Goal: Task Accomplishment & Management: Manage account settings

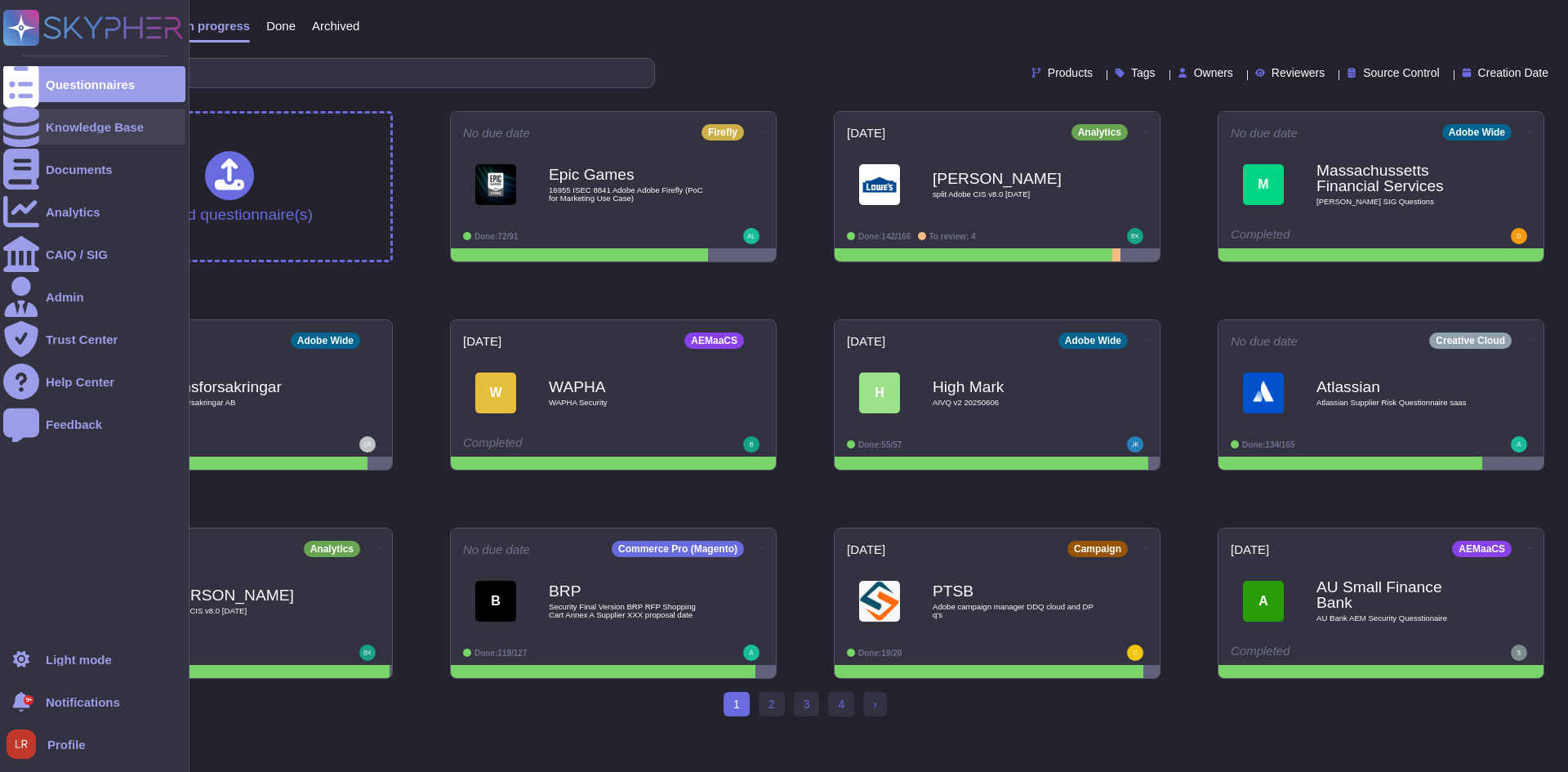
click at [78, 125] on div "Knowledge Base" at bounding box center [94, 126] width 98 height 12
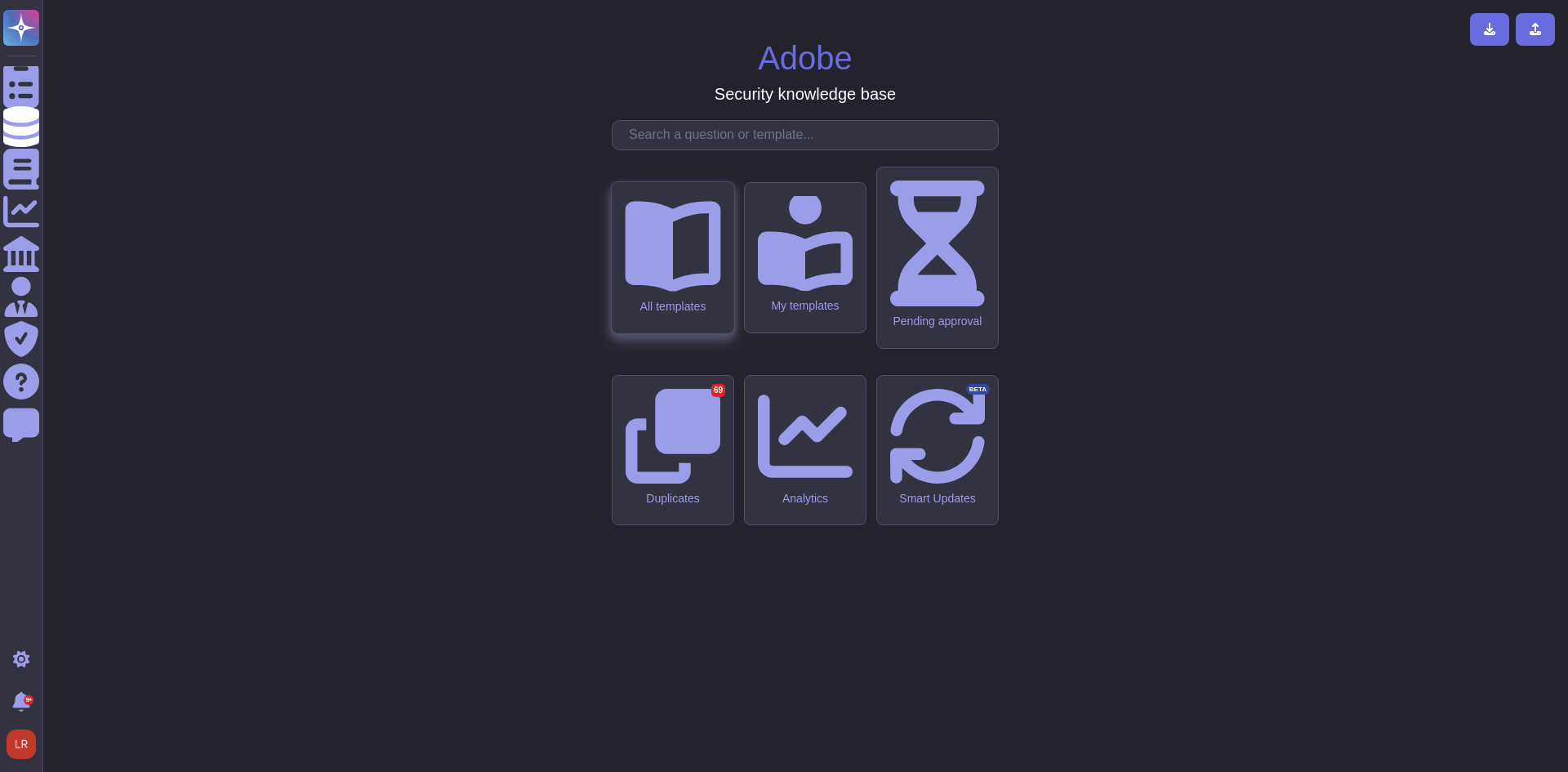
click at [710, 333] on div "All templates" at bounding box center [673, 258] width 122 height 151
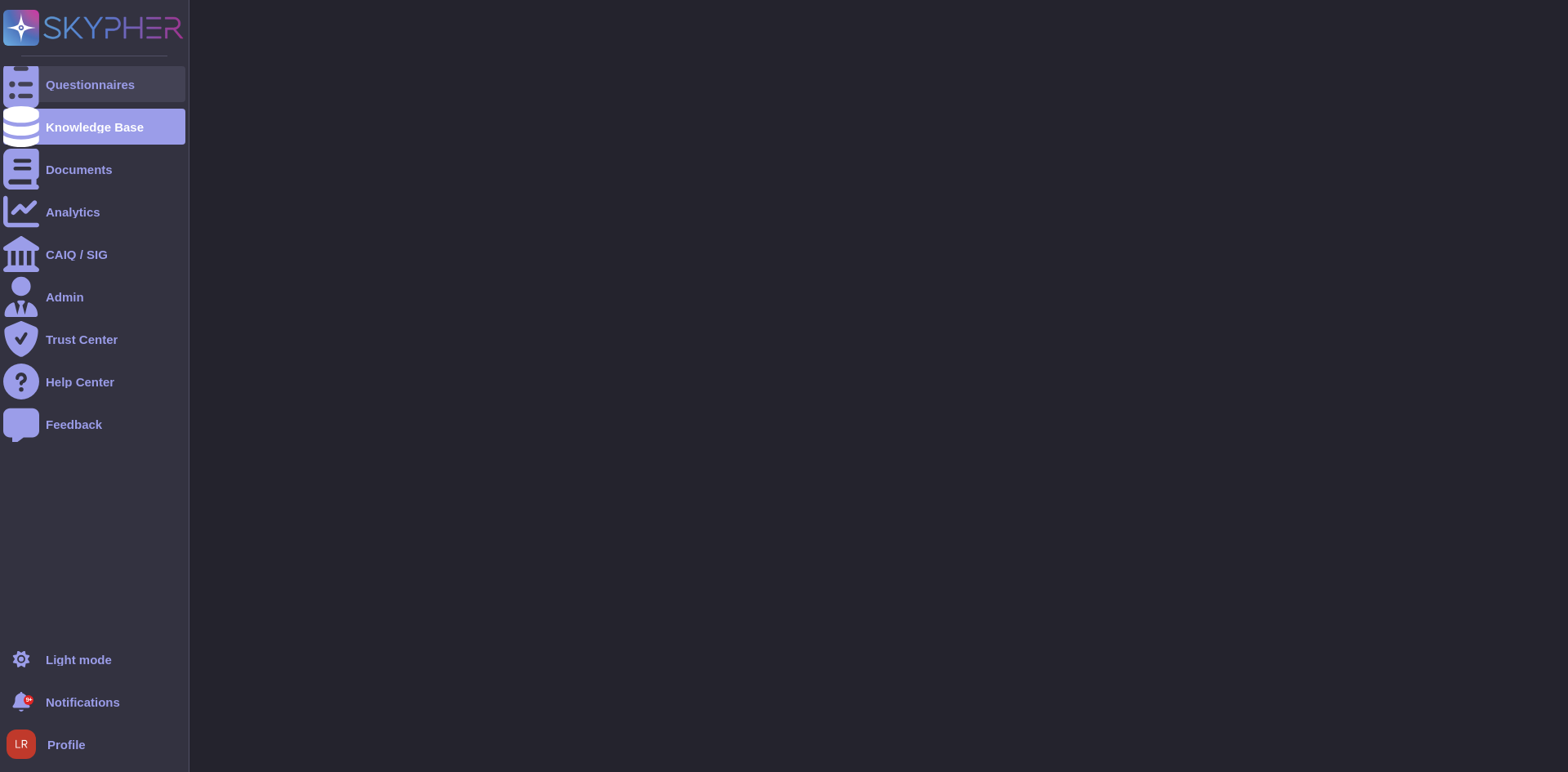
click at [61, 78] on div "Questionnaires" at bounding box center [90, 84] width 89 height 12
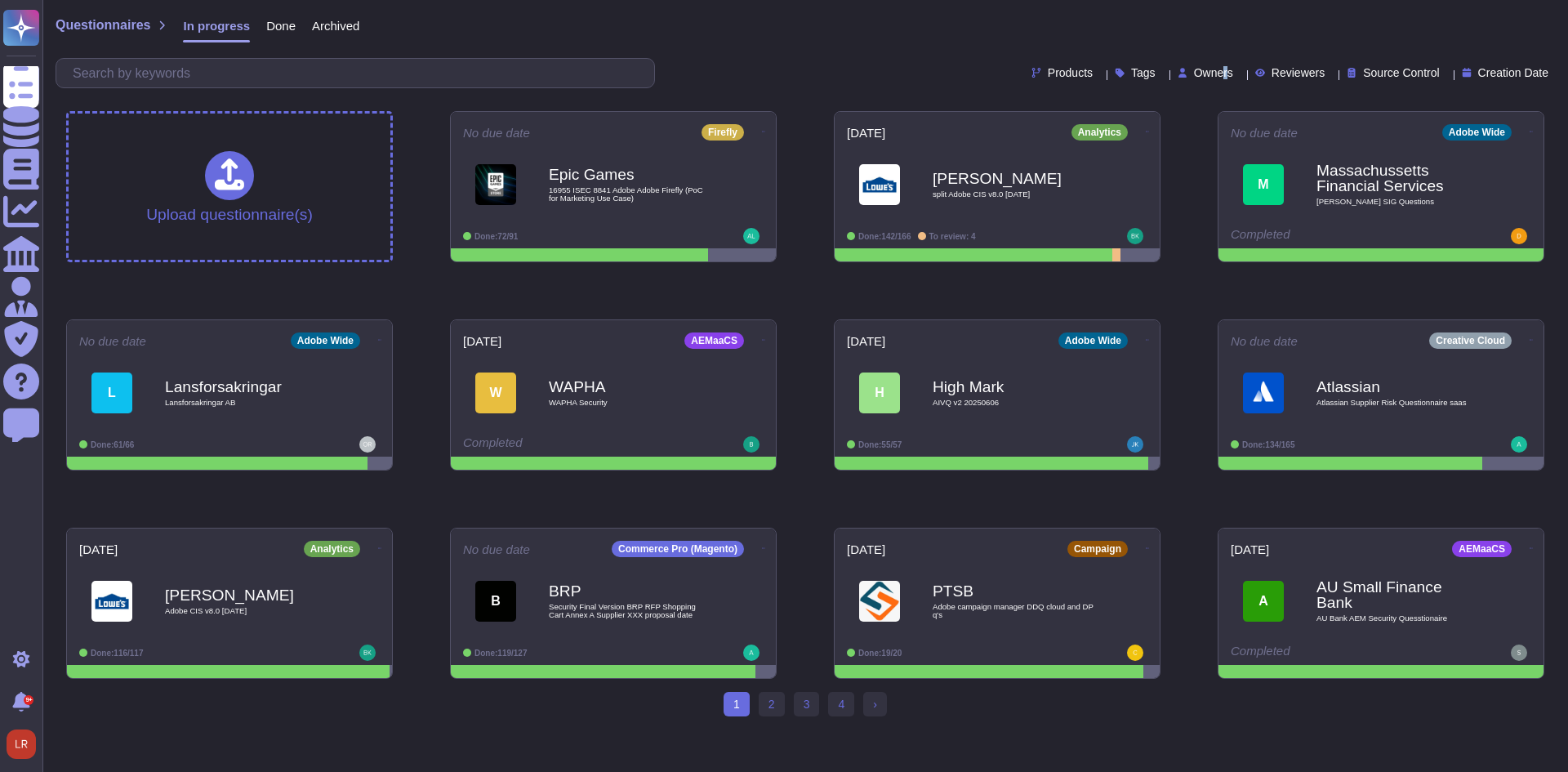
click at [1194, 69] on span "Owners" at bounding box center [1213, 73] width 39 height 12
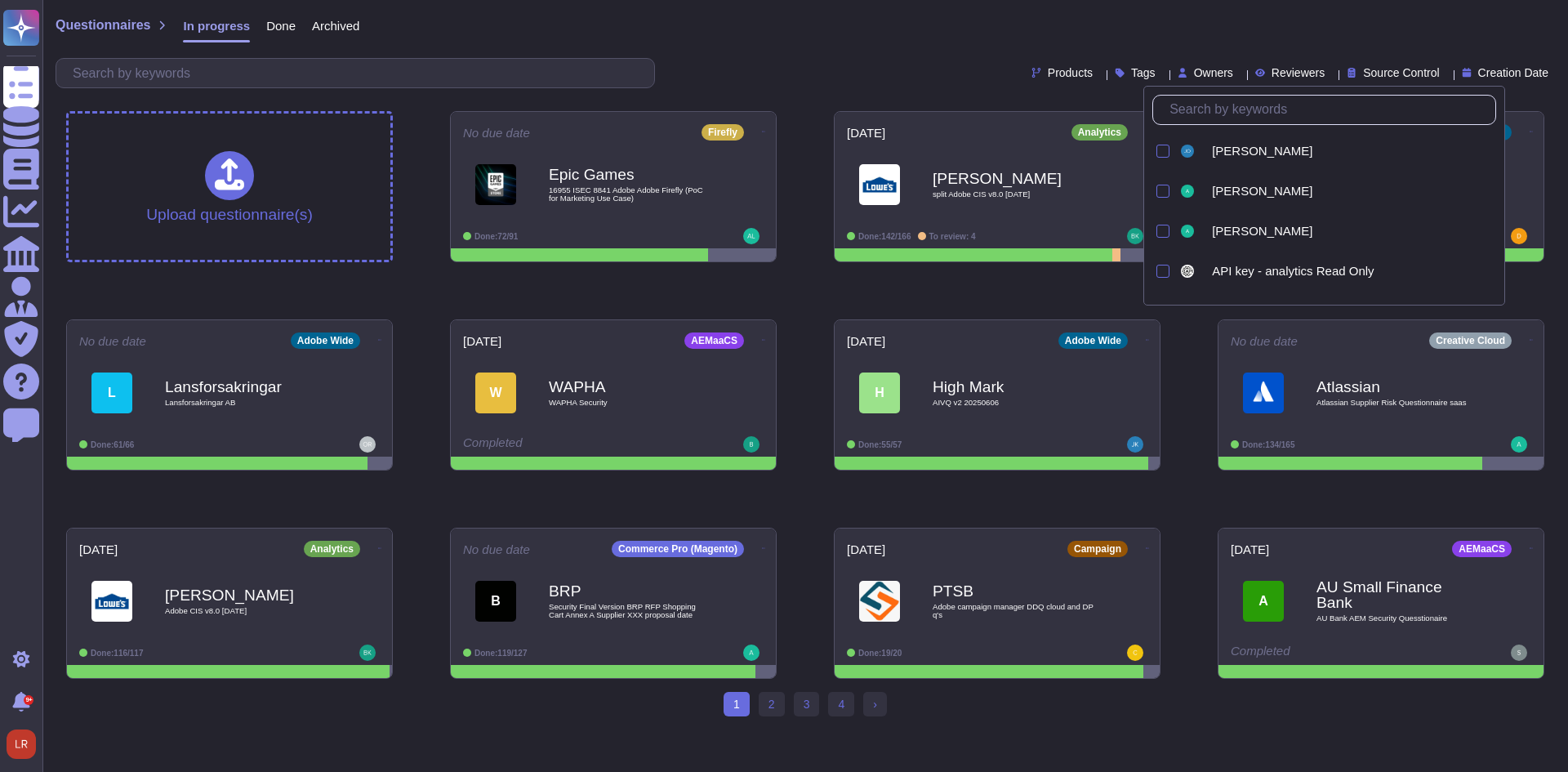
click at [1256, 115] on input "text" at bounding box center [1328, 109] width 334 height 28
type input "lo"
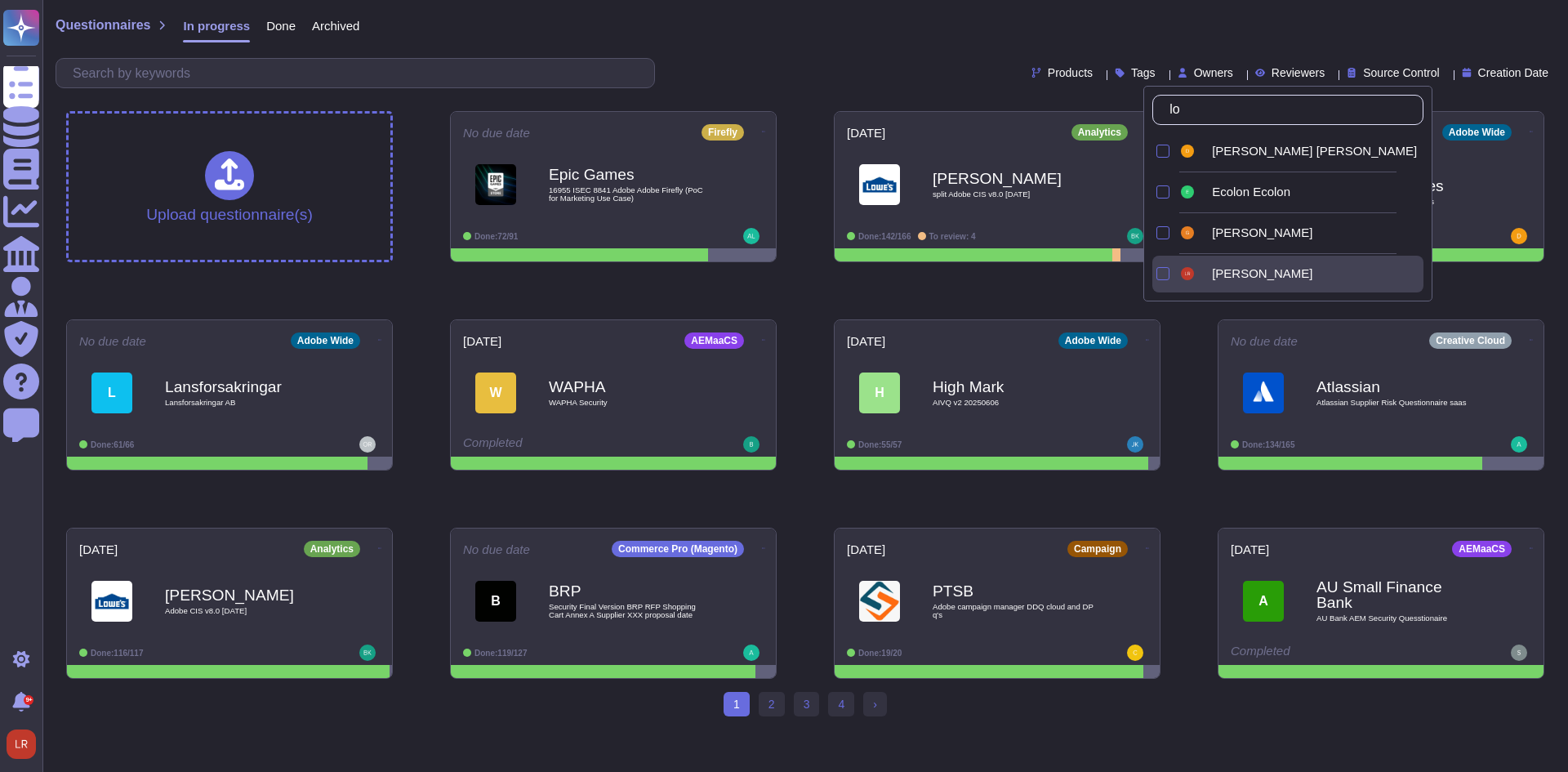
click at [1300, 280] on div "Louis Rush" at bounding box center [1315, 273] width 205 height 15
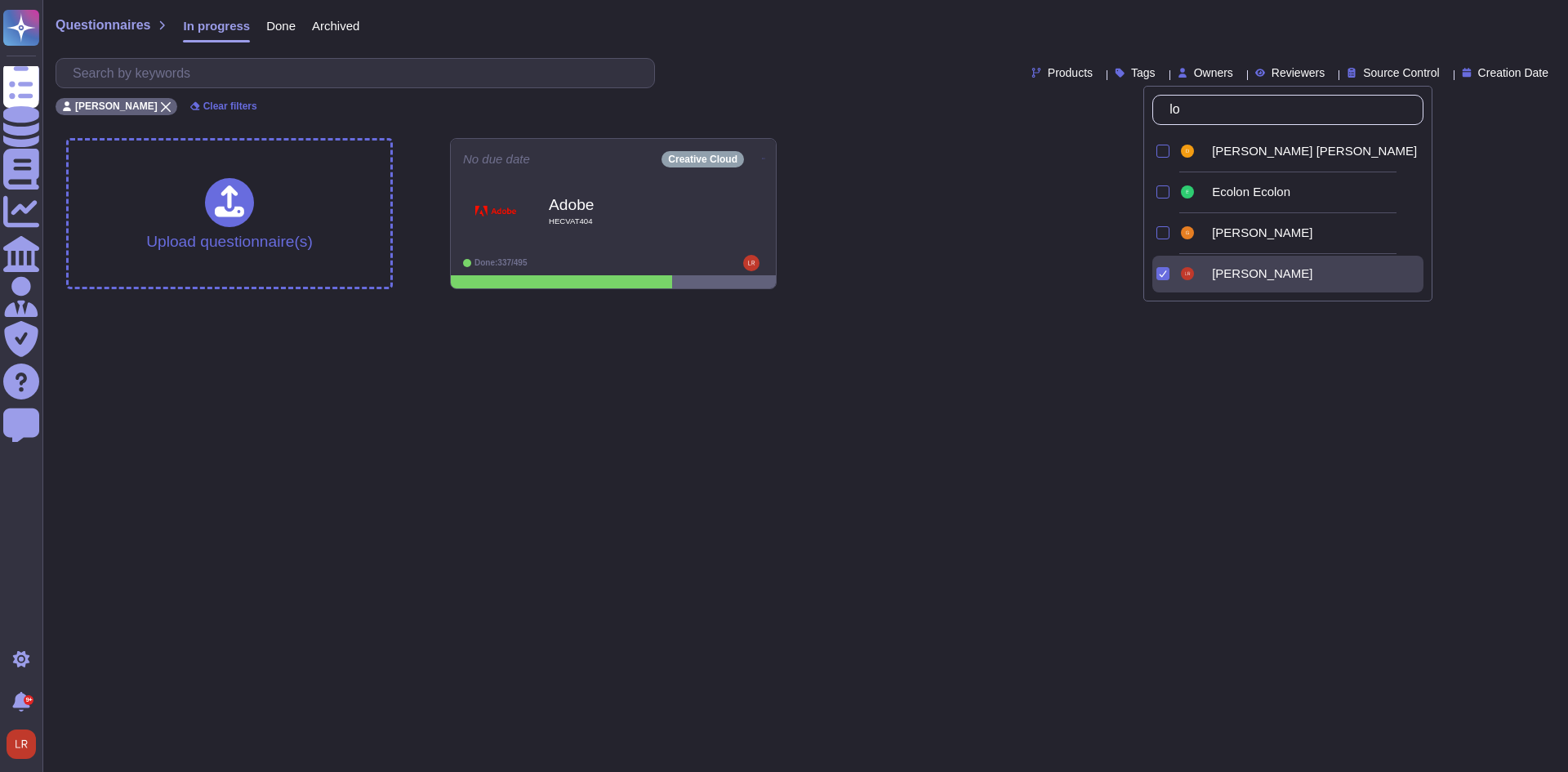
click at [863, 302] on html "Questionnaires Knowledge Base Documents Analytics CAIQ / SIG Admin Trust Center…" at bounding box center [784, 151] width 1568 height 302
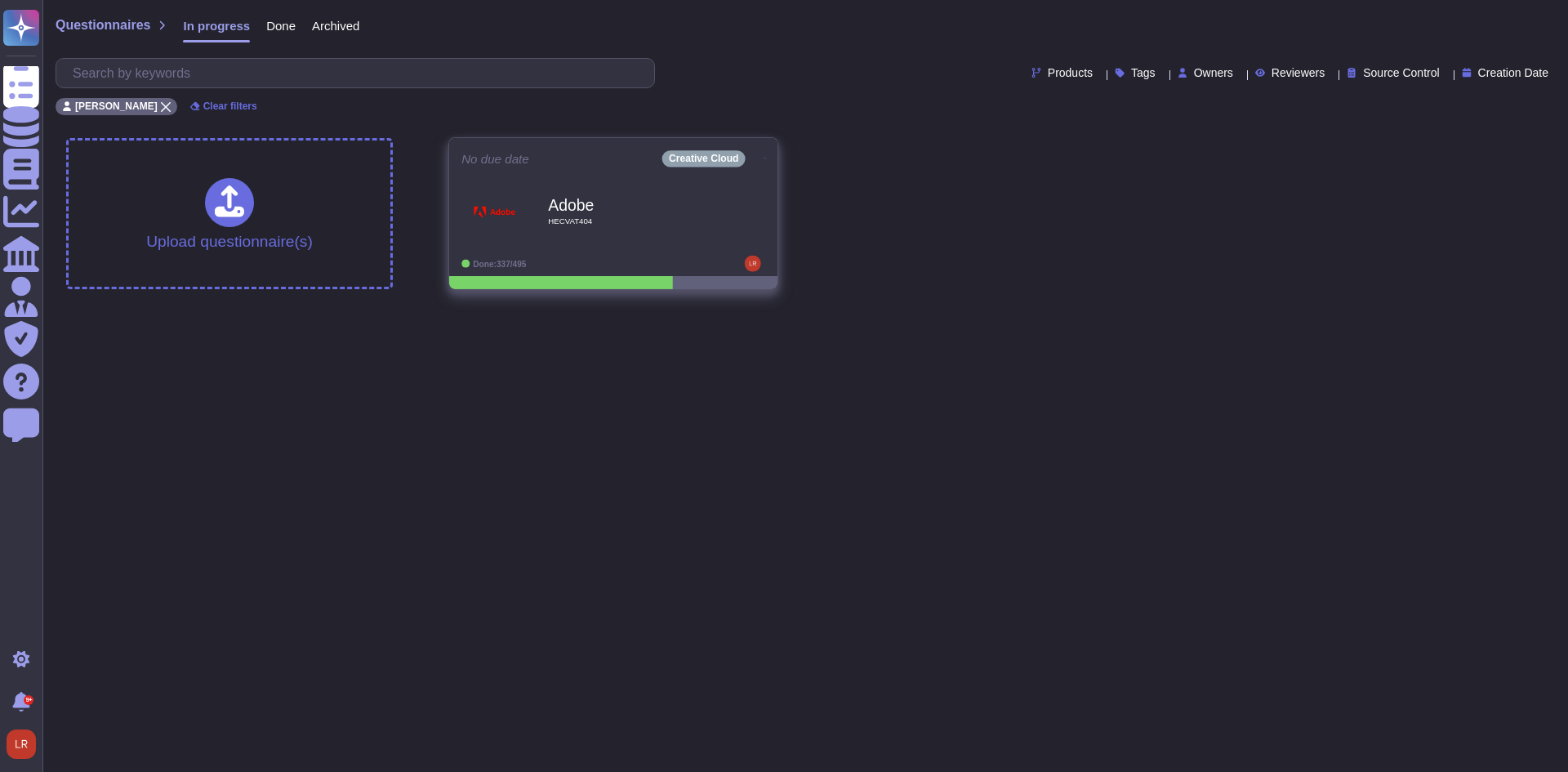
click at [764, 158] on icon at bounding box center [765, 158] width 4 height 4
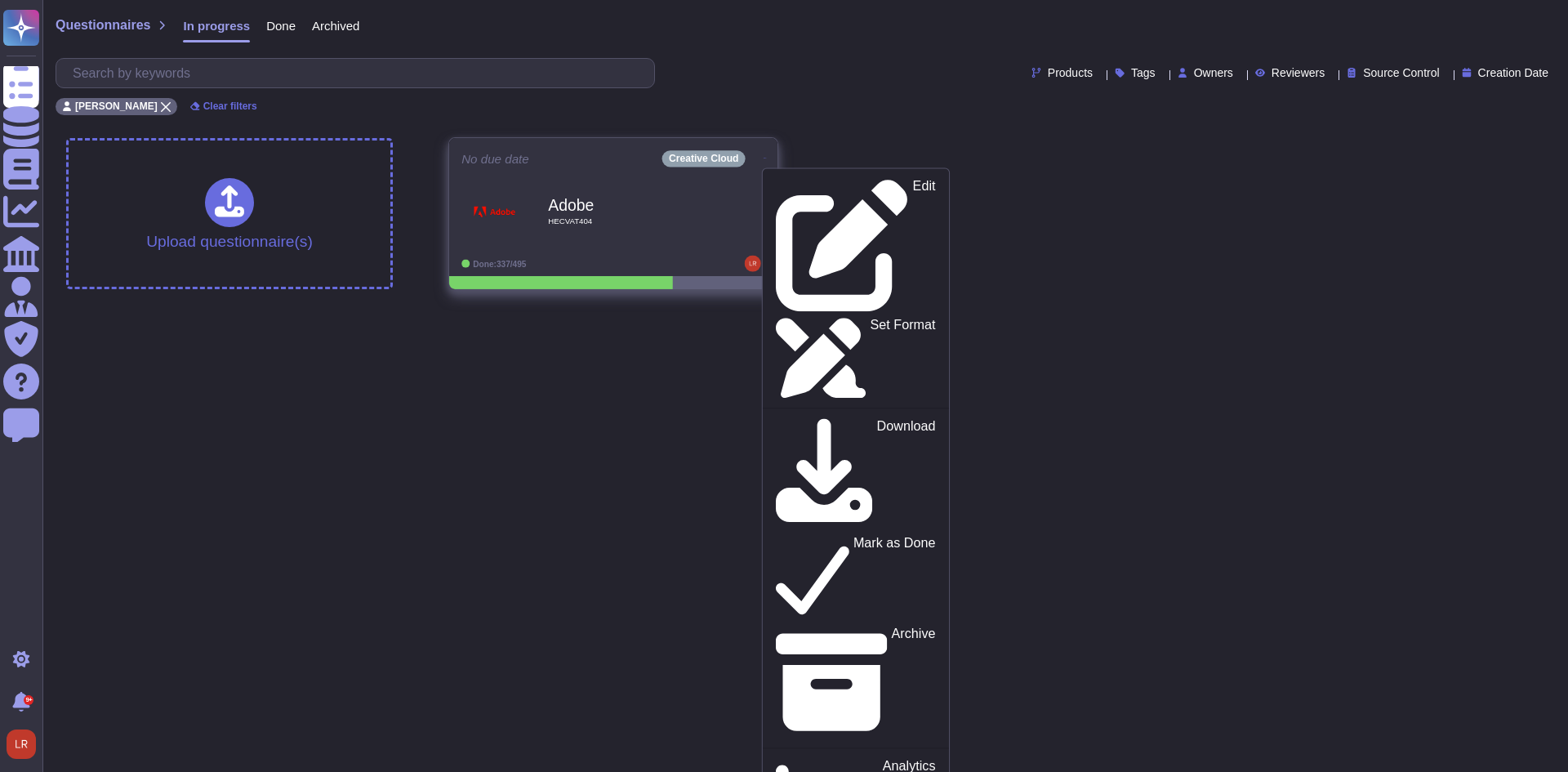
click at [605, 224] on span "HECVAT404" at bounding box center [630, 221] width 165 height 8
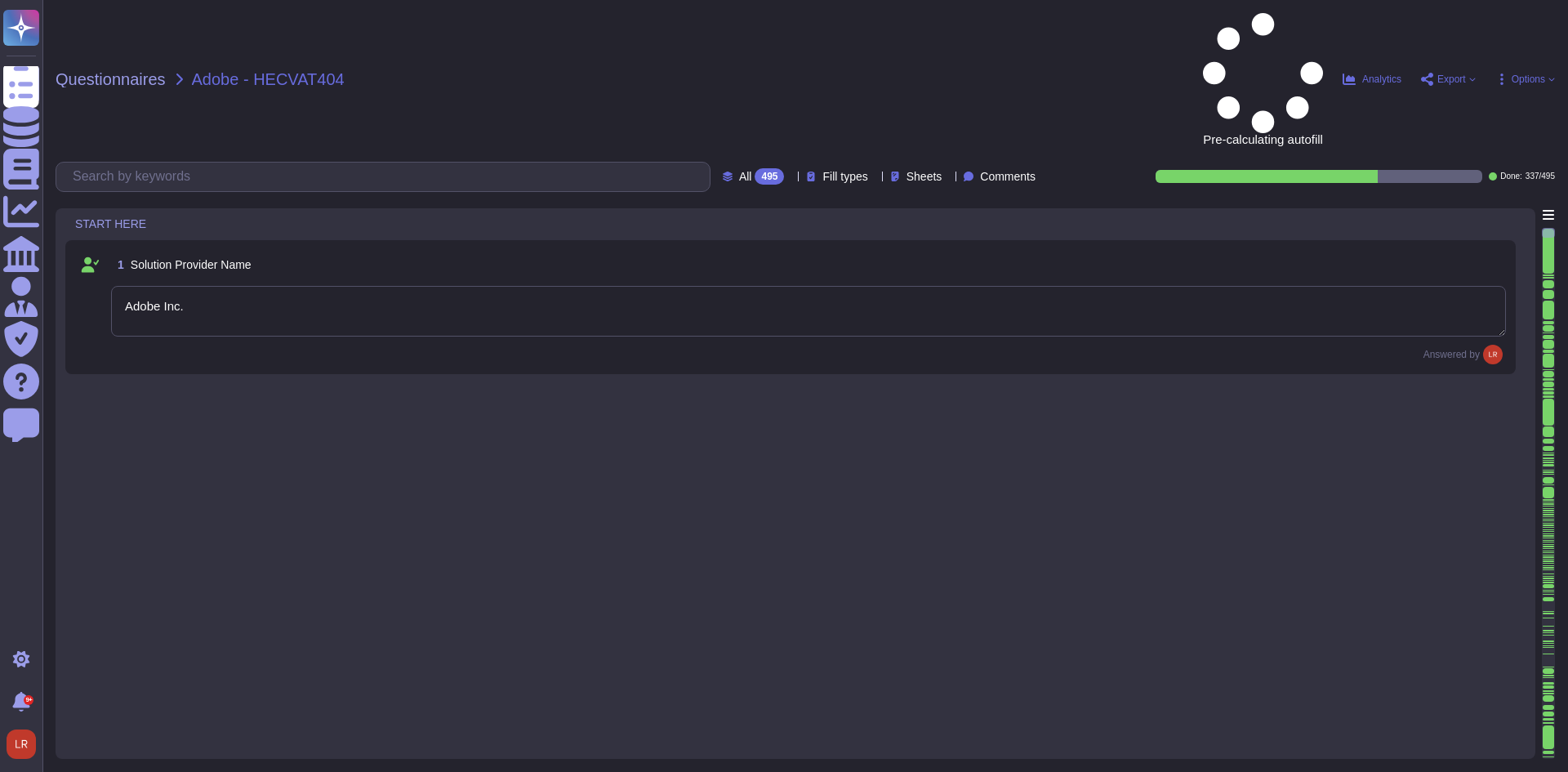
type textarea "Adobe Inc."
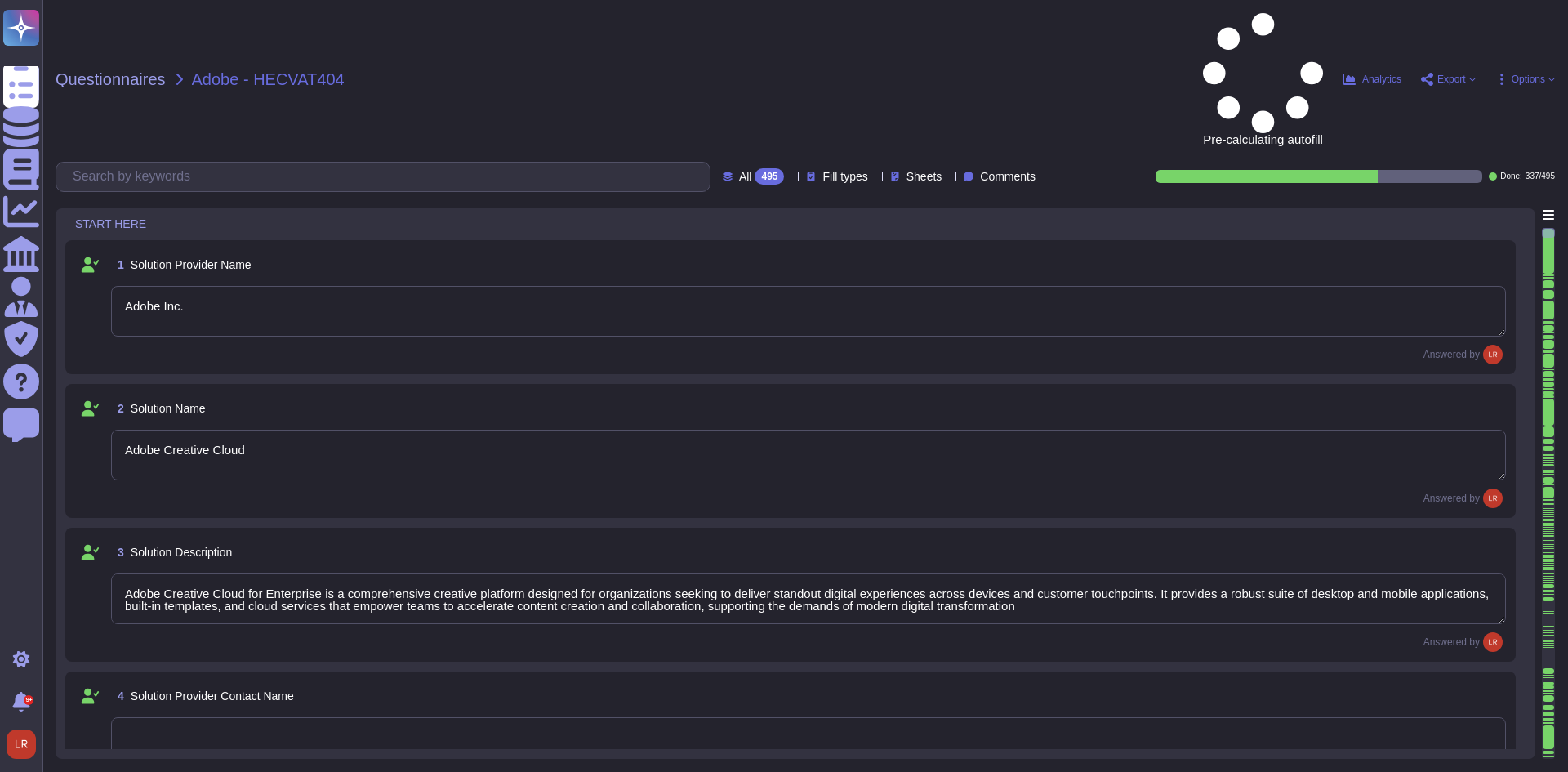
type textarea "Adobe Creative Cloud"
type textarea "Adobe Creative Cloud for Enterprise is a comprehensive creative platform design…"
type textarea "Yes"
type textarea "345 Park Ave. San Jose, CA 95110"
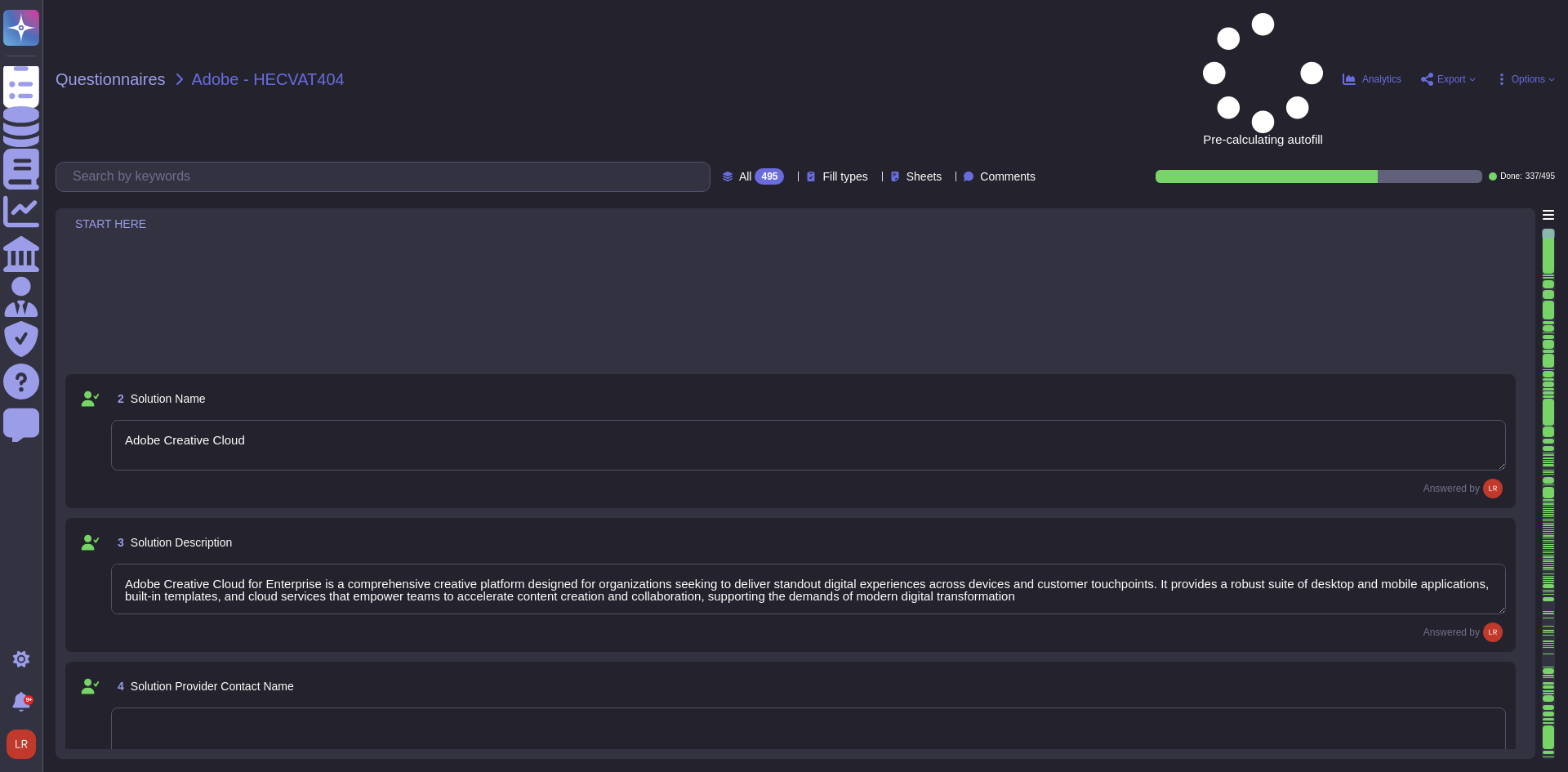
type textarea "Adobe is a multi-national company. Its additional office locations are availabl…"
type textarea "Adobe has a team of Security researchers, and security-focused tool developers.…"
type textarea "Founded in 1982, Adobe Inc. is one of the largest and most diversified software…"
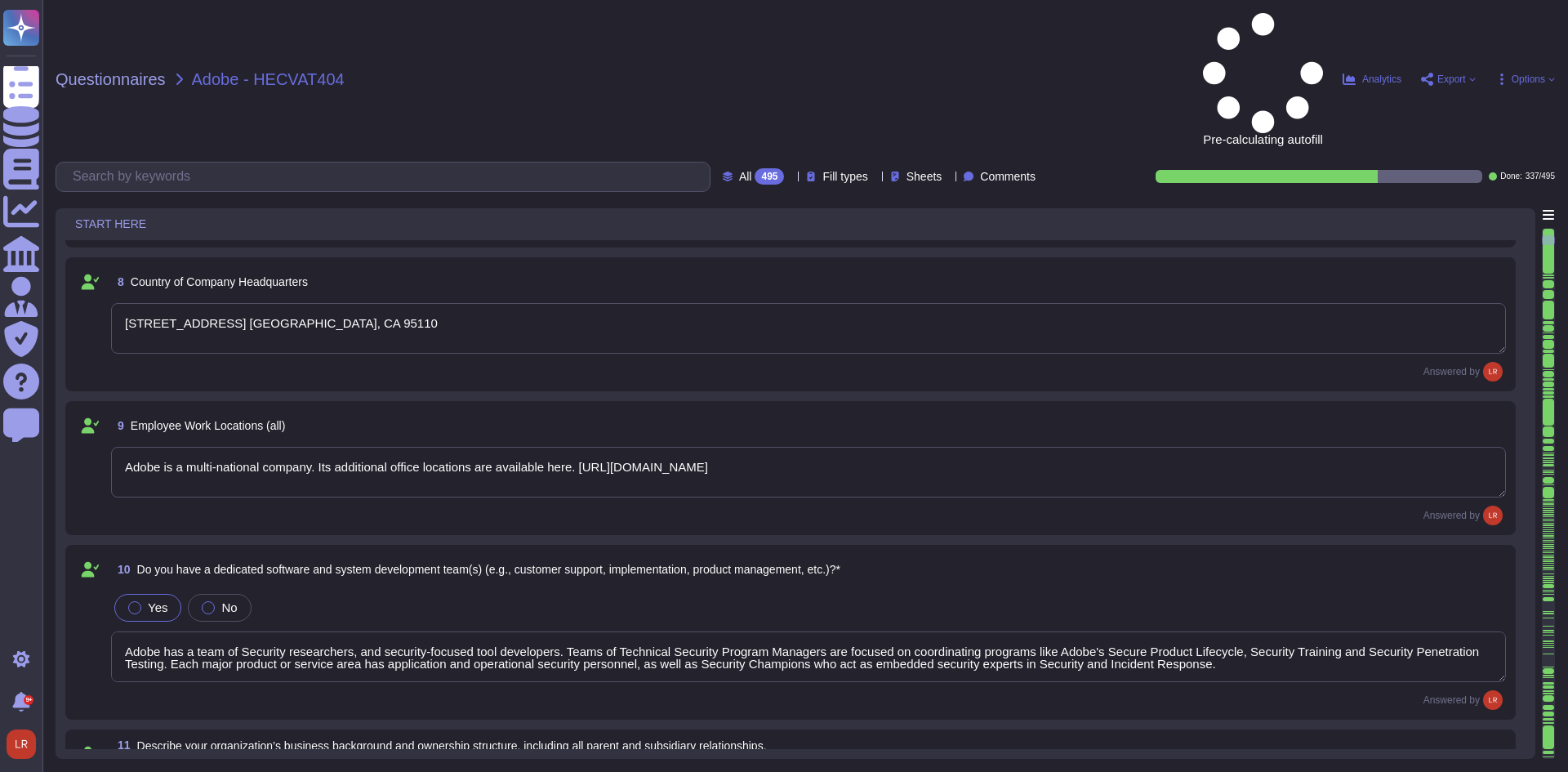
type textarea "Yes. The Adobe services technical operations team provides transparent unplanne…"
type textarea "Adobe coordinates all security efforts under the CSO. Adobe has a Chief Securit…"
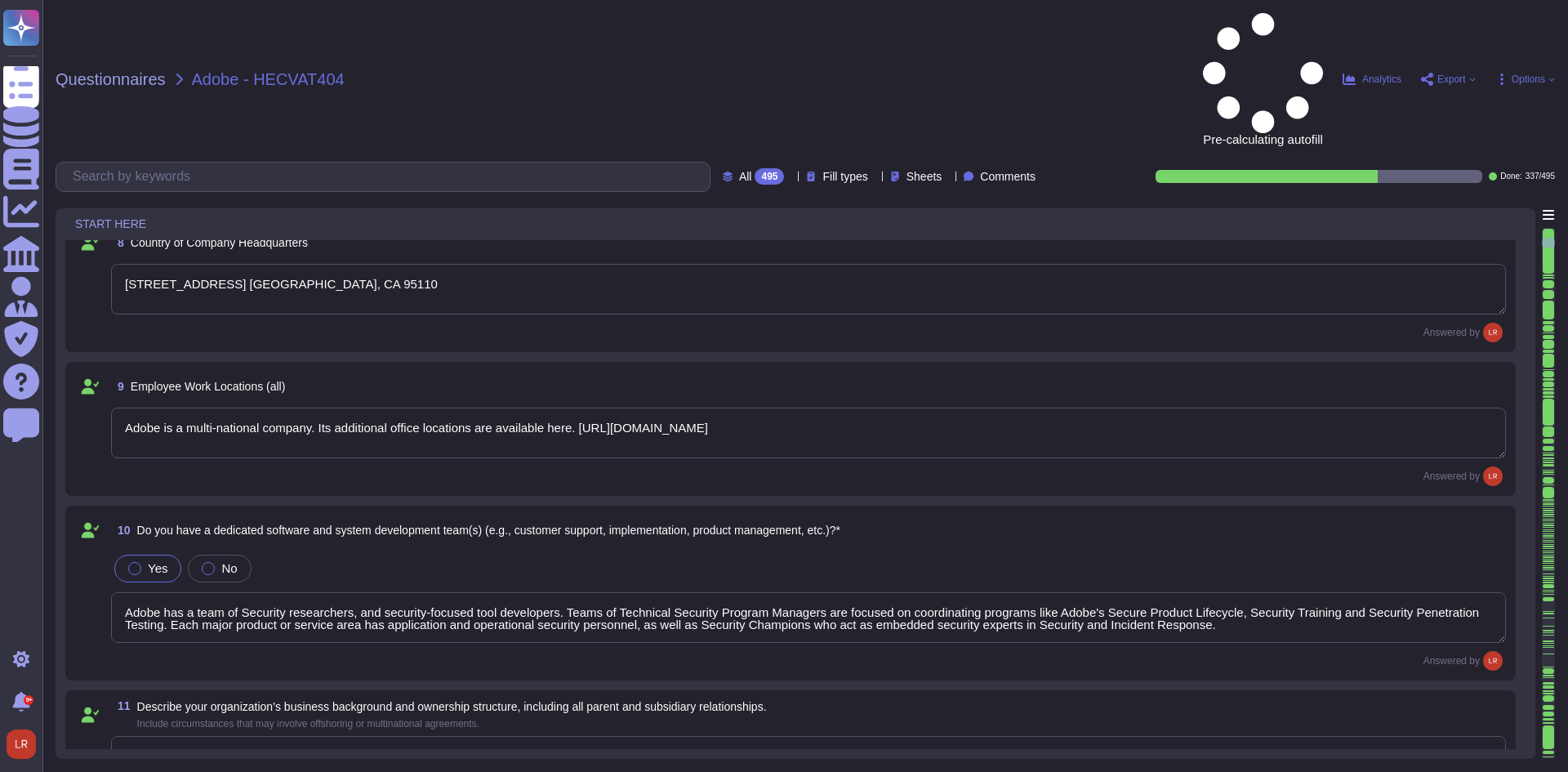
type textarea "Please refer to the Adobe Trust Center and the Security Testing Reports for the…"
type textarea "Creative Cloud for enterprise is a SaaS solution that includes desktop software…"
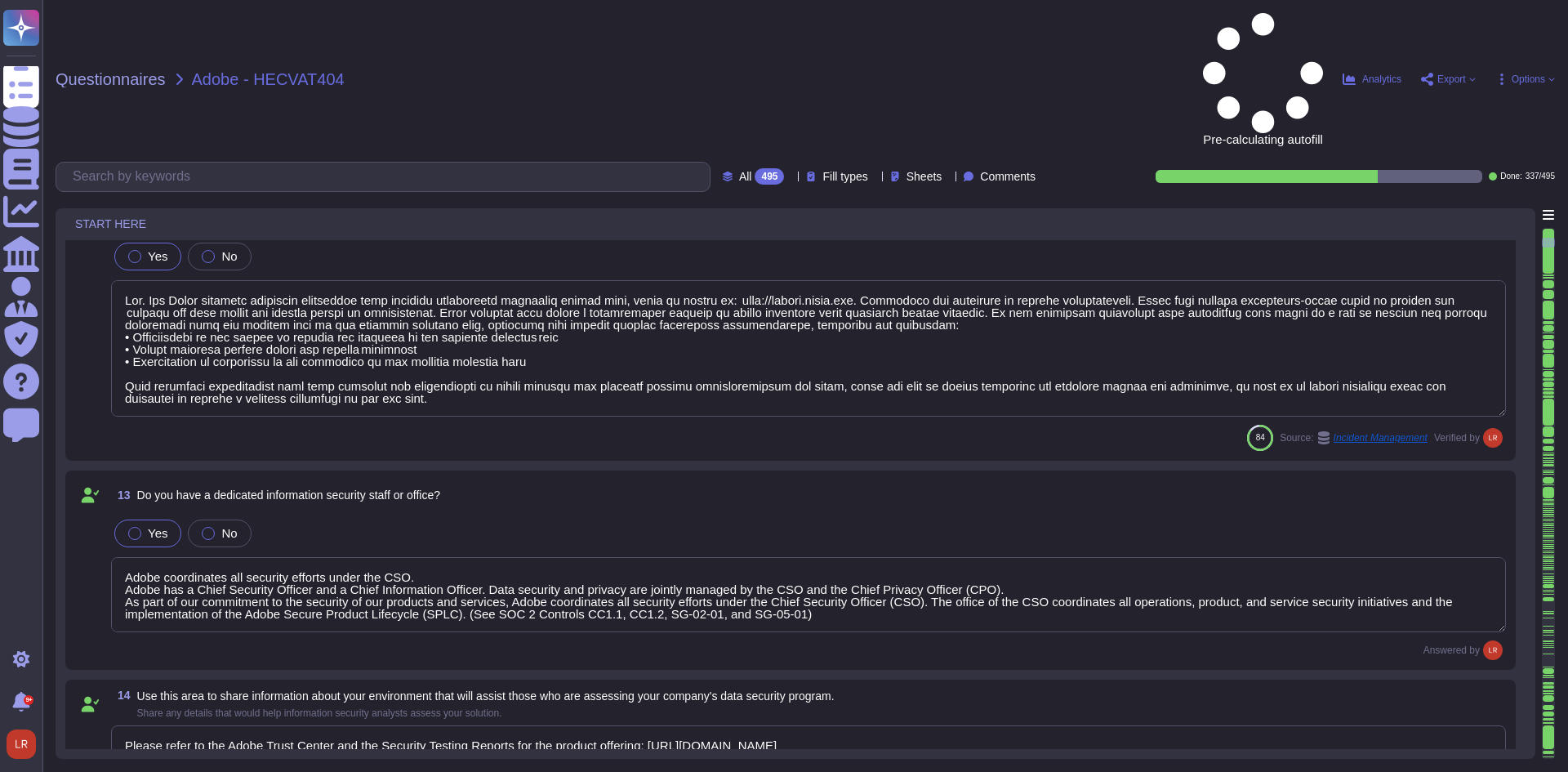
scroll to position [1905, 0]
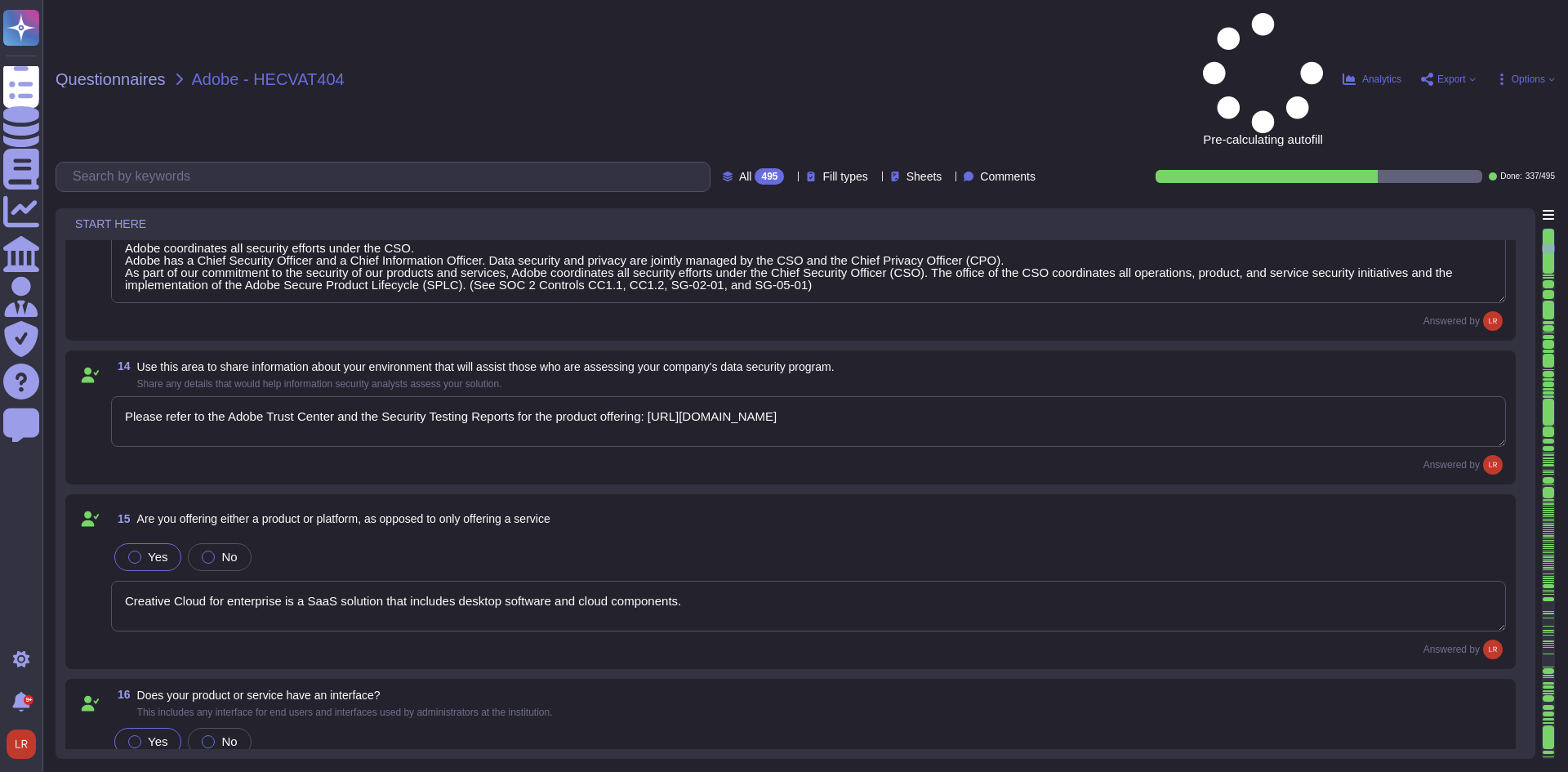
click at [1546, 340] on div at bounding box center [1548, 344] width 12 height 9
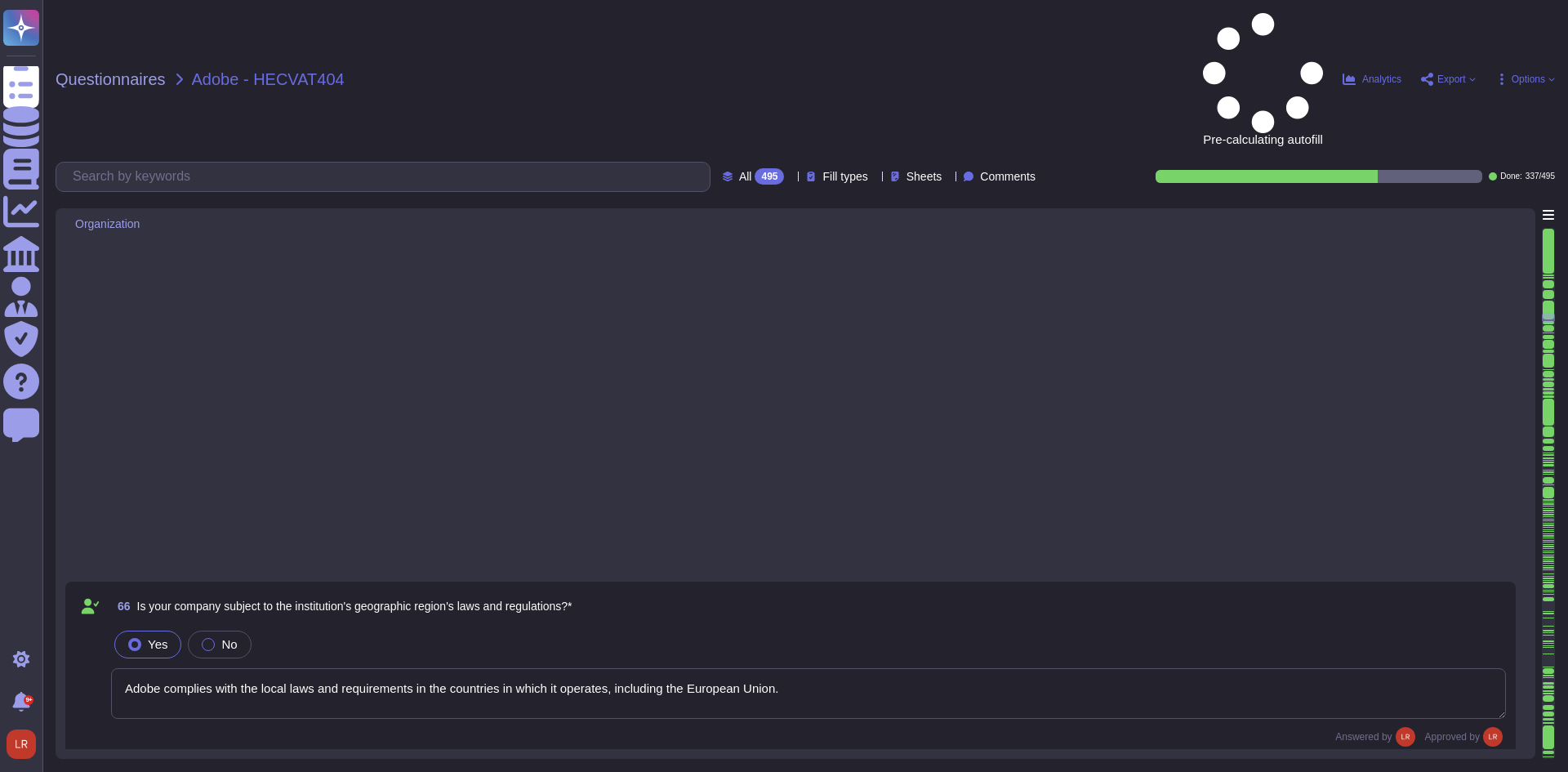
type textarea "The Adobe background check policy outlines specific details for background chec…"
type textarea "New hires must sign an offer letter, a Proprietary Rights Agreement, a Remote A…"
type textarea "In alignment with ISO 27001, Adobe's Information Security Policy outlines the c…"
type textarea "Adobe's Secure Product Lifecycle (SPLC) standard was designed from the ground u…"
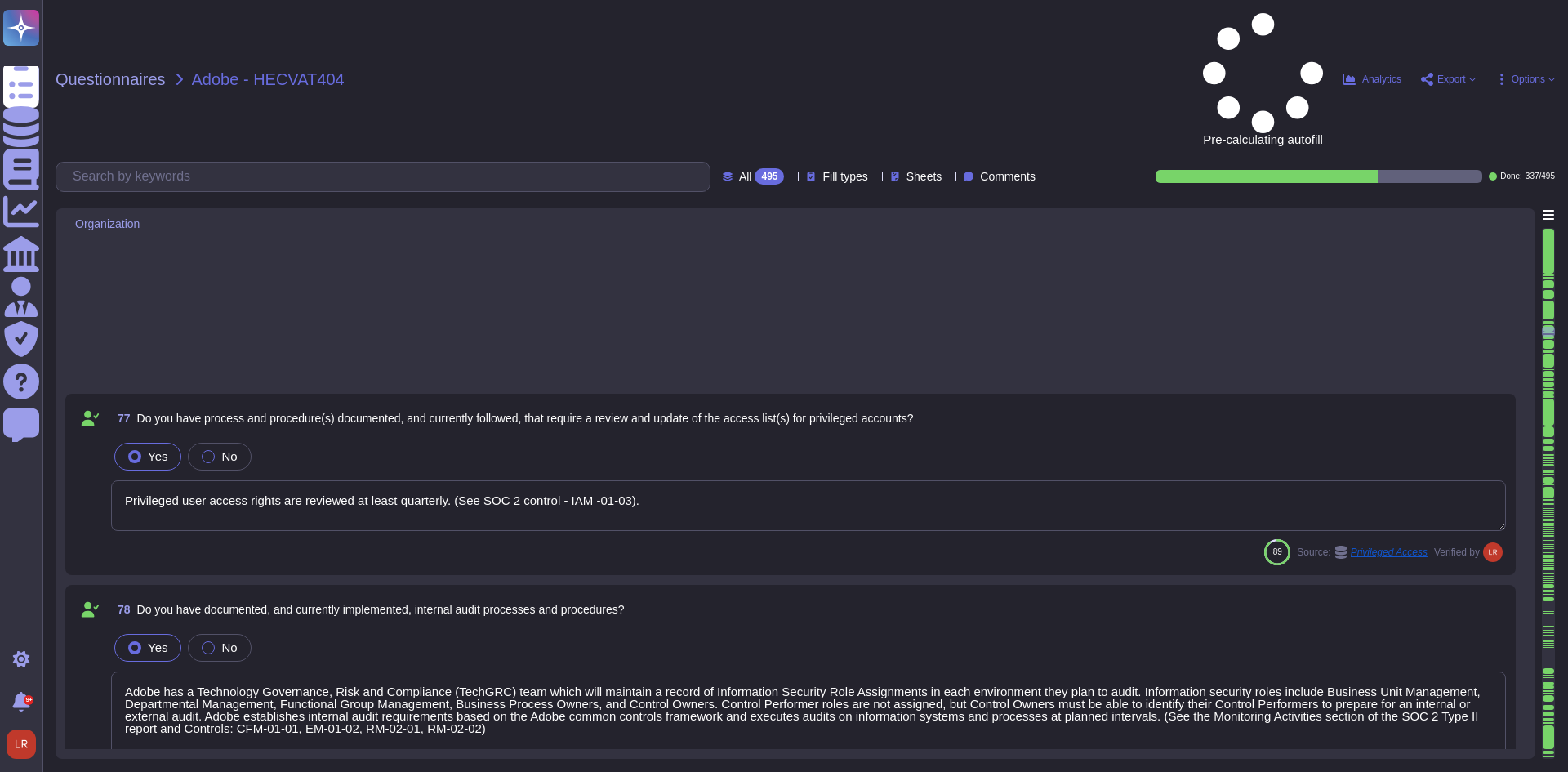
type textarea "Privileged user access rights are reviewed at least quarterly. (See SOC 2 contr…"
type textarea "Adobe has a Technology Governance, Risk and Compliance (TechGRC) team which wil…"
type textarea "Adobe adheres to the physical security requirements from the CCF Control Framew…"
type textarea "Federated IDs are enterprise-managed accounts where all identity profiles—as we…"
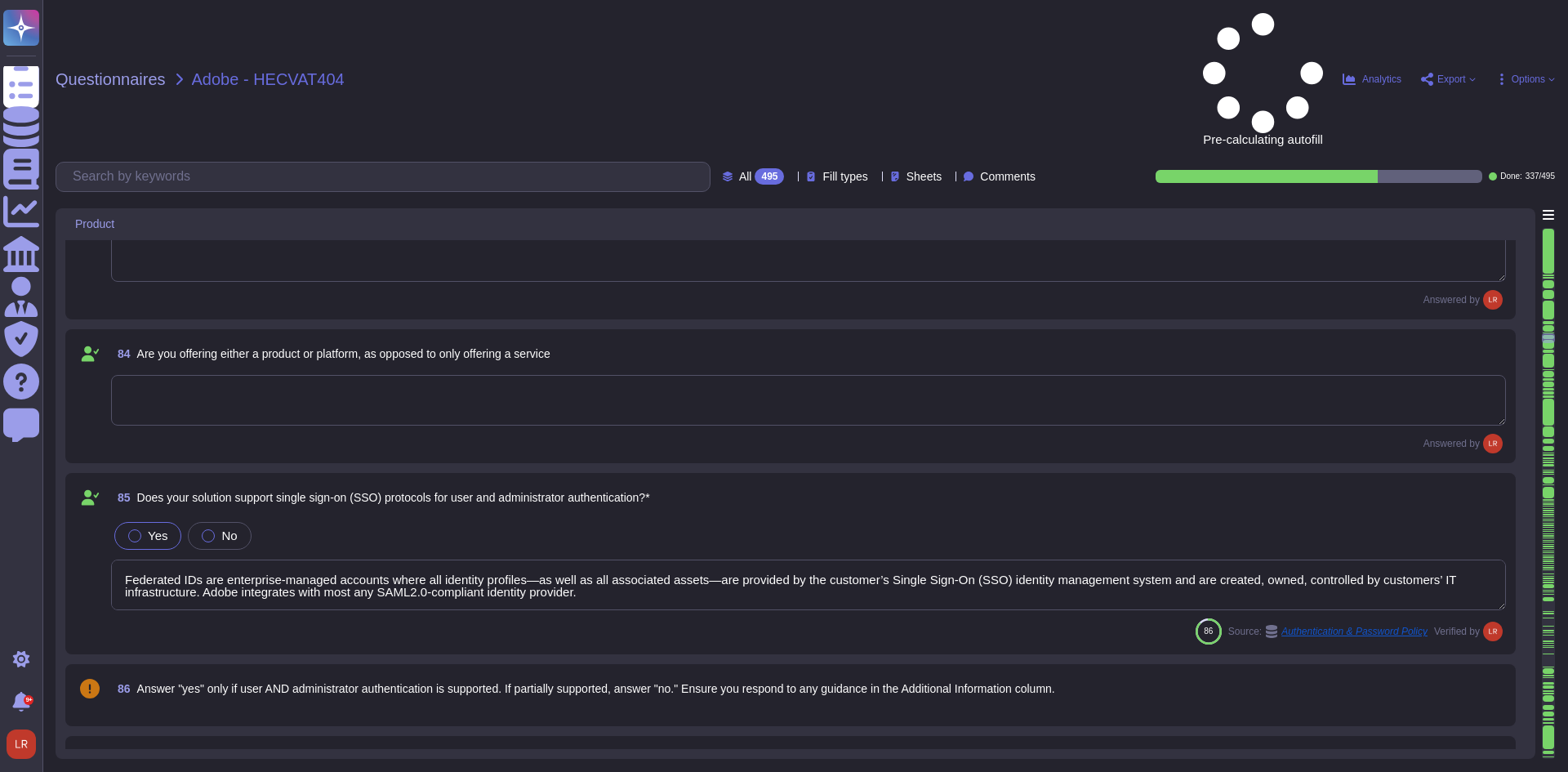
type textarea "Please see User Authentication in https://www.adobe.com/content/dam/cc/en/secur…"
type textarea "Password policies are dependent upon the authentication option chosen by the cu…"
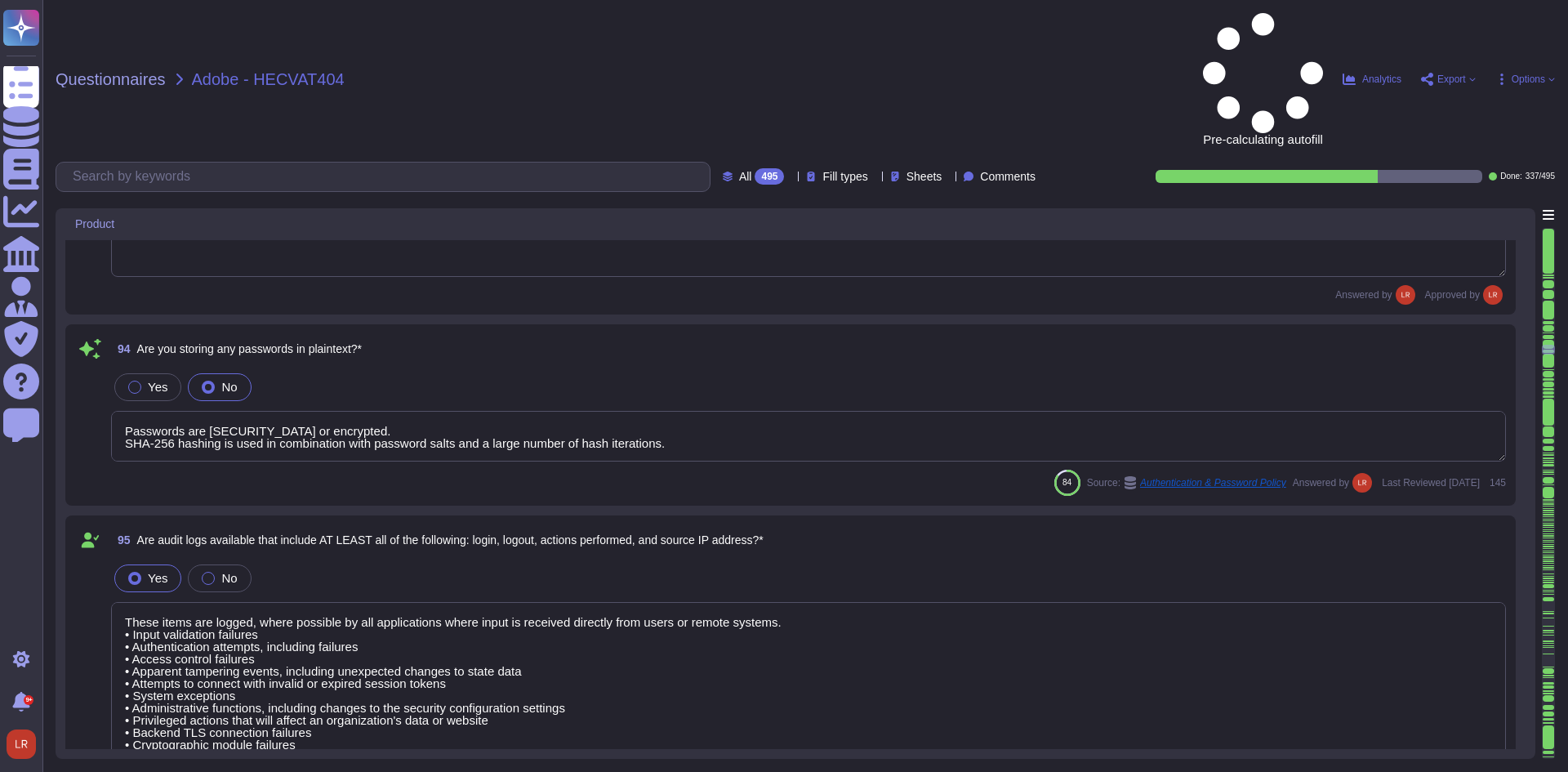
type textarea "Passwords are hashed or encrypted. SHA-256 hashing is used in combination with …"
type textarea "These items are logged, where possible by all applications where input is recei…"
type textarea "If using the Admin Console to manage users and product licenses, admins have ac…"
type textarea "Adobe retains access logs for Adobe office’s and owned locations for 1 year. Lo…"
type textarea "Adobe will integrate with any SAML 2.0 compliant identity provider (IdP). User …"
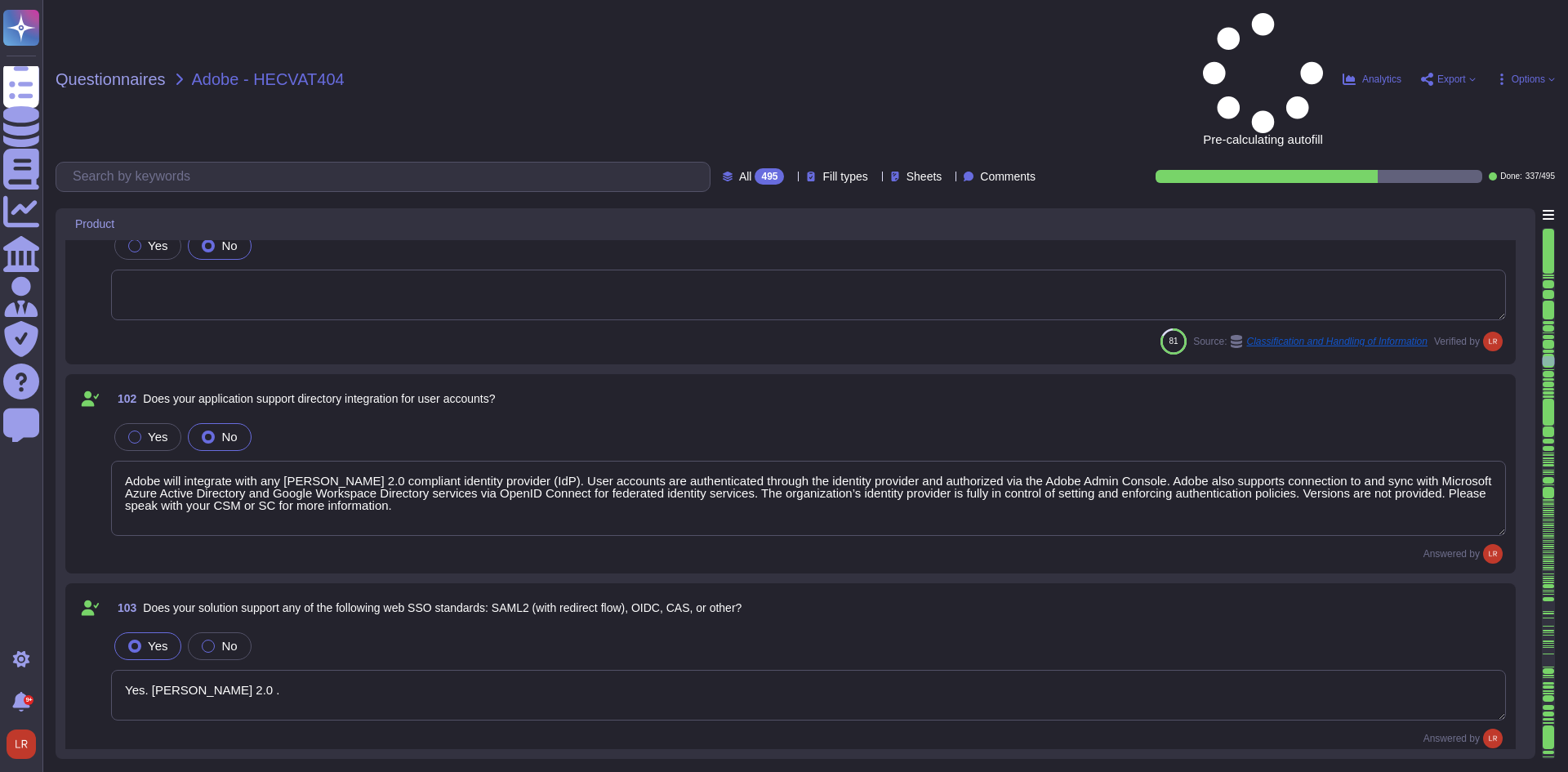
type textarea "Adobe will integrate with any SAML 2.0 compliant identity provider (IdP). User …"
type textarea "Yes. SAML 2.0 ."
type textarea "For Adobe Managed Identities. Federated Identities relies upon the clients' IdP."
type textarea "To set up 2-Factor Authentication (2FA) for an Adobe ID account, customers can …"
type textarea "Active sessions must be terminated when not in use. Session management is confi…"
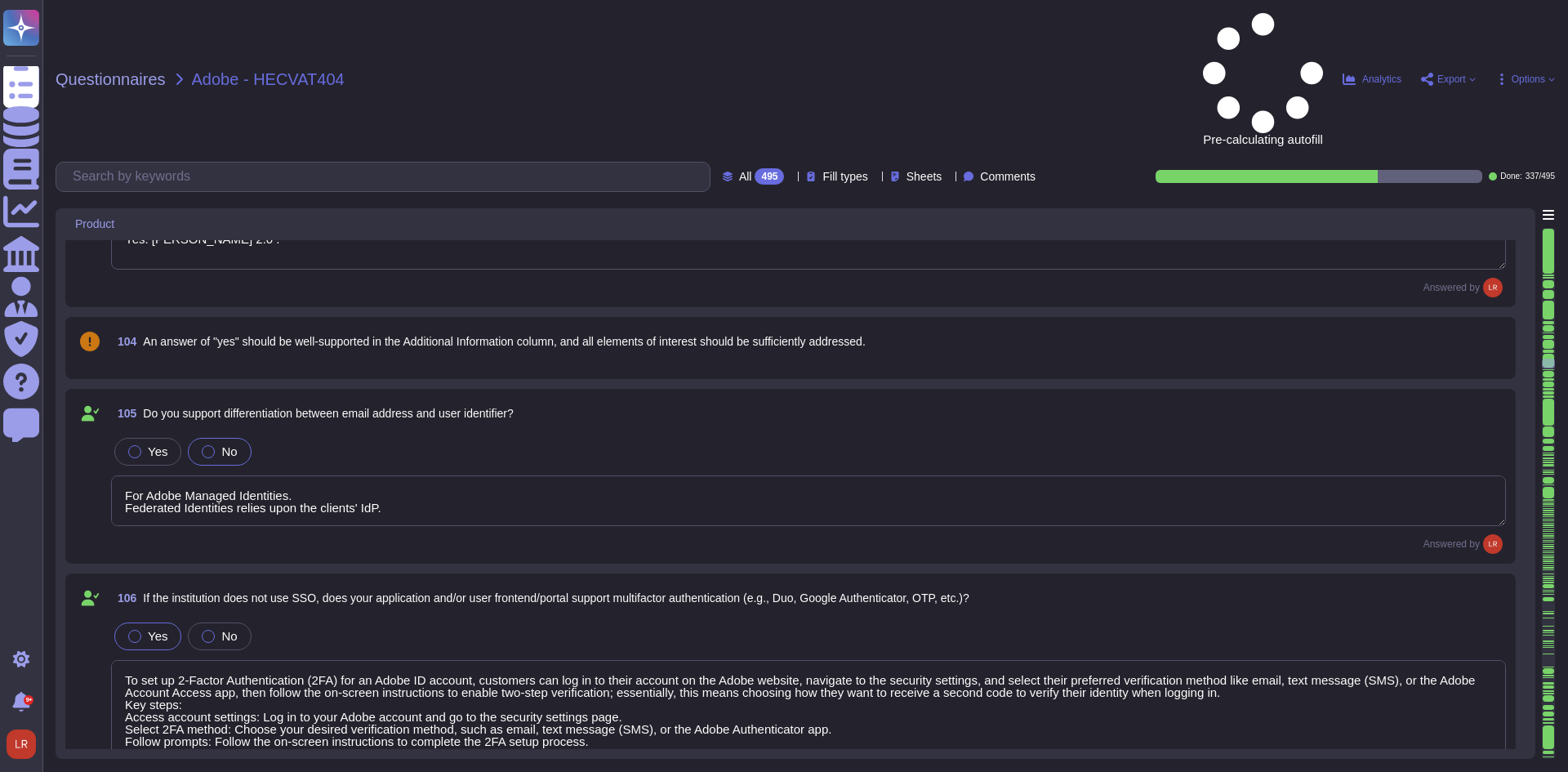
type textarea "Adobe stores all customer data on servers with non-routable IP addresses (RFC 1…"
type textarea "All communication with the SaaS are via HTTPS. API calls are also encrypted."
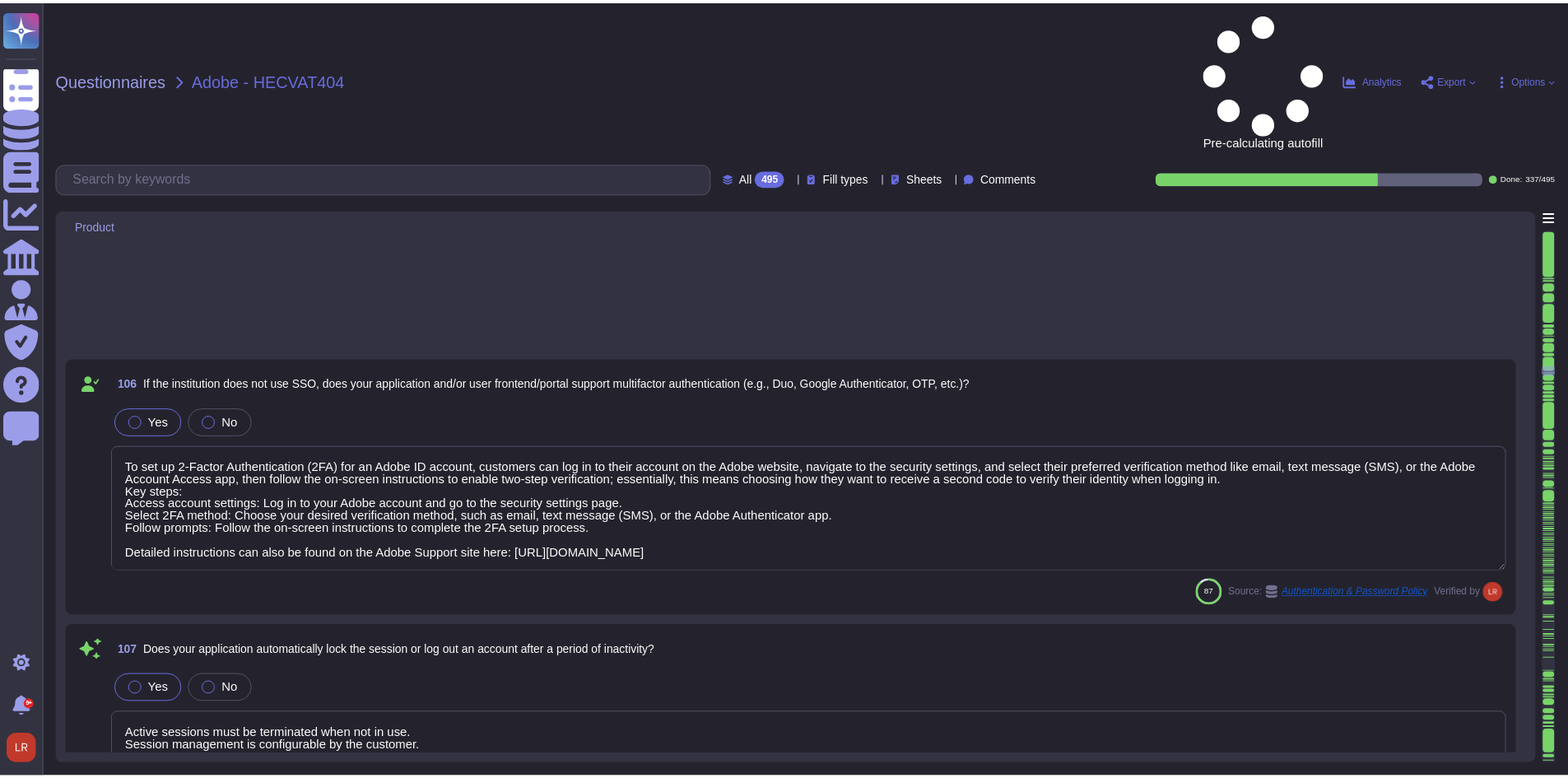
scroll to position [18604, 0]
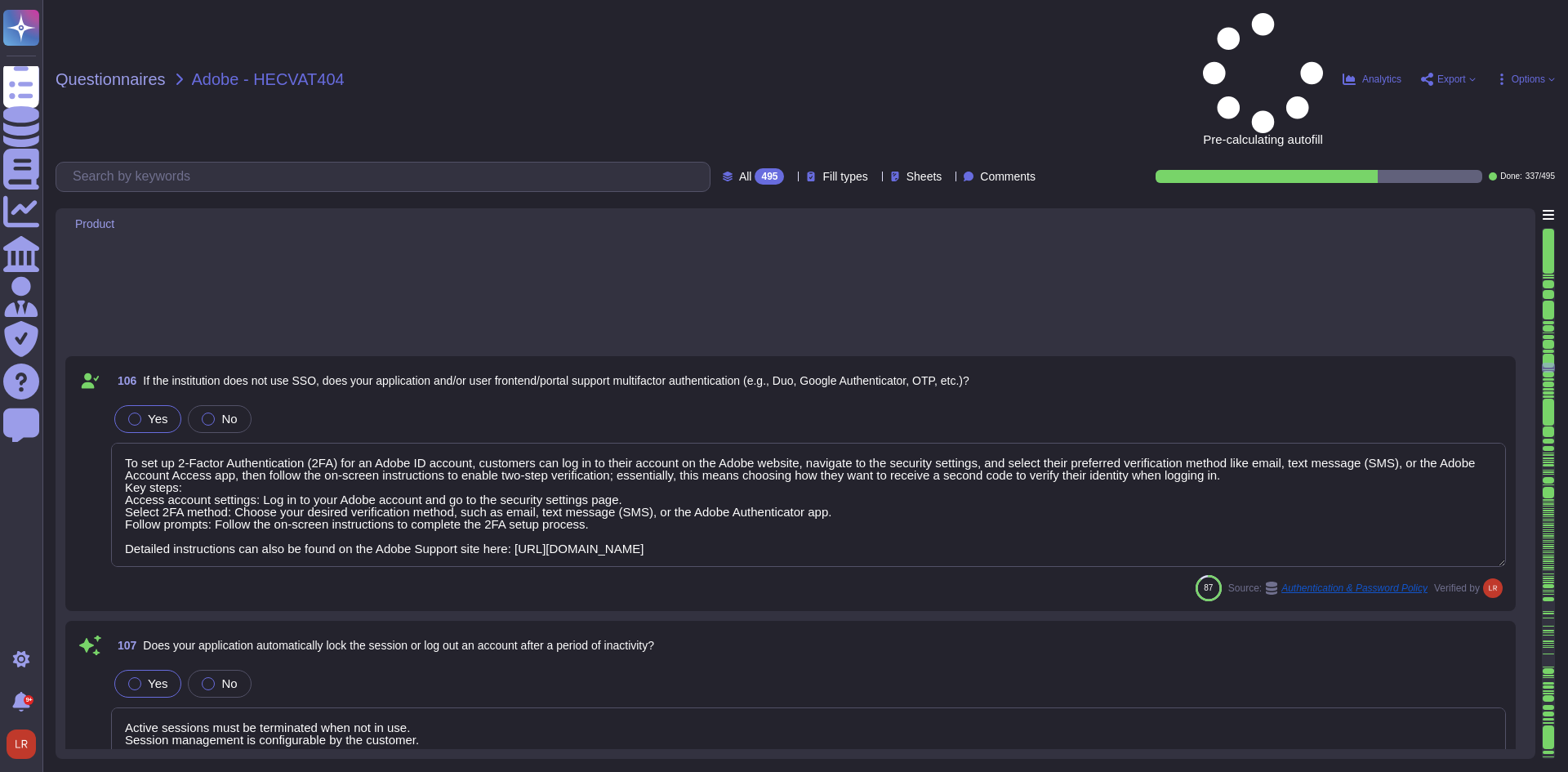
type textarea "Data at rest is encrypted by the cloud service provider using 256-bit AES encry…"
type textarea "Adobe utilizes cloud-native key management systems (KMS) and/or approved key re…"
type textarea "30 days after the contract with the customer is terminated, customer data is re…"
type textarea "This is covered under Adobe’s Disaster Recovery Standards and Policy which appl…"
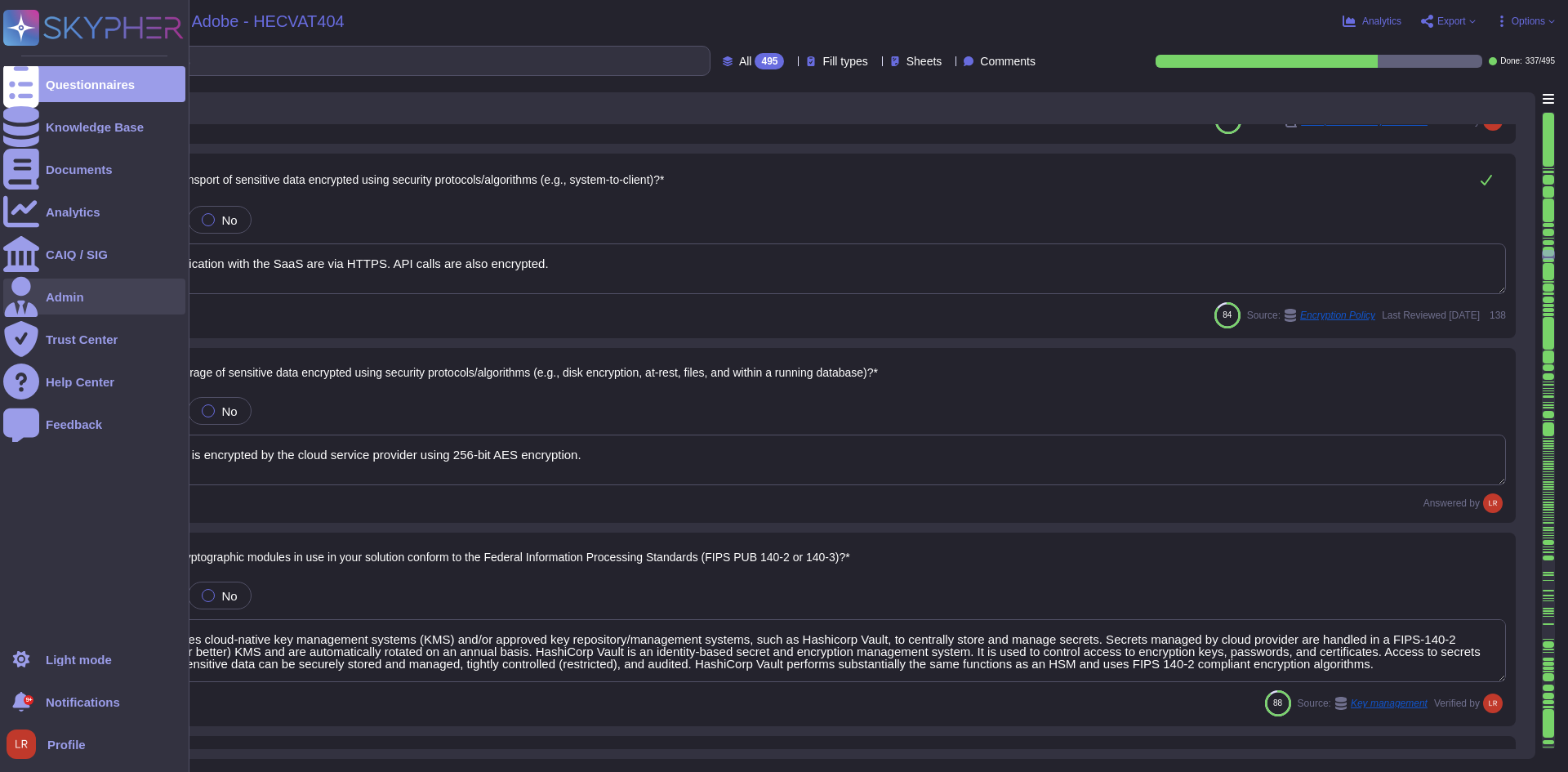
click at [76, 292] on div "Admin" at bounding box center [64, 296] width 38 height 12
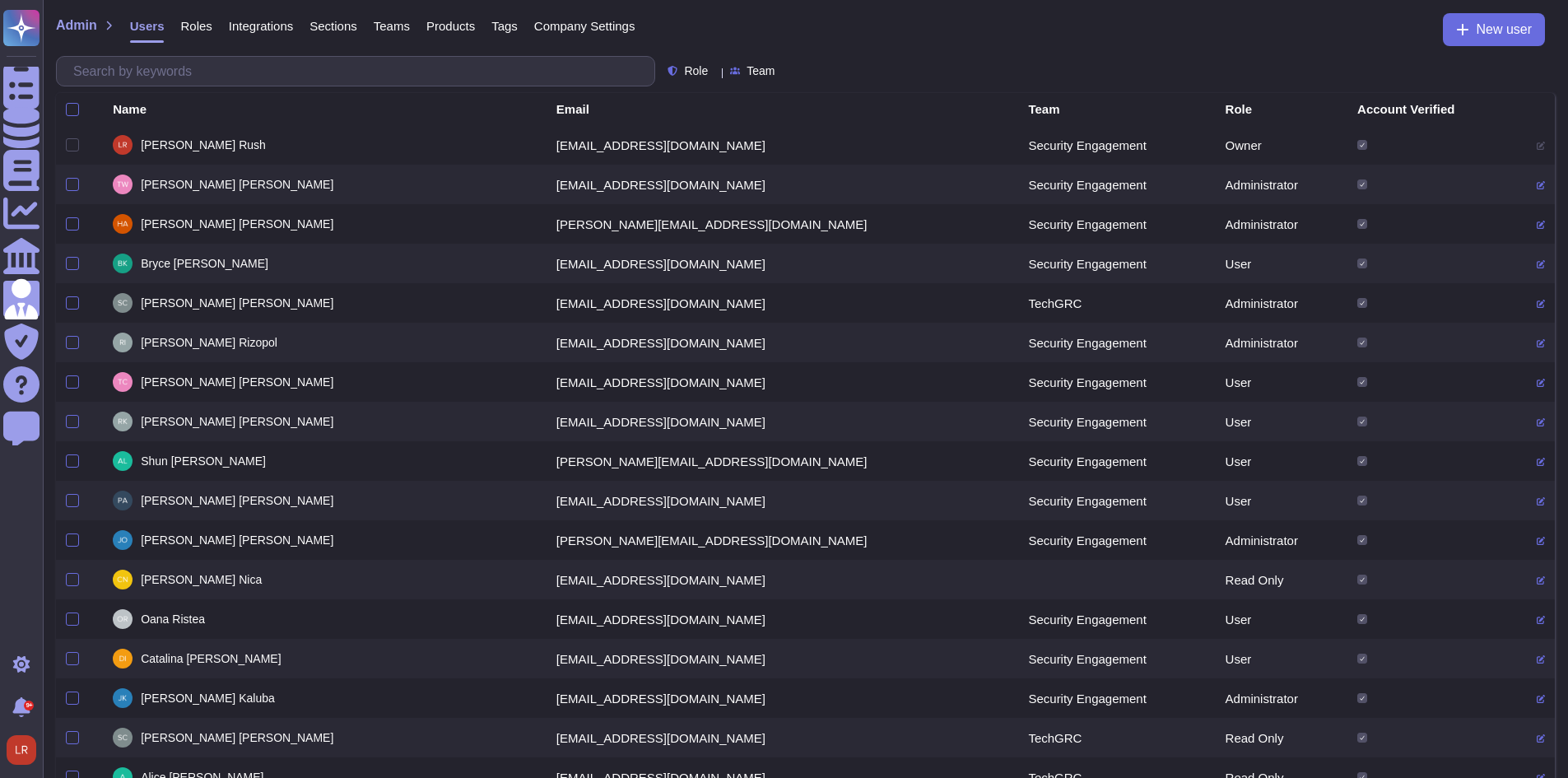
click at [267, 28] on span "Integrations" at bounding box center [261, 26] width 64 height 12
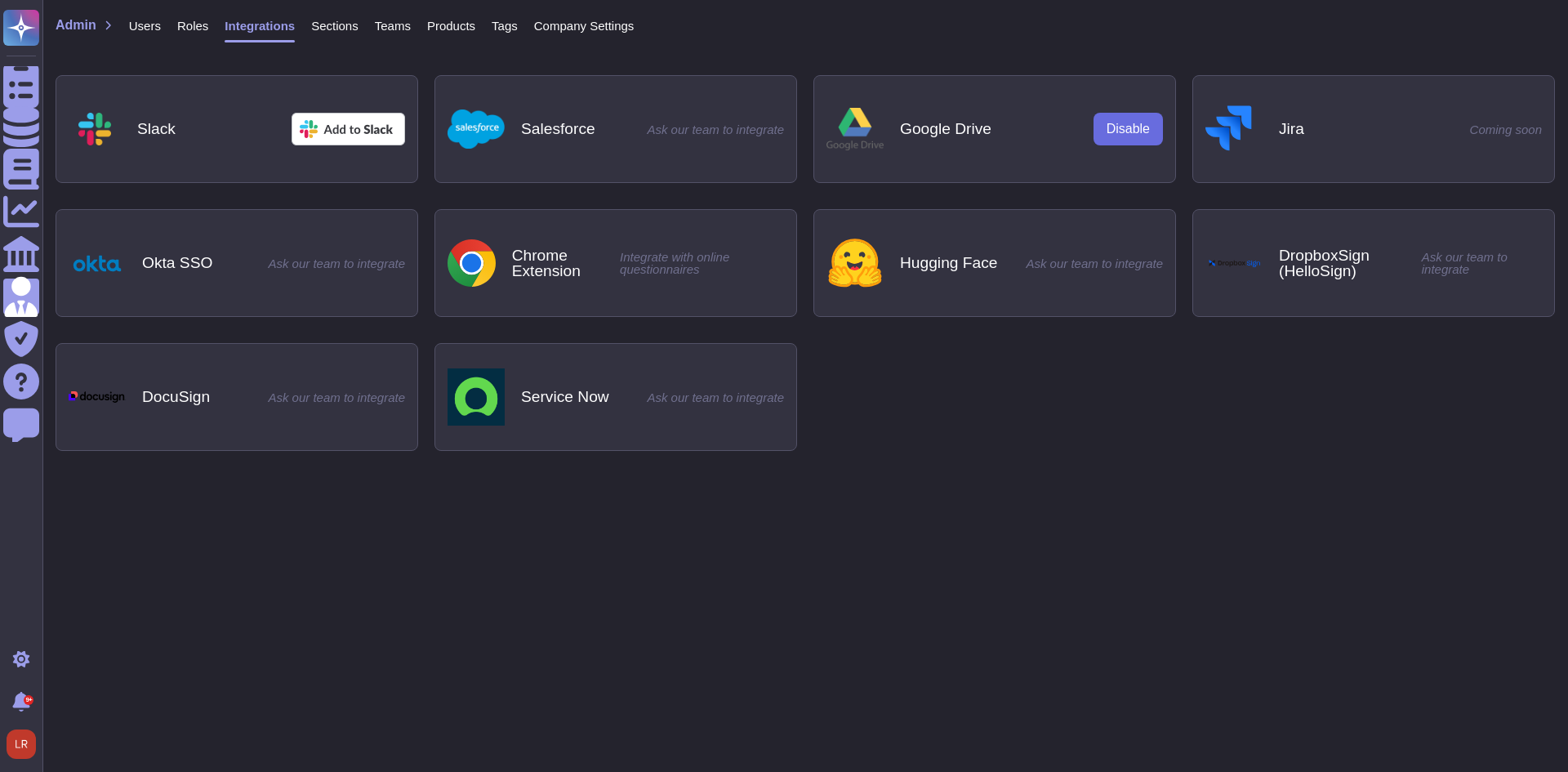
click at [328, 22] on span "Sections" at bounding box center [335, 25] width 47 height 12
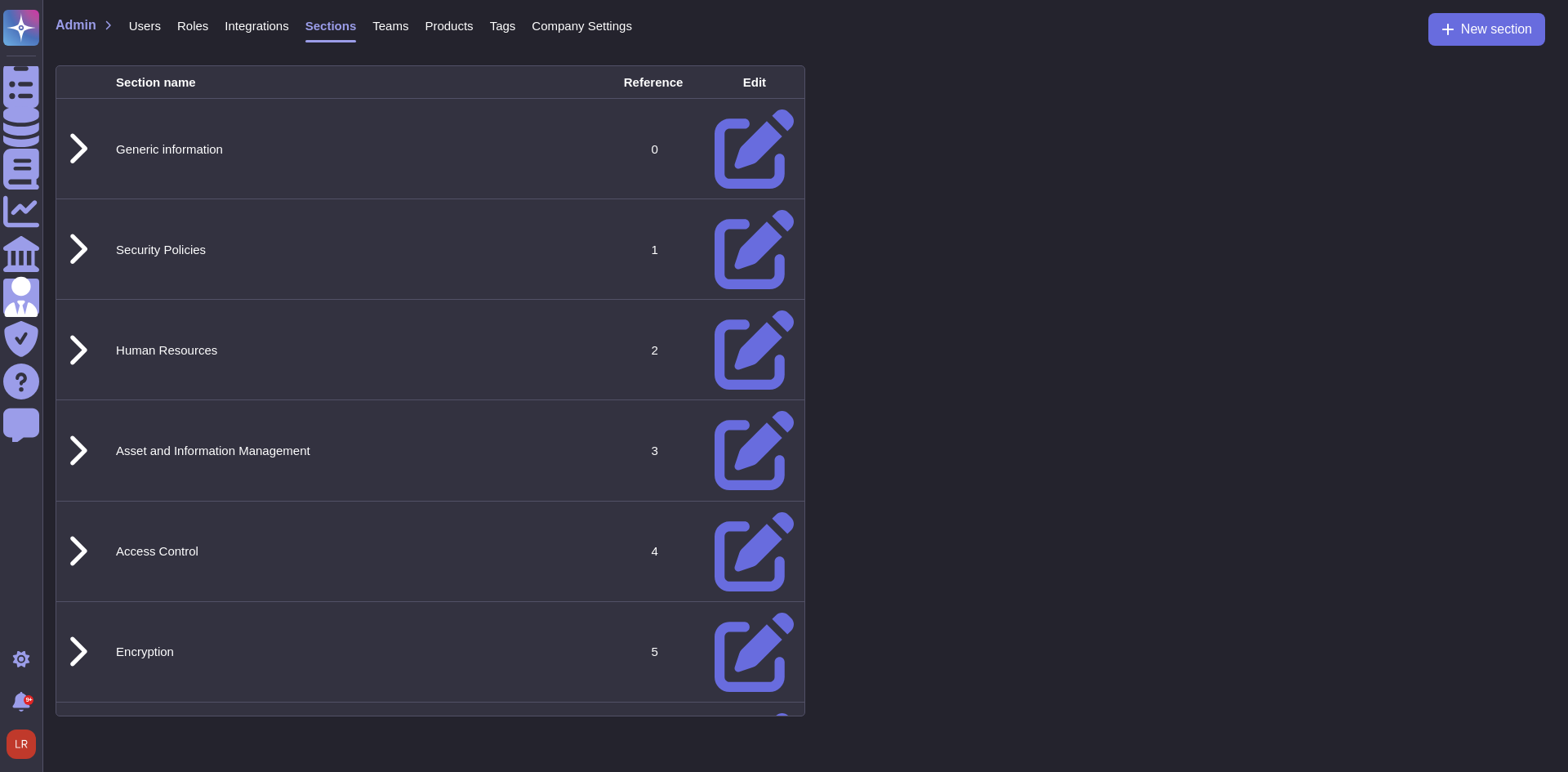
click at [394, 26] on span "Teams" at bounding box center [390, 25] width 36 height 12
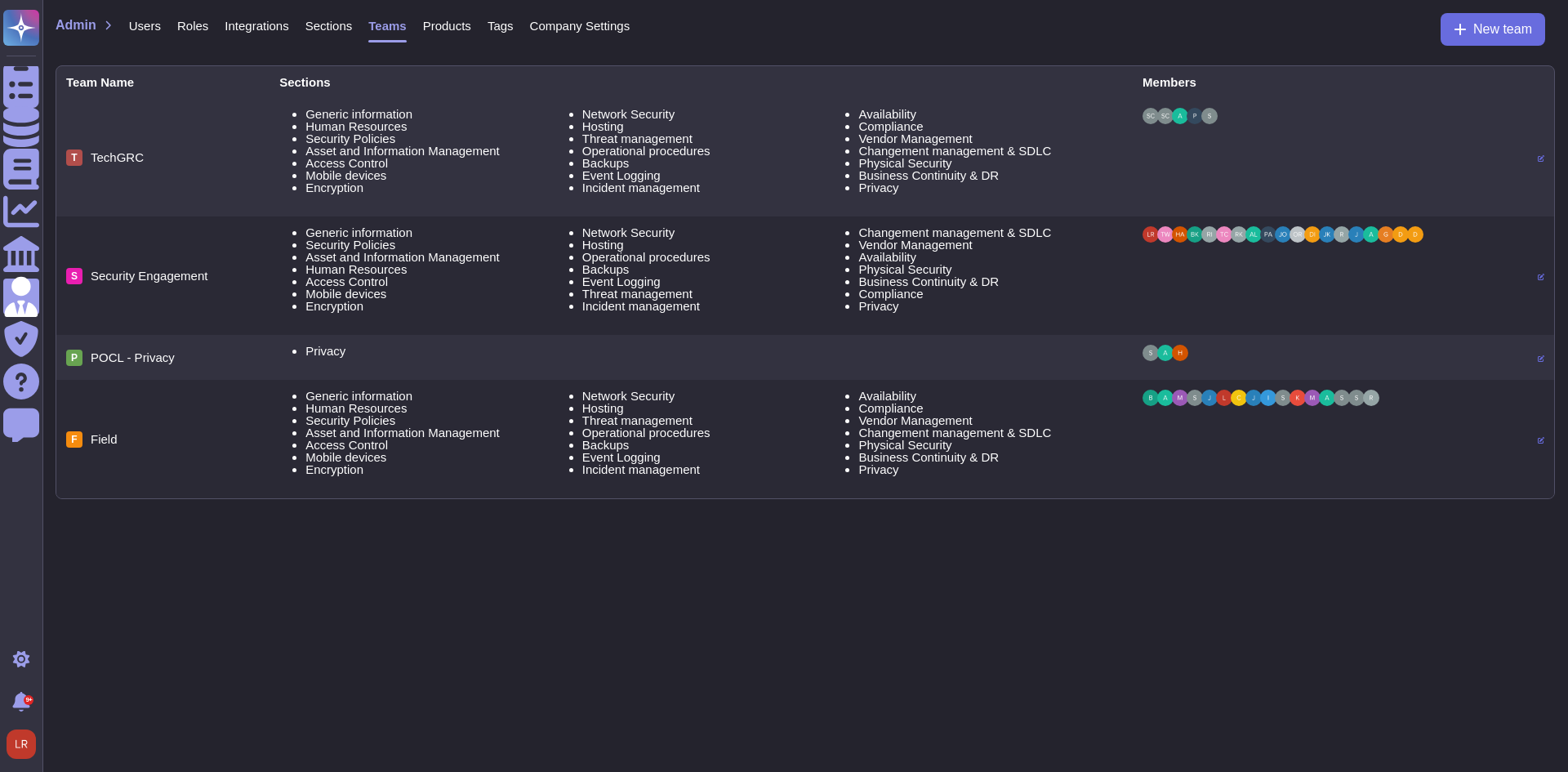
click at [609, 23] on span "Company Settings" at bounding box center [580, 25] width 101 height 12
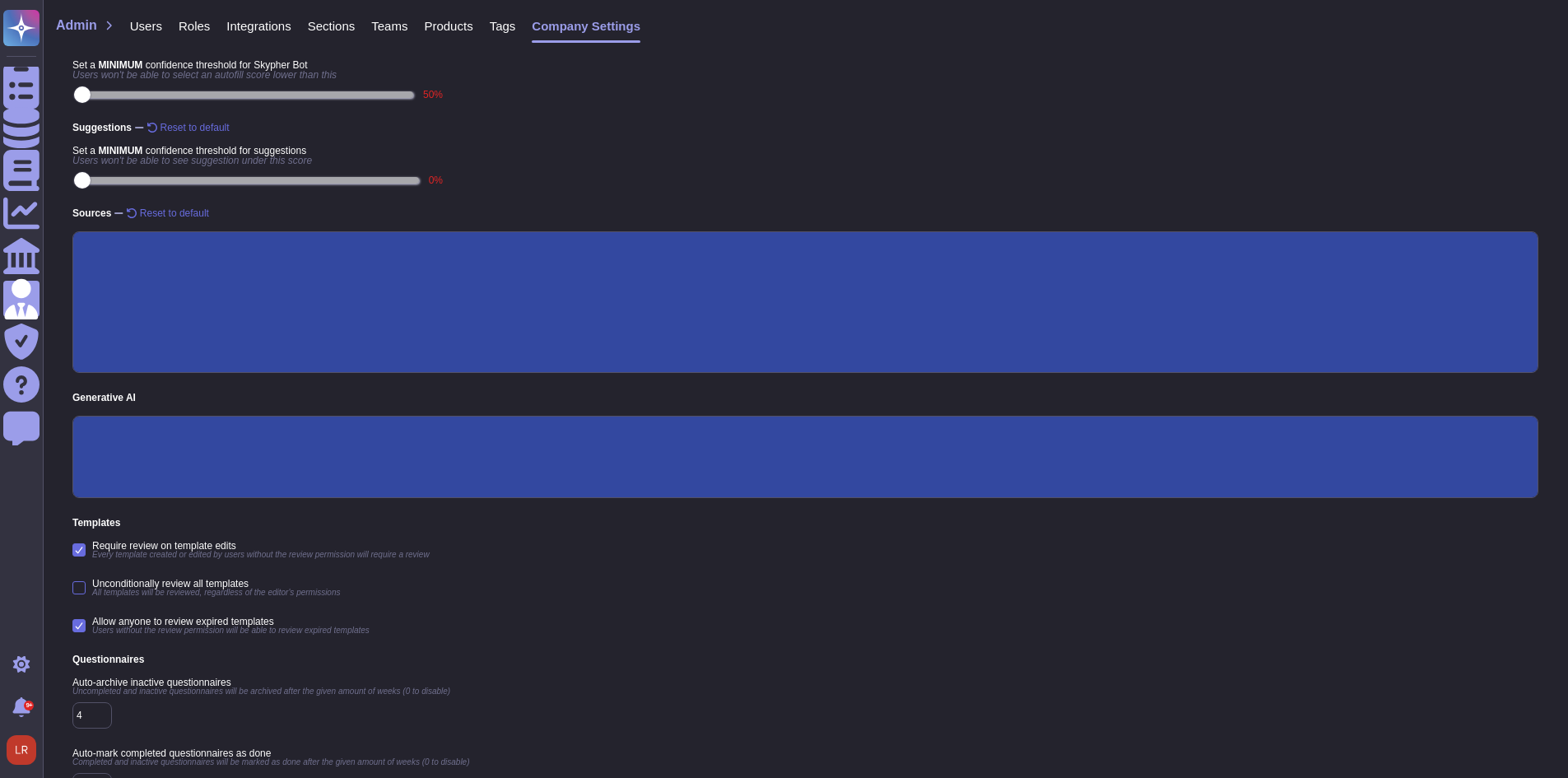
scroll to position [137, 0]
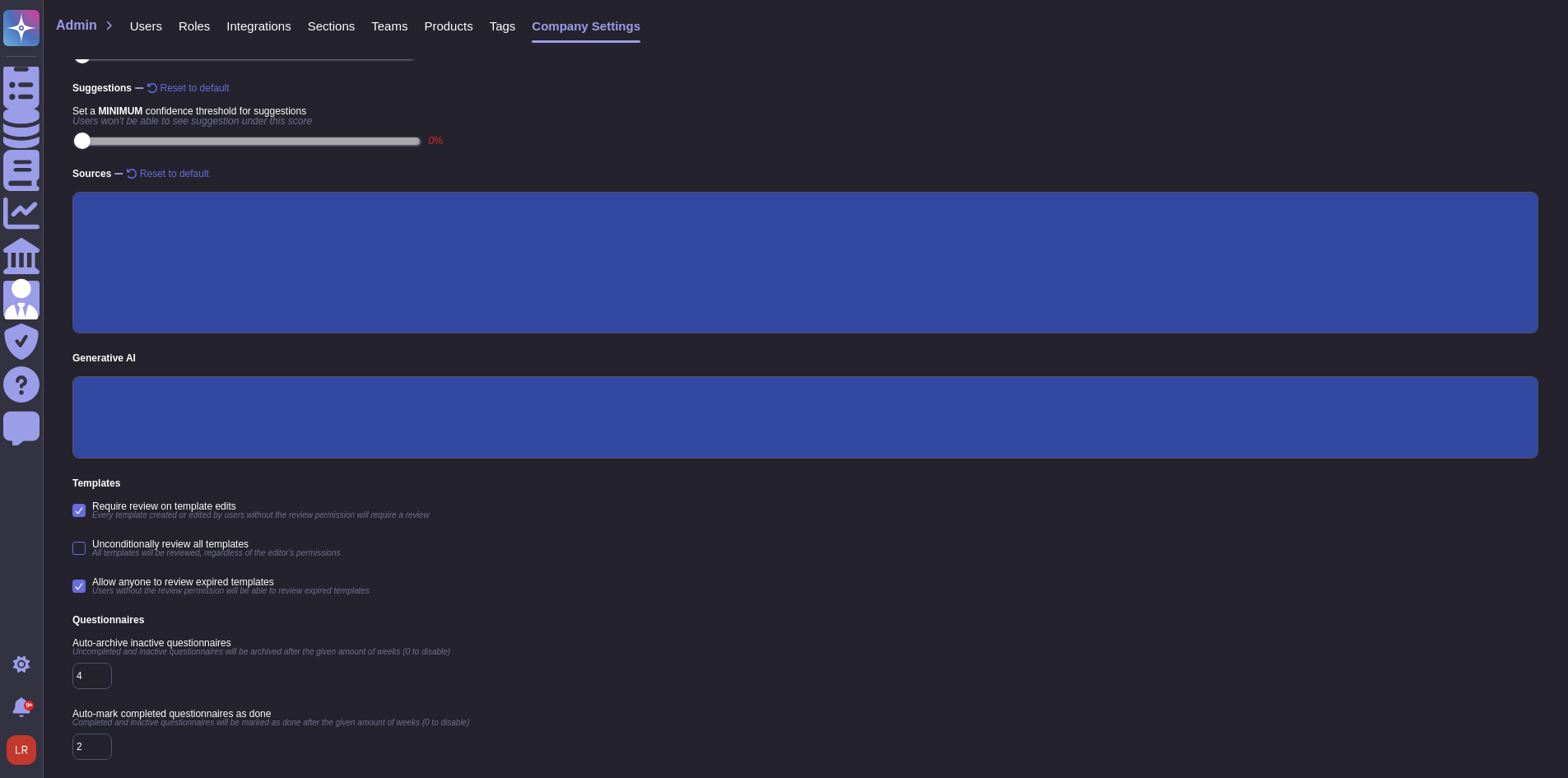
click at [0, 0] on input "Generative AI Enabled" at bounding box center [0, 0] width 0 height 0
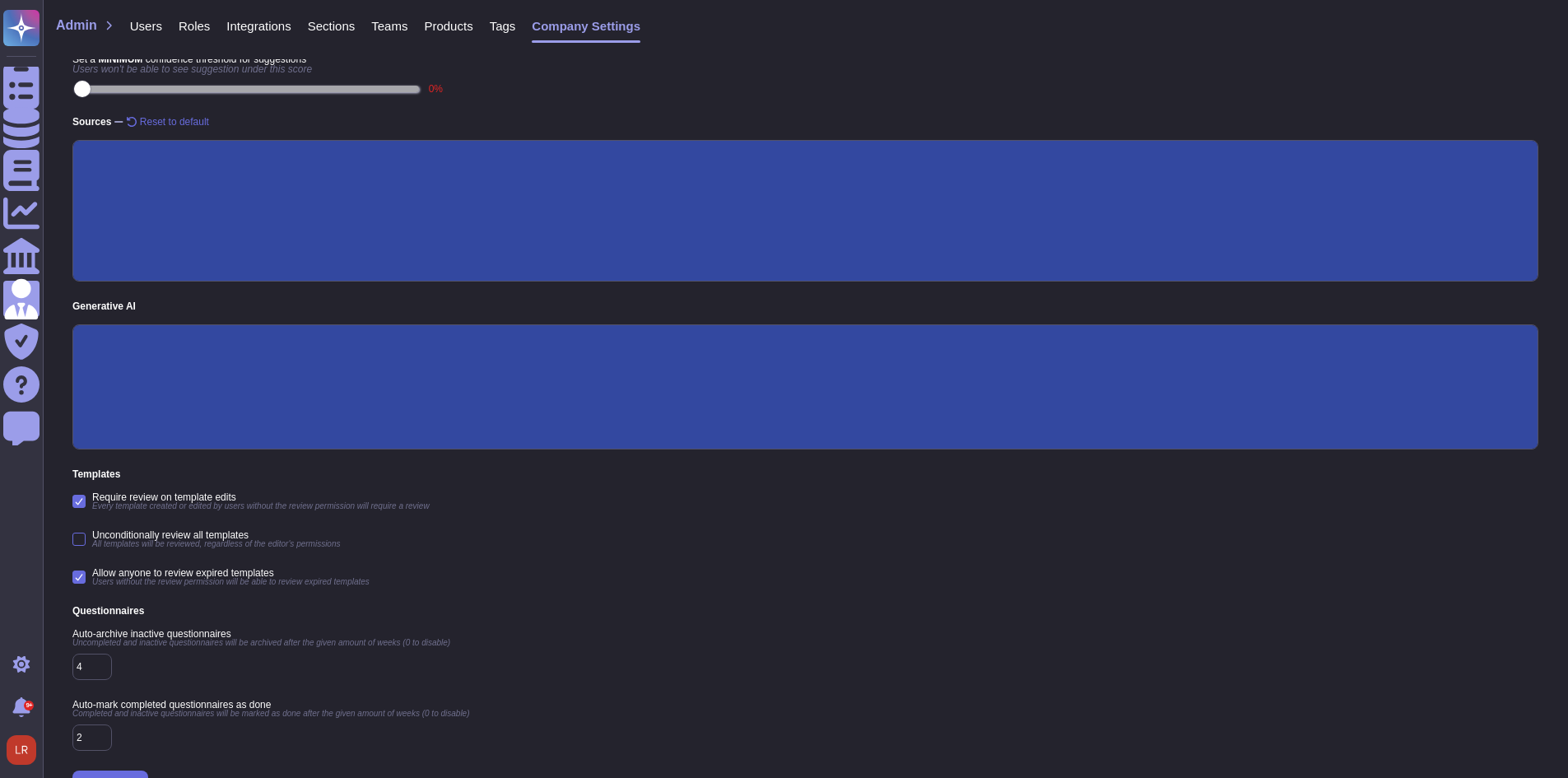
scroll to position [237, 0]
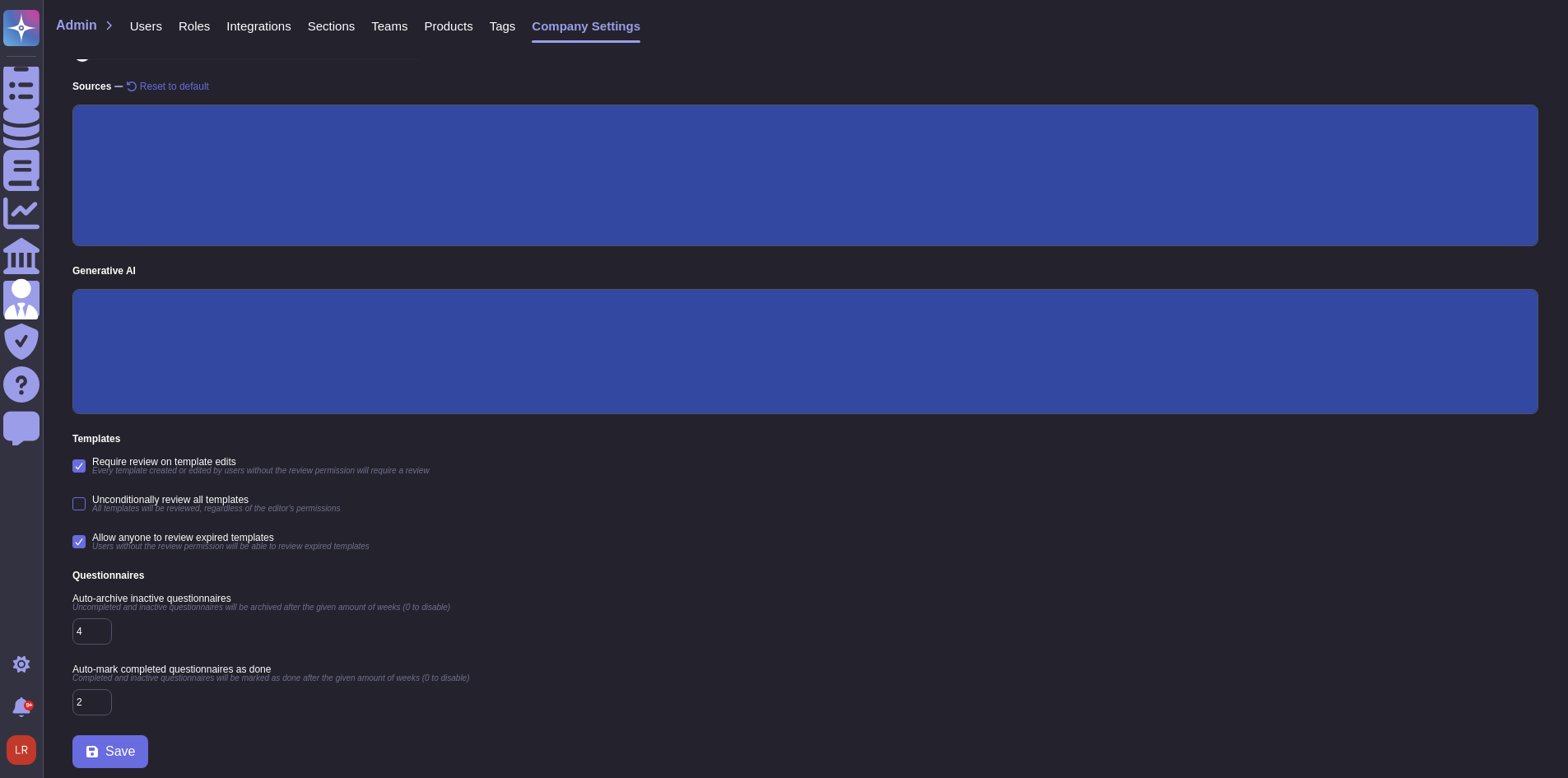
click at [633, 457] on div "Require review on template edits Every template created or edited by users with…" at bounding box center [806, 466] width 1466 height 18
click at [135, 739] on button "Save" at bounding box center [110, 751] width 76 height 33
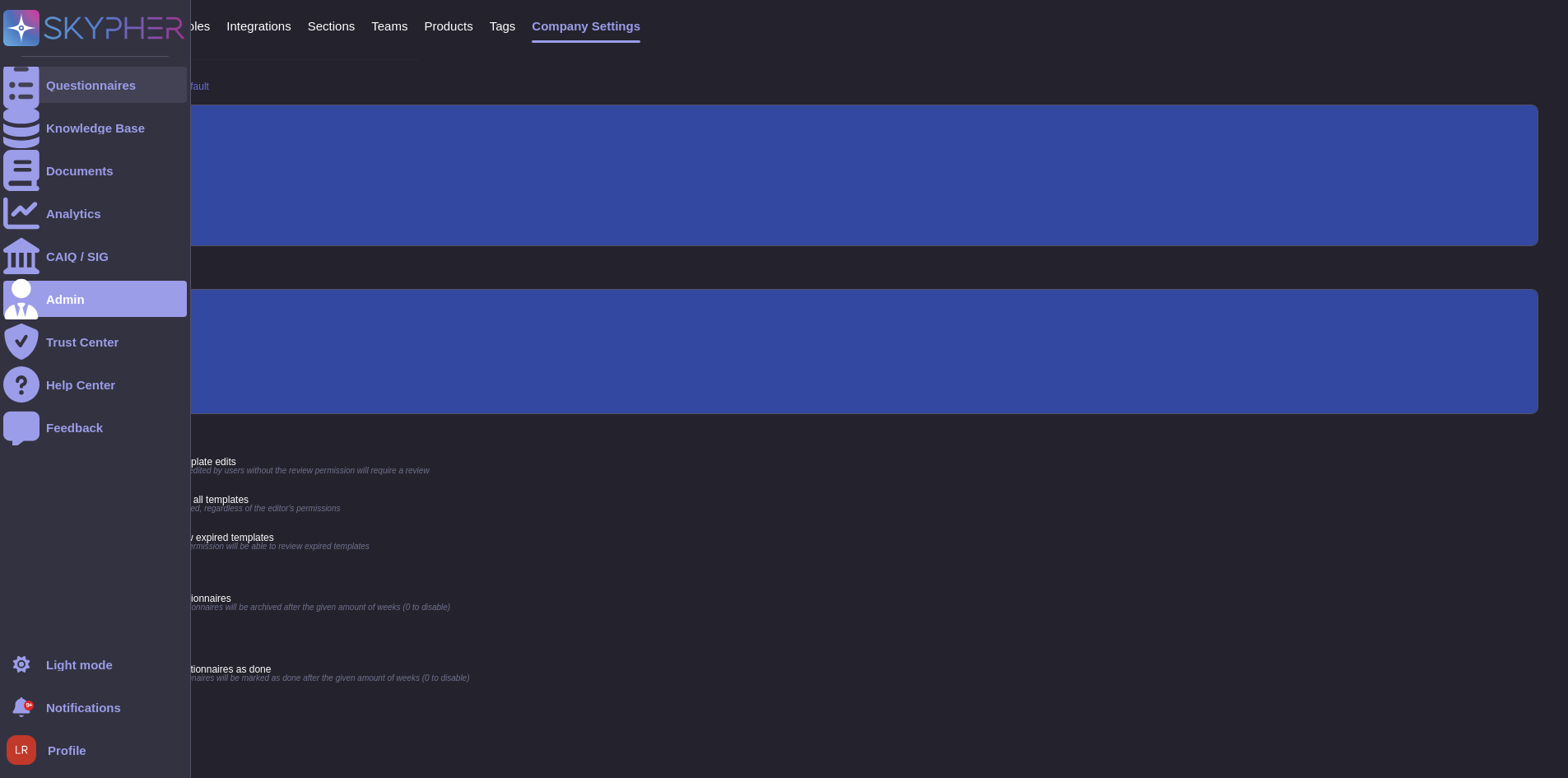
click at [27, 95] on div at bounding box center [22, 85] width 37 height 37
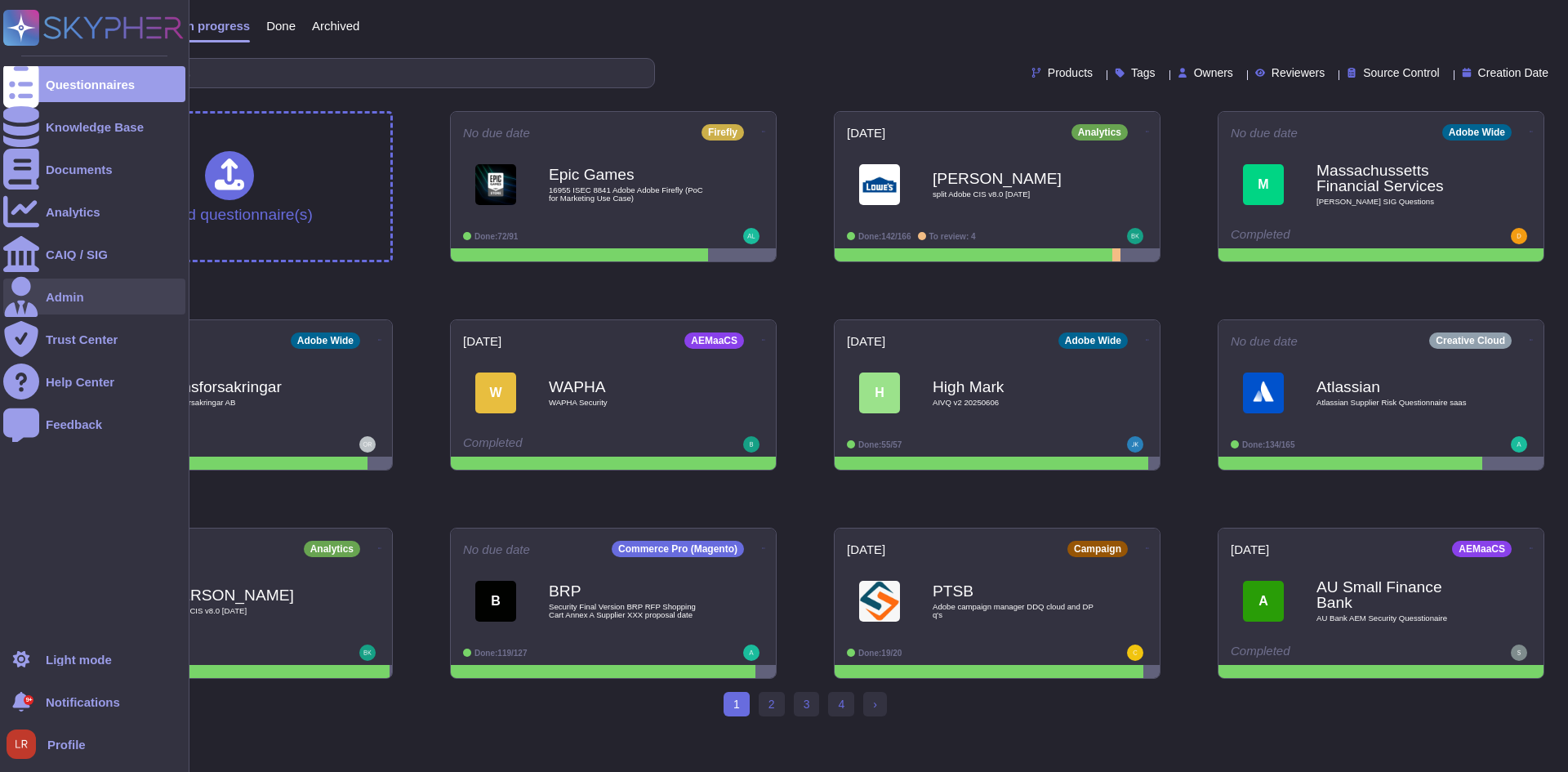
click at [89, 300] on div "Admin" at bounding box center [94, 297] width 182 height 36
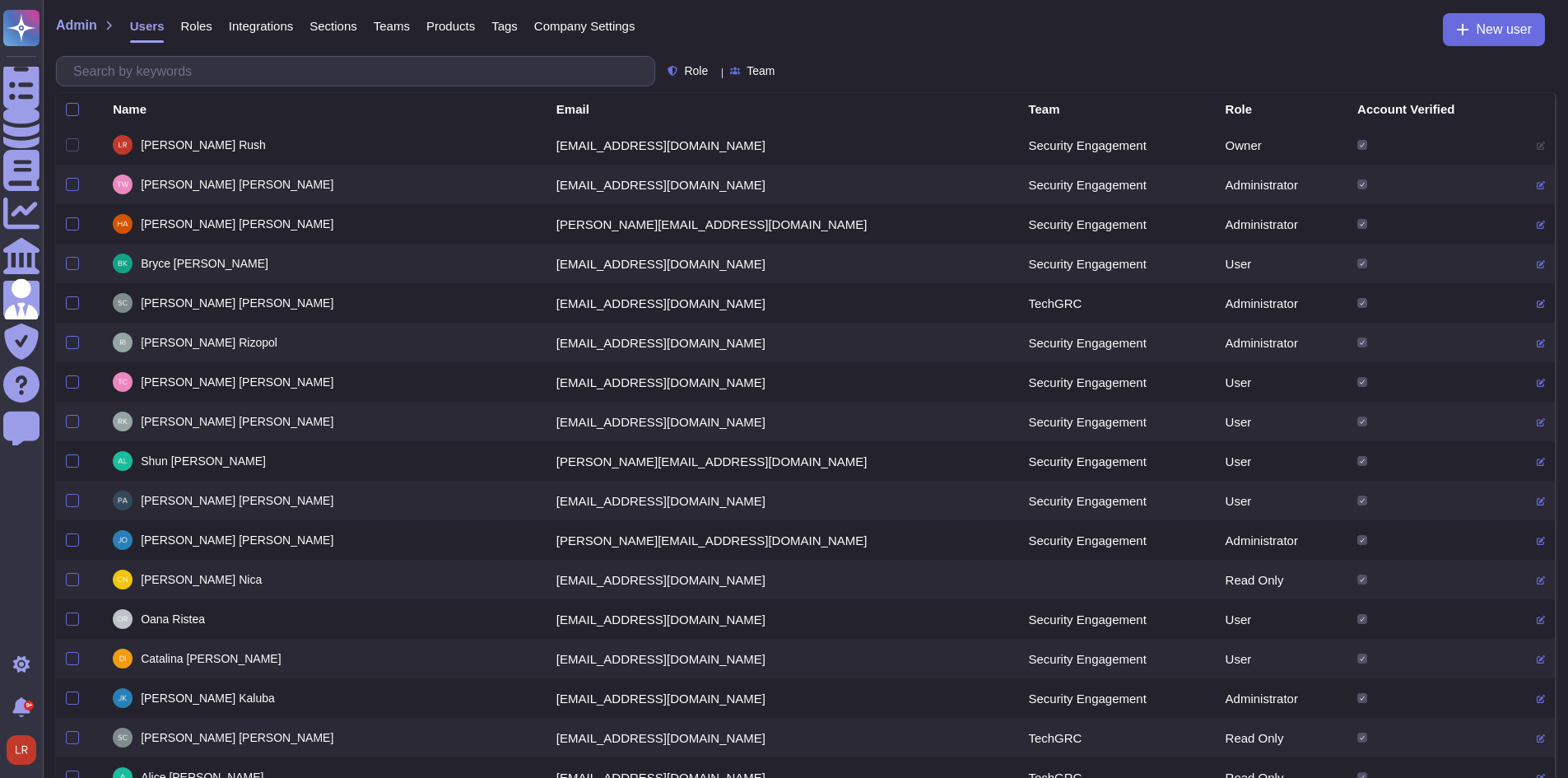
click at [200, 28] on span "Roles" at bounding box center [196, 26] width 31 height 12
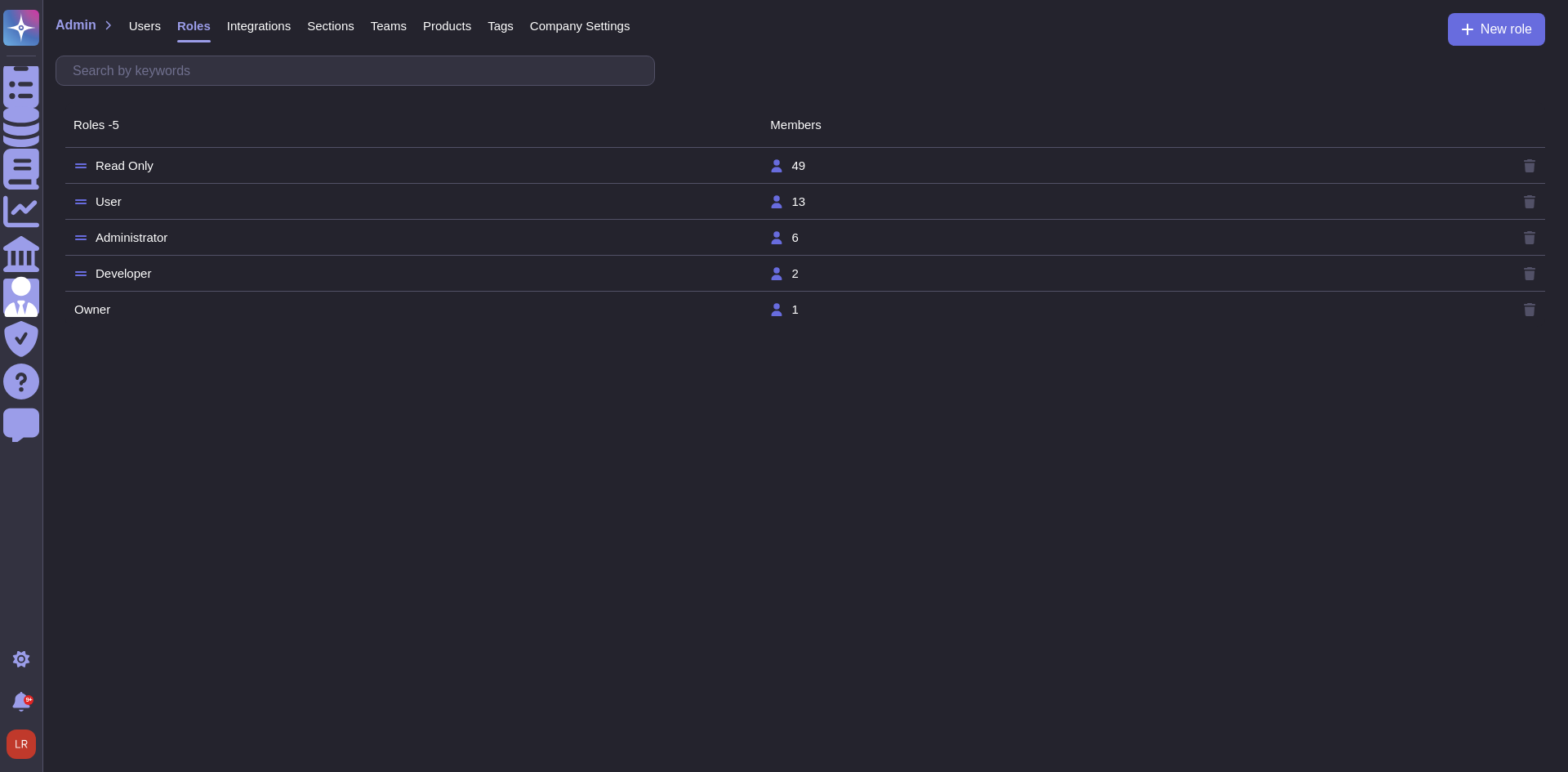
click at [180, 163] on td "Read Only" at bounding box center [421, 165] width 695 height 15
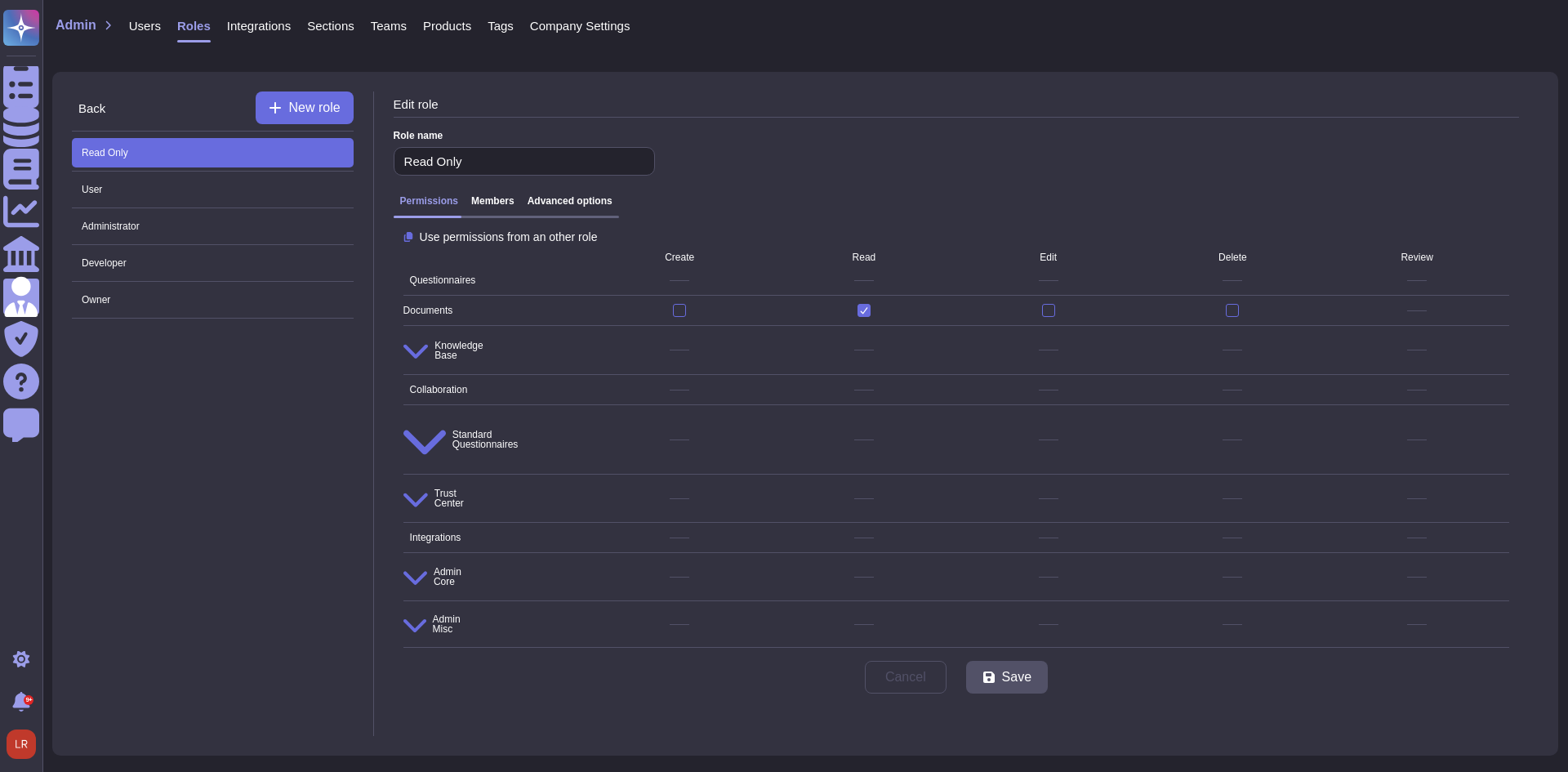
click at [491, 205] on h3 "Members" at bounding box center [493, 201] width 44 height 12
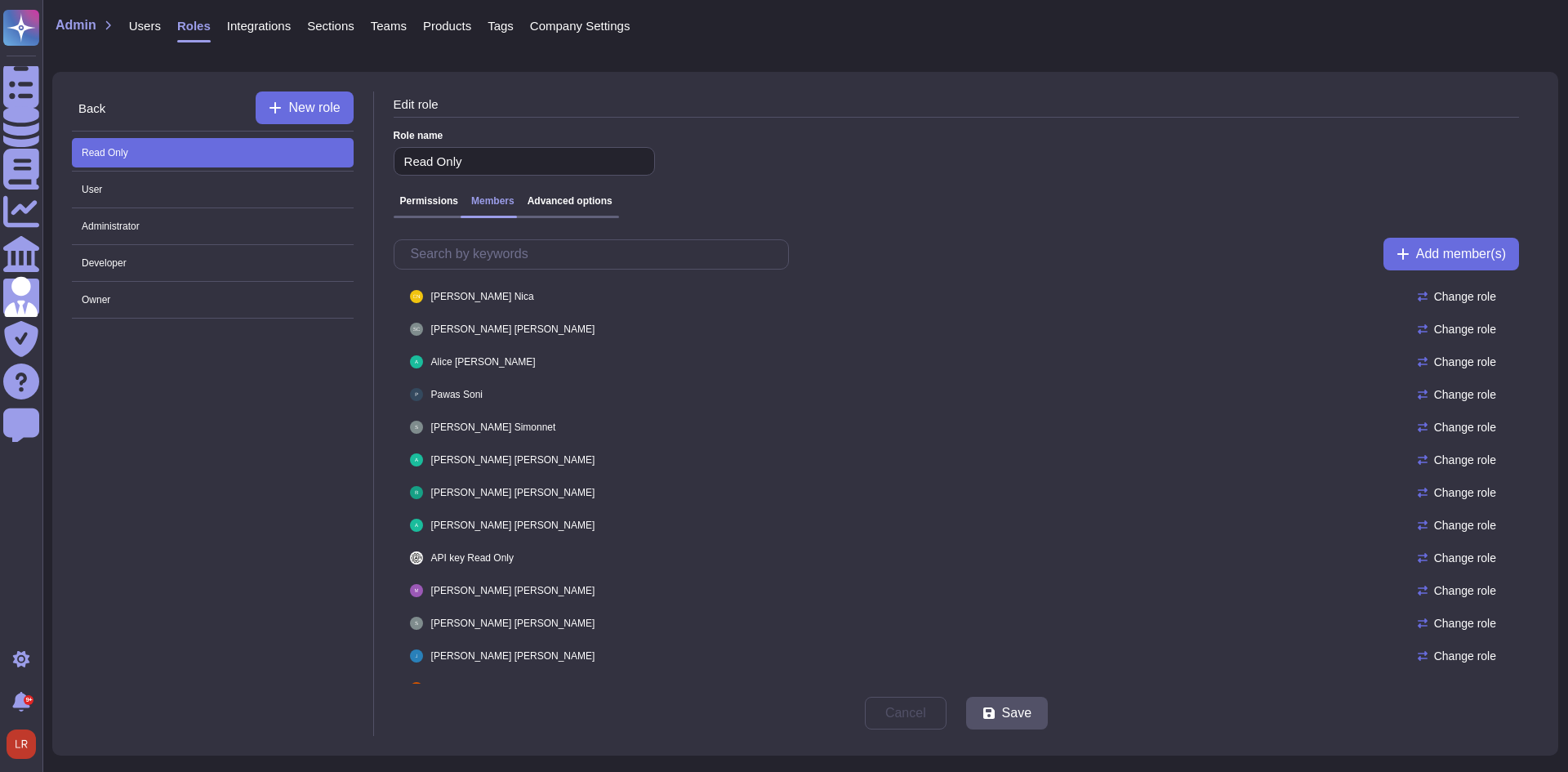
click at [593, 207] on h3 "Advanced options" at bounding box center [570, 201] width 85 height 12
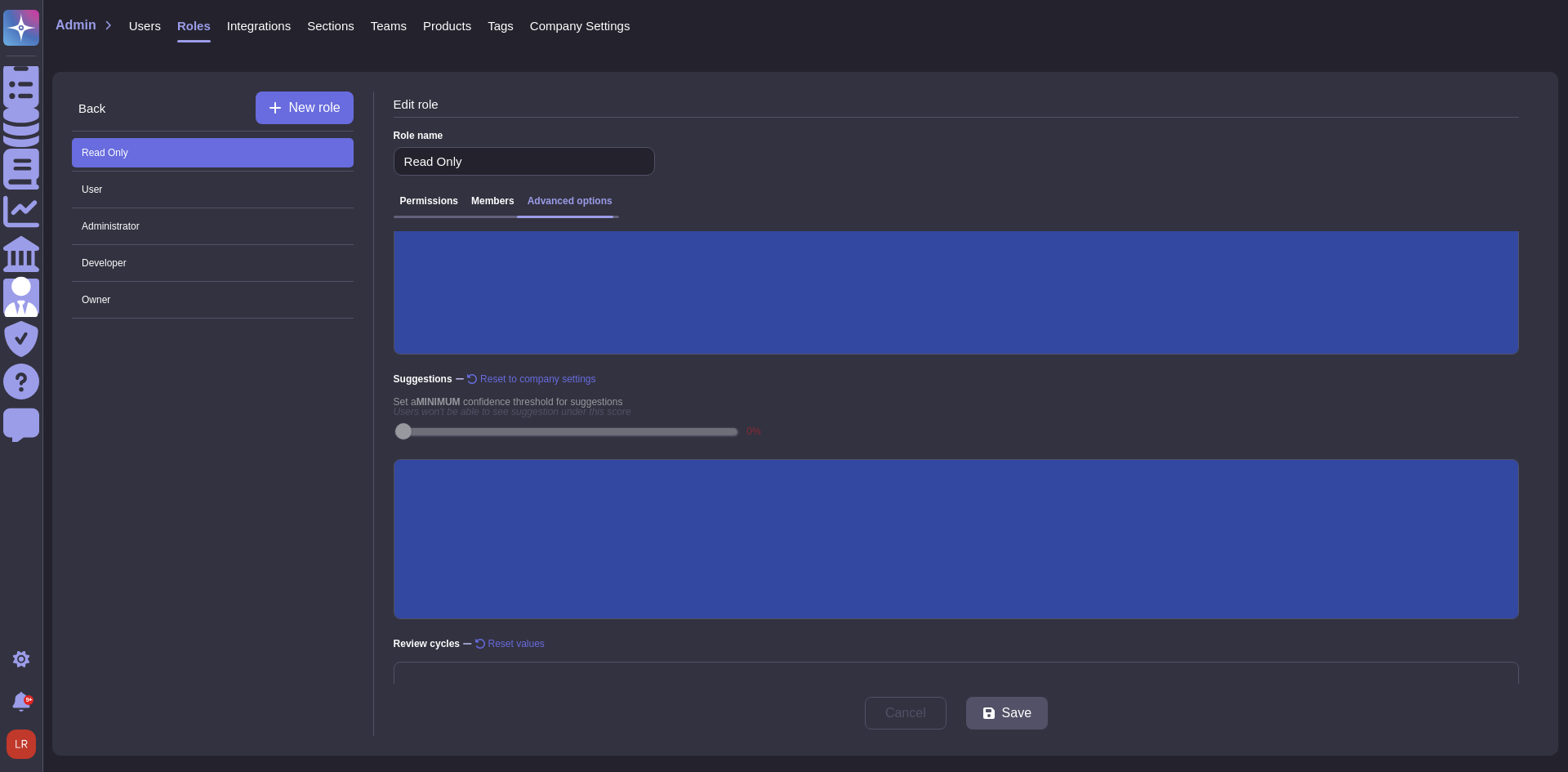
scroll to position [219, 0]
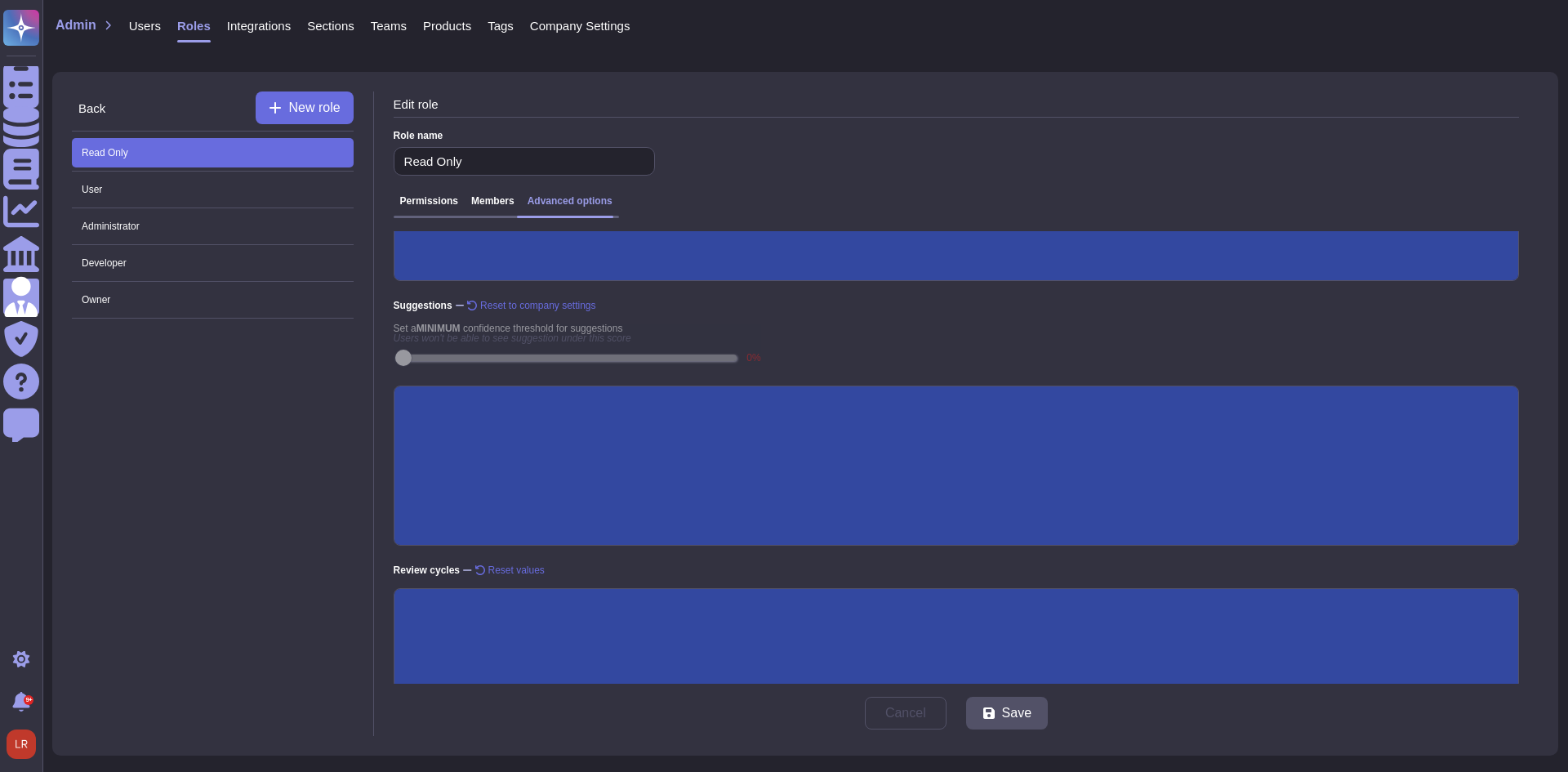
scroll to position [278, 0]
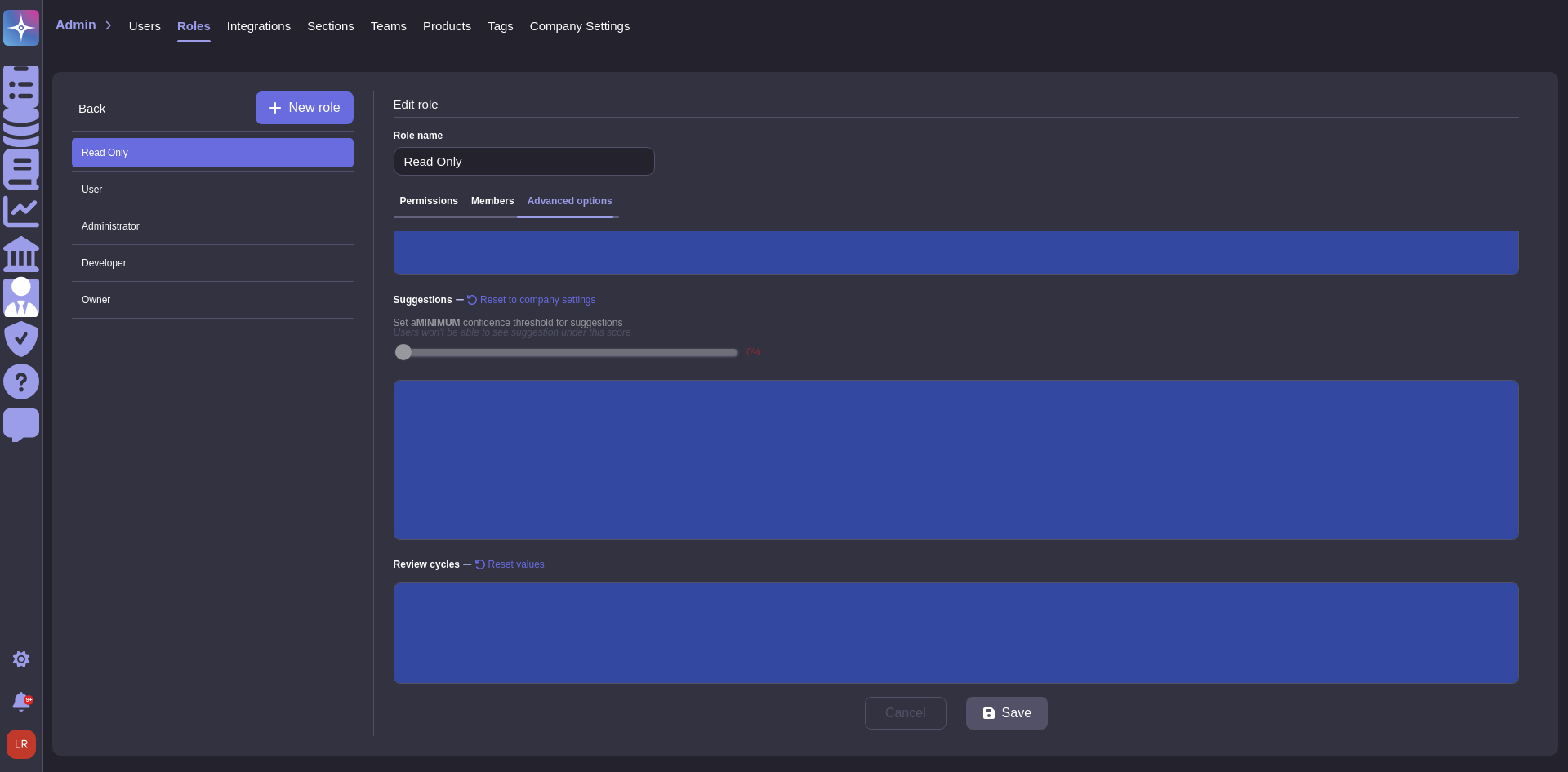
click at [0, 0] on input "Expired documents are visible" at bounding box center [0, 0] width 0 height 0
drag, startPoint x: 412, startPoint y: 636, endPoint x: 466, endPoint y: 625, distance: 55.1
click at [0, 0] on input "Expired templates are visible" at bounding box center [0, 0] width 0 height 0
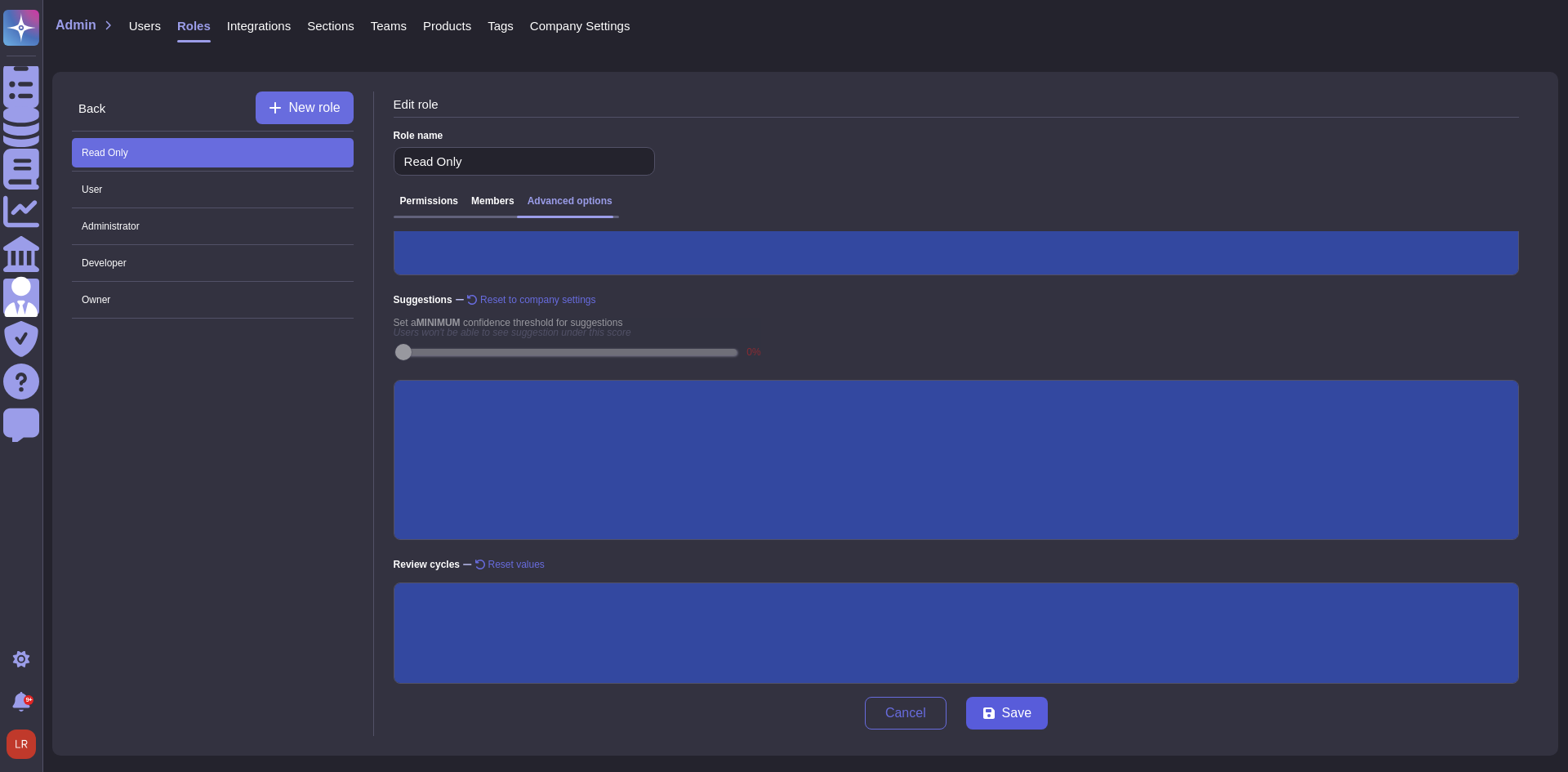
click at [1020, 715] on span "Save" at bounding box center [1017, 713] width 29 height 13
click at [163, 185] on span "User" at bounding box center [212, 189] width 281 height 29
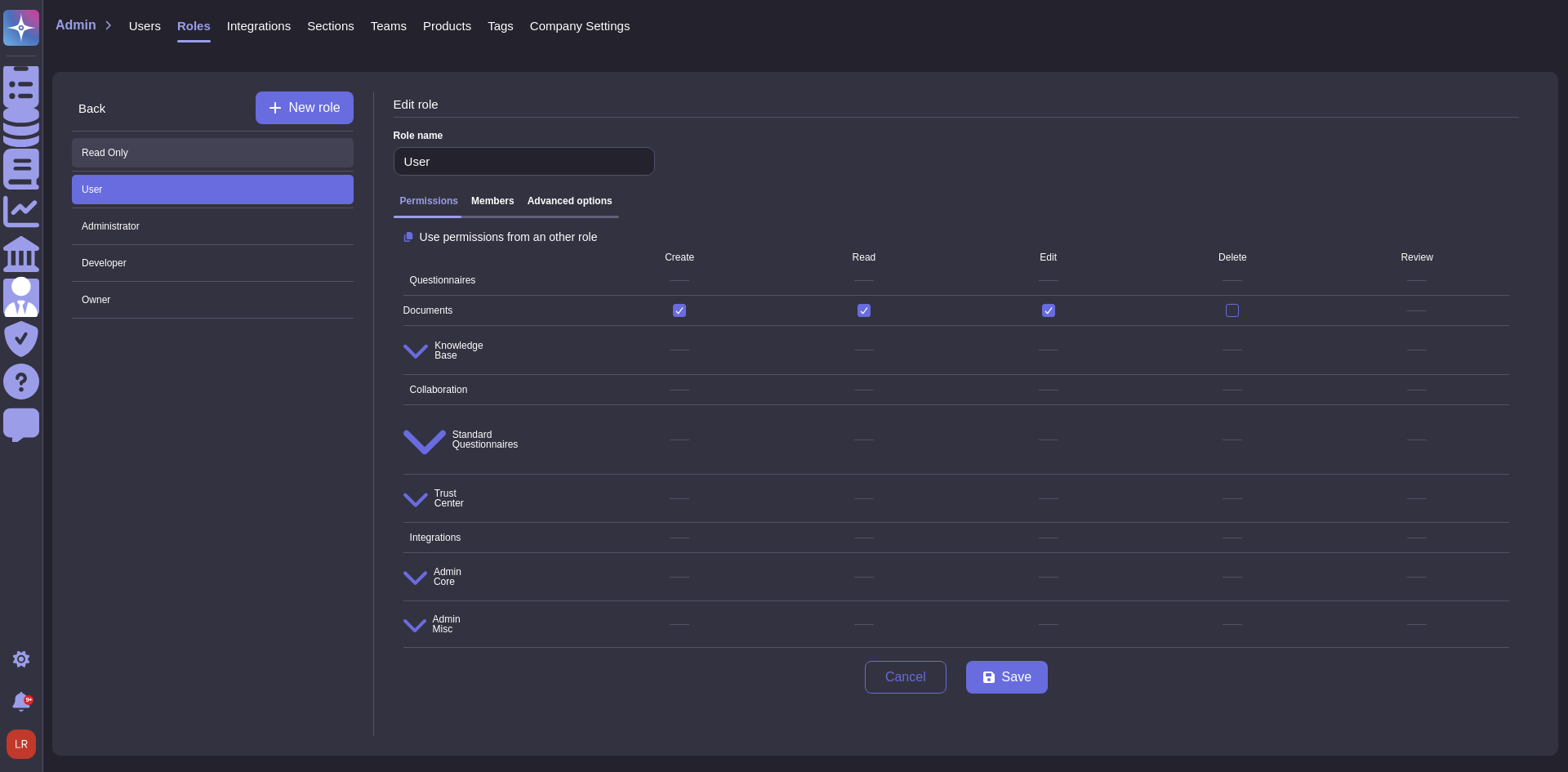
click at [133, 158] on span "Read Only" at bounding box center [212, 153] width 281 height 29
type input "Read Only"
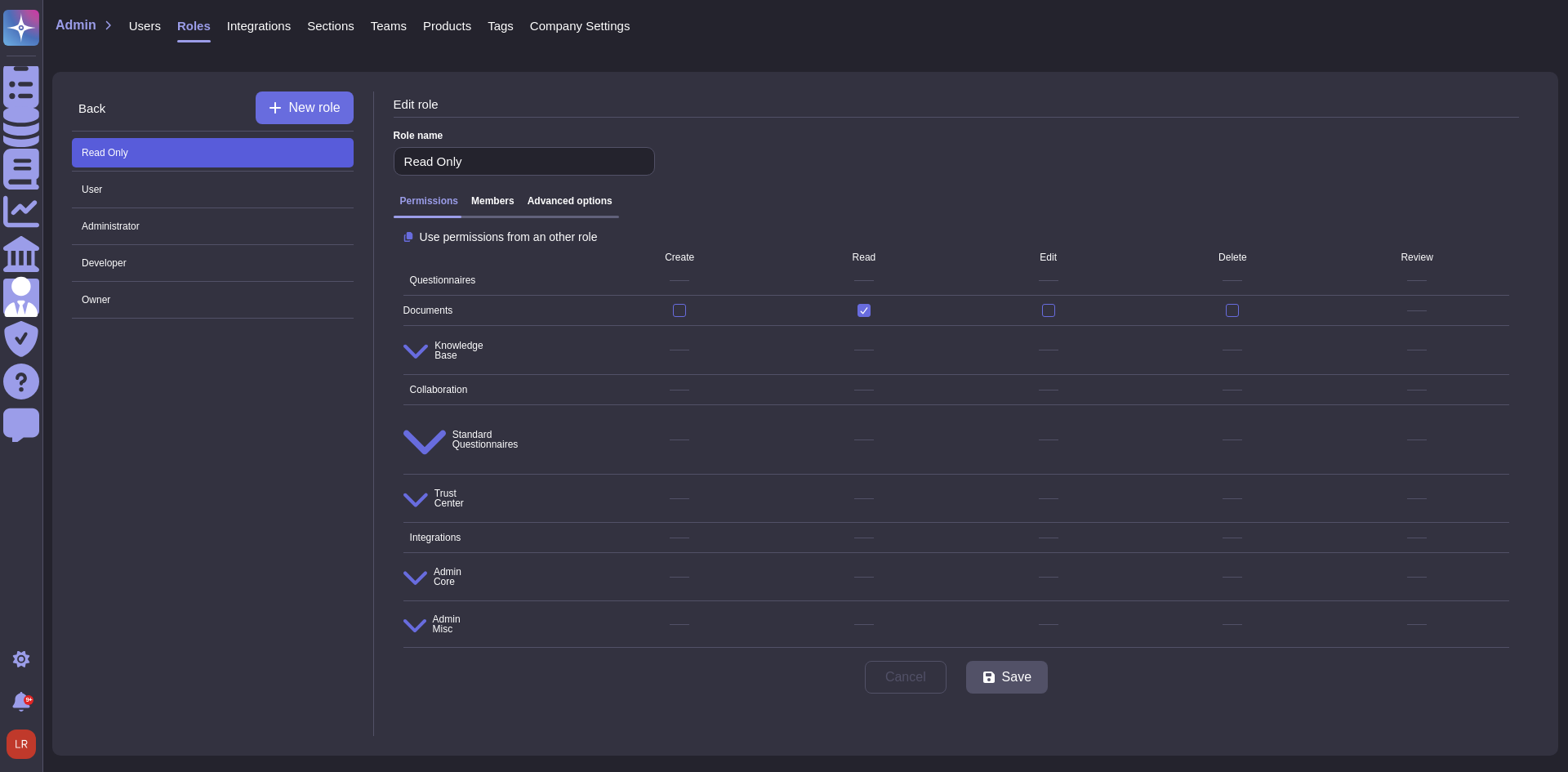
click at [209, 147] on span "Read Only" at bounding box center [212, 153] width 281 height 29
click at [672, 654] on div "Cancel Save" at bounding box center [955, 677] width 1125 height 45
click at [558, 207] on h3 "Advanced options" at bounding box center [570, 201] width 85 height 12
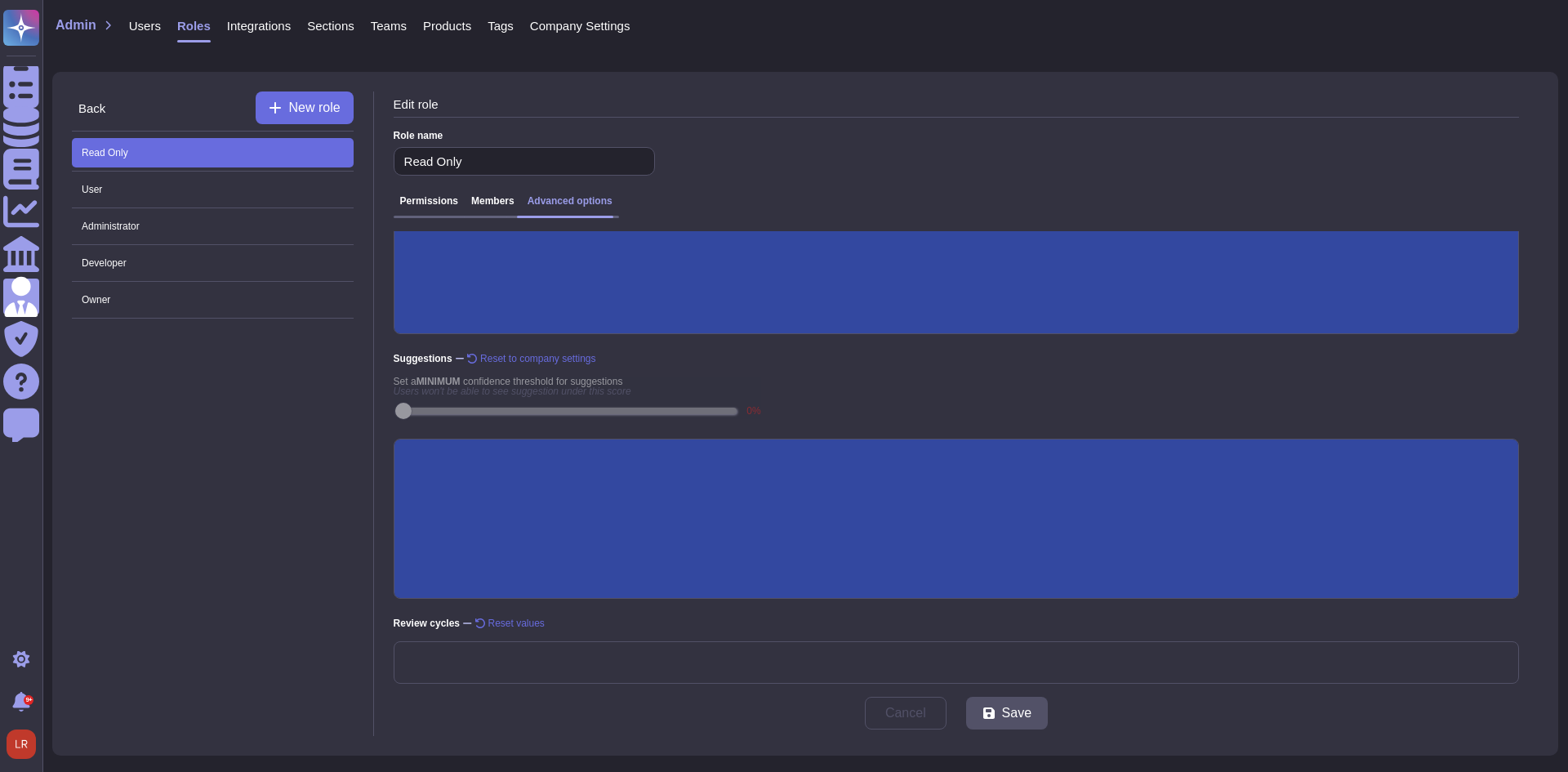
scroll to position [219, 0]
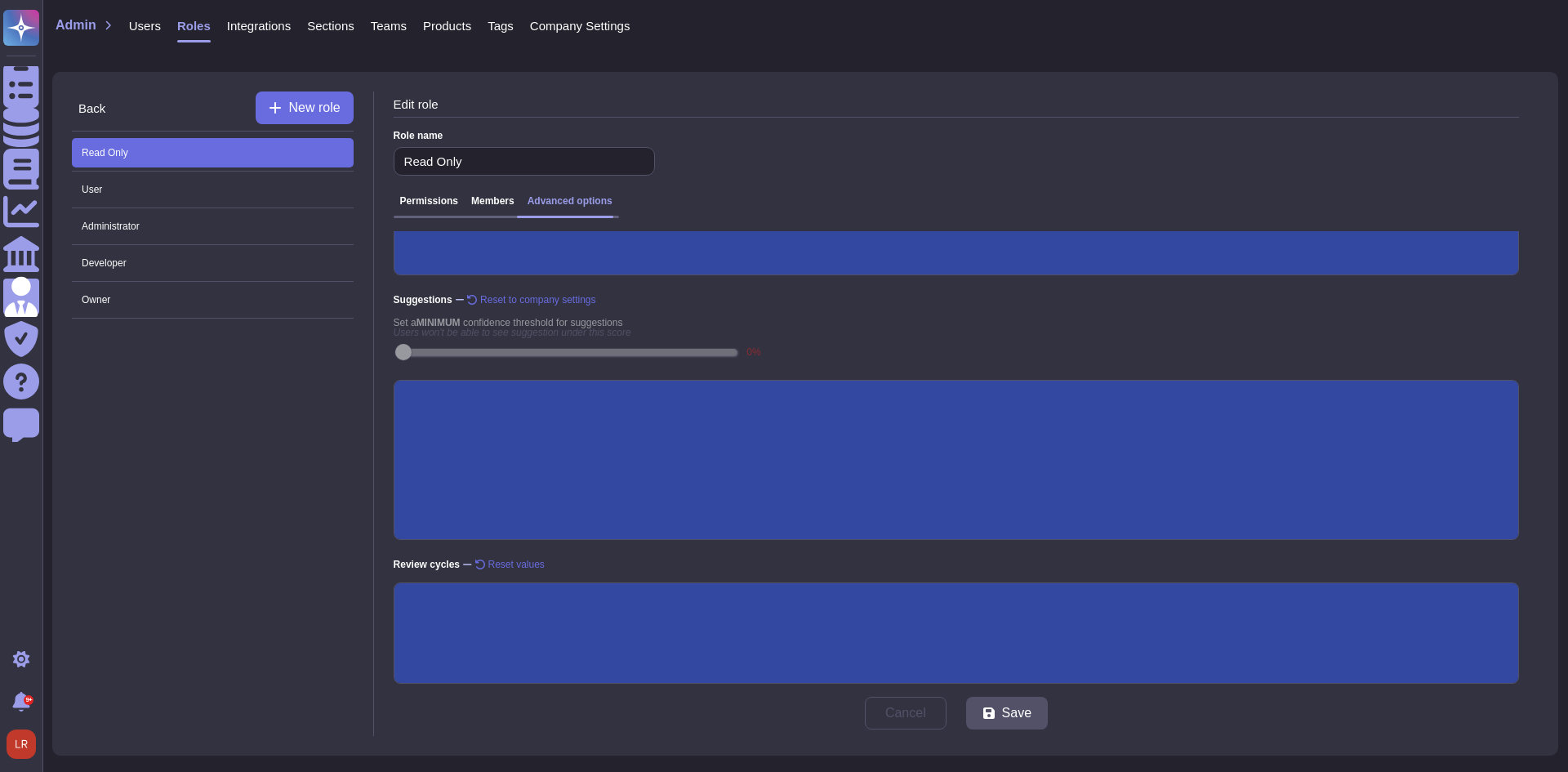
scroll to position [278, 0]
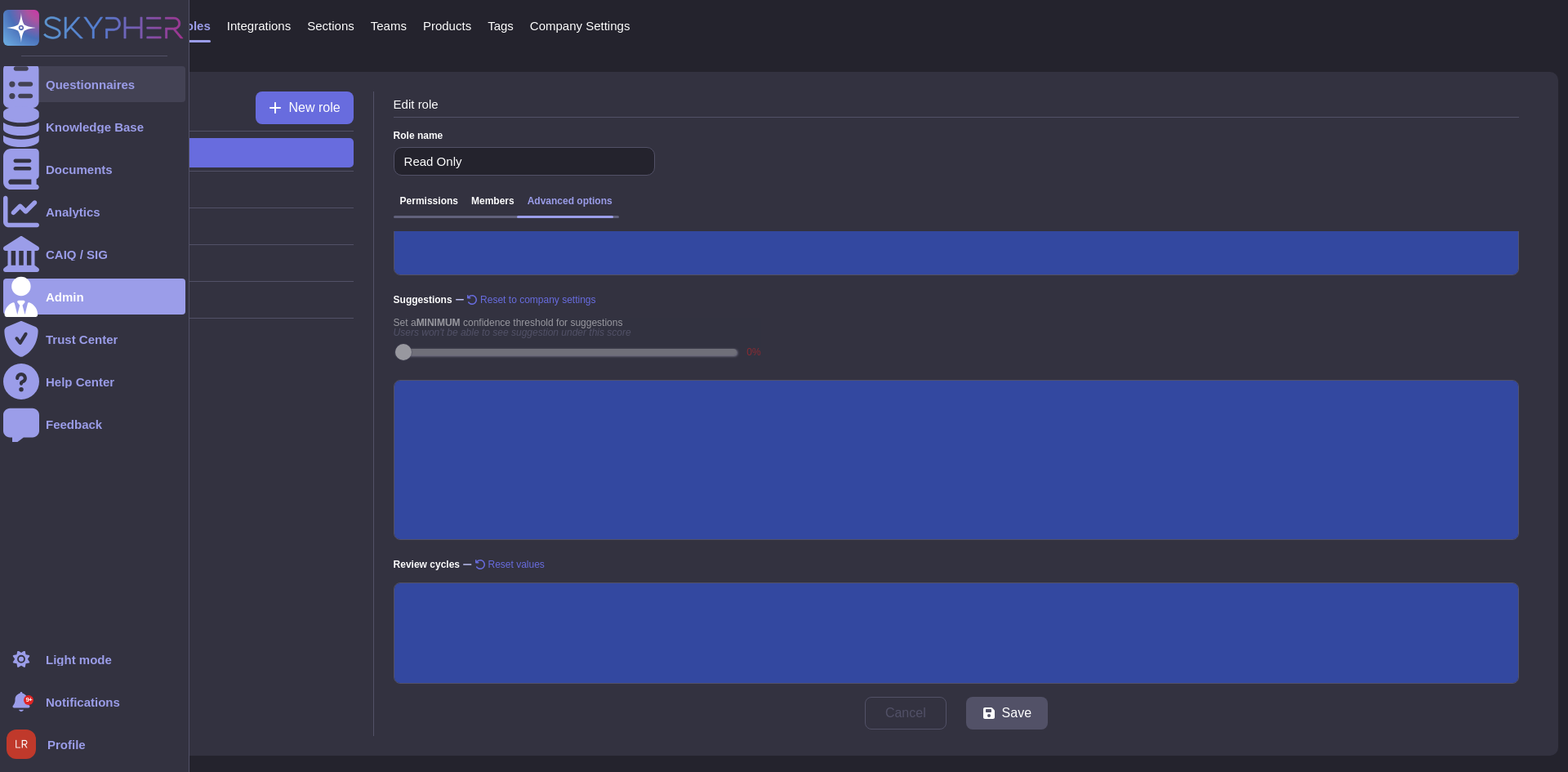
click at [36, 78] on div at bounding box center [22, 84] width 36 height 36
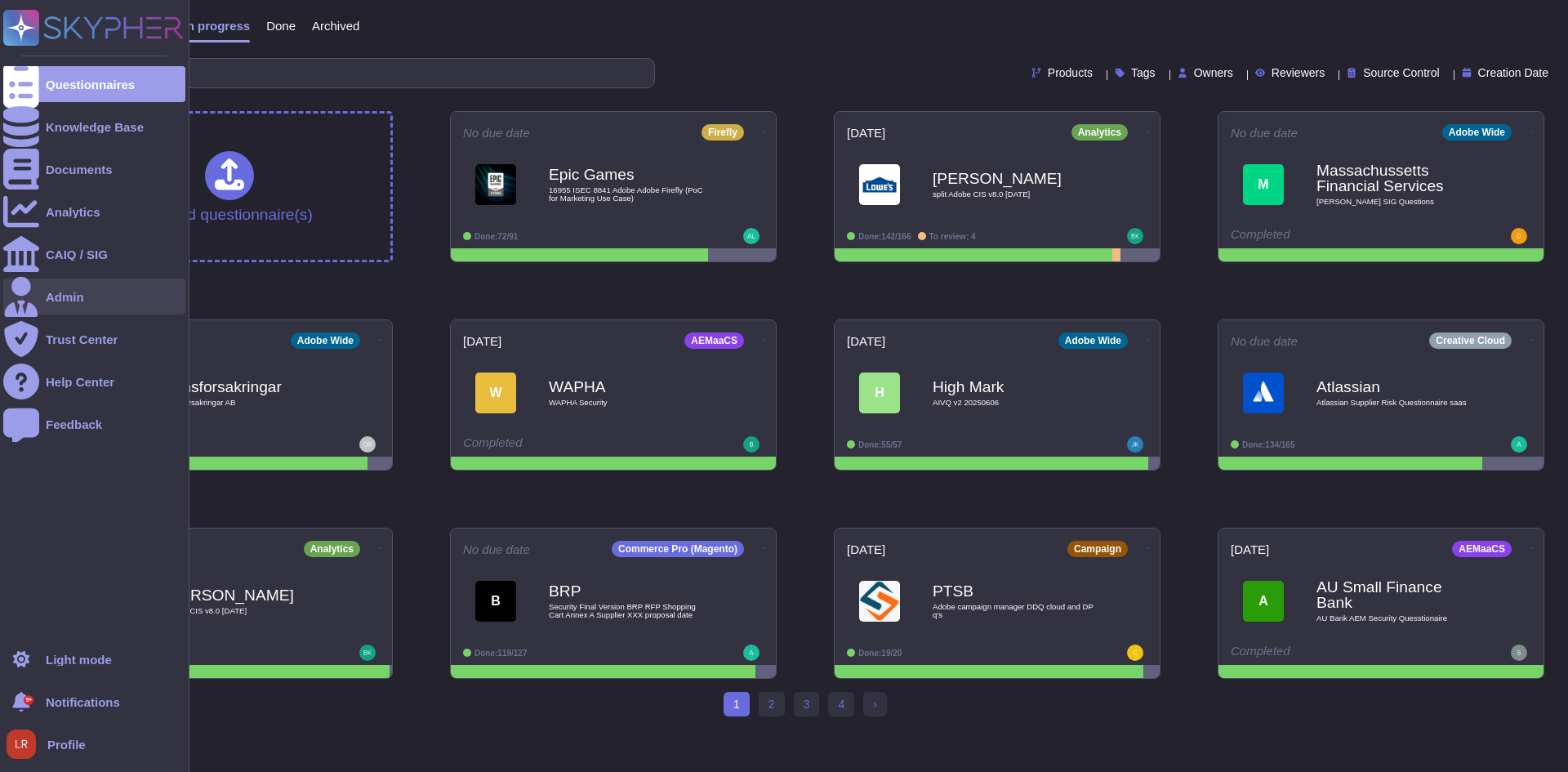
click at [57, 291] on div "Admin" at bounding box center [64, 296] width 38 height 12
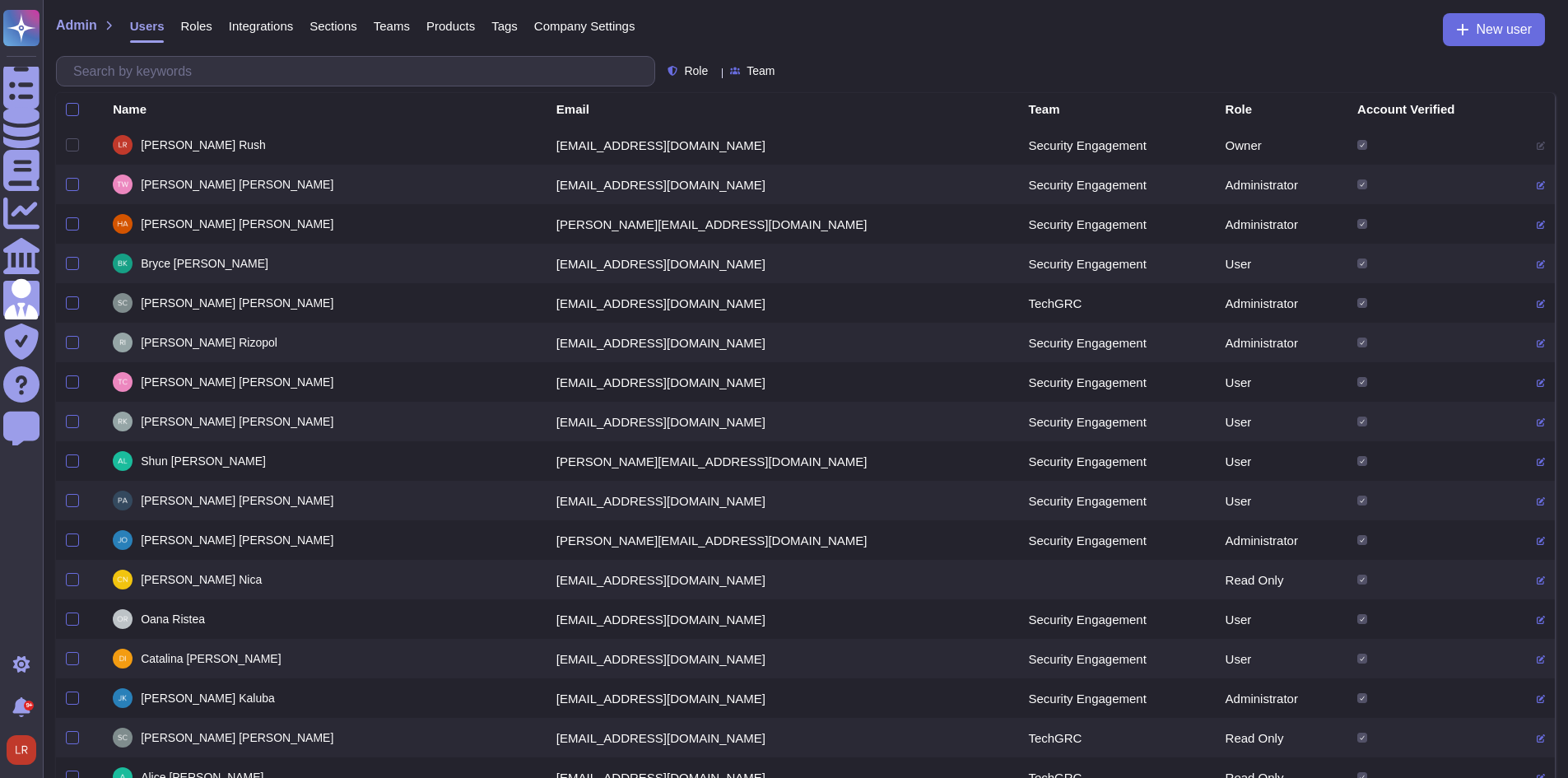
click at [189, 22] on span "Roles" at bounding box center [196, 26] width 31 height 12
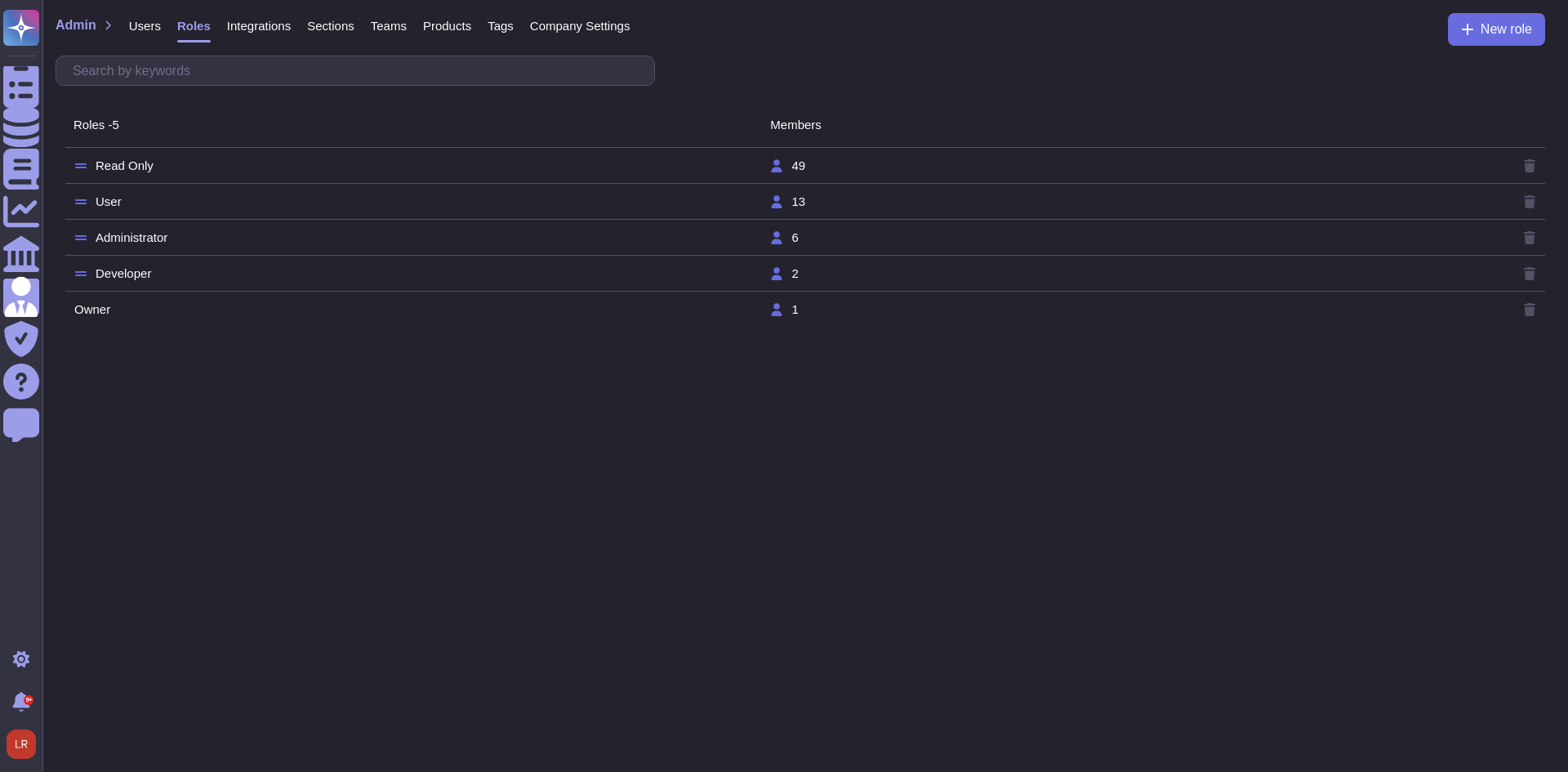
click at [172, 166] on td "Read Only" at bounding box center [421, 165] width 695 height 15
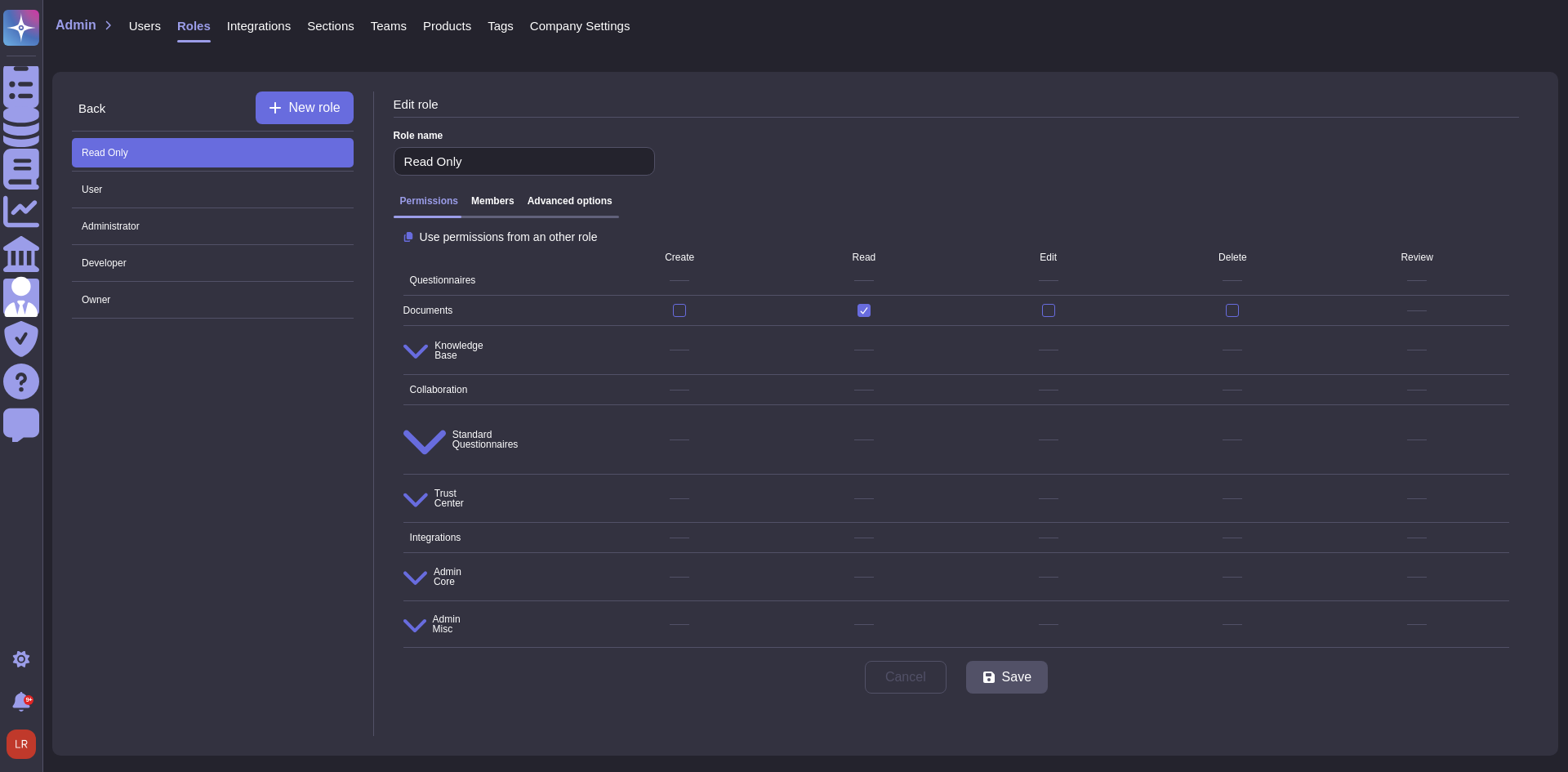
click at [563, 203] on h3 "Advanced options" at bounding box center [570, 201] width 85 height 12
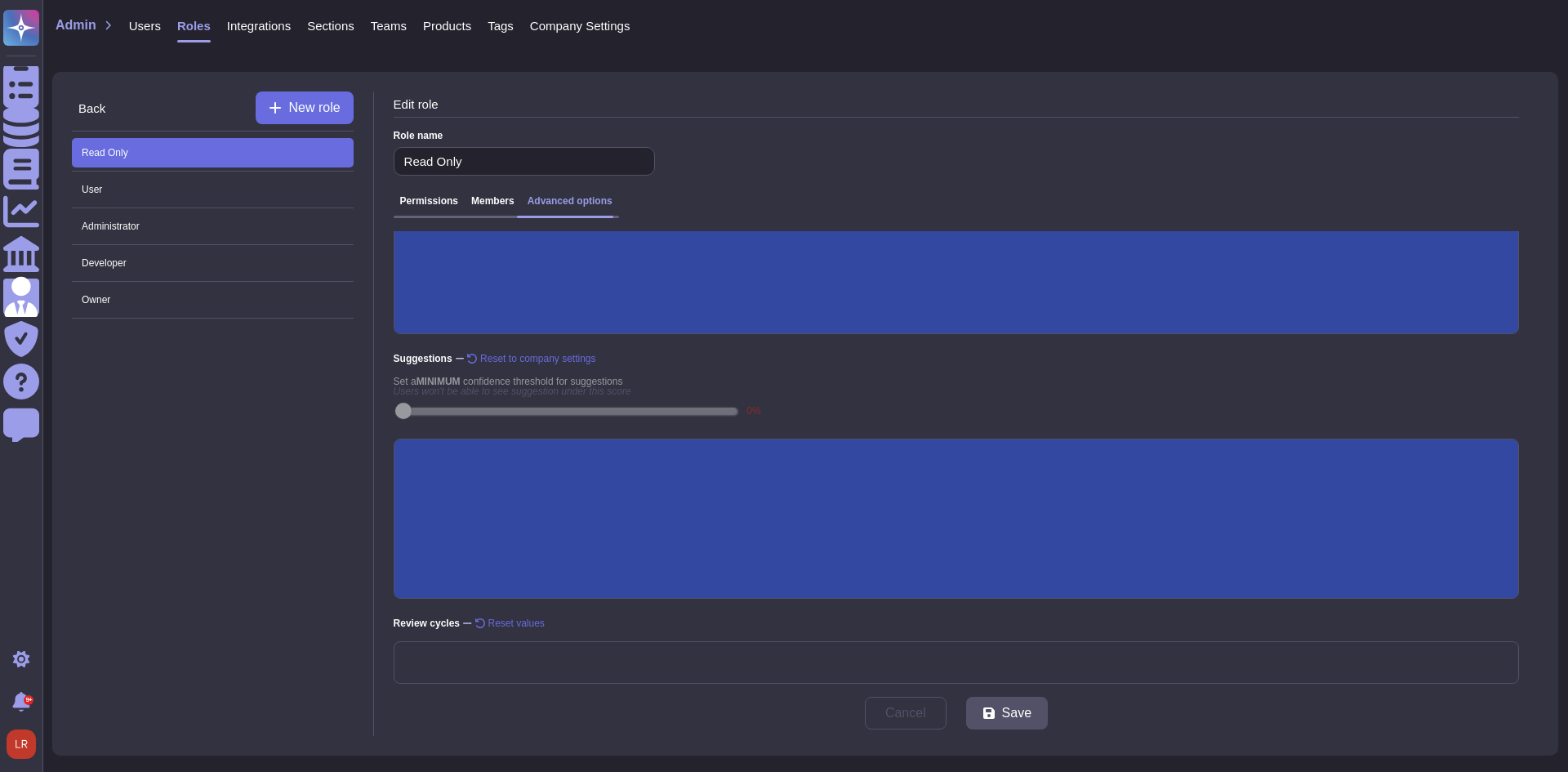
scroll to position [219, 0]
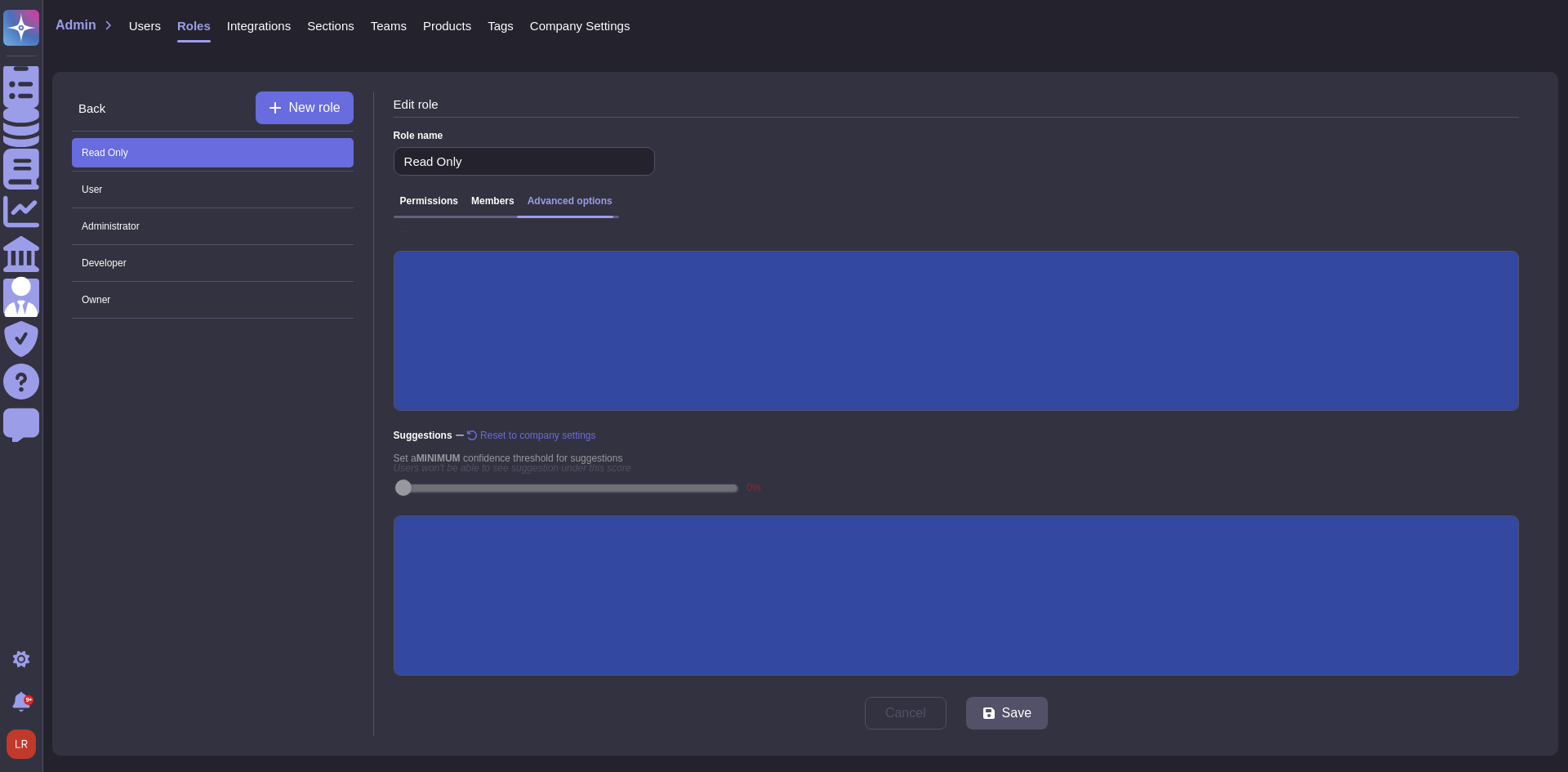
scroll to position [278, 0]
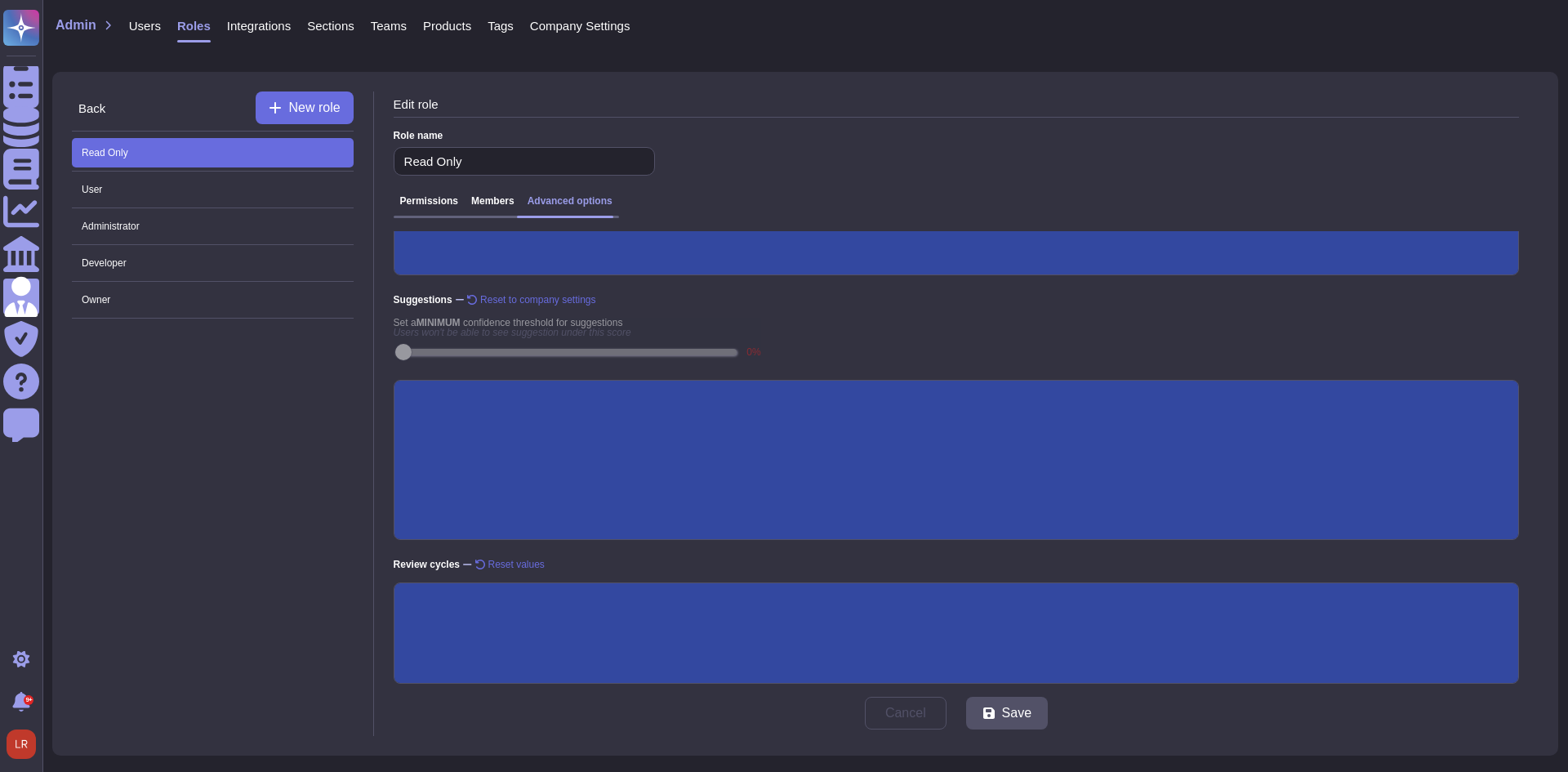
click at [0, 0] on input "Expired templates are visible" at bounding box center [0, 0] width 0 height 0
click at [1009, 711] on span "Save" at bounding box center [1017, 713] width 29 height 13
click at [494, 200] on h3 "Members" at bounding box center [493, 201] width 44 height 12
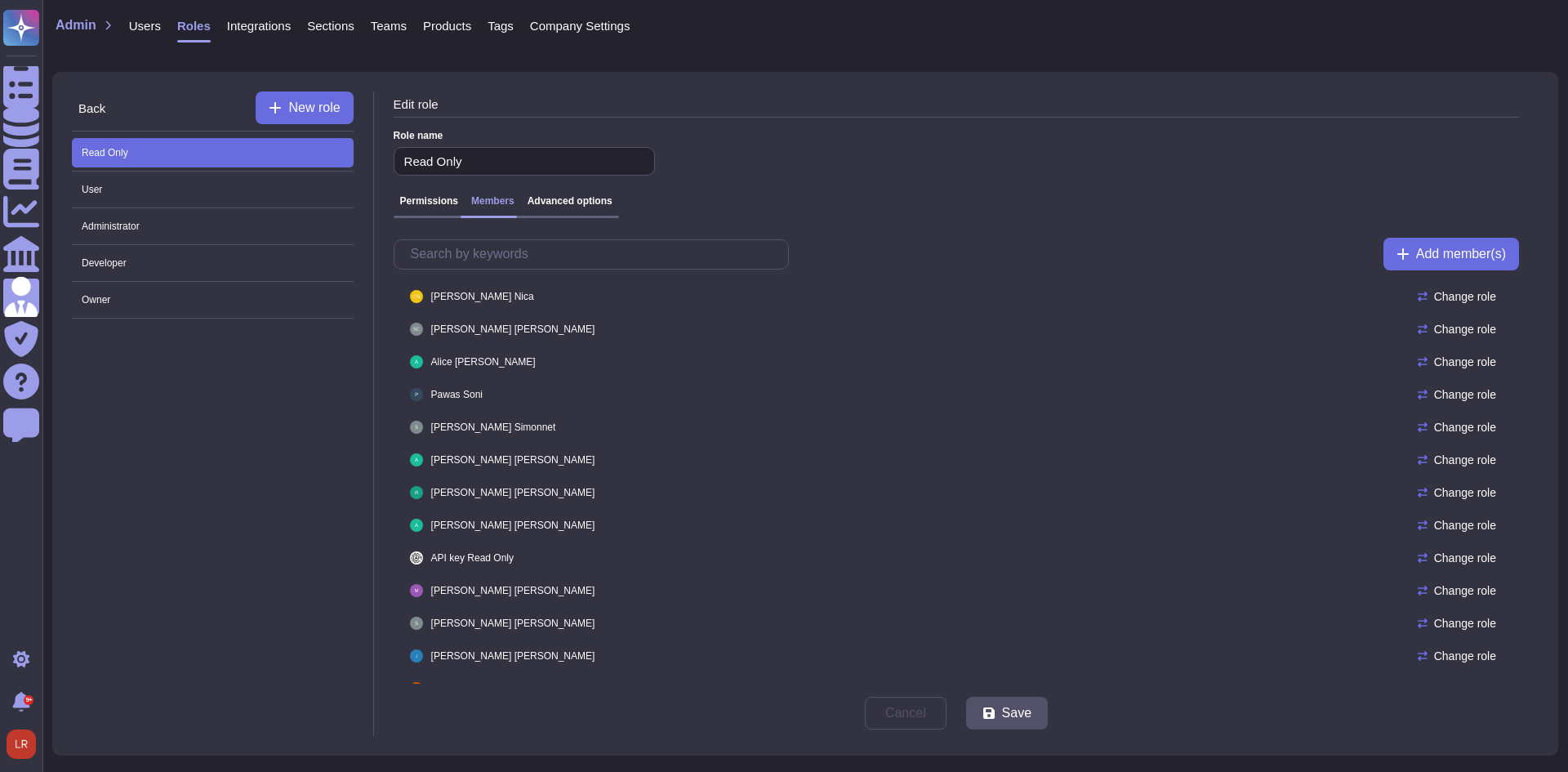
click at [422, 200] on h3 "Permissions" at bounding box center [429, 201] width 58 height 12
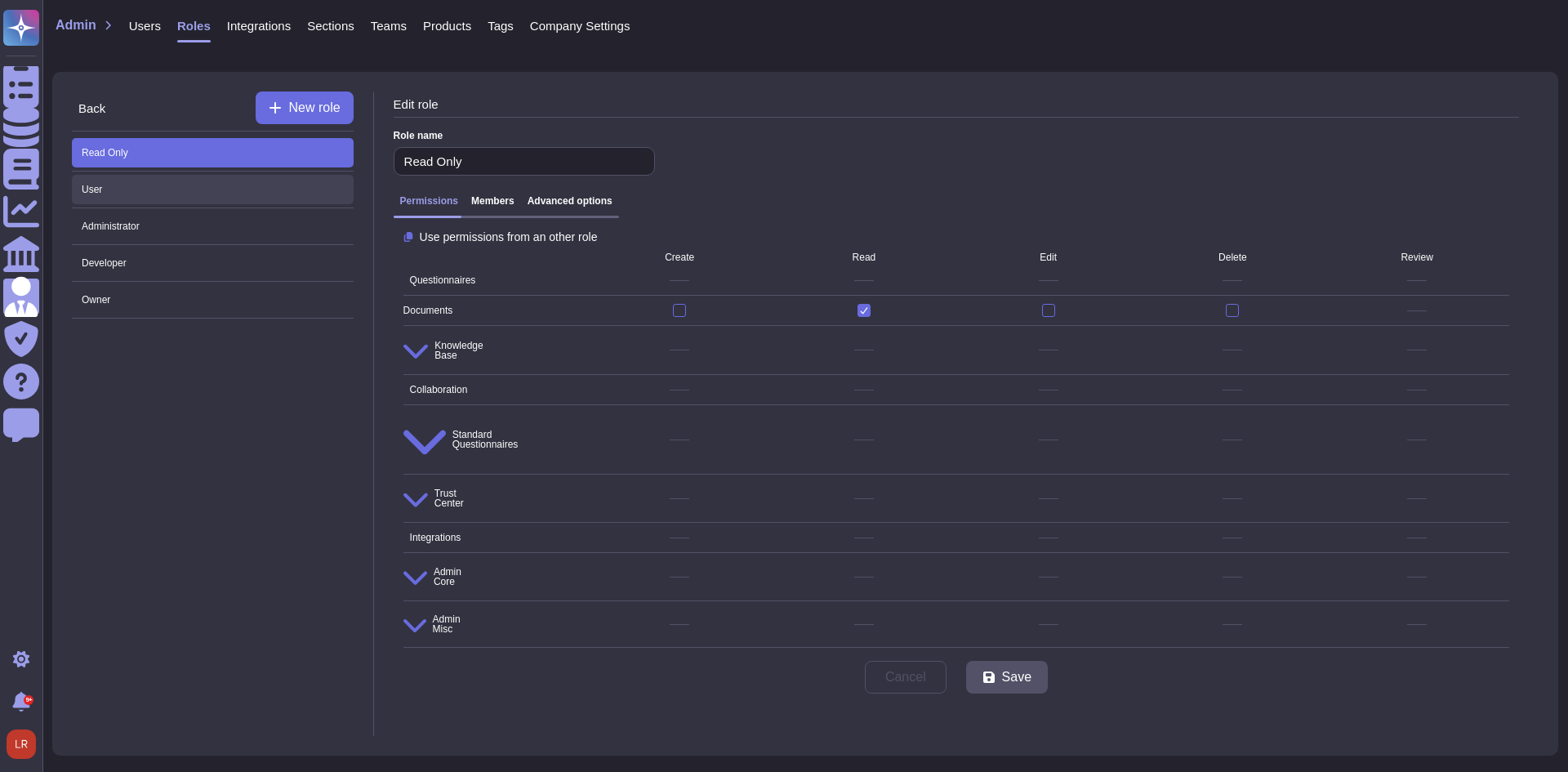
click at [156, 191] on span "User" at bounding box center [212, 189] width 281 height 29
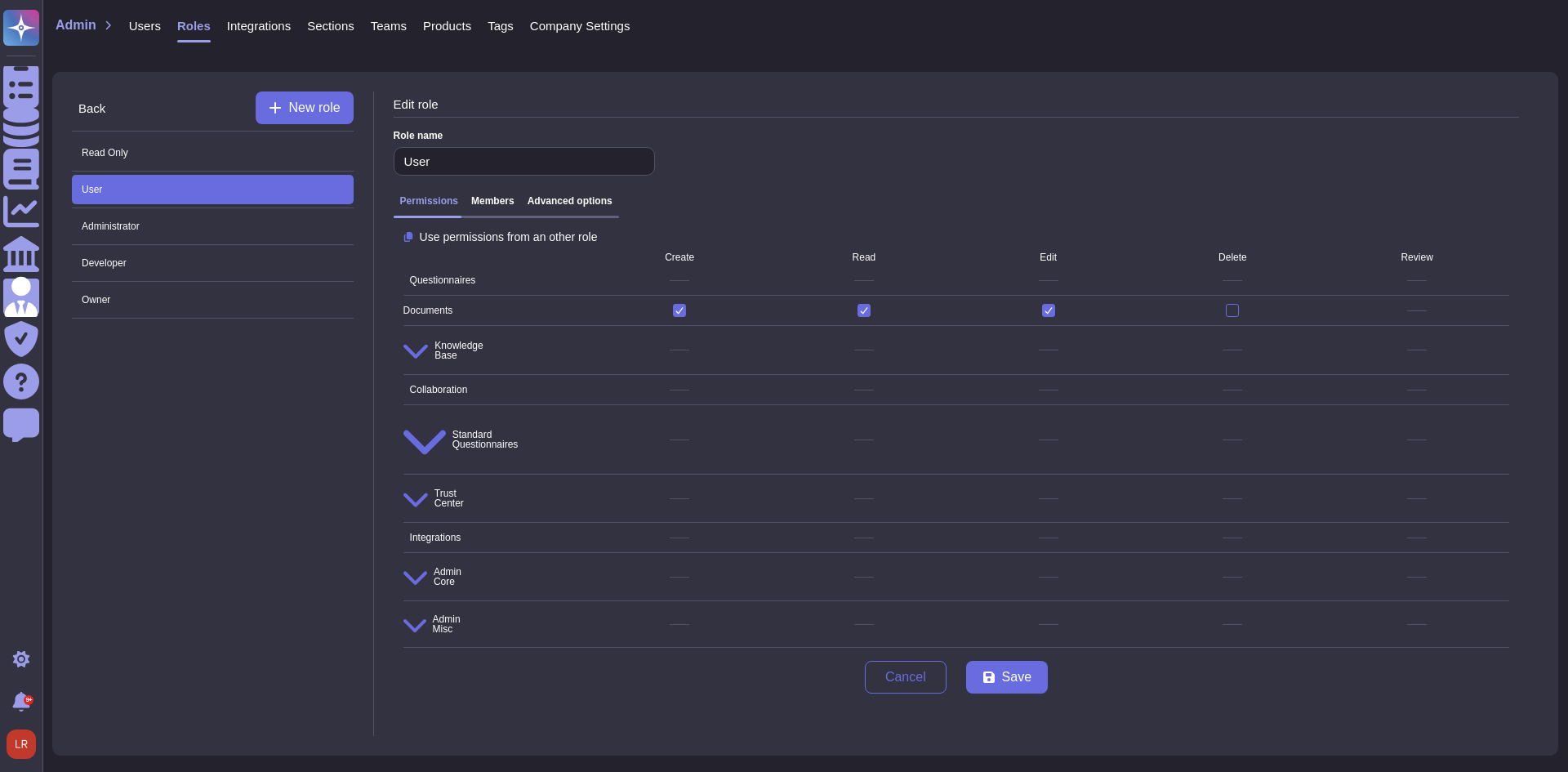
click at [572, 195] on div "Permissions Members Advanced options" at bounding box center [955, 207] width 1125 height 36
click at [562, 201] on h3 "Advanced options" at bounding box center [570, 201] width 85 height 12
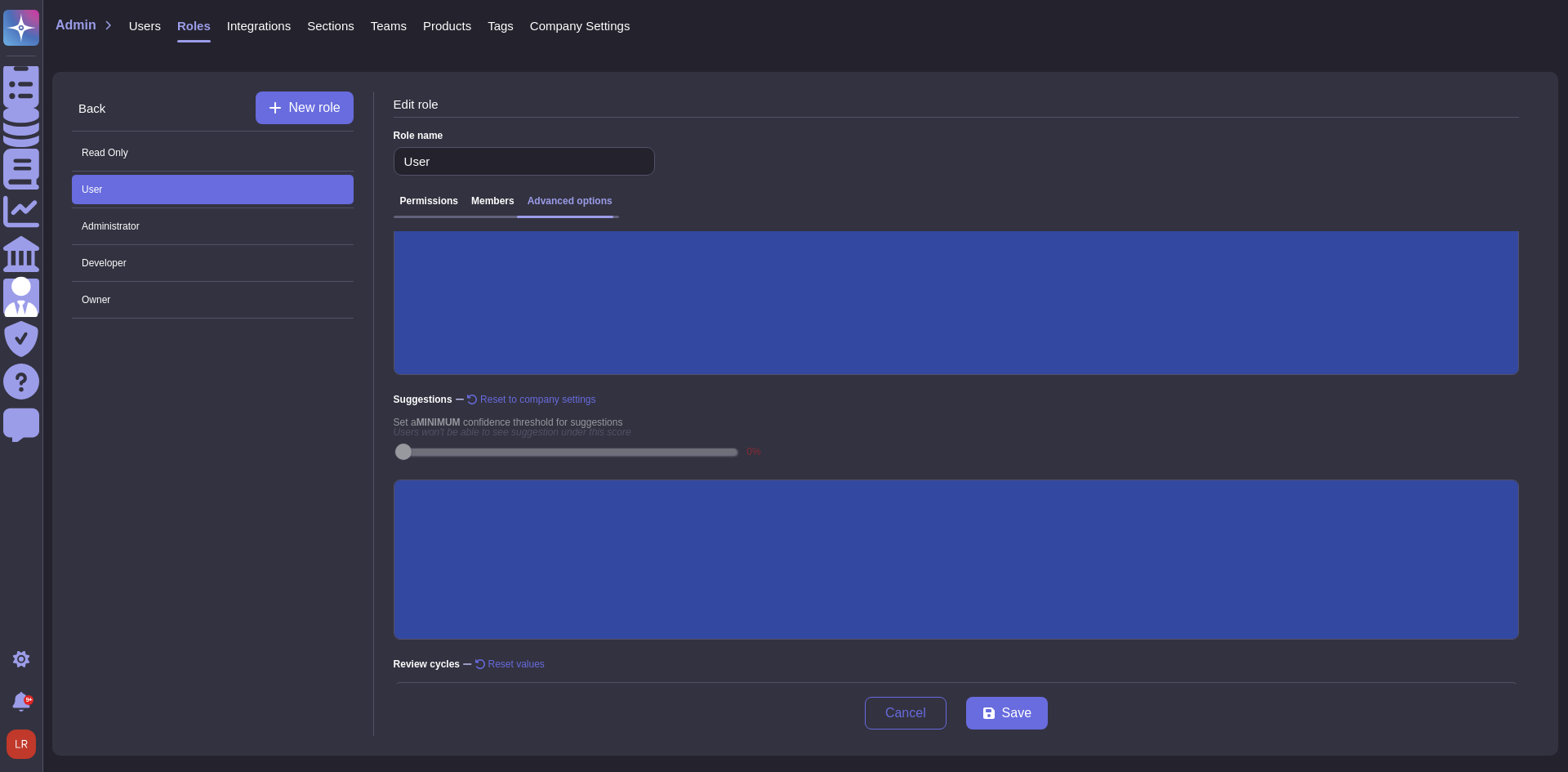
scroll to position [219, 0]
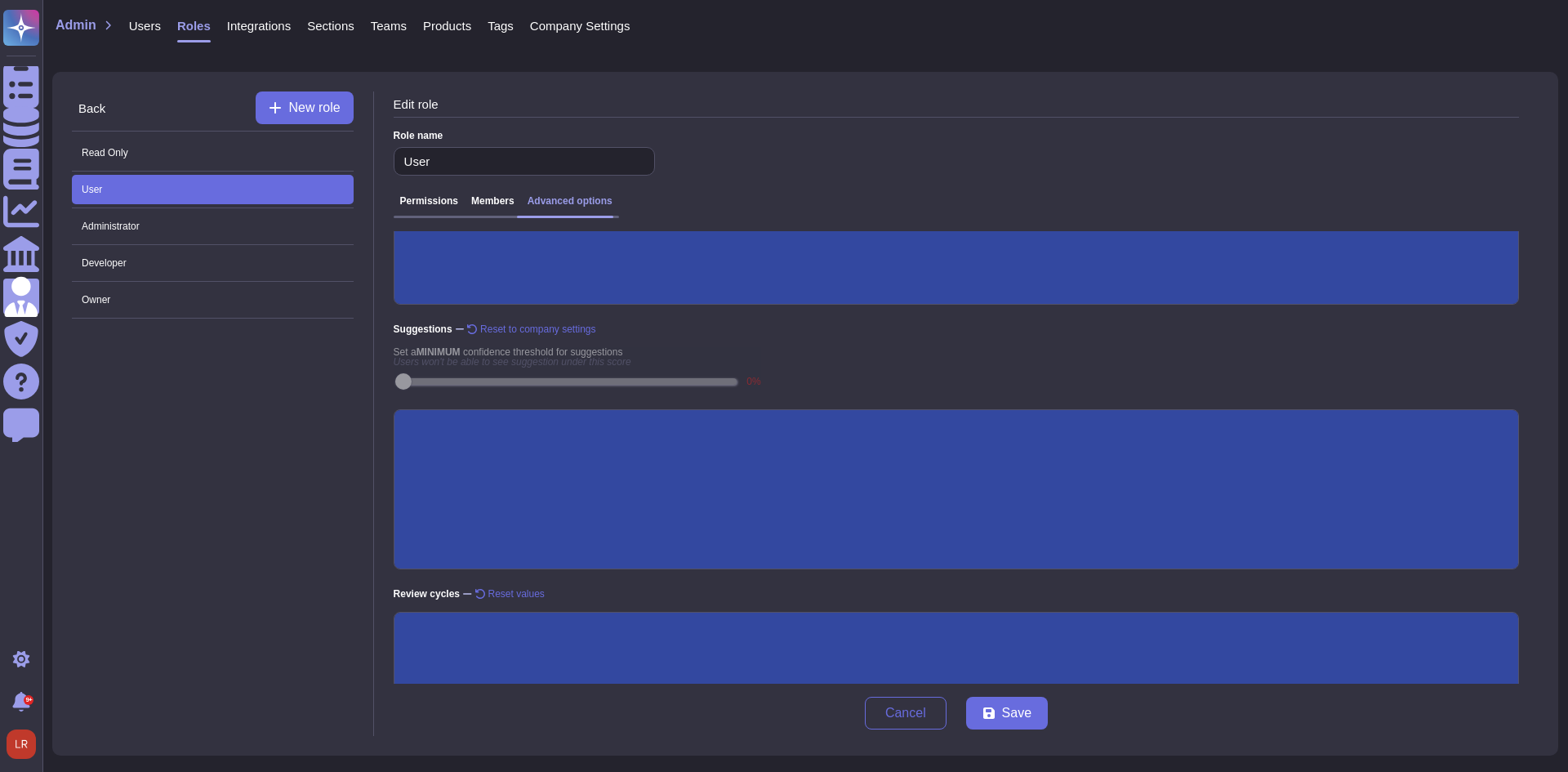
scroll to position [278, 0]
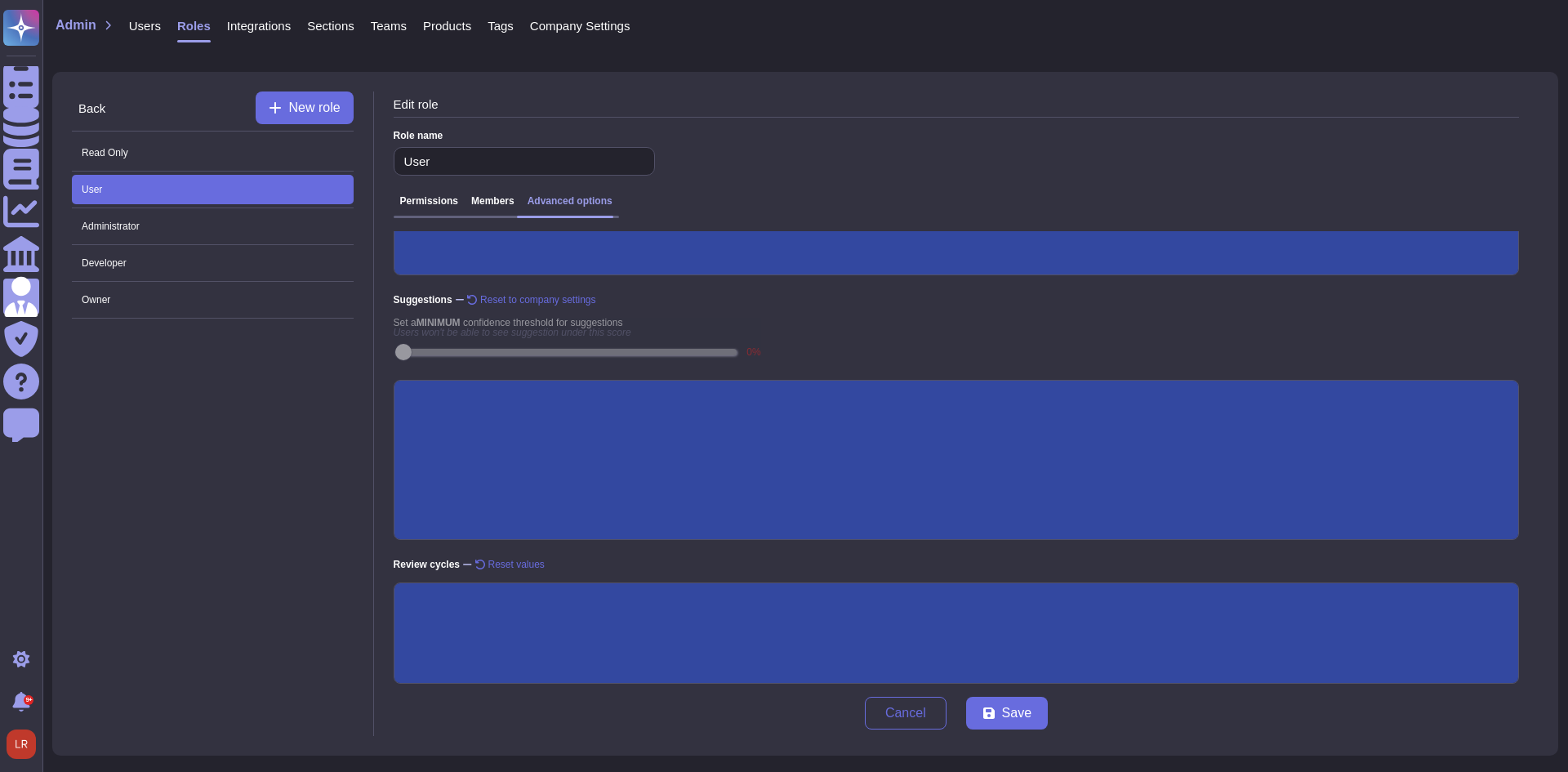
click at [0, 0] on input "Expired documents are visible" at bounding box center [0, 0] width 0 height 0
click at [1038, 717] on button "Save" at bounding box center [1007, 713] width 82 height 33
click at [135, 270] on span "Developer" at bounding box center [212, 262] width 281 height 29
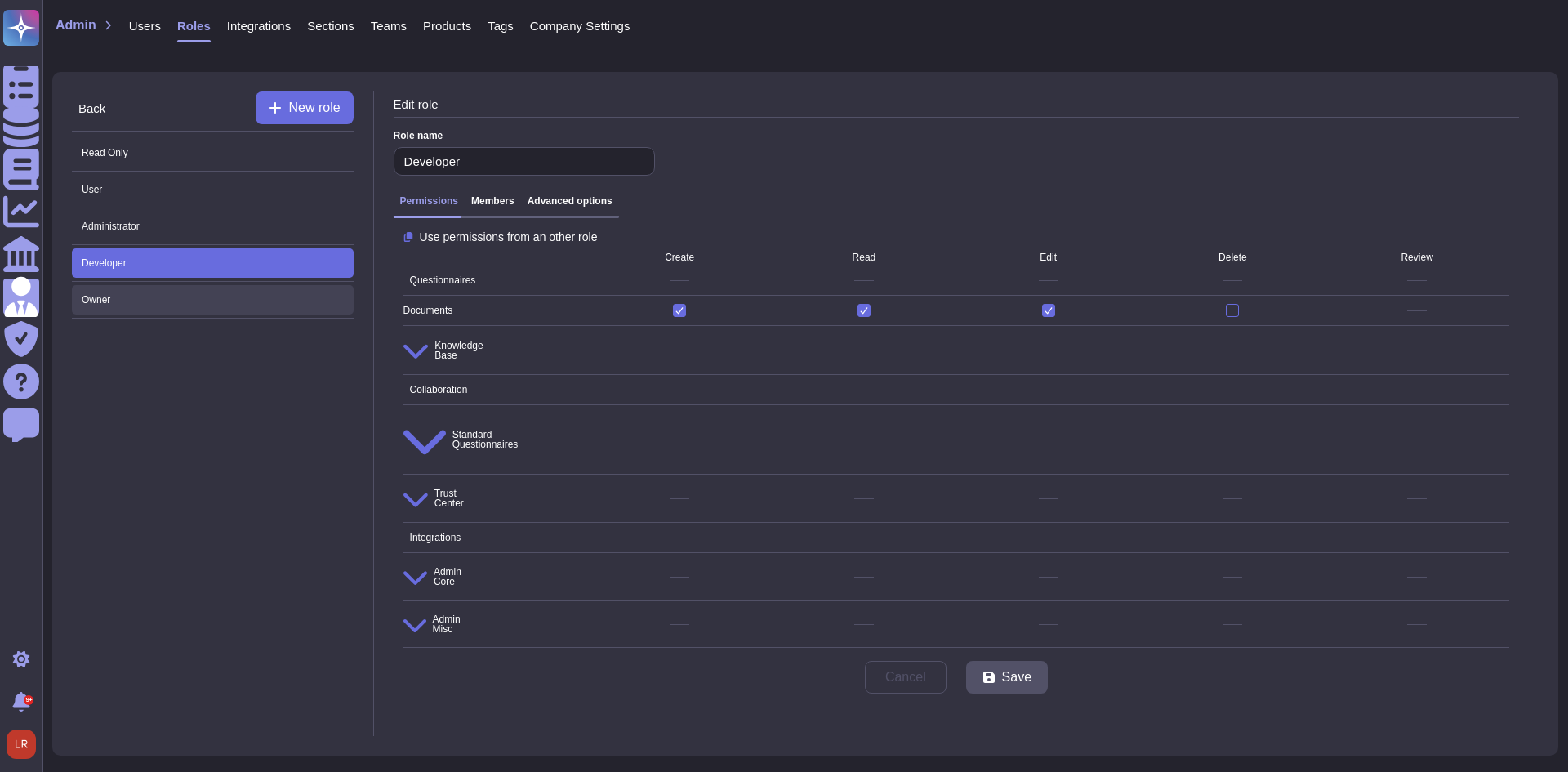
click at [192, 302] on span "Owner" at bounding box center [212, 300] width 281 height 29
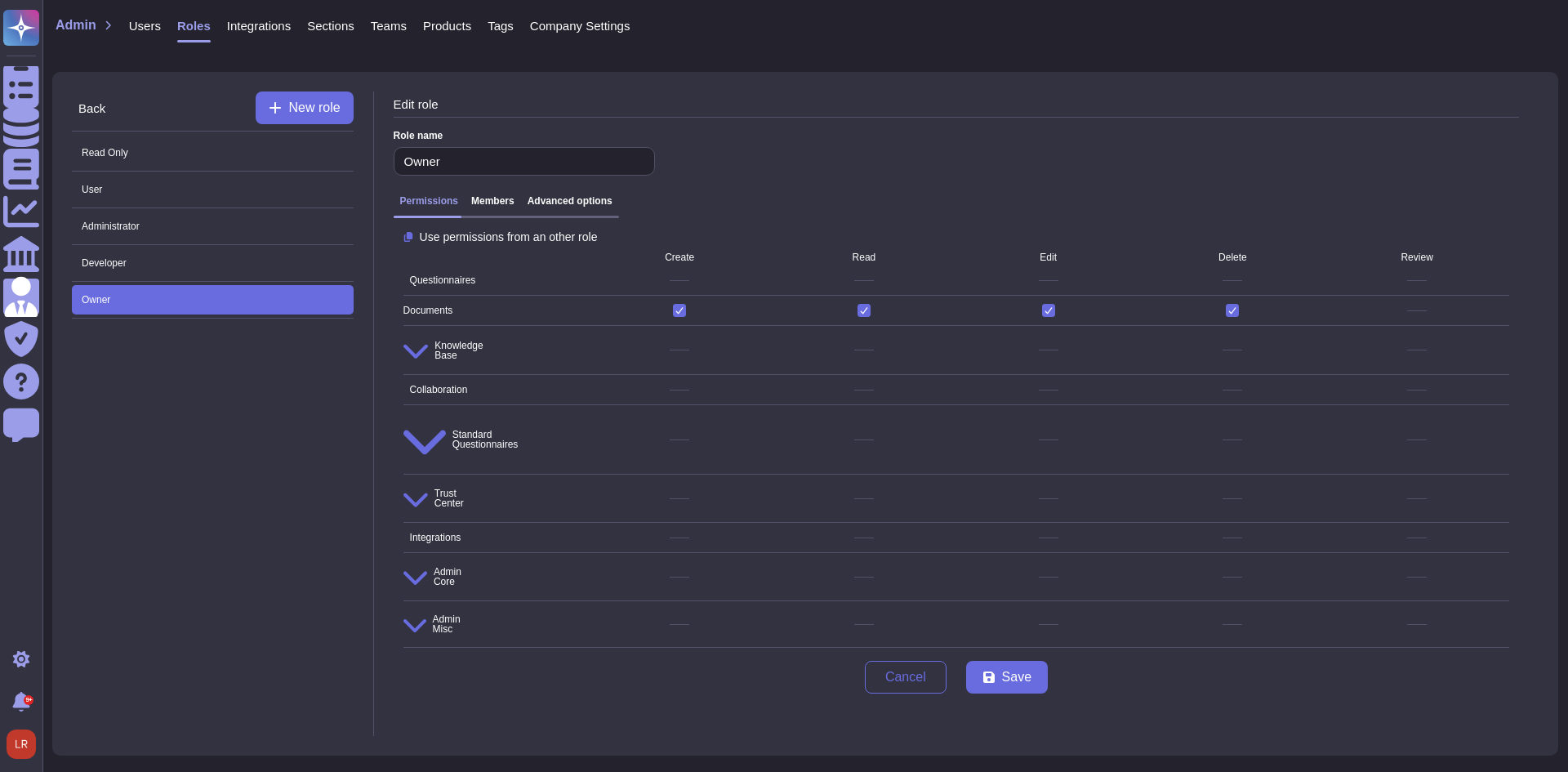
click at [544, 207] on h3 "Advanced options" at bounding box center [570, 201] width 85 height 12
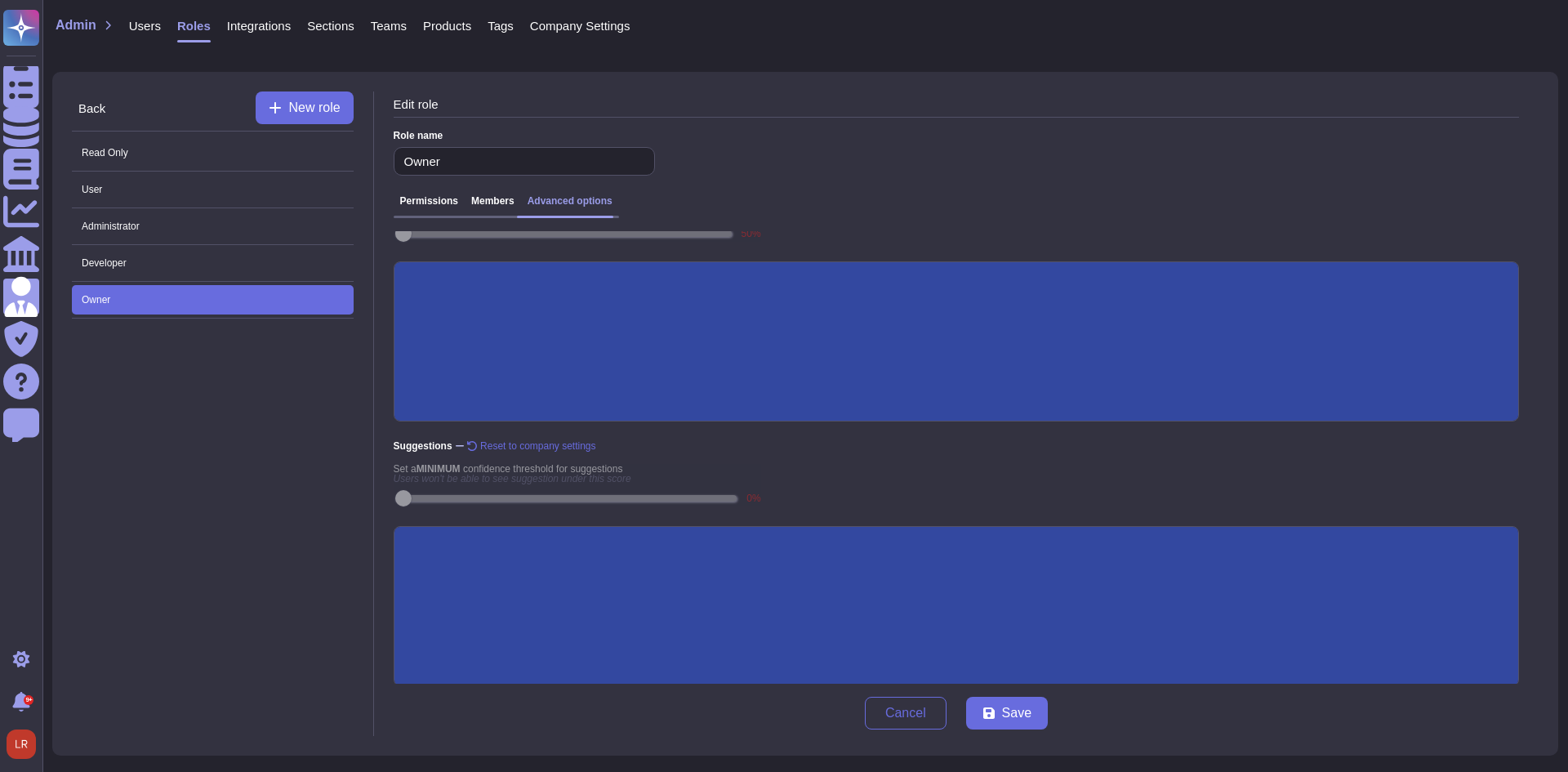
scroll to position [219, 0]
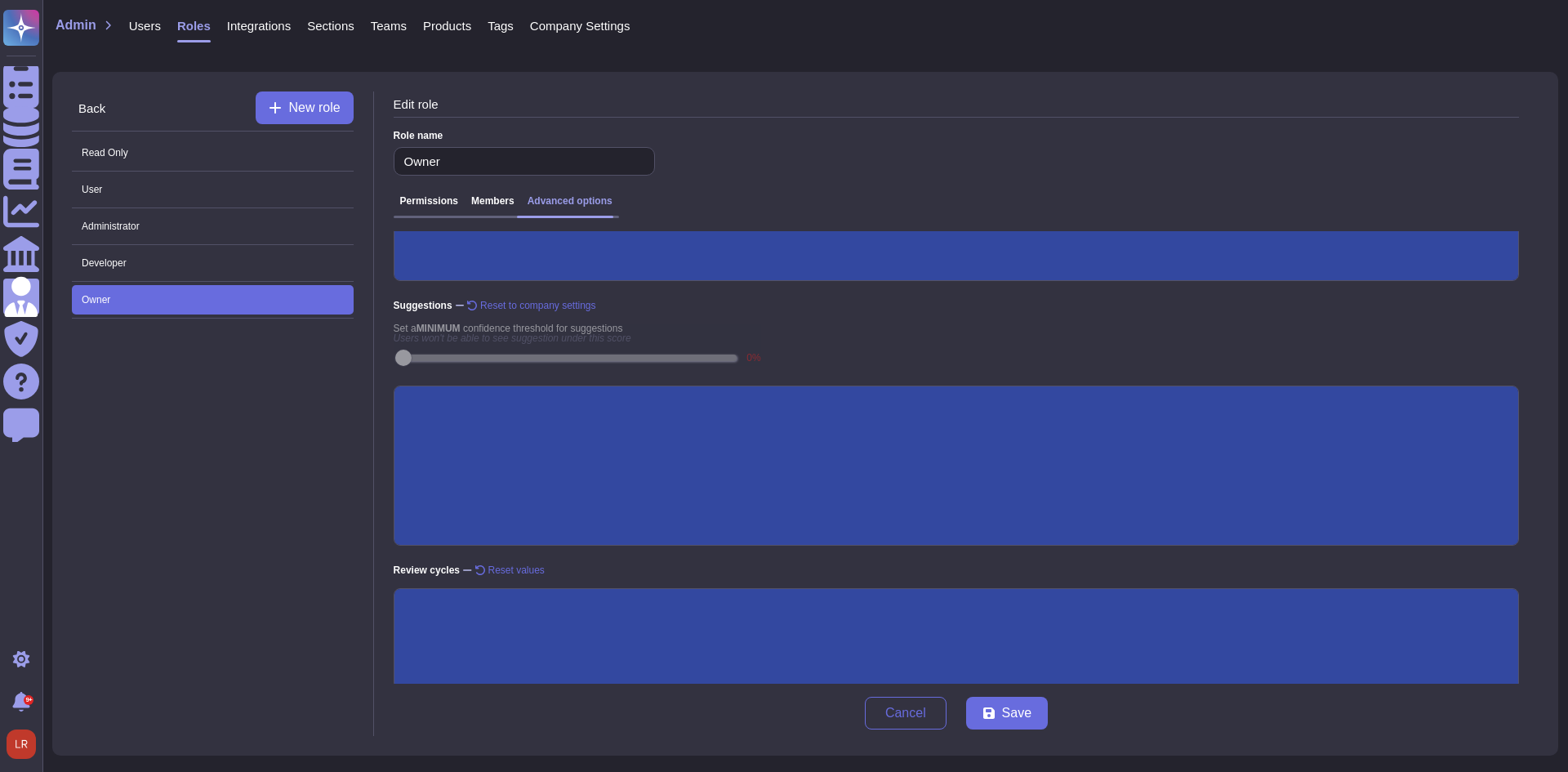
scroll to position [278, 0]
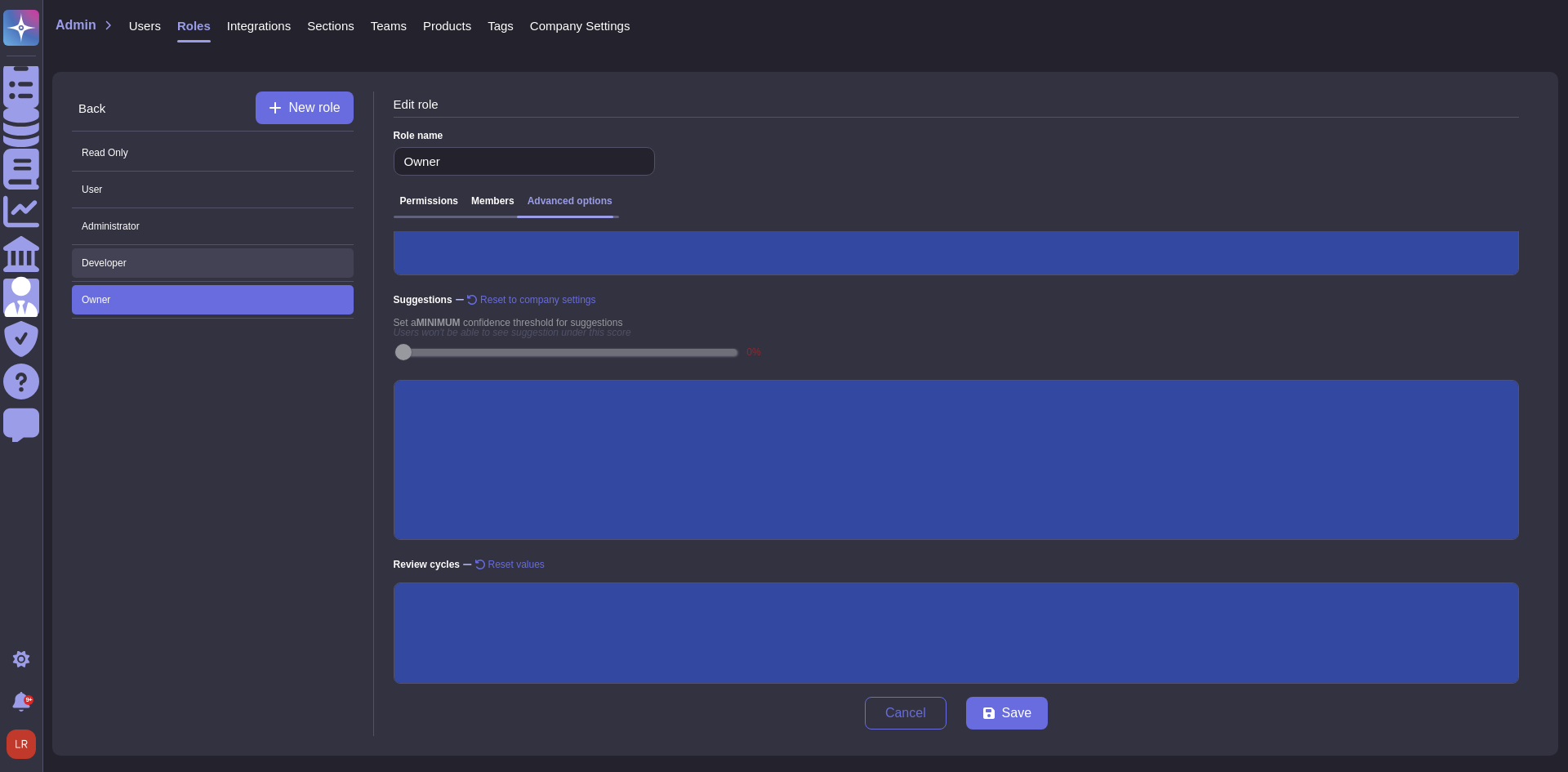
click at [152, 266] on span "Developer" at bounding box center [212, 262] width 281 height 29
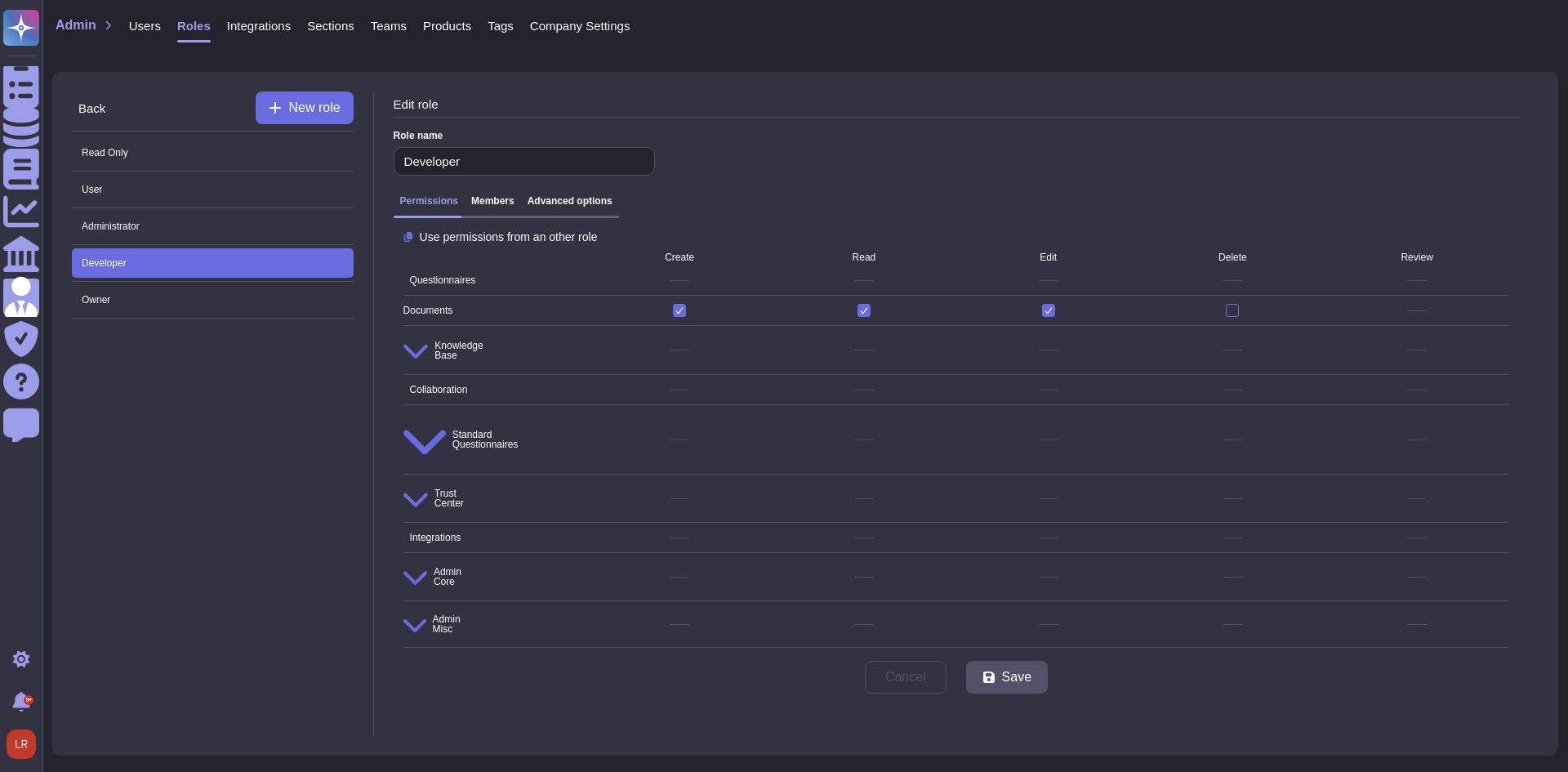
click at [567, 199] on h3 "Advanced options" at bounding box center [570, 201] width 85 height 12
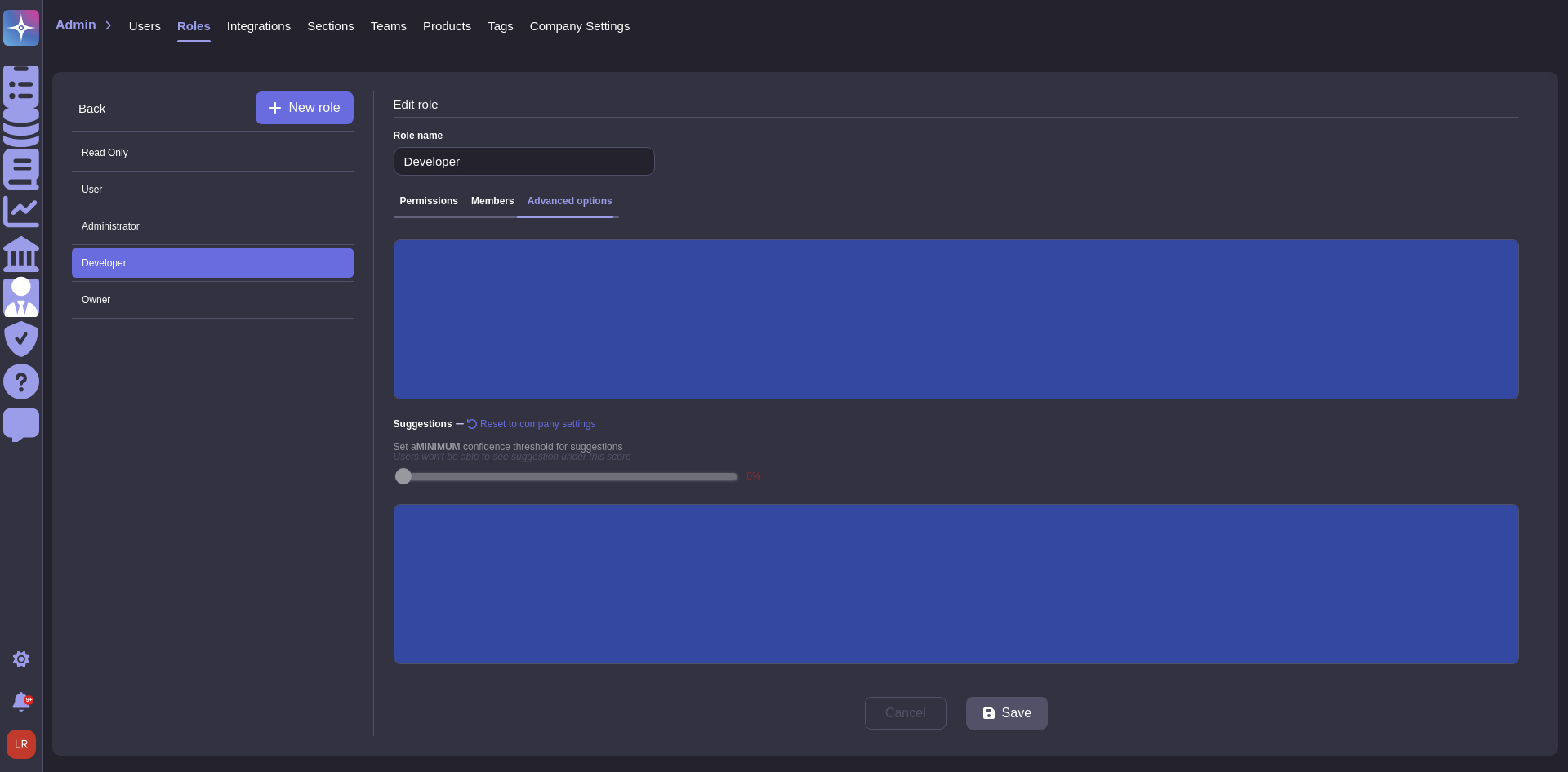
scroll to position [219, 0]
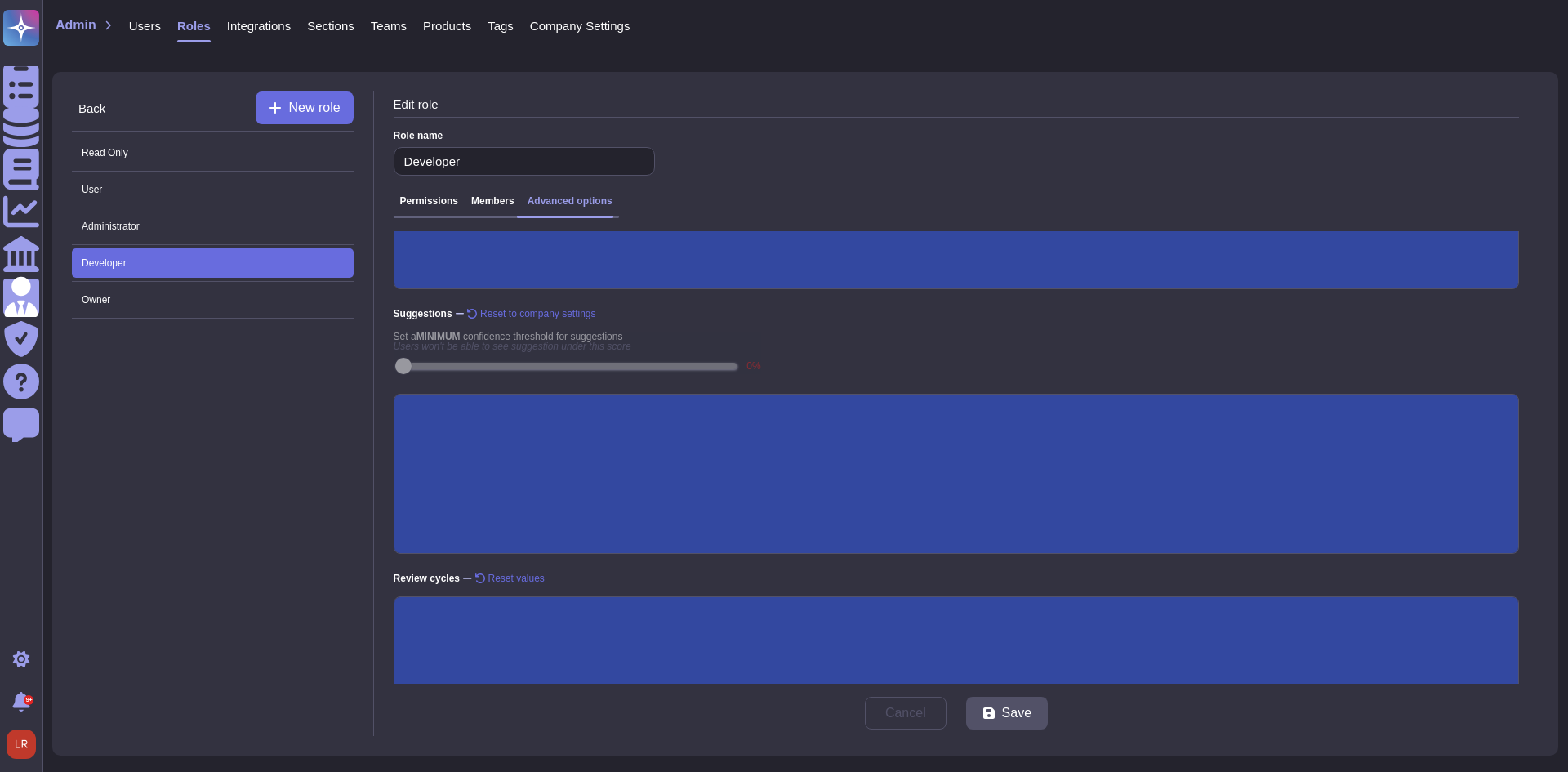
scroll to position [278, 0]
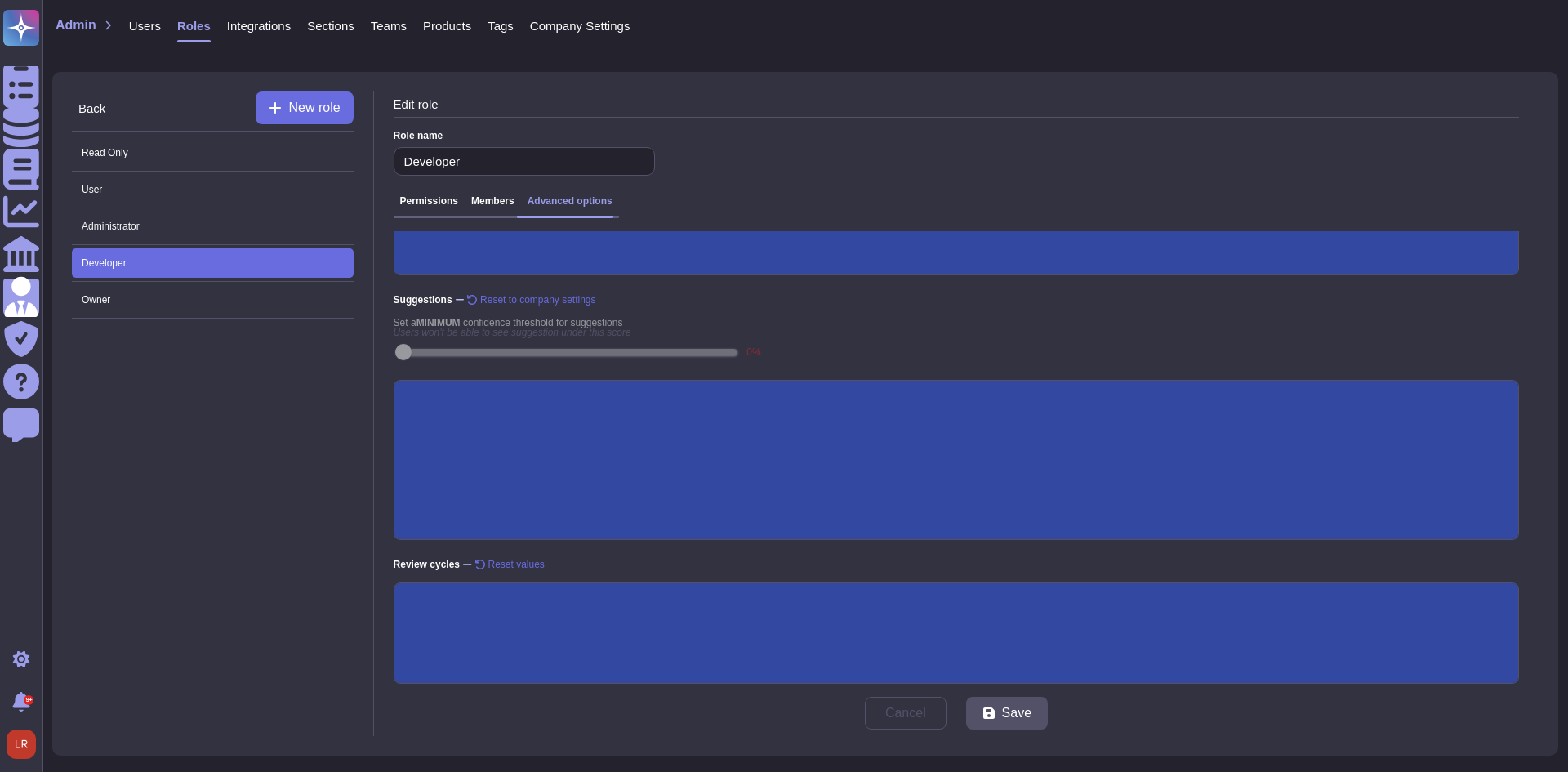
click at [0, 0] on input "Expired documents are visible" at bounding box center [0, 0] width 0 height 0
click at [1019, 717] on span "Save" at bounding box center [1017, 713] width 29 height 13
click at [141, 297] on span "Owner" at bounding box center [212, 300] width 281 height 29
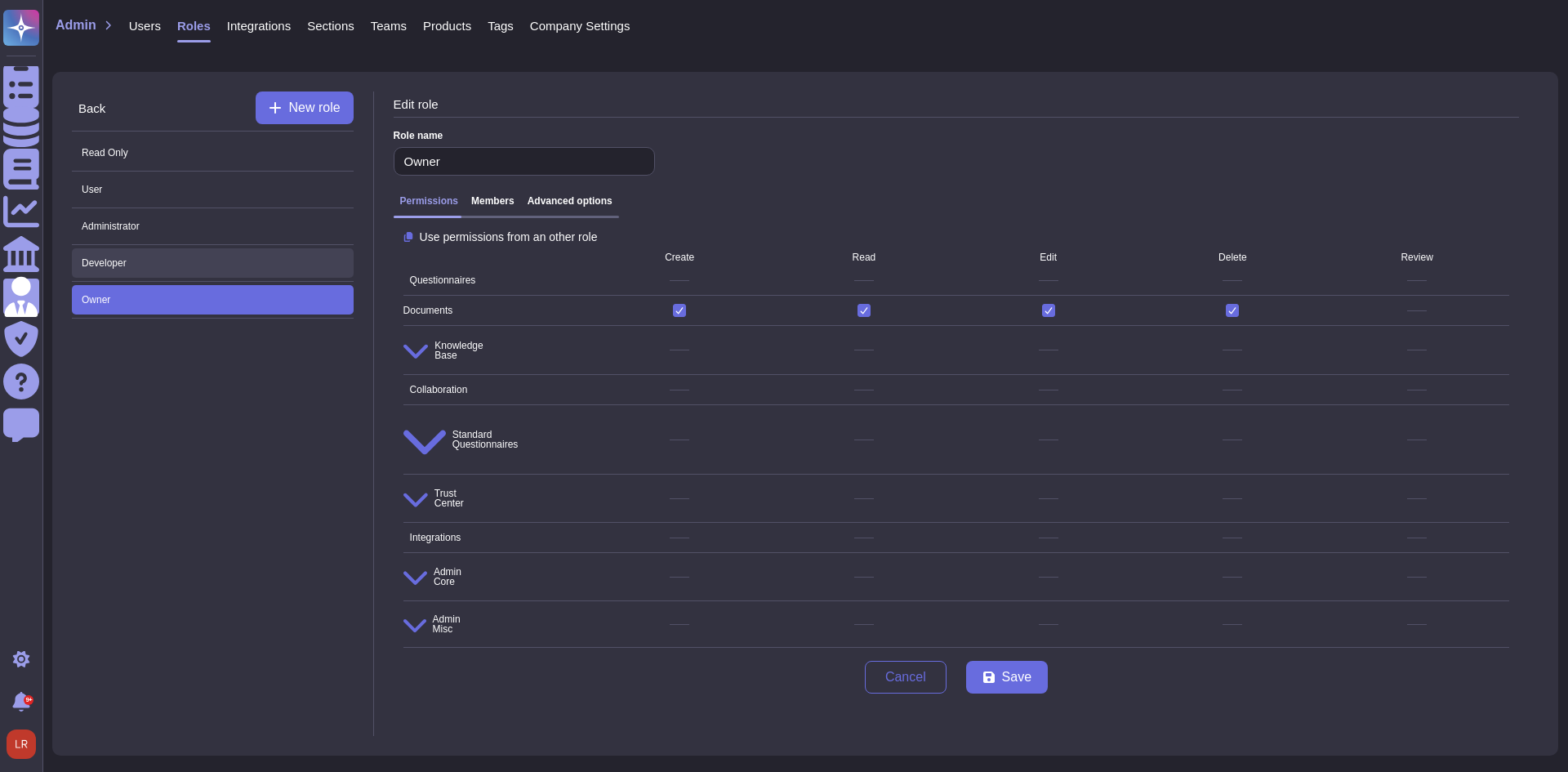
click at [149, 255] on span "Developer" at bounding box center [212, 262] width 281 height 29
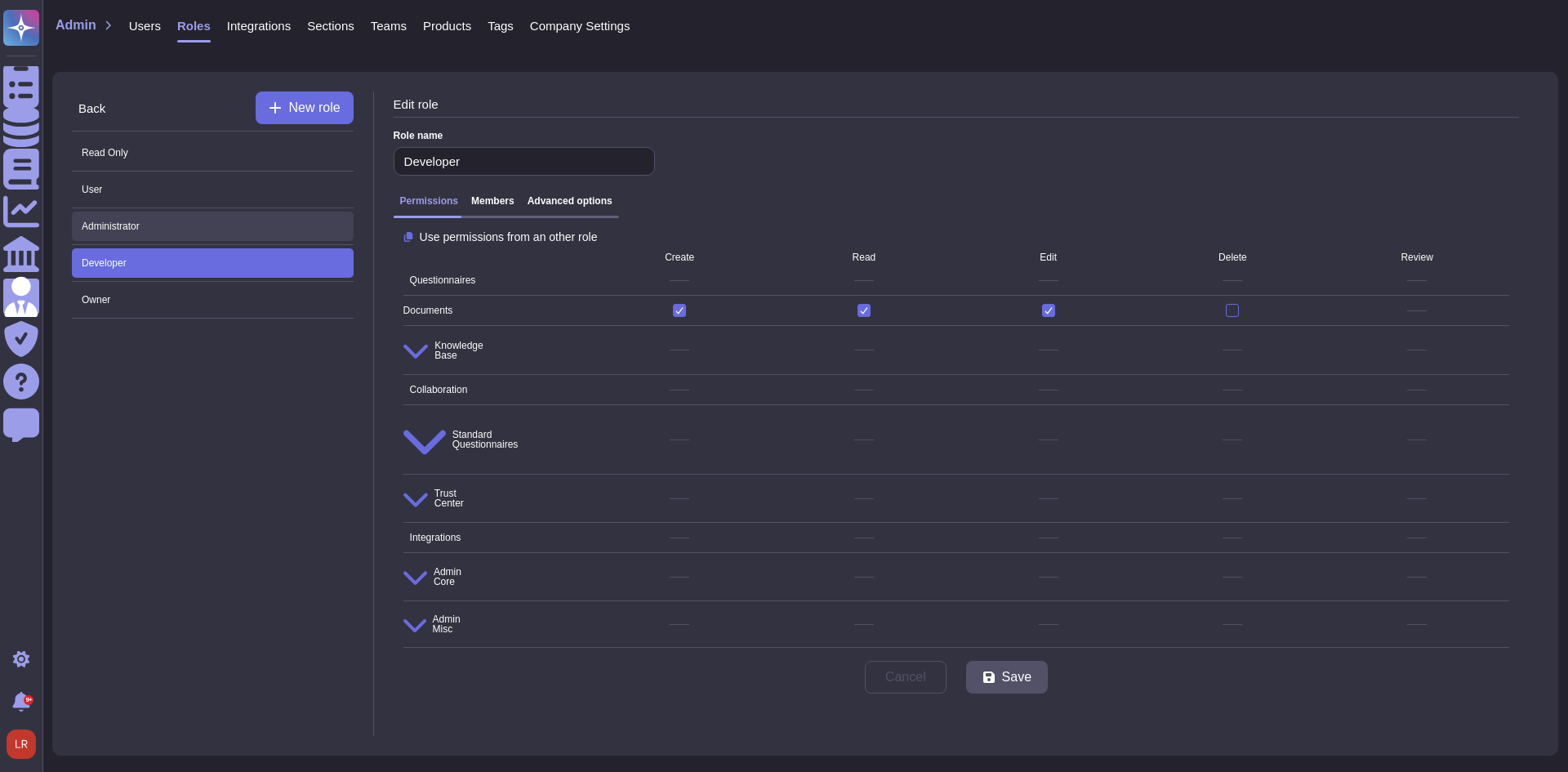
click at [171, 232] on span "Administrator" at bounding box center [212, 226] width 281 height 29
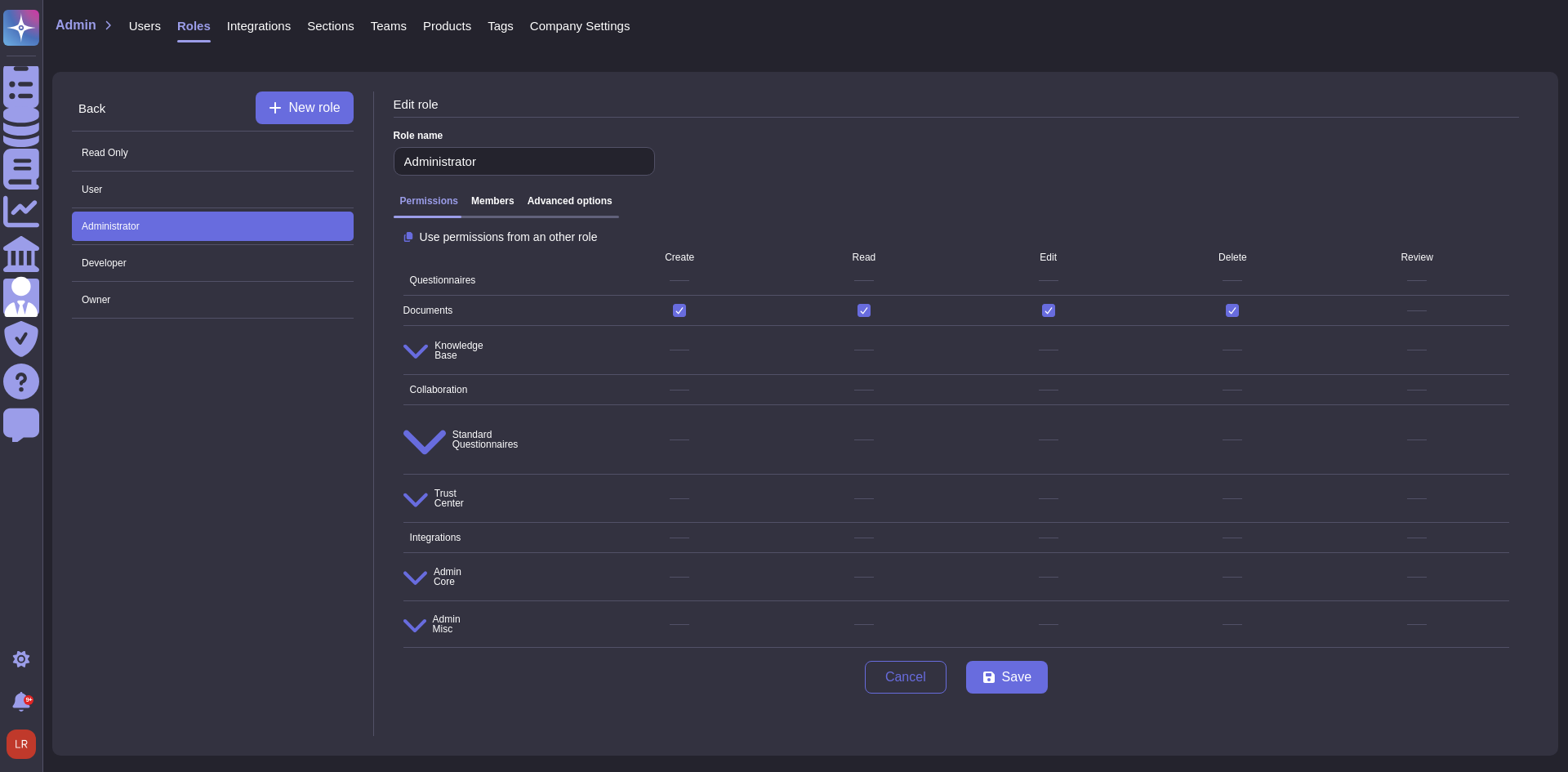
click at [545, 211] on div "Permissions Members Advanced options" at bounding box center [506, 206] width 225 height 23
click at [558, 201] on h3 "Advanced options" at bounding box center [570, 201] width 85 height 12
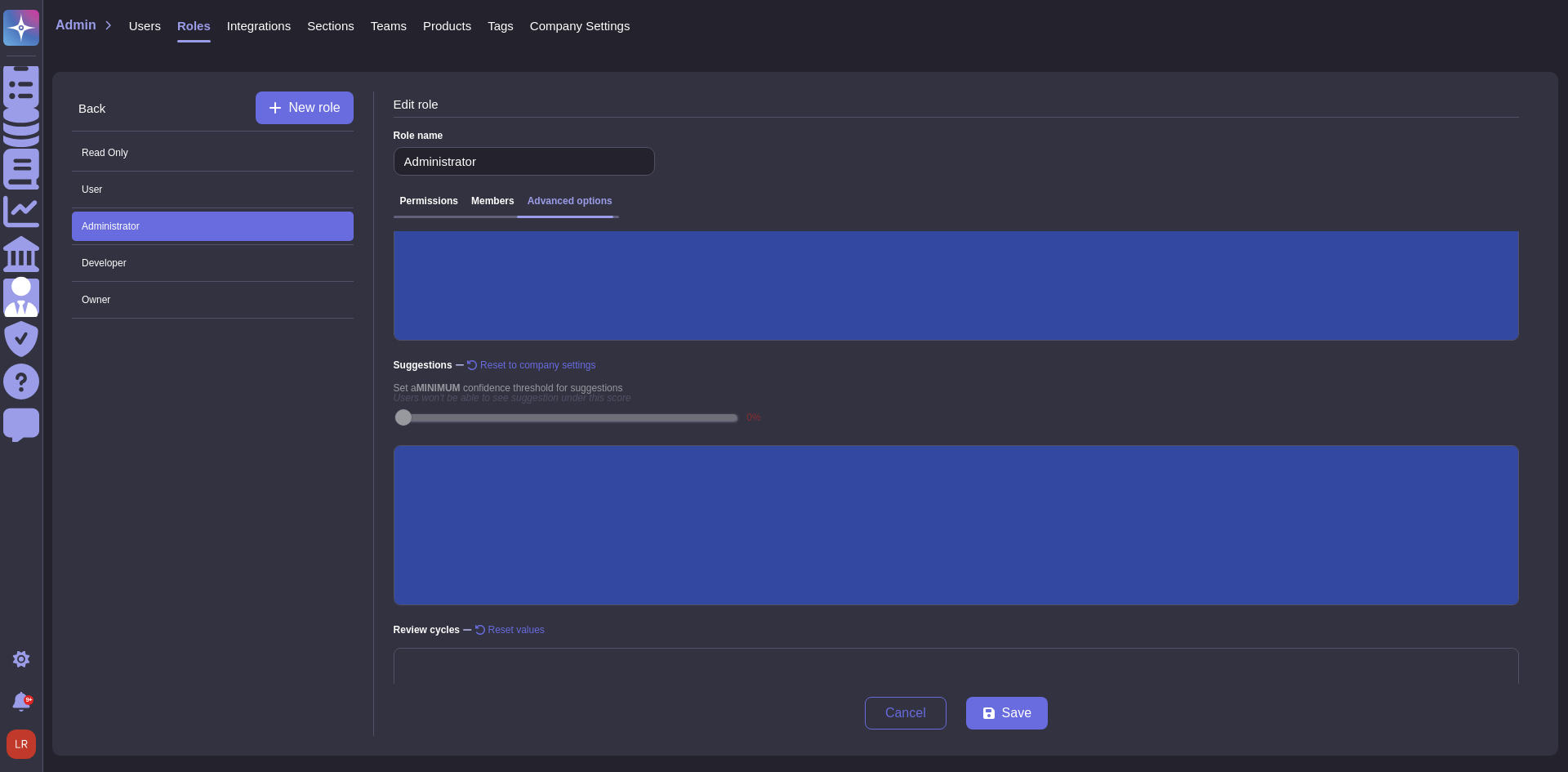
scroll to position [219, 0]
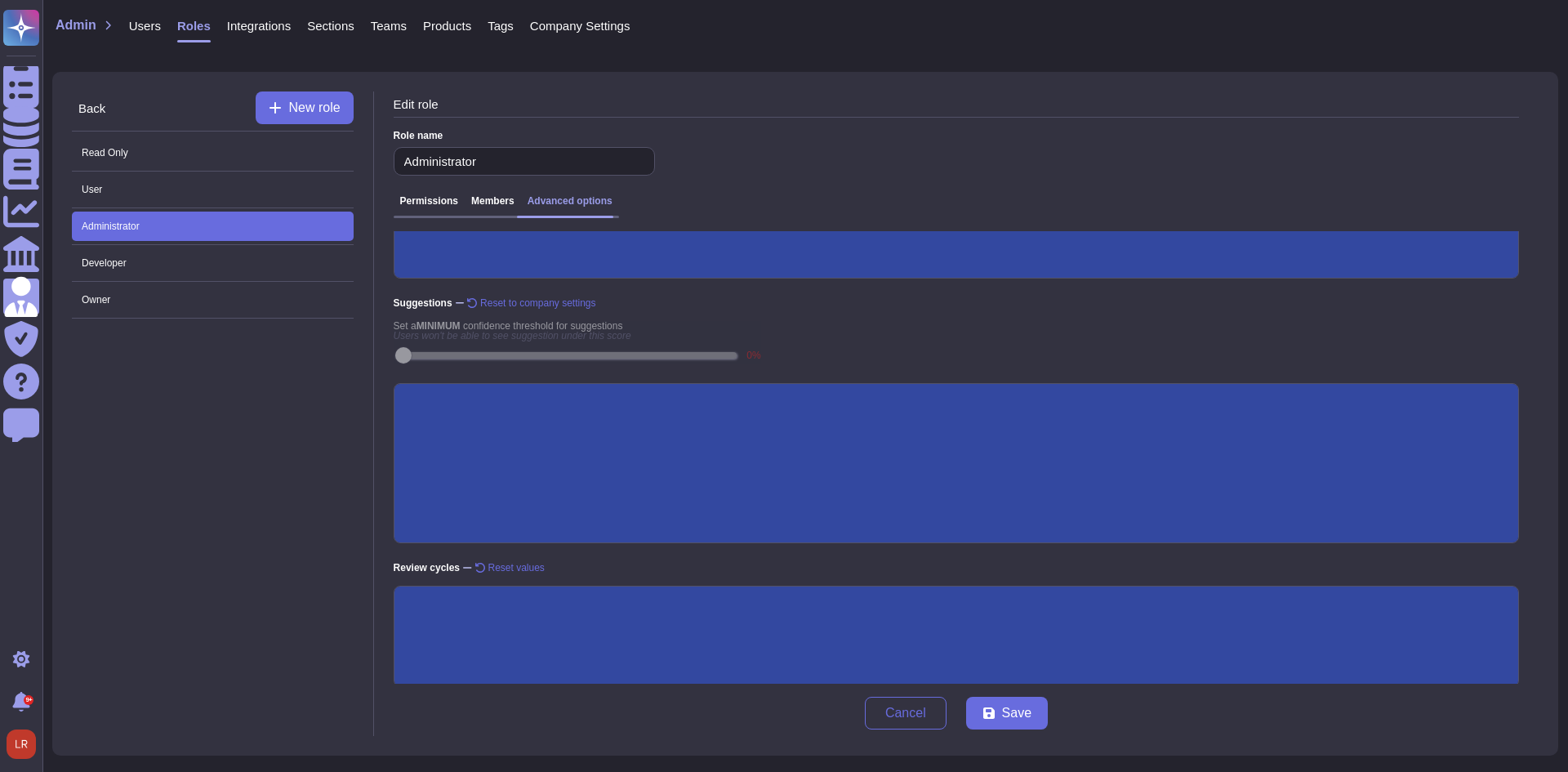
scroll to position [278, 0]
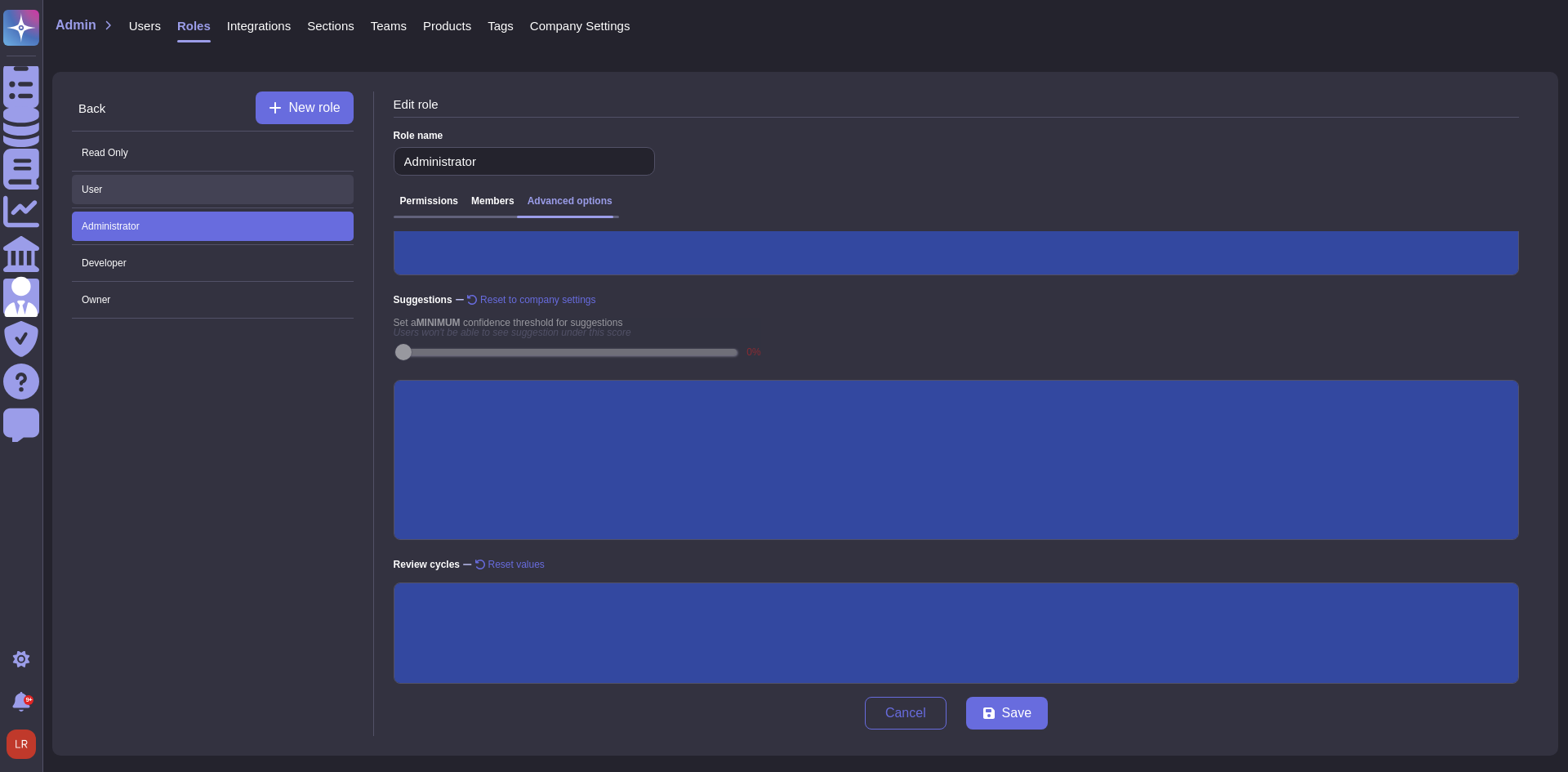
click at [109, 189] on span "User" at bounding box center [212, 189] width 281 height 29
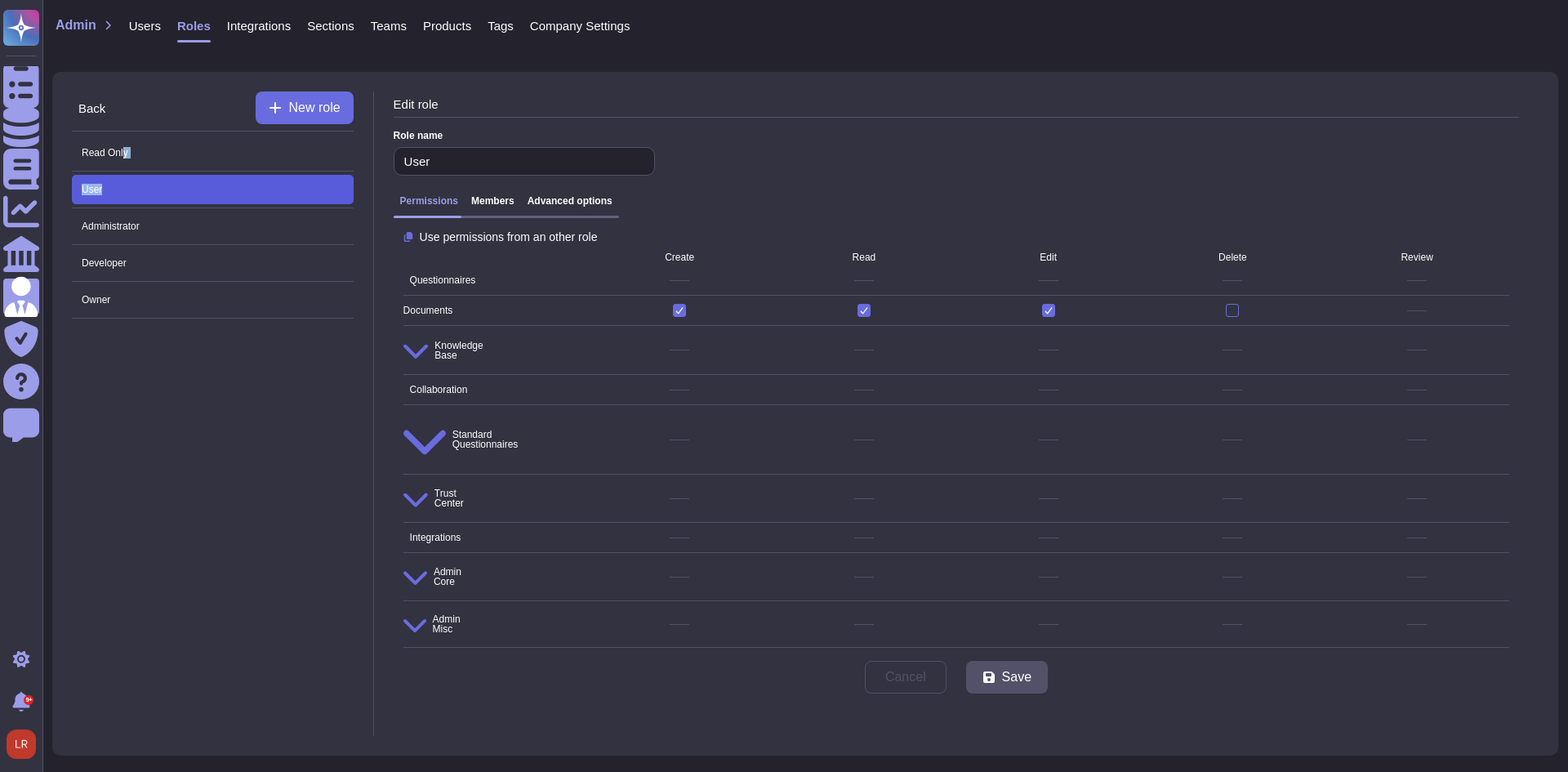
drag, startPoint x: 123, startPoint y: 184, endPoint x: 123, endPoint y: 203, distance: 19.0
click at [123, 203] on div "Read Only User Administrator Developer Owner" at bounding box center [212, 228] width 281 height 193
click at [129, 241] on div "Administrator" at bounding box center [212, 226] width 281 height 36
click at [133, 227] on span "Administrator" at bounding box center [212, 226] width 281 height 29
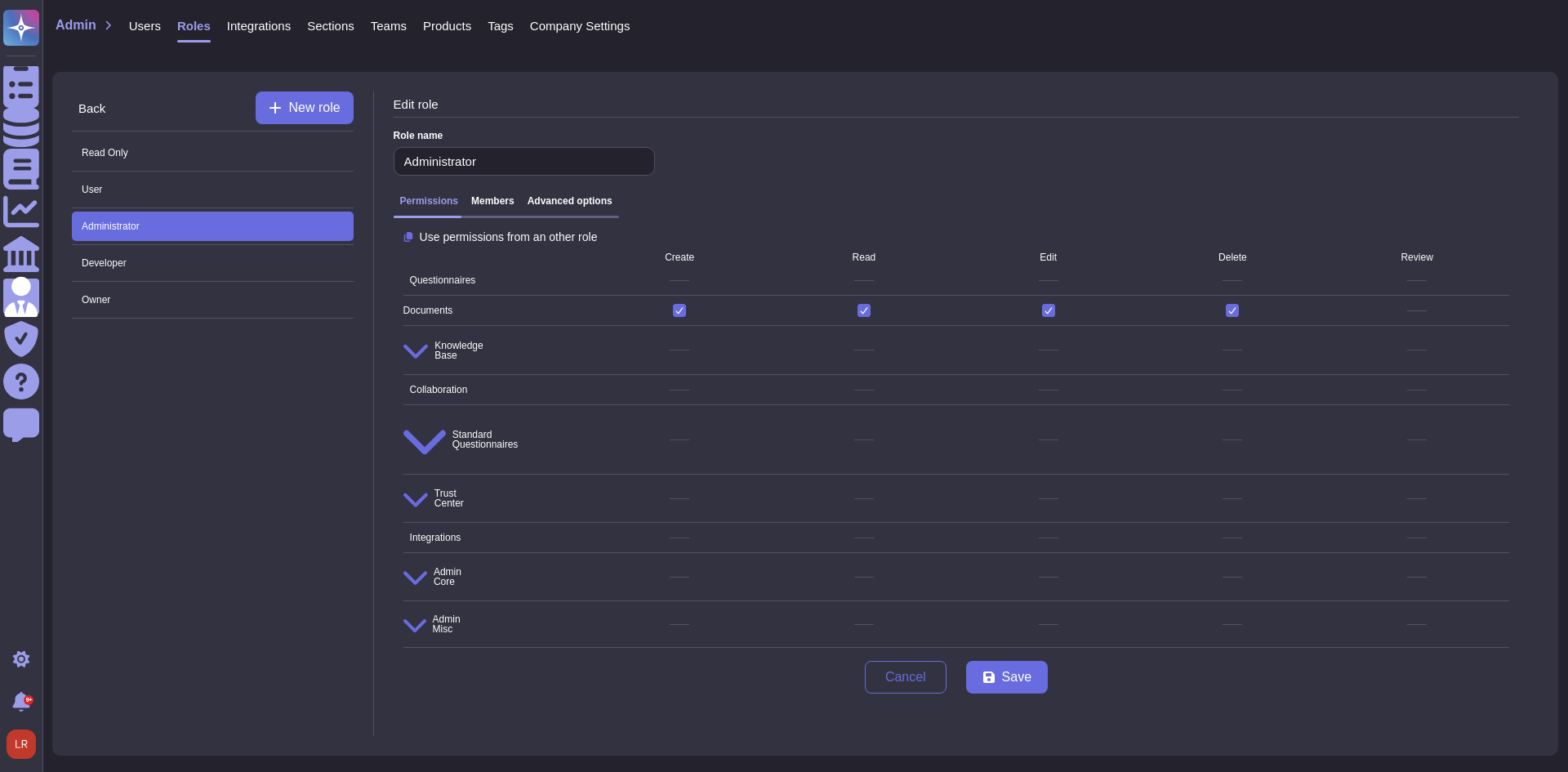
click at [580, 200] on h3 "Advanced options" at bounding box center [570, 201] width 85 height 12
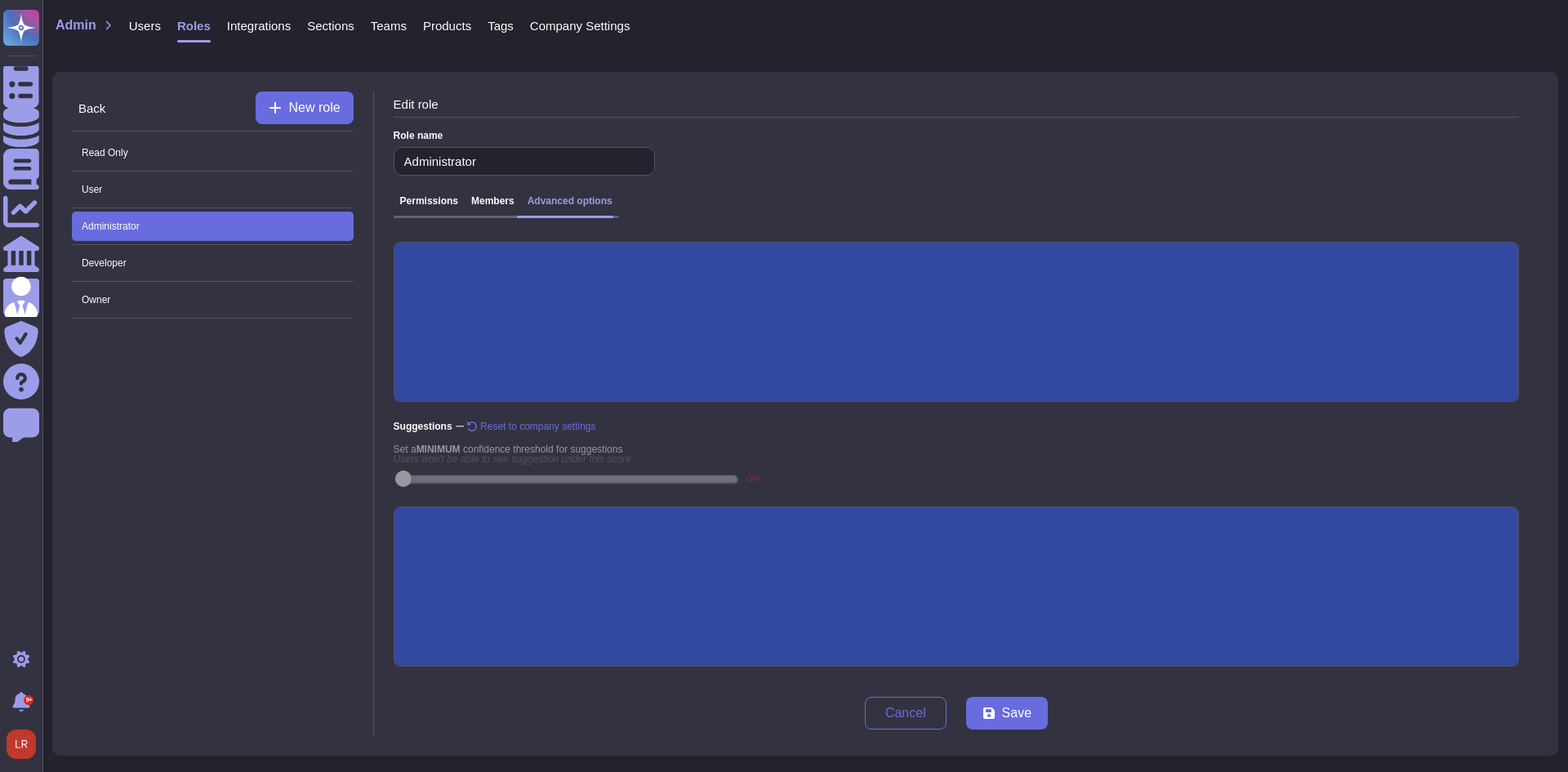
scroll to position [219, 0]
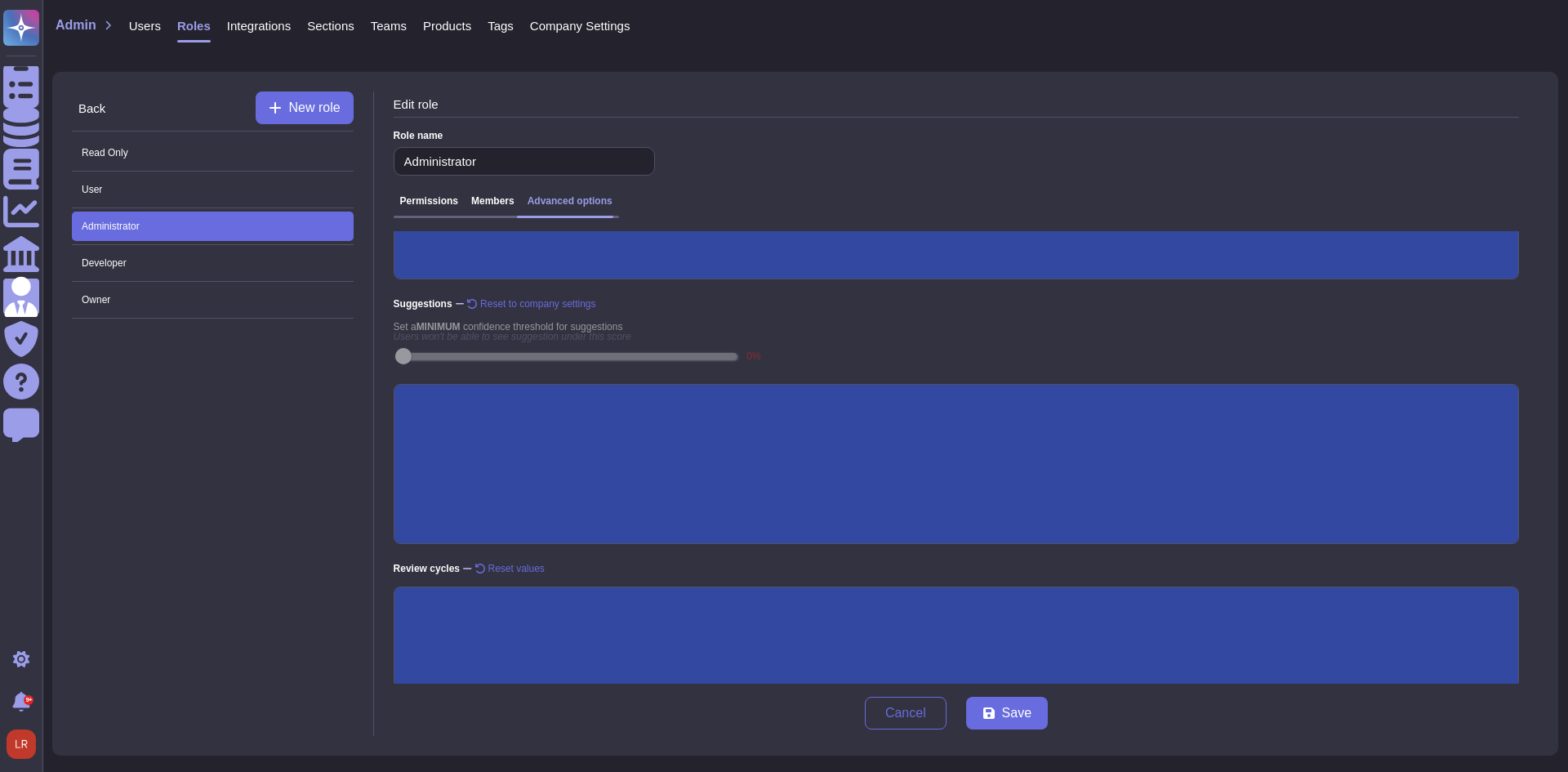
scroll to position [278, 0]
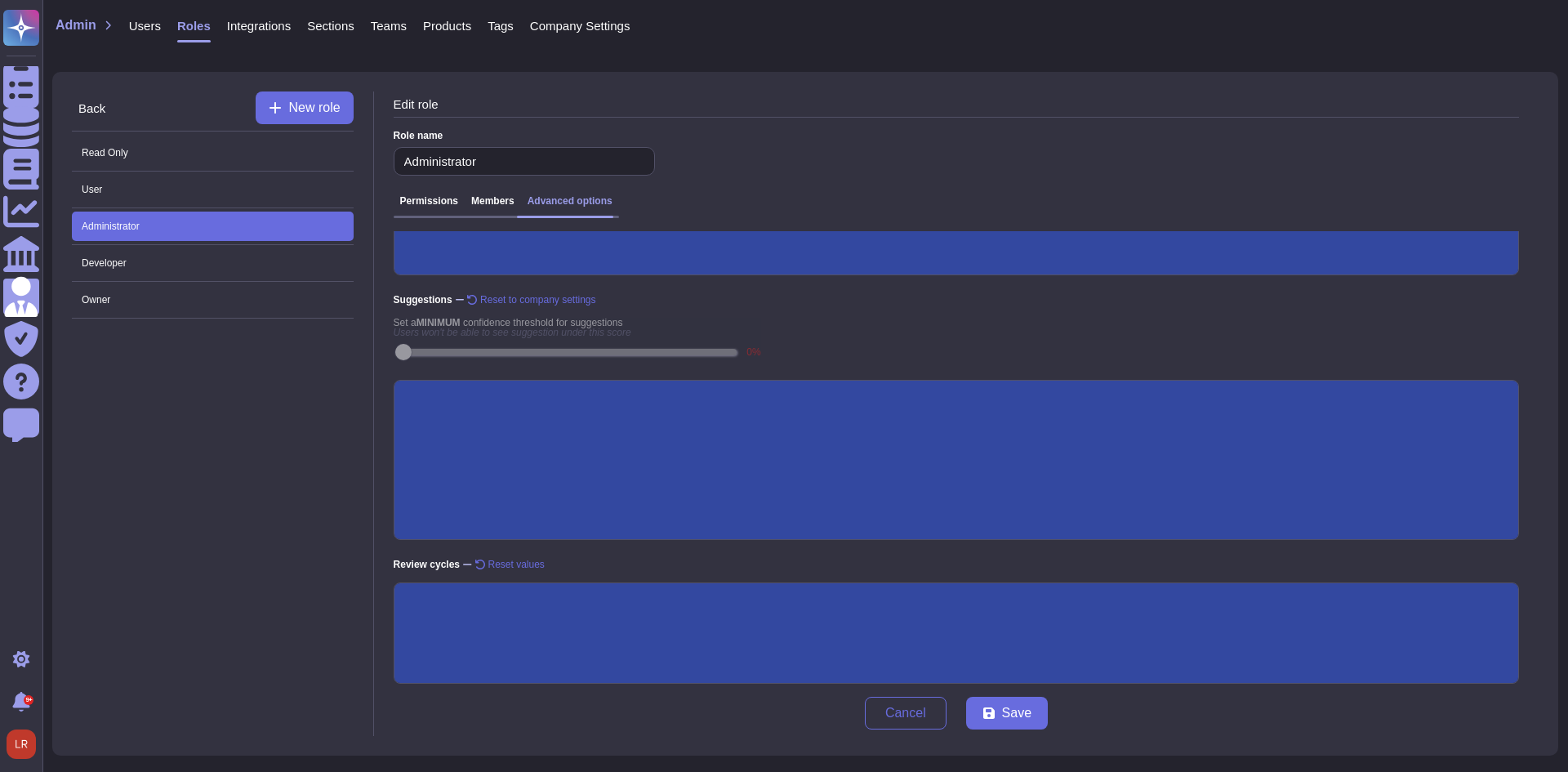
click at [0, 0] on input "Expired documents are visible" at bounding box center [0, 0] width 0 height 0
click at [1016, 718] on span "Save" at bounding box center [1017, 713] width 29 height 13
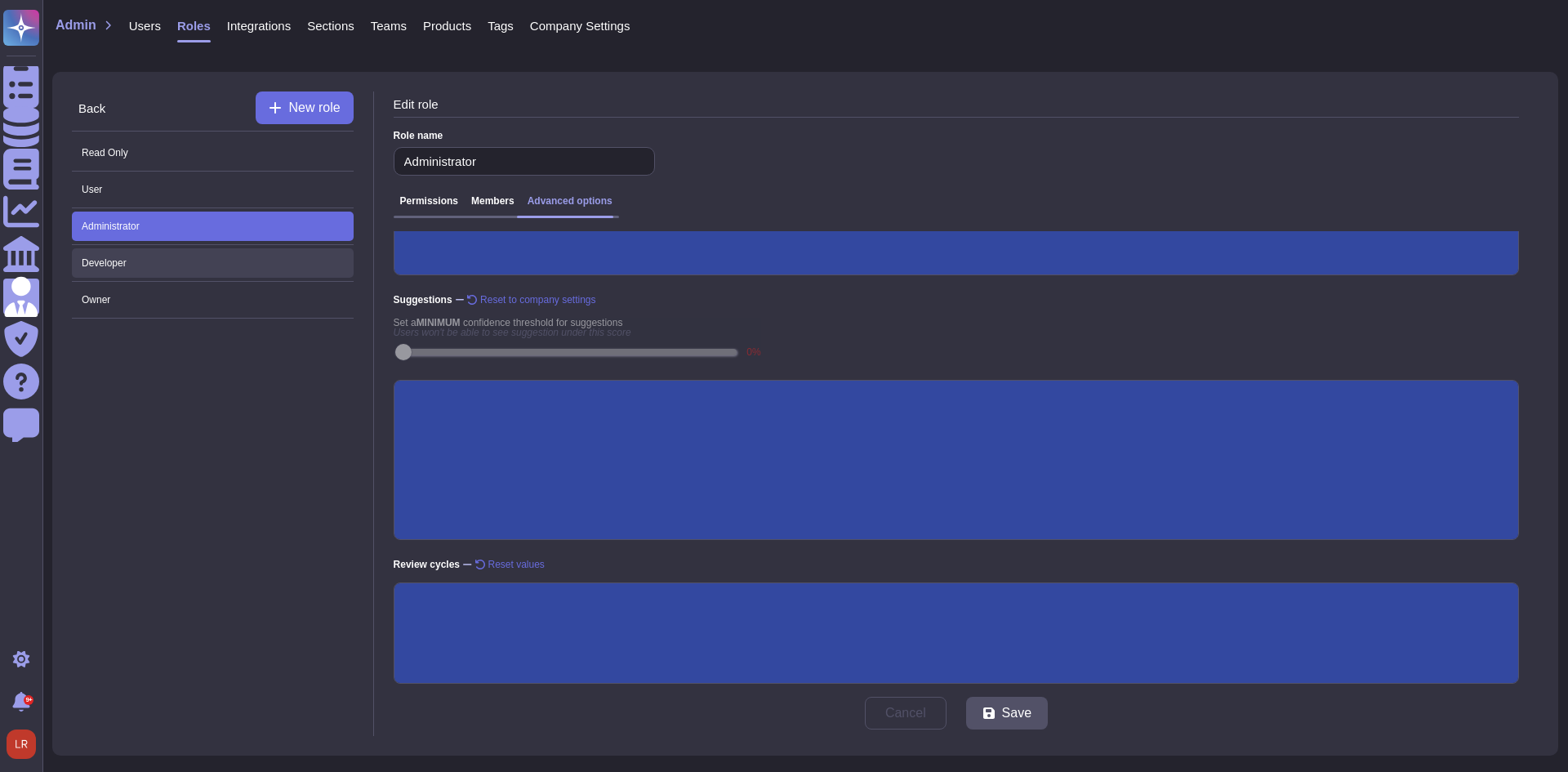
click at [144, 258] on span "Developer" at bounding box center [212, 262] width 281 height 29
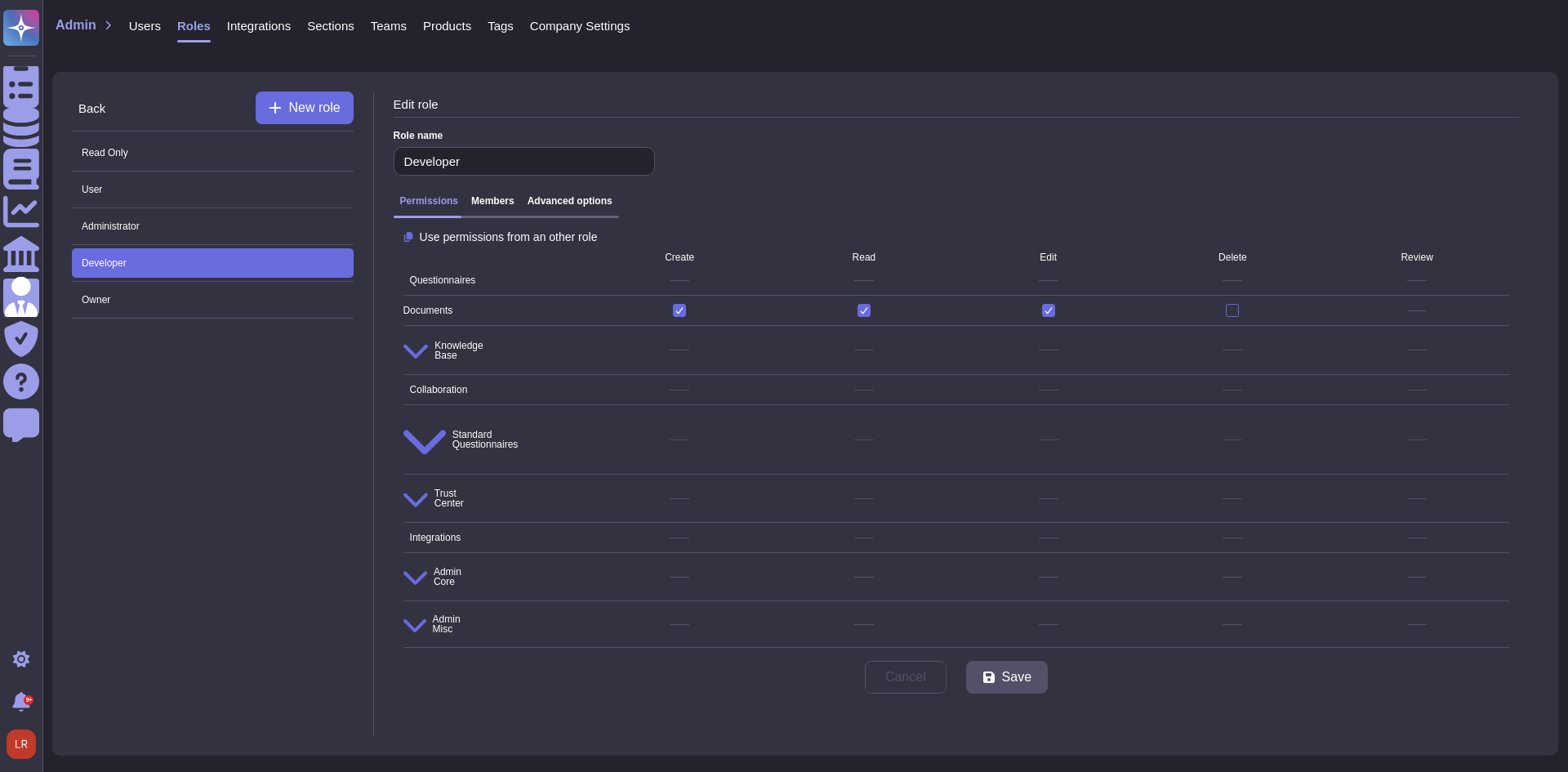
click at [564, 212] on div "Permissions Members Advanced options" at bounding box center [506, 206] width 225 height 23
click at [592, 199] on h3 "Advanced options" at bounding box center [570, 201] width 85 height 12
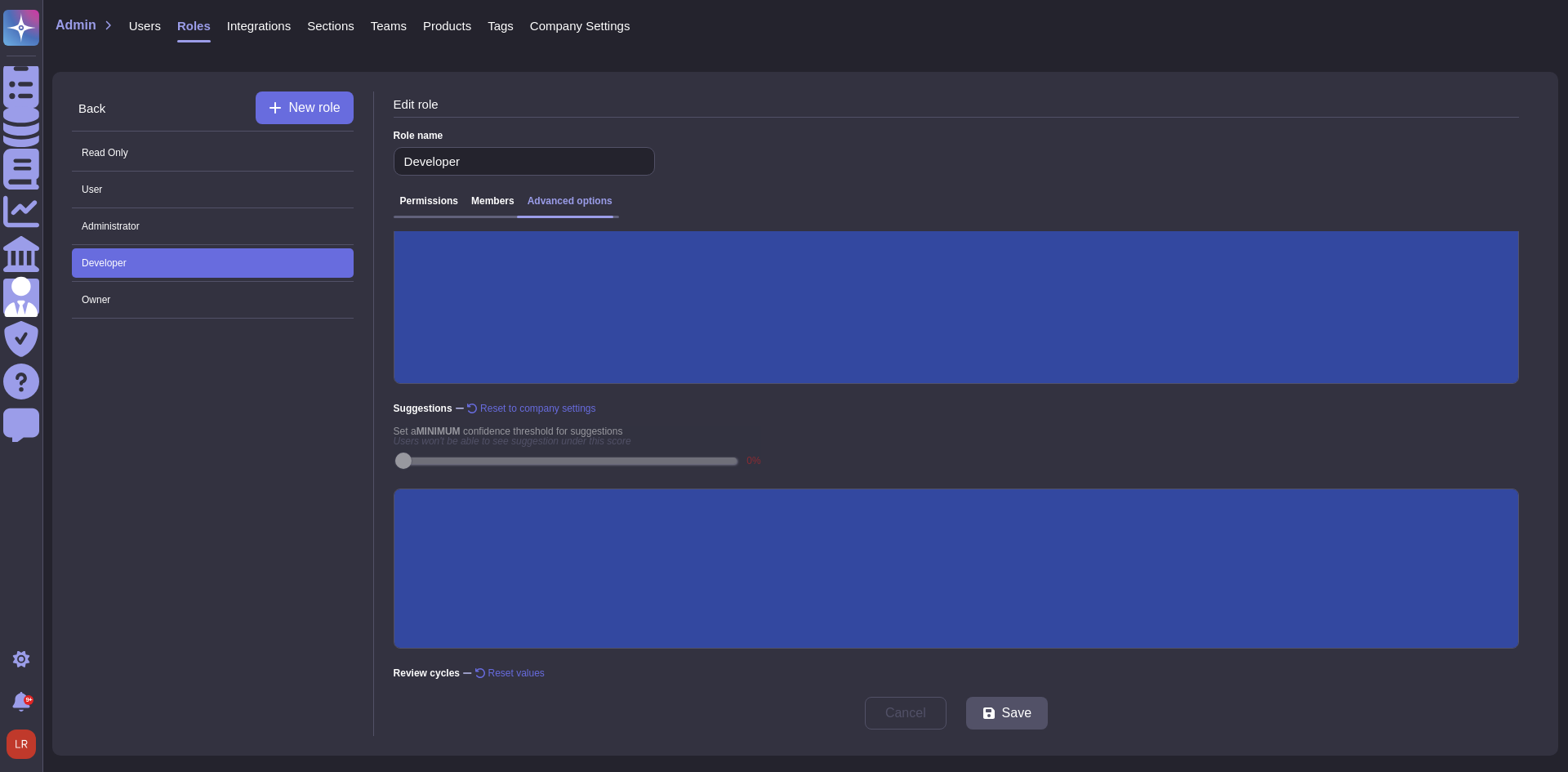
scroll to position [219, 0]
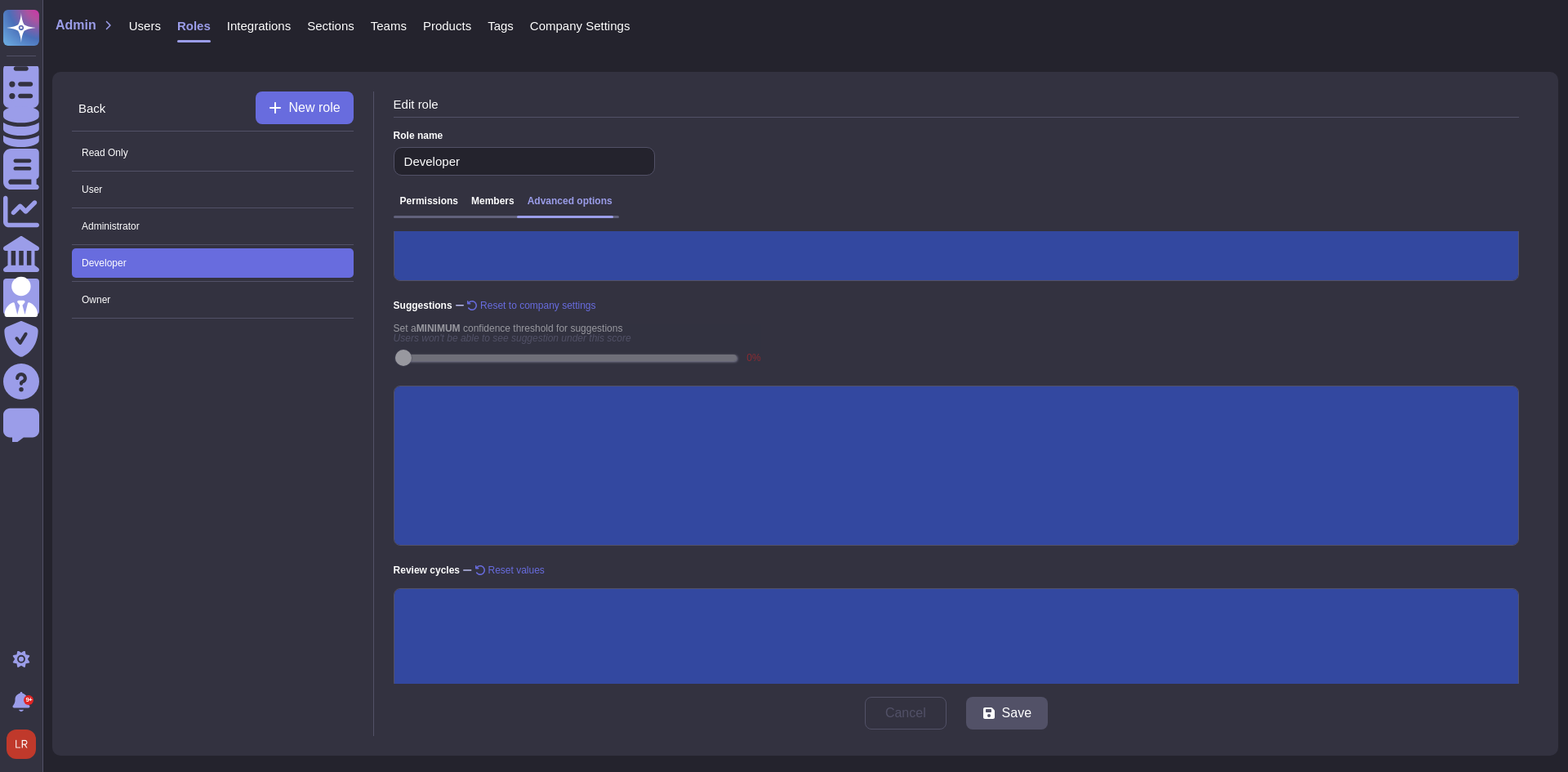
scroll to position [278, 0]
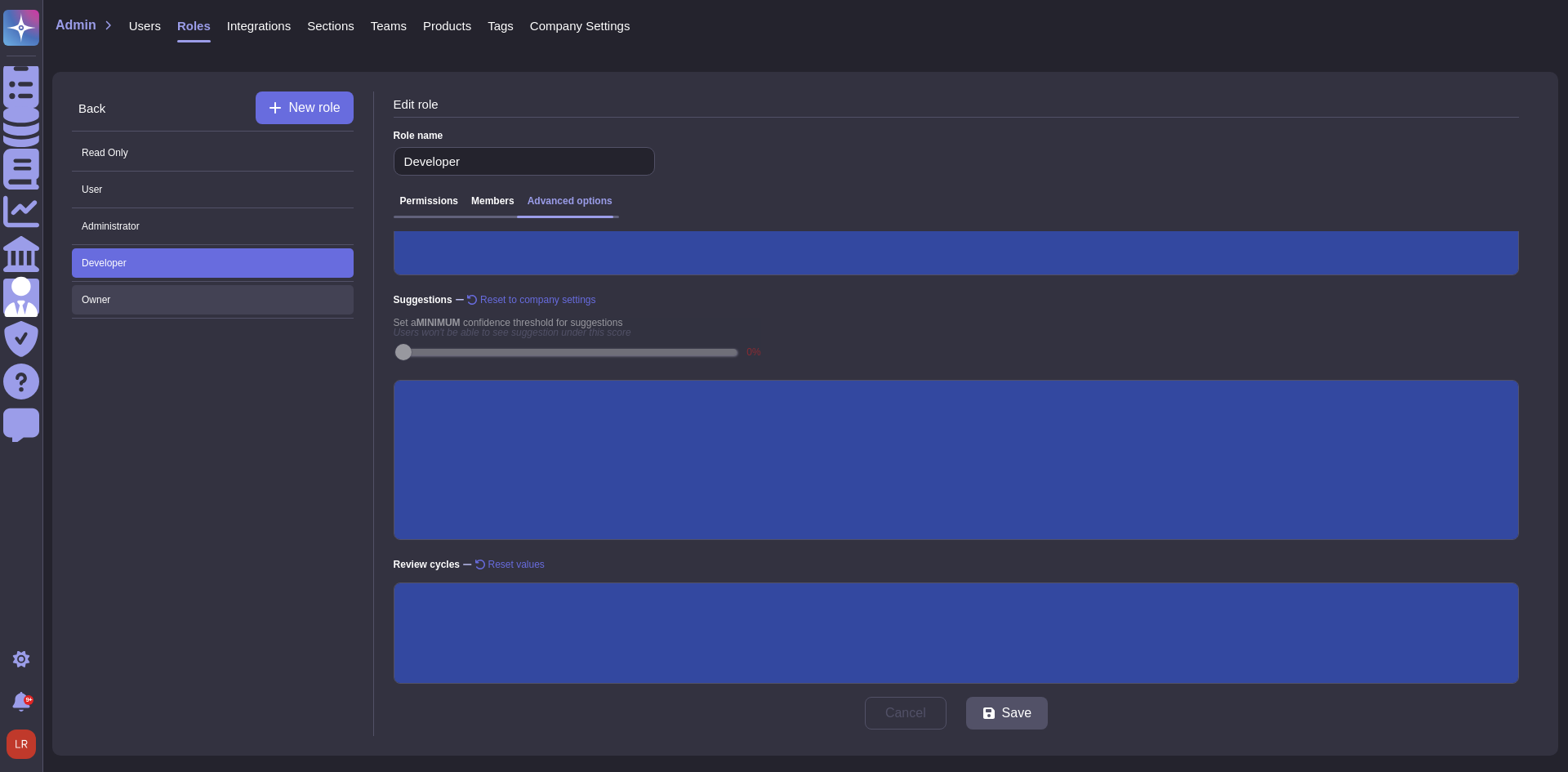
click at [187, 304] on span "Owner" at bounding box center [212, 300] width 281 height 29
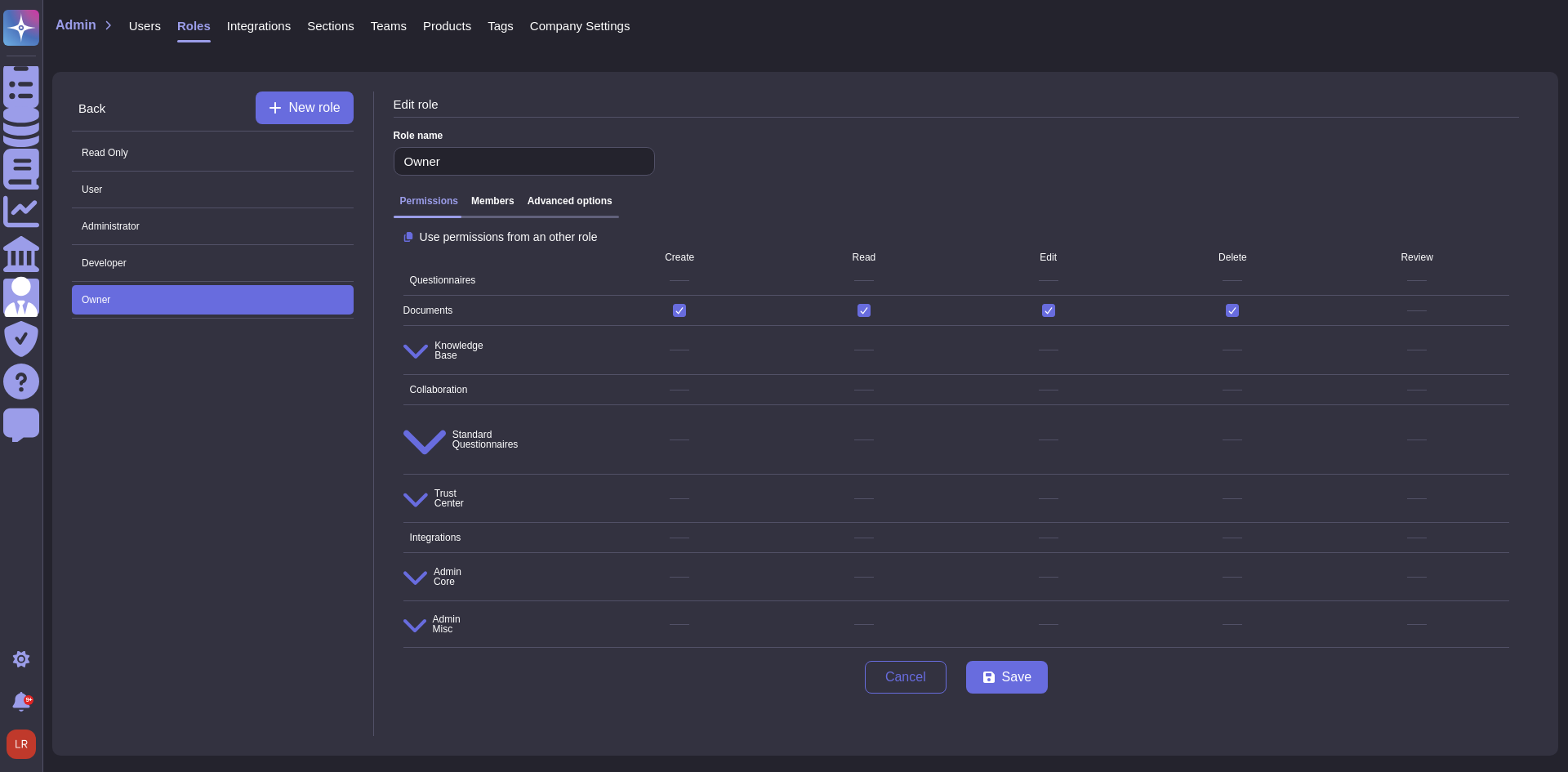
click at [556, 193] on div "Permissions Members Advanced options" at bounding box center [955, 207] width 1125 height 36
click at [553, 202] on h3 "Advanced options" at bounding box center [570, 201] width 85 height 12
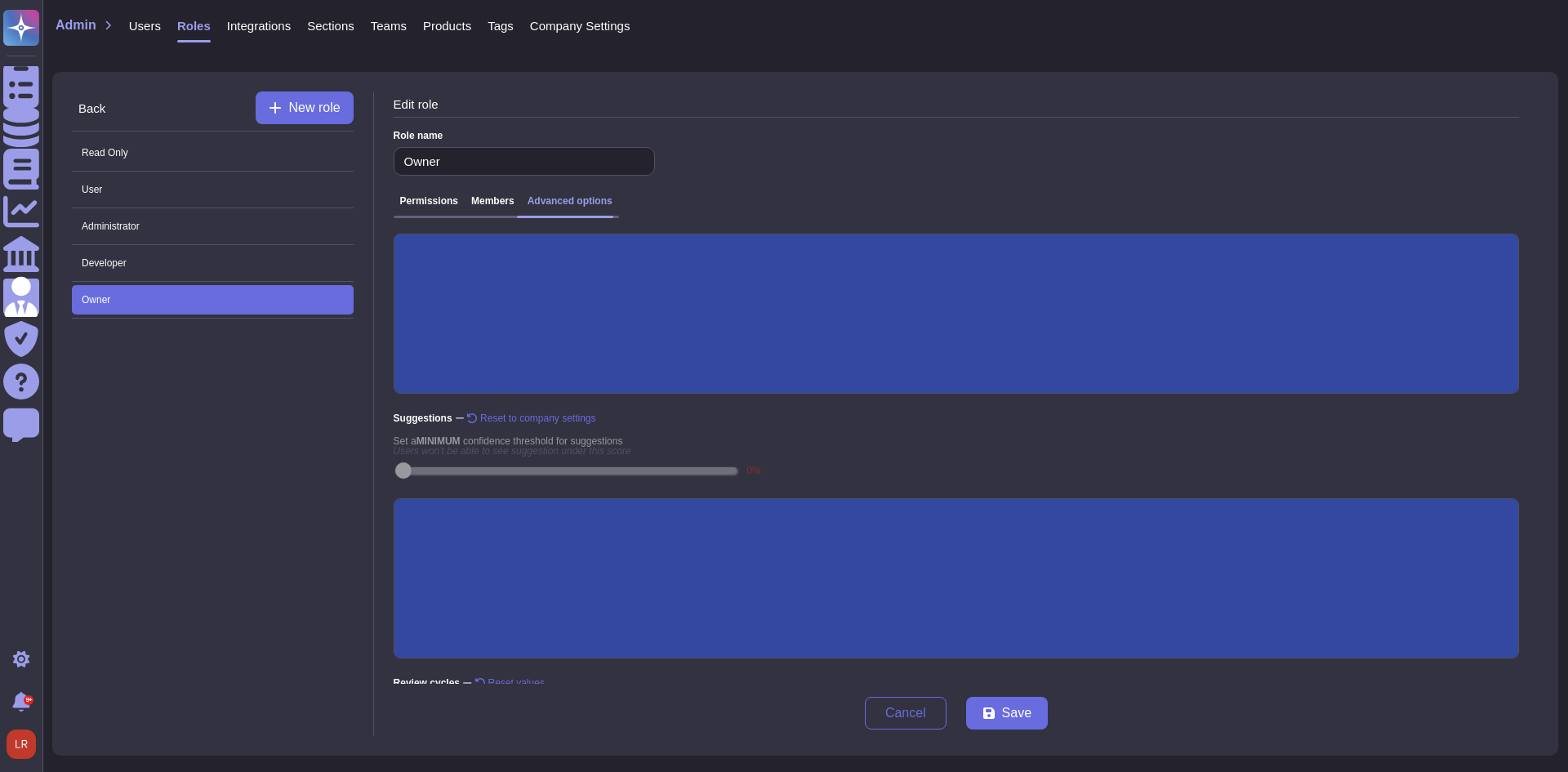
scroll to position [219, 0]
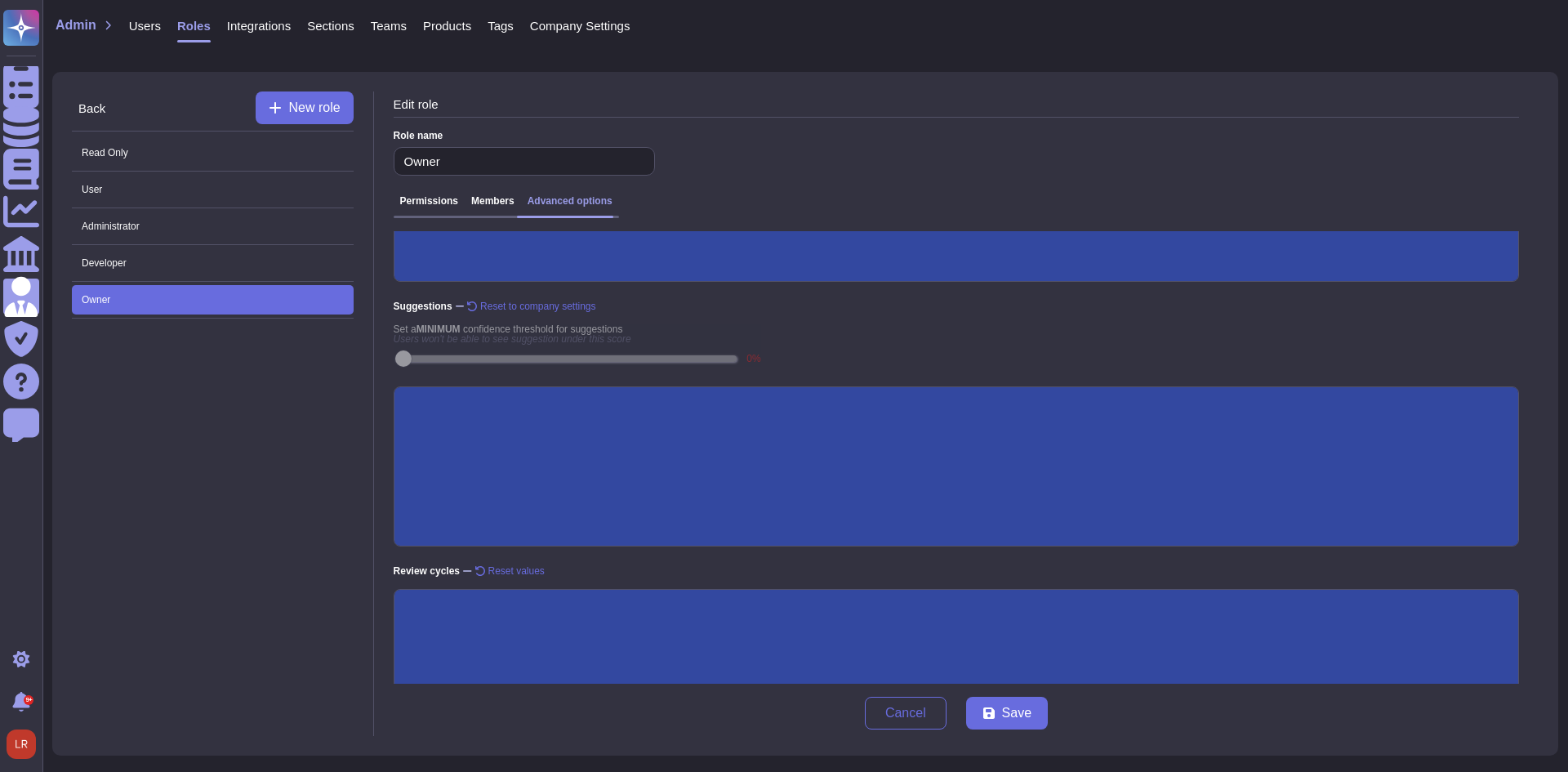
scroll to position [278, 0]
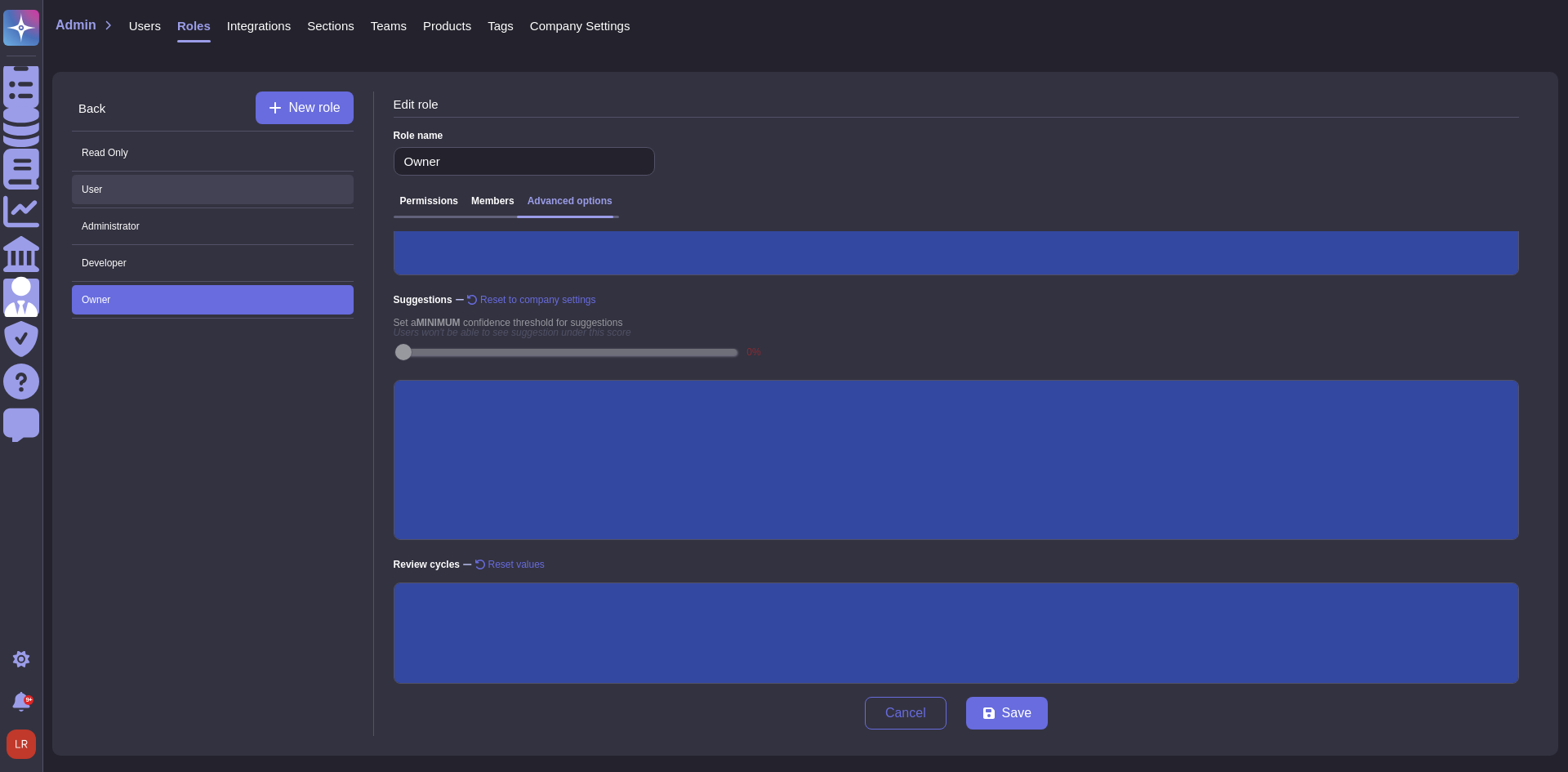
click at [135, 188] on span "User" at bounding box center [212, 189] width 281 height 29
type input "User"
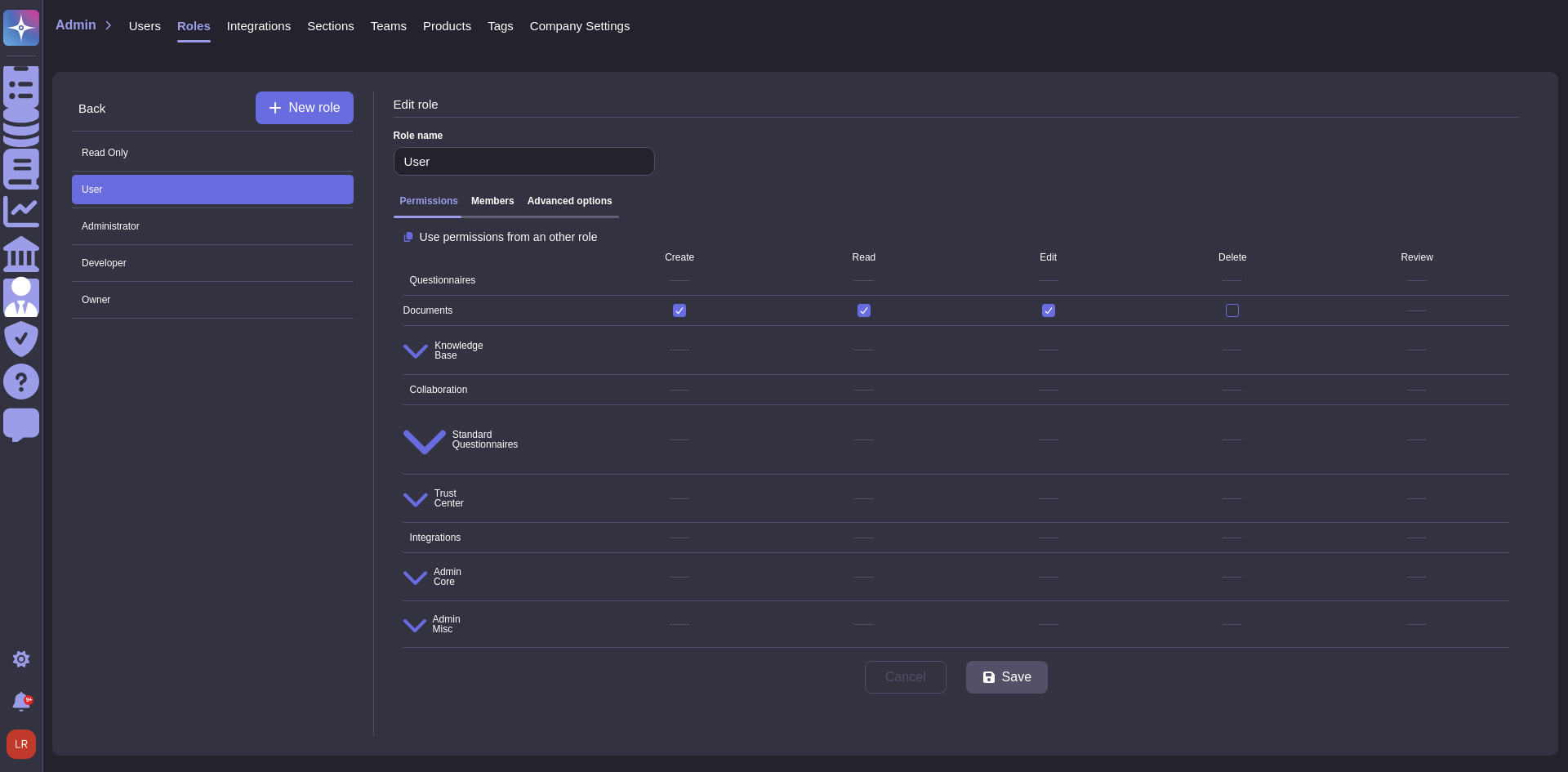
click at [578, 205] on h3 "Advanced options" at bounding box center [570, 201] width 85 height 12
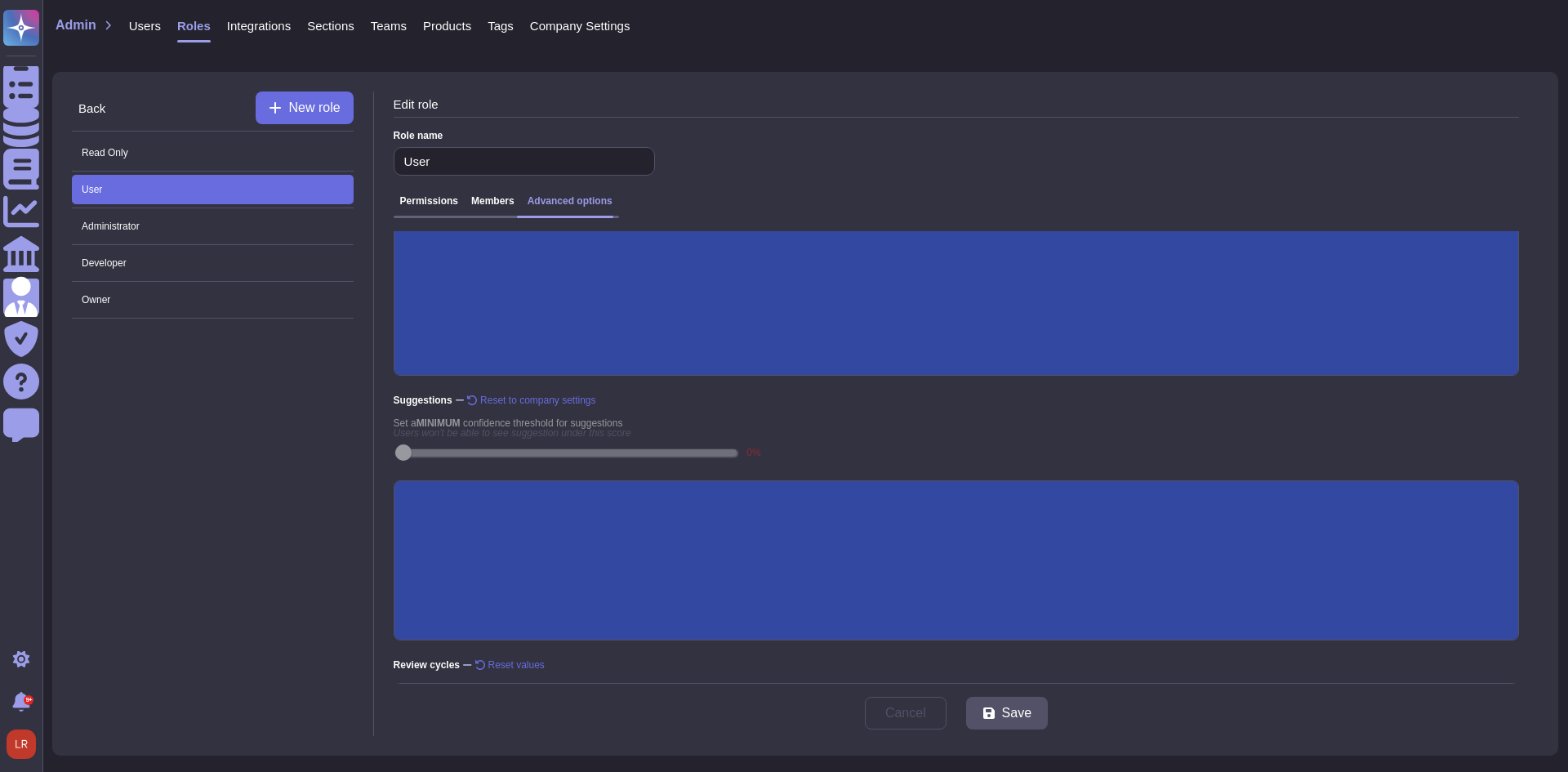
scroll to position [219, 0]
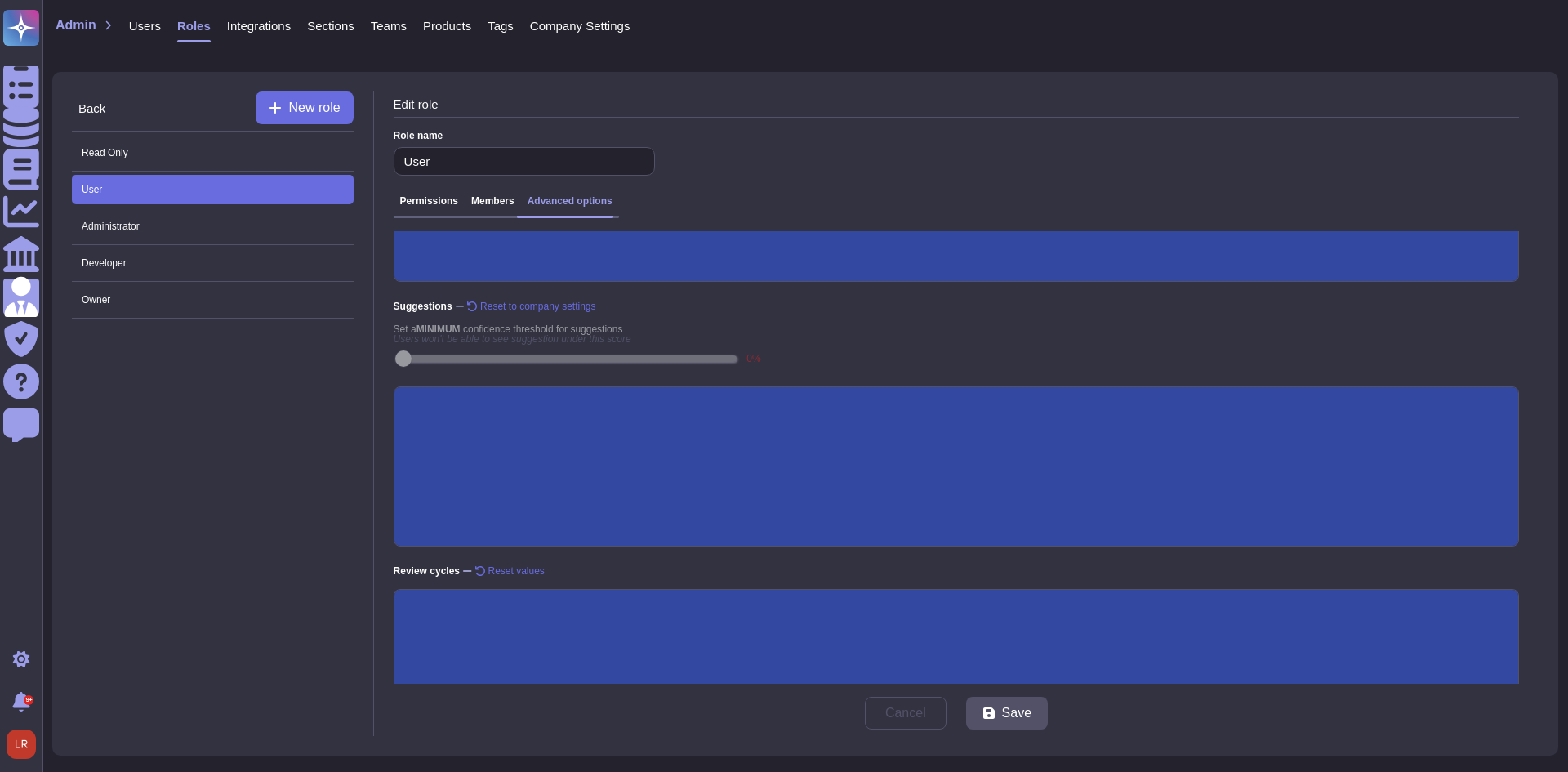
scroll to position [278, 0]
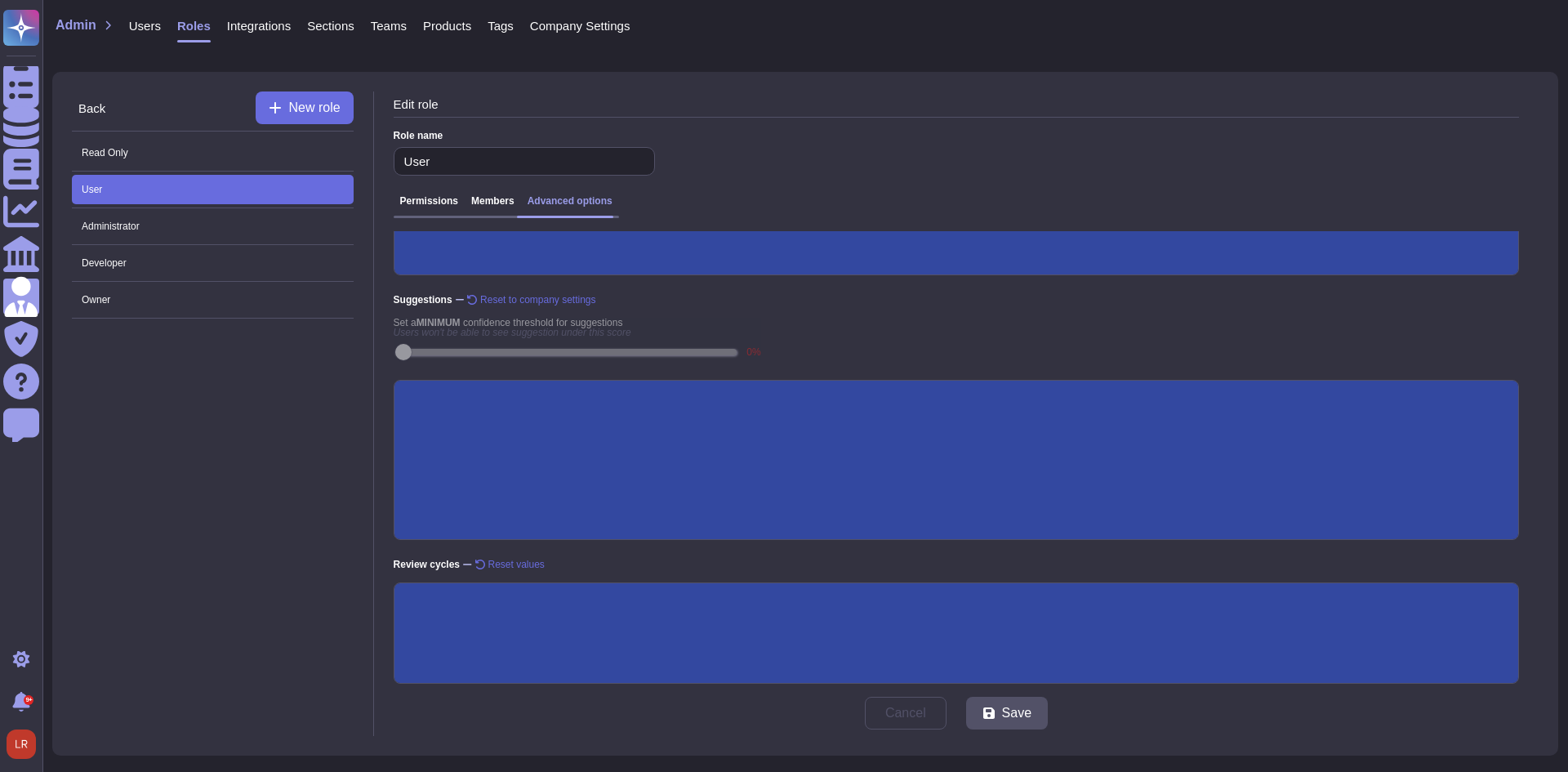
click at [241, 20] on span "Integrations" at bounding box center [259, 25] width 64 height 12
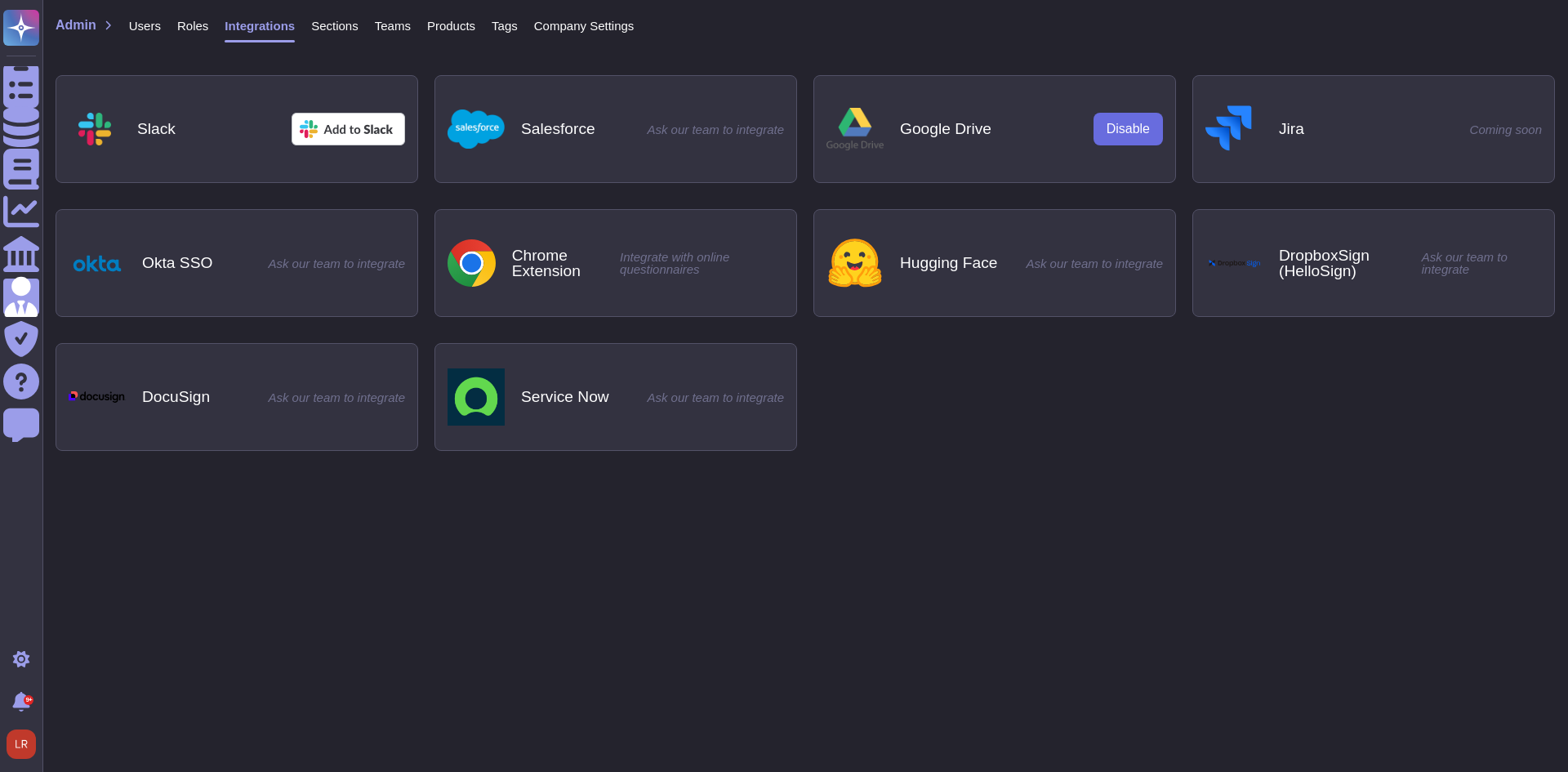
click at [141, 23] on span "Users" at bounding box center [144, 25] width 32 height 12
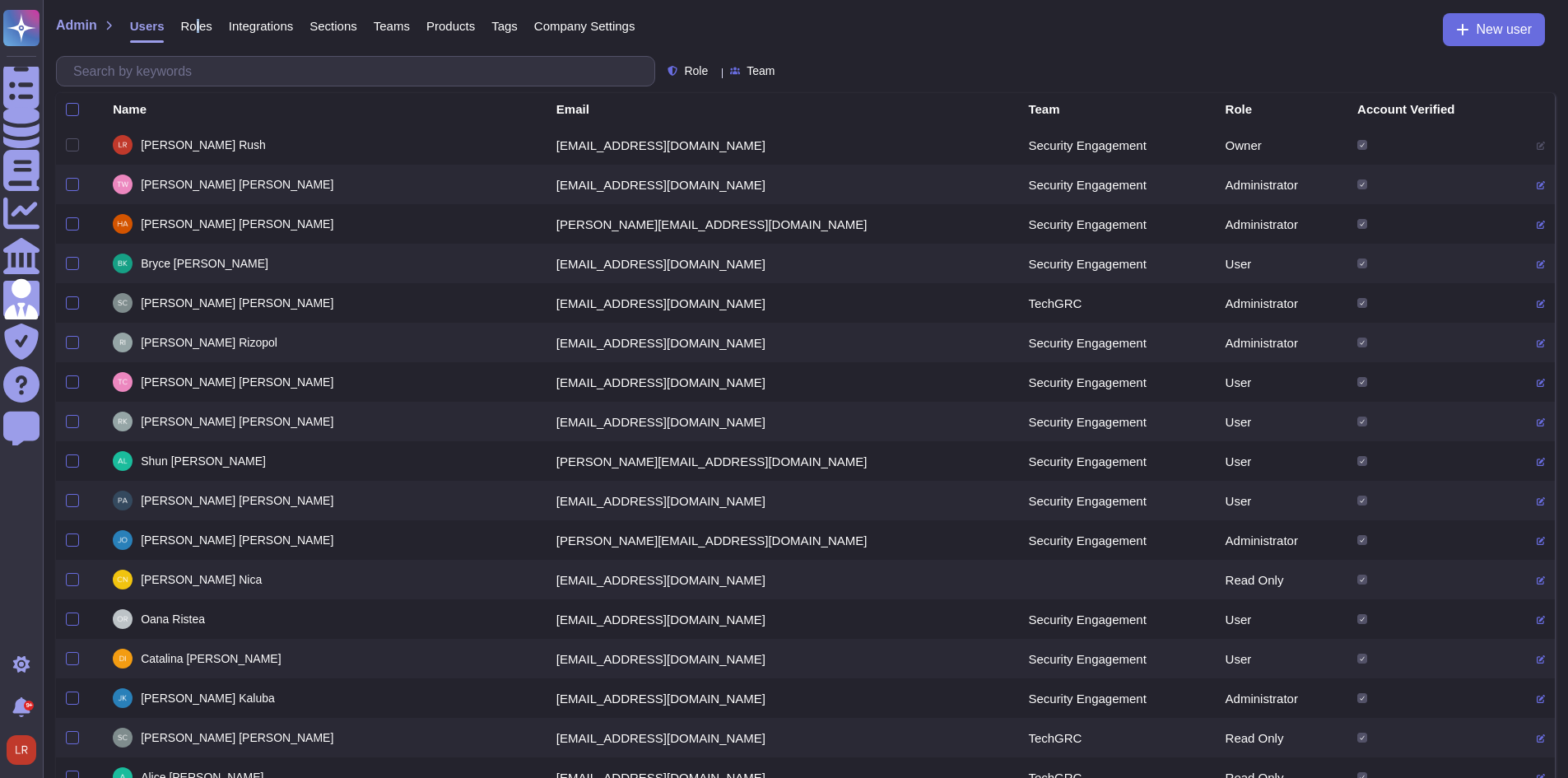
click at [194, 29] on span "Roles" at bounding box center [196, 26] width 31 height 12
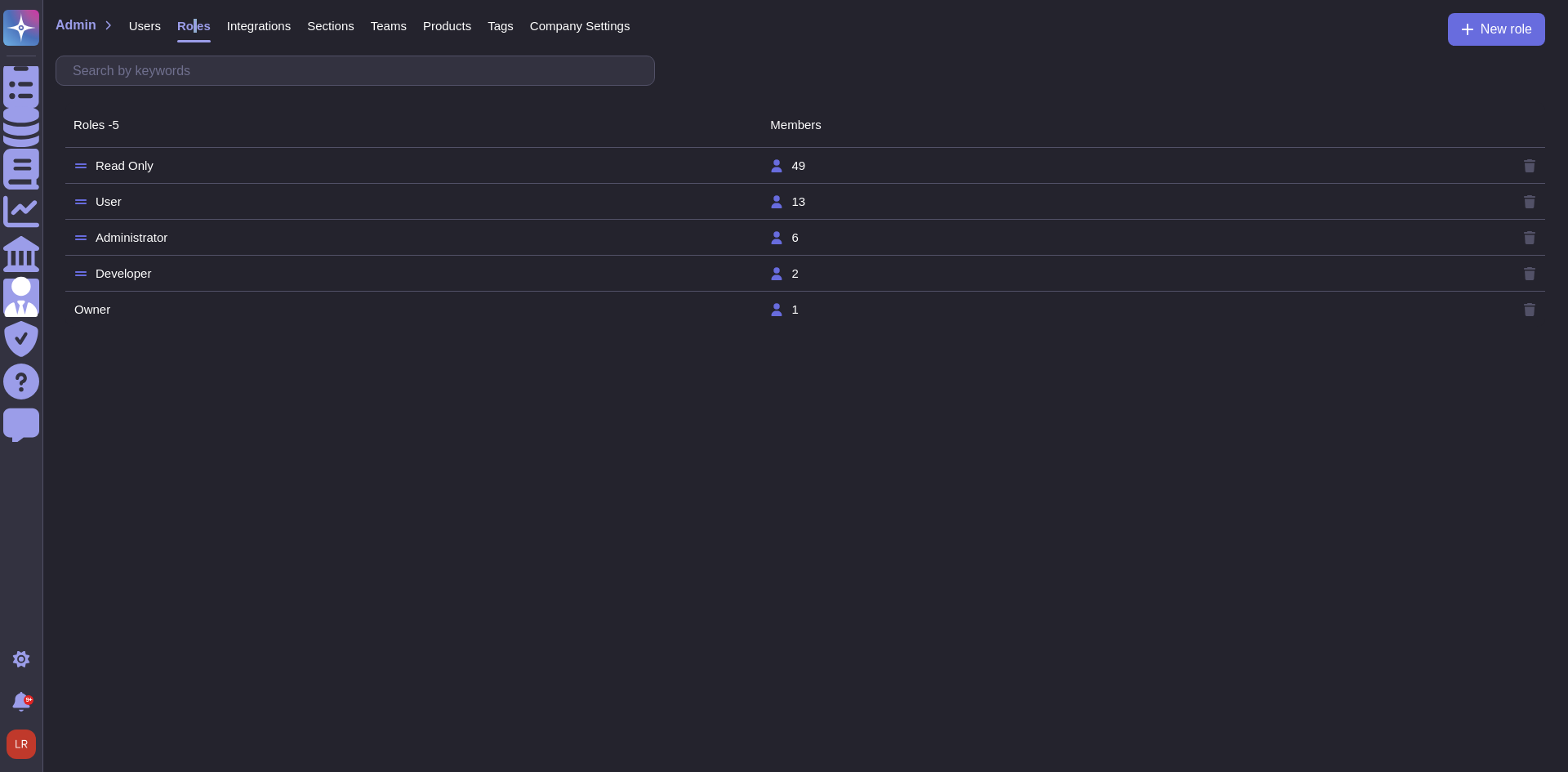
click at [132, 207] on td "User" at bounding box center [421, 202] width 695 height 15
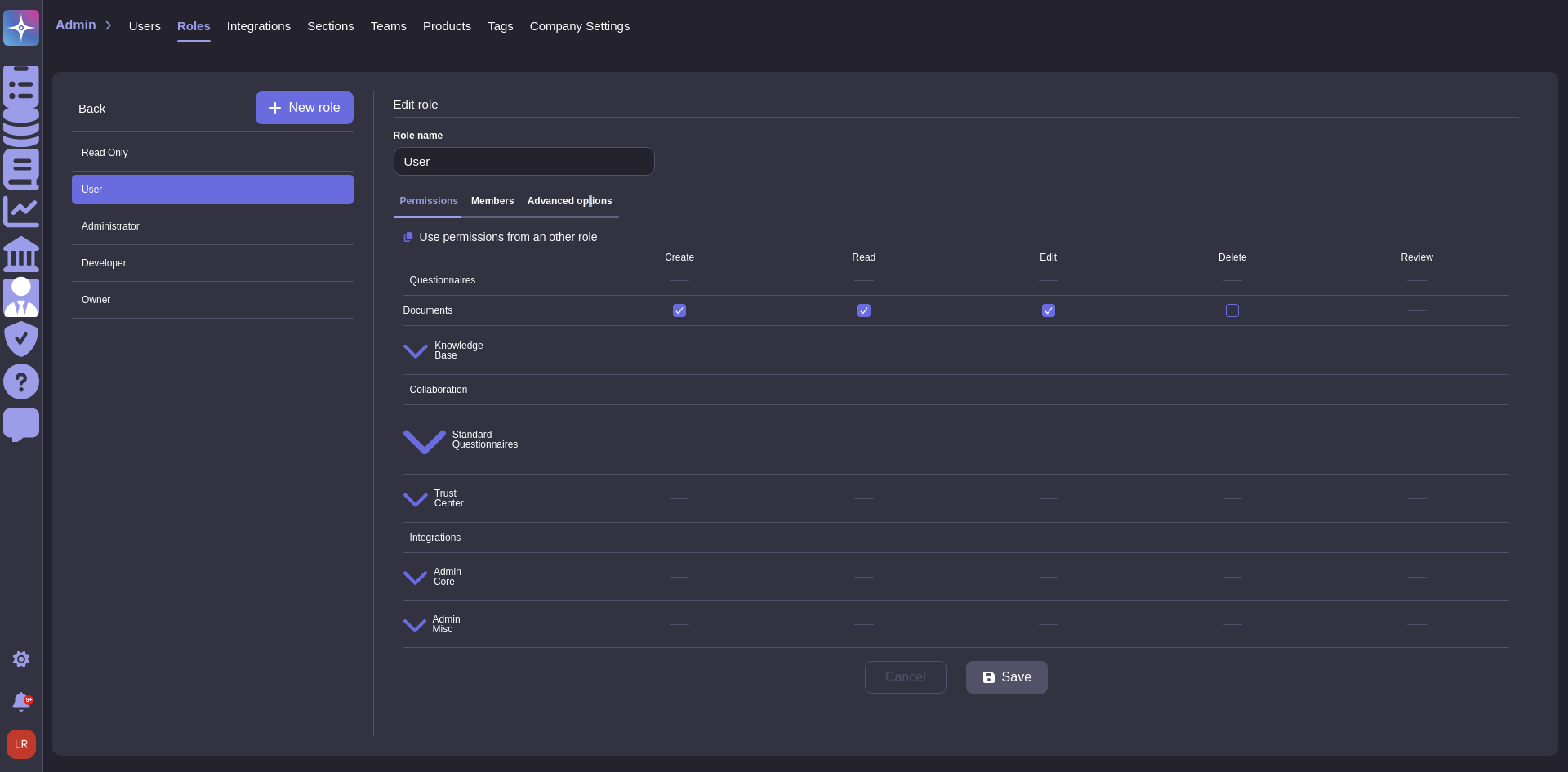
click at [586, 207] on h3 "Advanced options" at bounding box center [570, 201] width 85 height 12
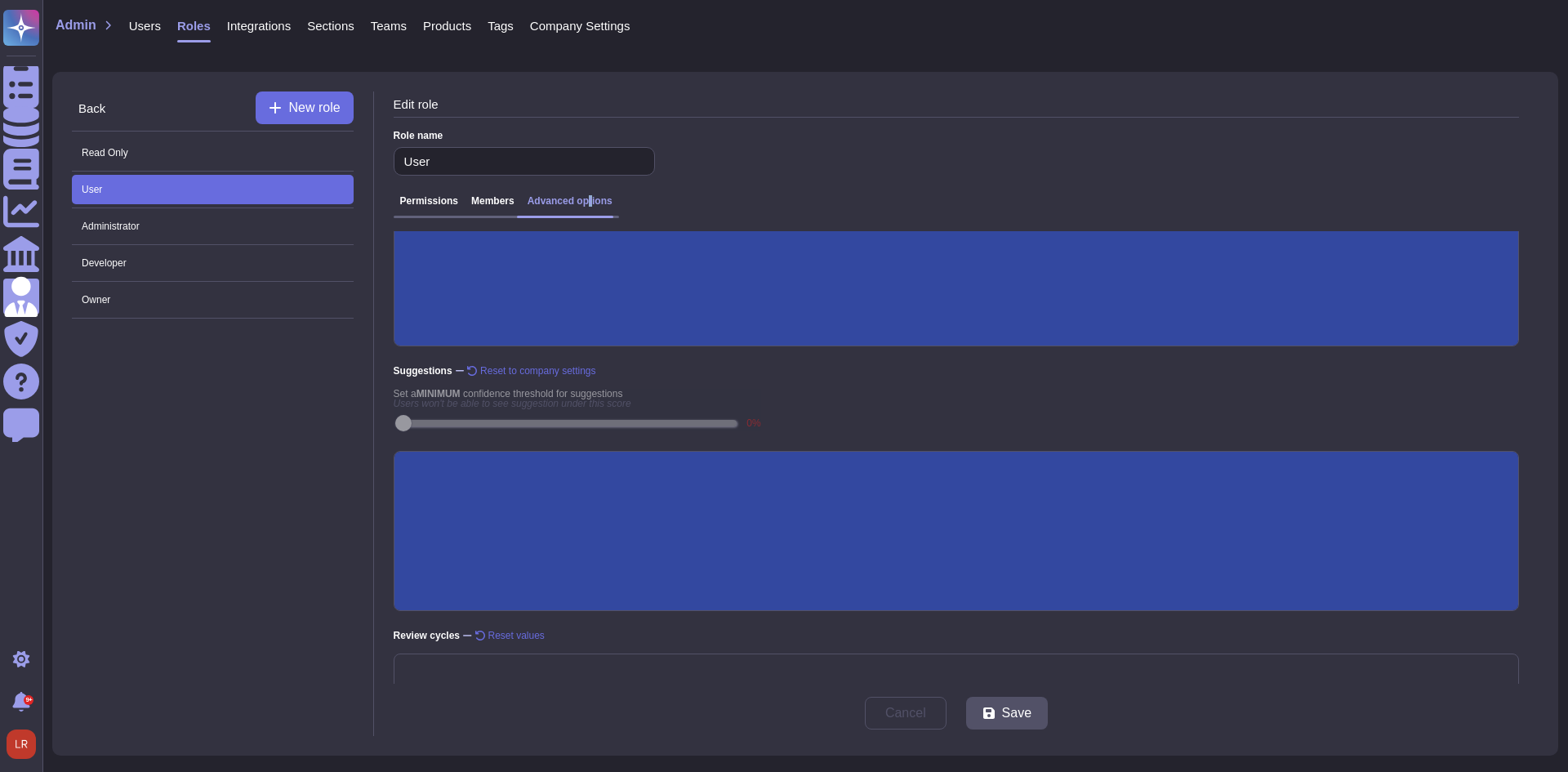
scroll to position [219, 0]
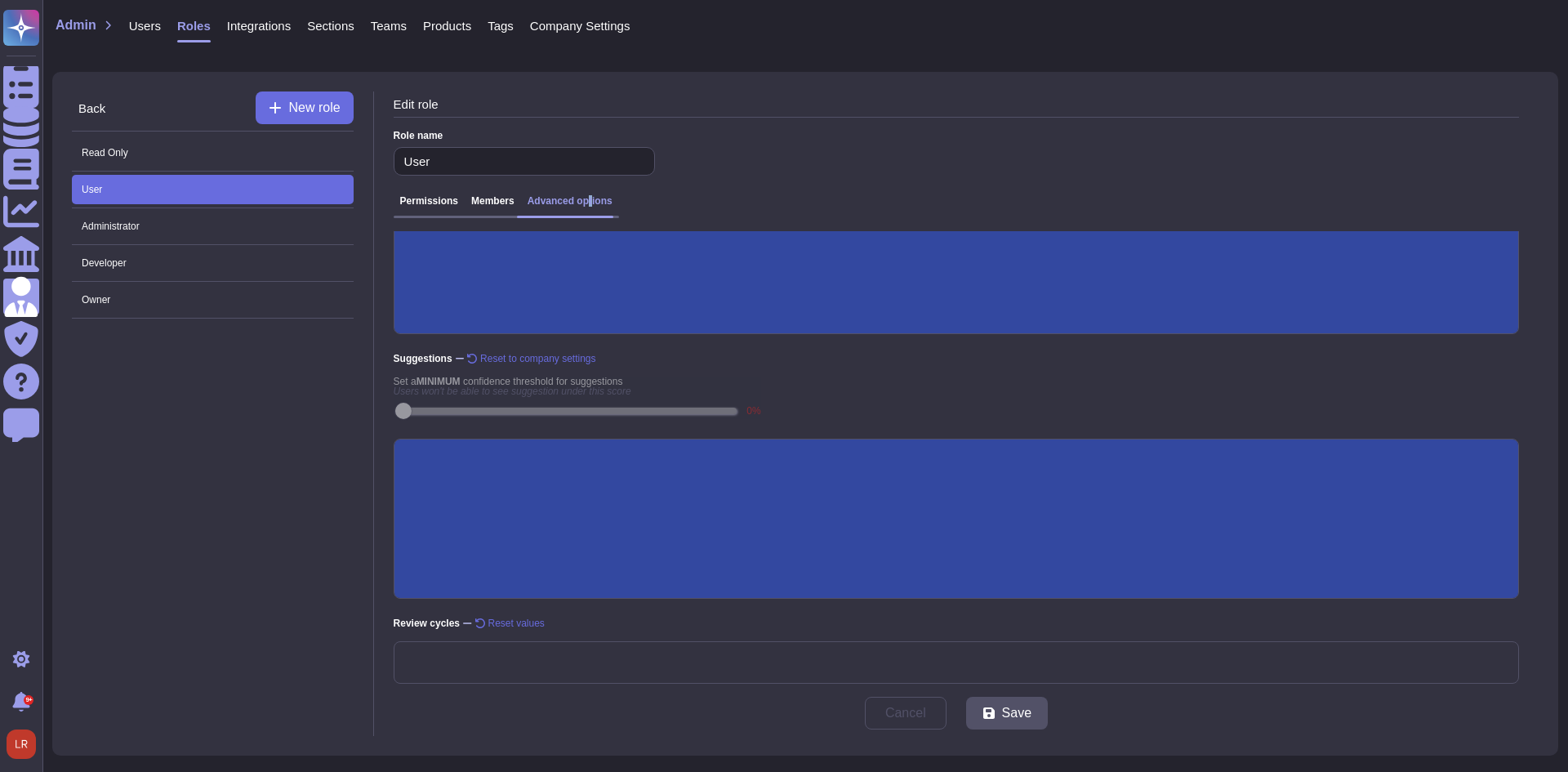
click at [0, 0] on input "Generative AI" at bounding box center [0, 0] width 0 height 0
click at [1018, 718] on span "Save" at bounding box center [1017, 713] width 29 height 13
click at [172, 219] on span "Administrator" at bounding box center [212, 226] width 281 height 29
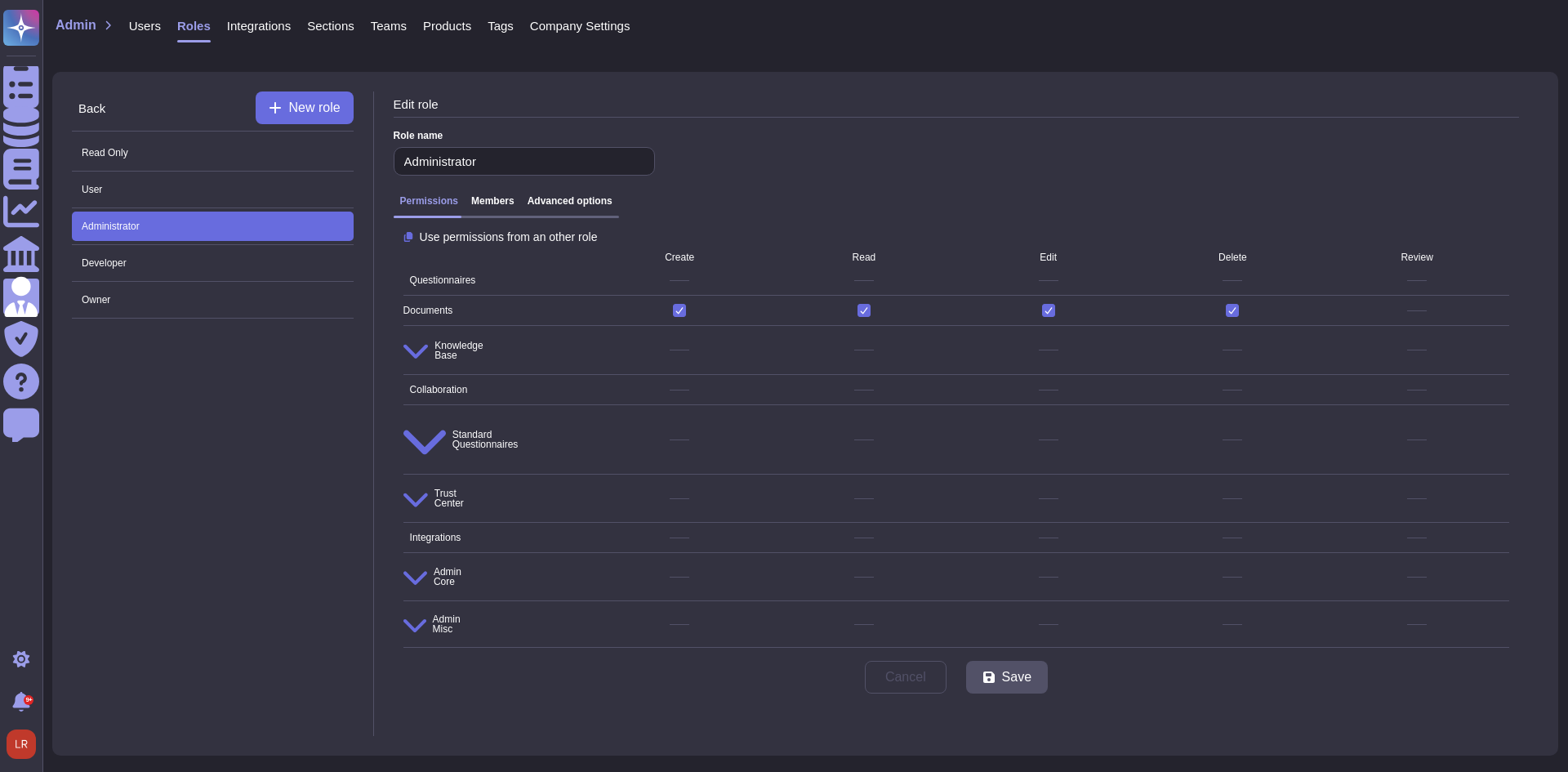
click at [584, 203] on h3 "Advanced options" at bounding box center [570, 201] width 85 height 12
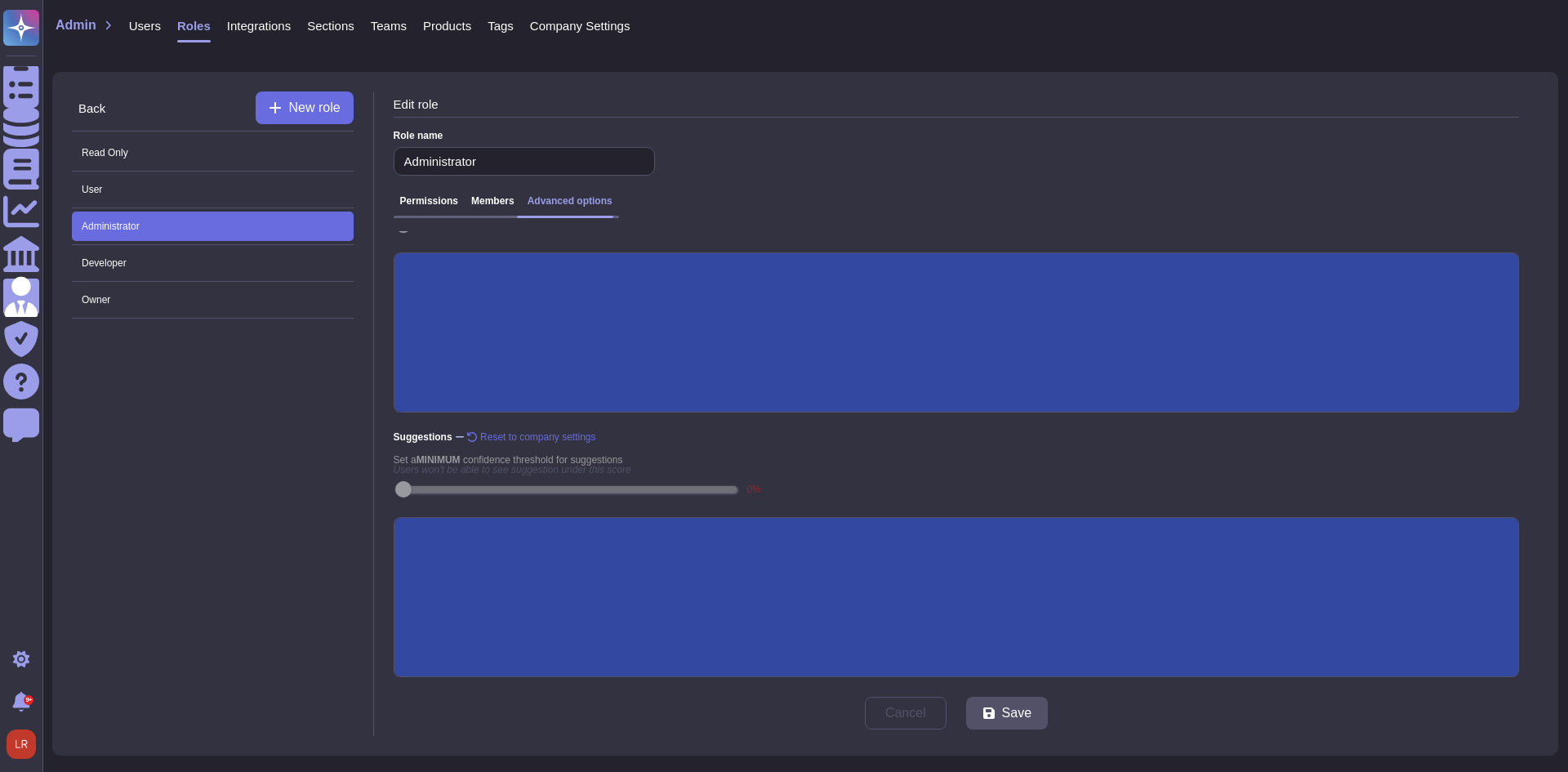
scroll to position [219, 0]
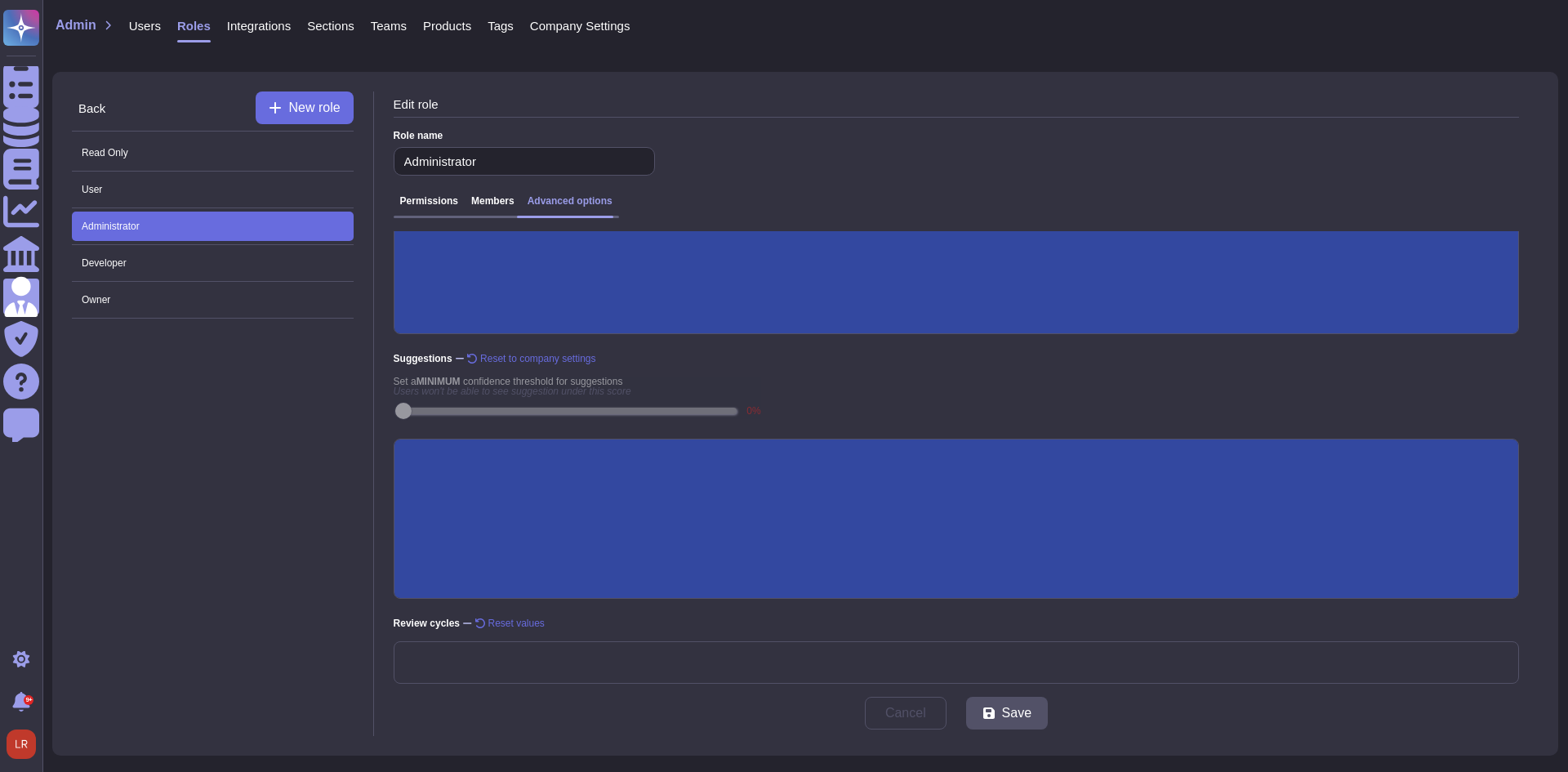
click at [0, 0] on input "Generative AI" at bounding box center [0, 0] width 0 height 0
click at [1011, 718] on span "Save" at bounding box center [1017, 713] width 29 height 13
click at [235, 297] on span "Owner" at bounding box center [212, 300] width 281 height 29
type input "Owner"
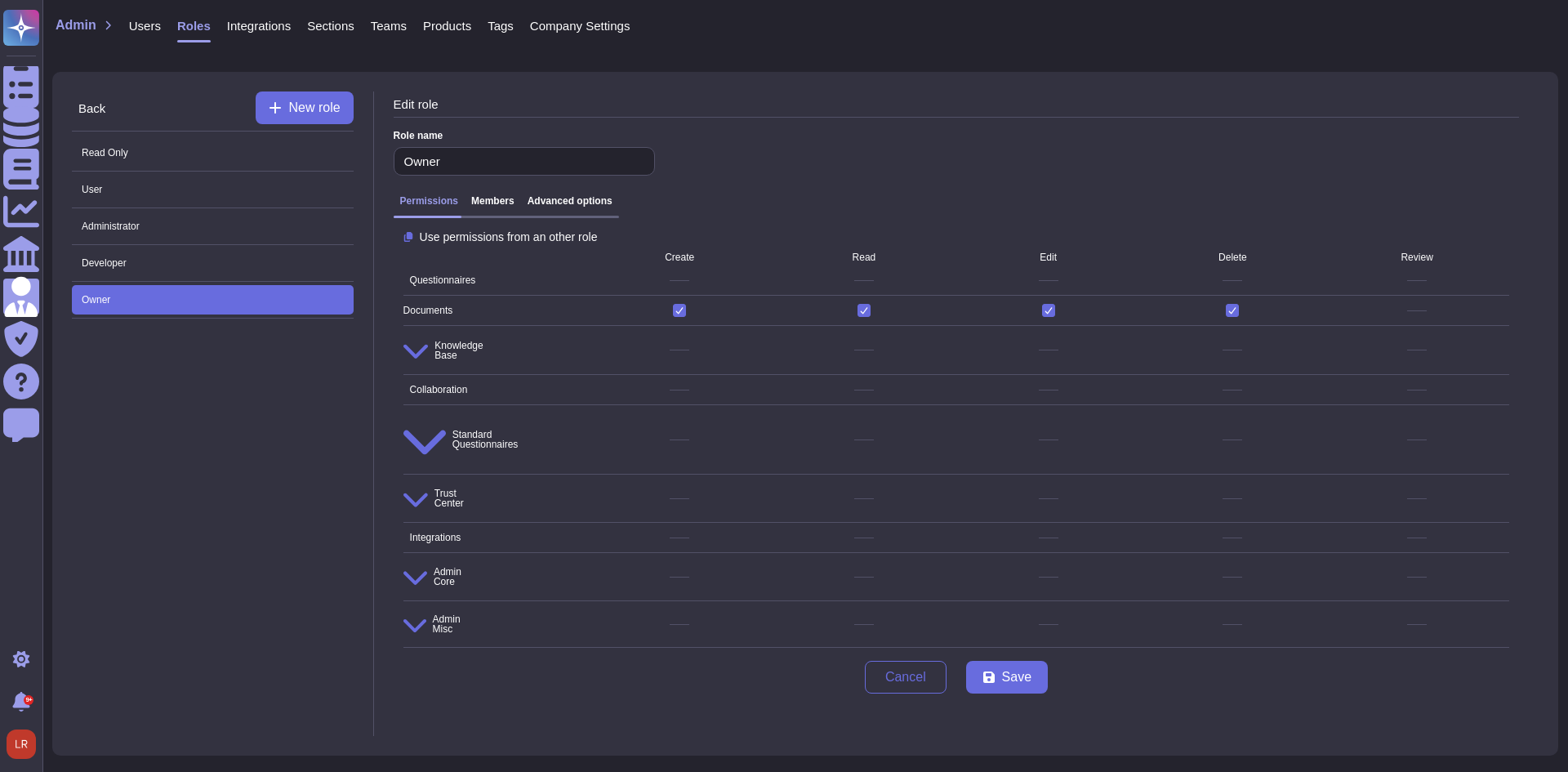
click at [598, 205] on h3 "Advanced options" at bounding box center [570, 201] width 85 height 12
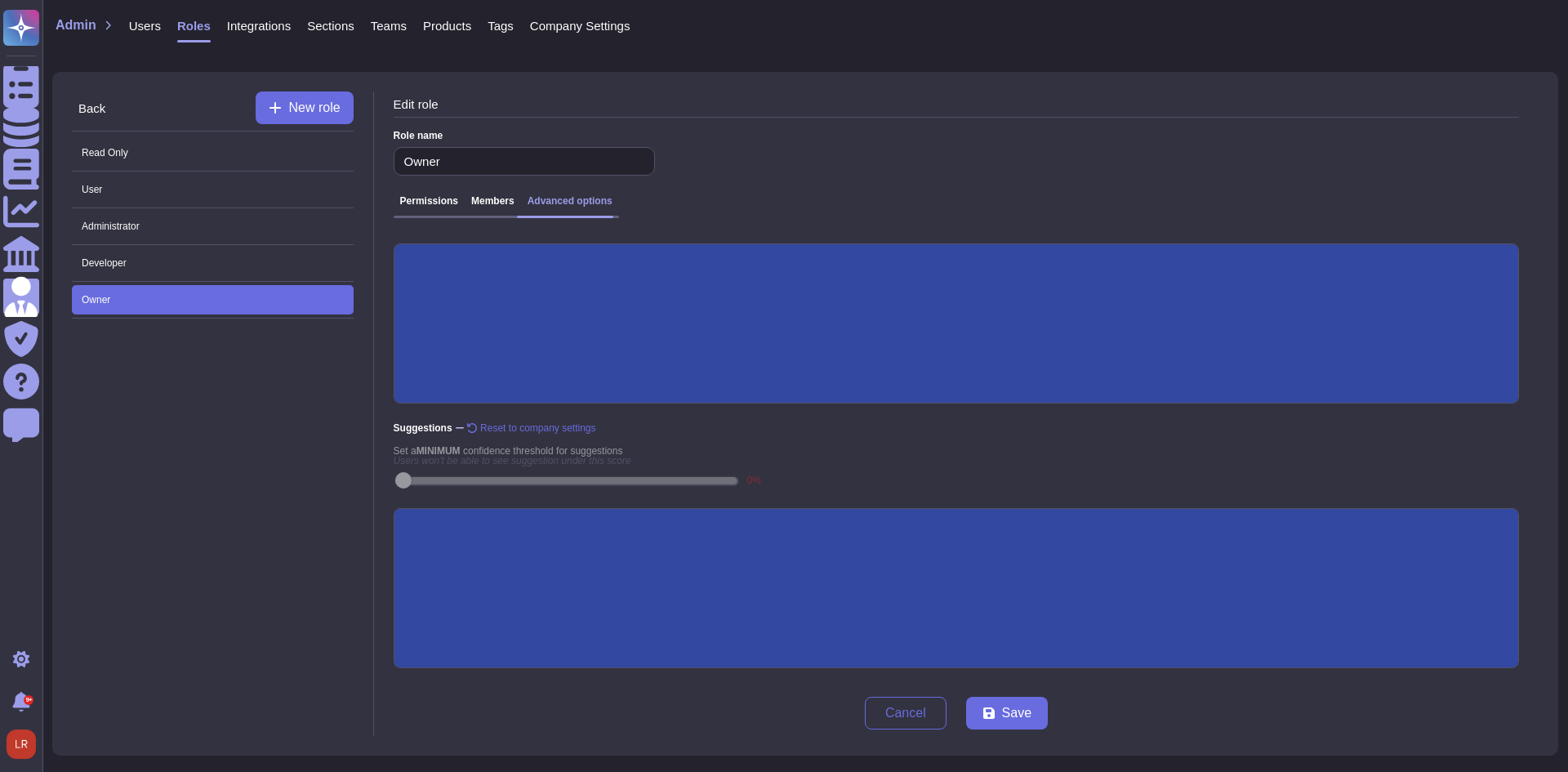
scroll to position [219, 0]
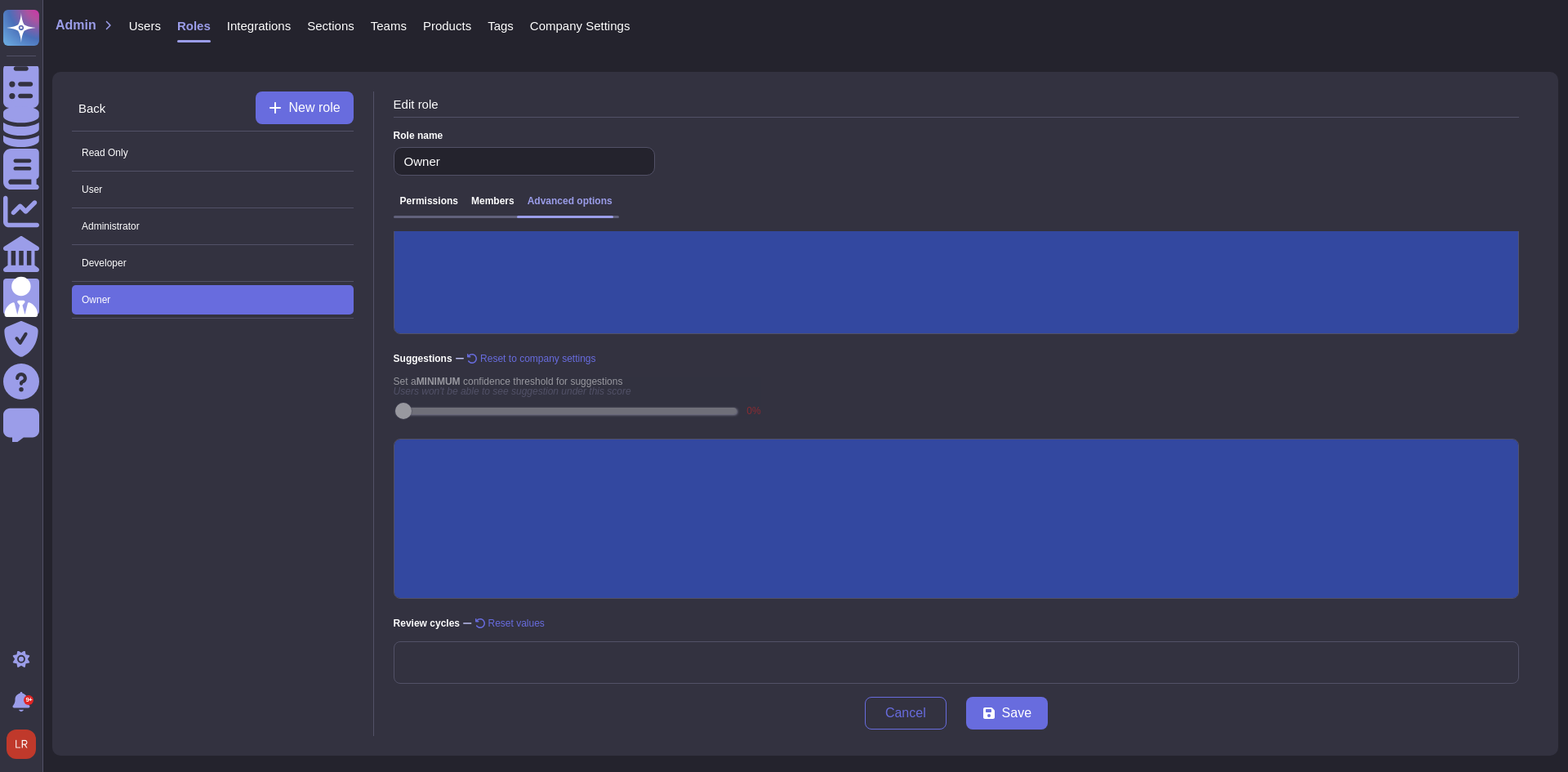
click at [0, 0] on input "Generative AI" at bounding box center [0, 0] width 0 height 0
click at [1008, 715] on span "Save" at bounding box center [1017, 713] width 29 height 13
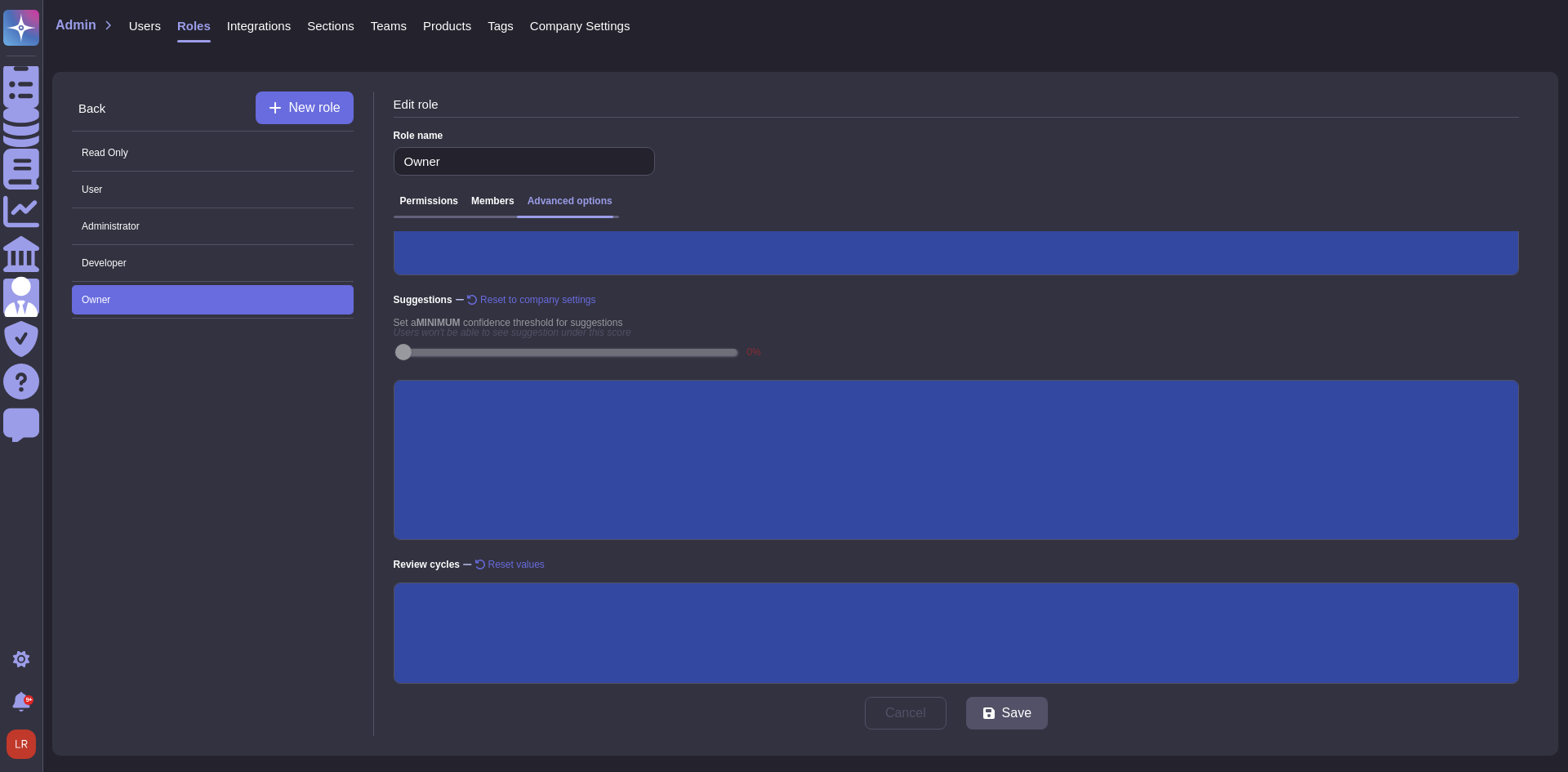
scroll to position [0, 0]
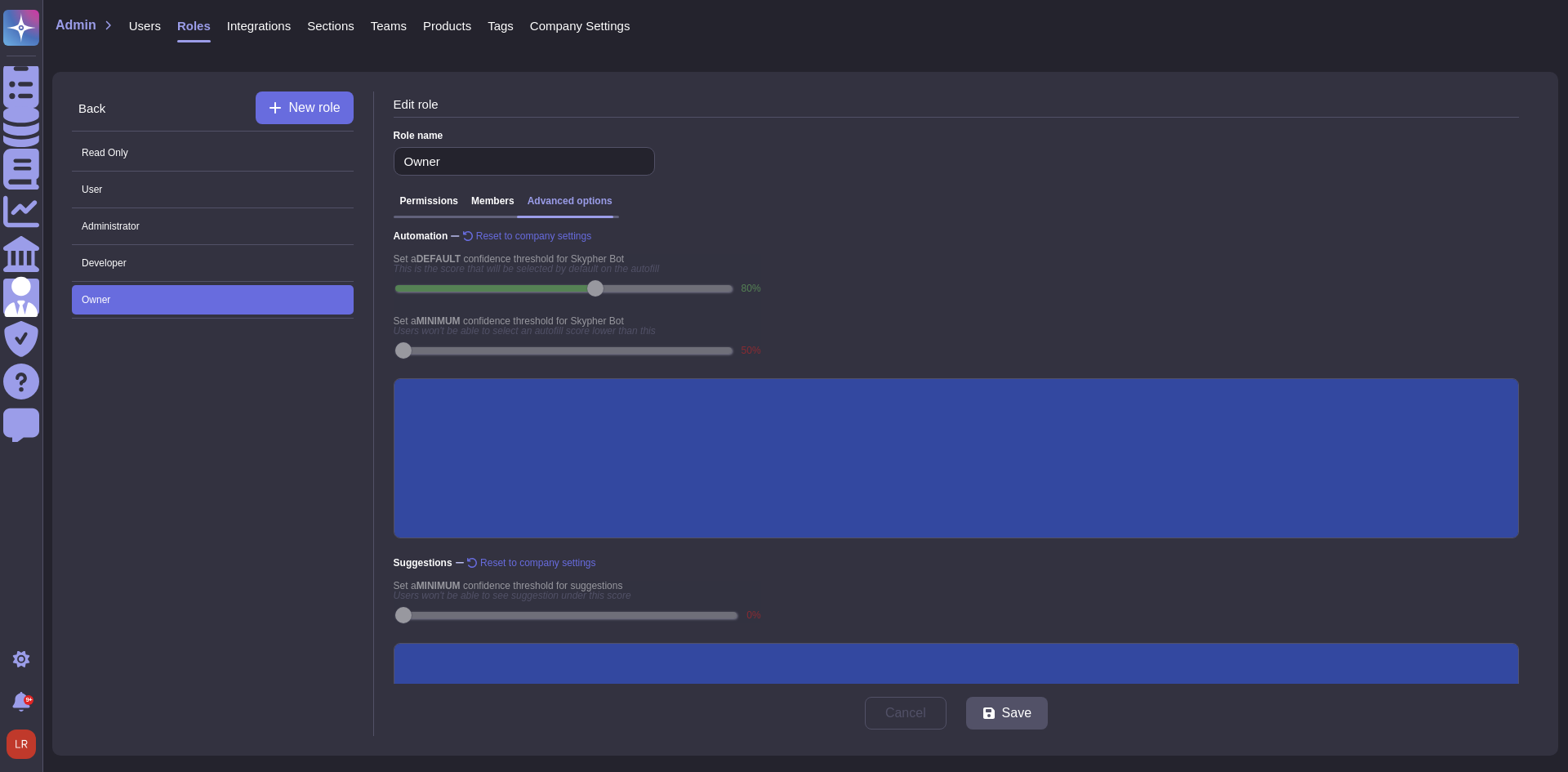
click at [407, 29] on div "Products" at bounding box center [439, 29] width 64 height 33
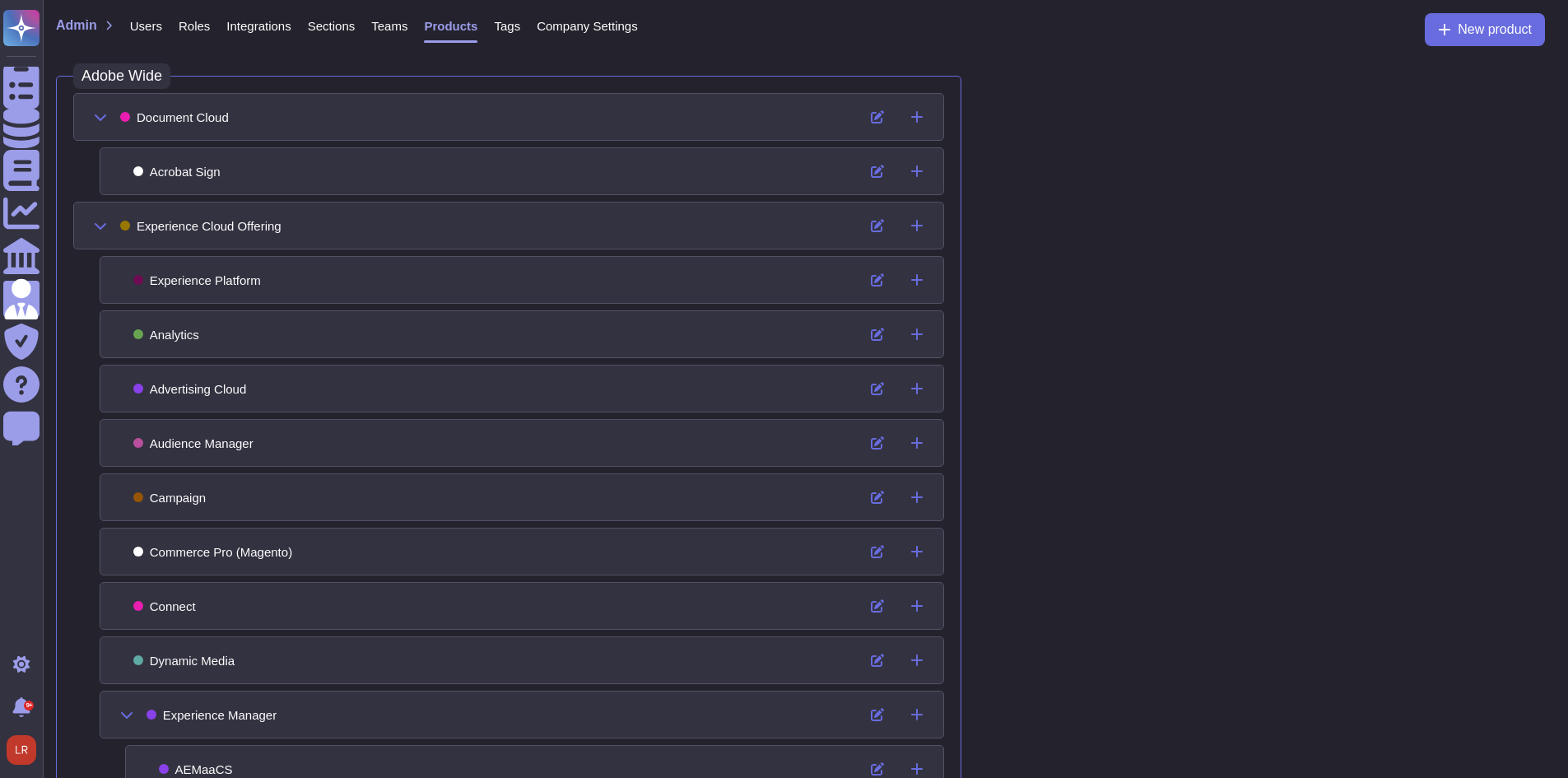
click at [494, 25] on span "Tags" at bounding box center [507, 26] width 27 height 12
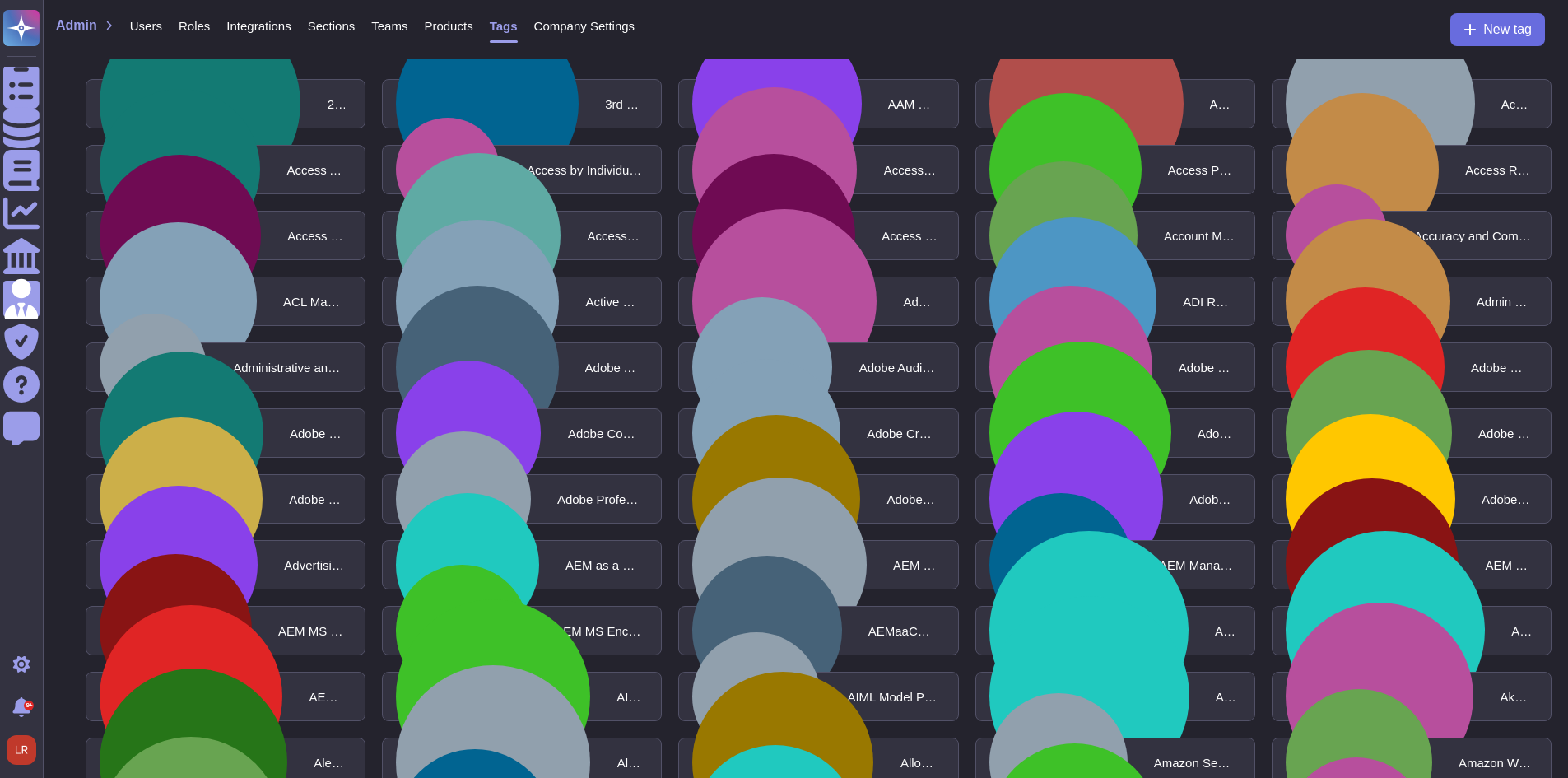
click at [243, 25] on span "Integrations" at bounding box center [258, 26] width 64 height 12
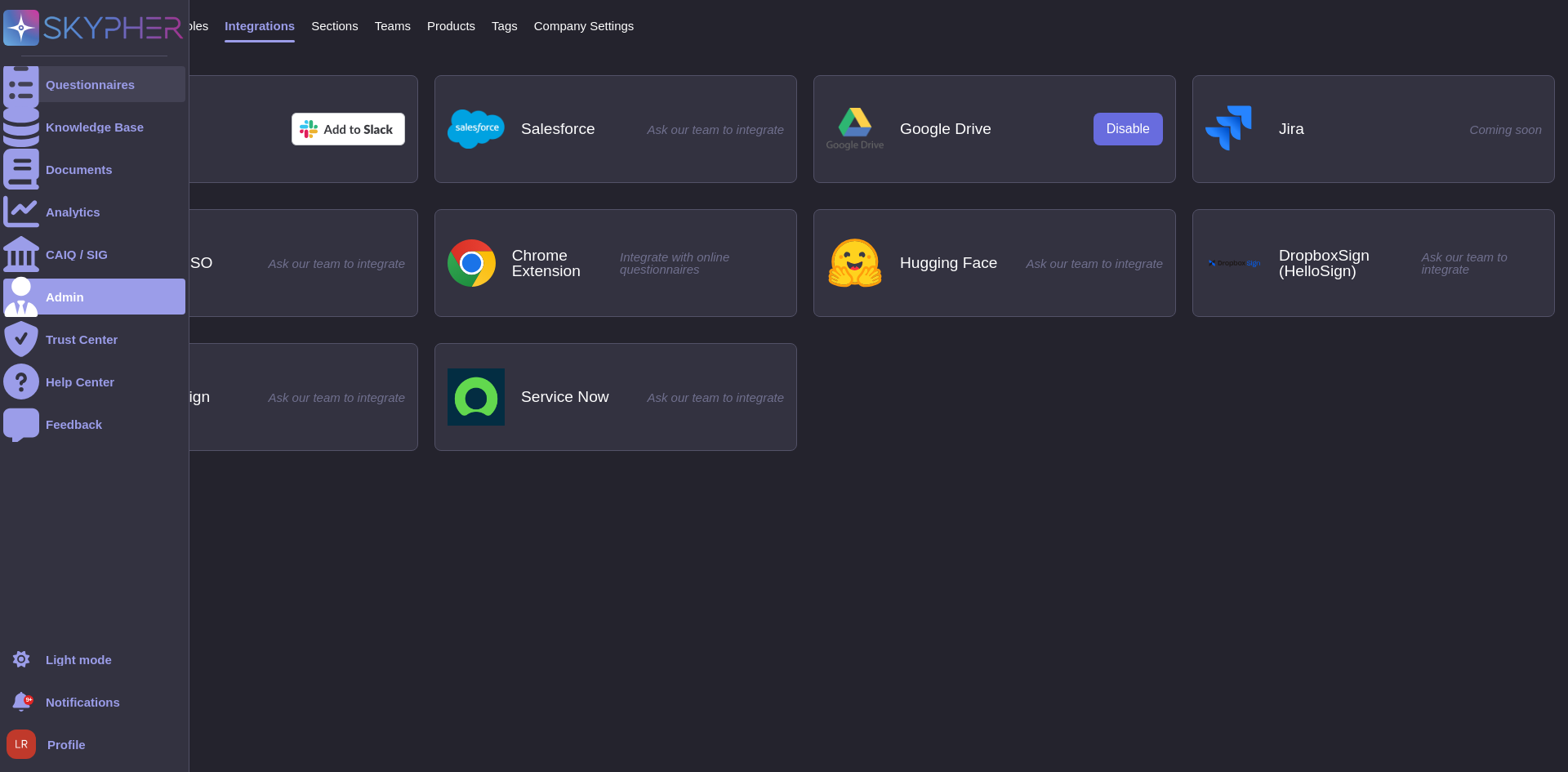
click at [26, 86] on icon at bounding box center [22, 84] width 36 height 48
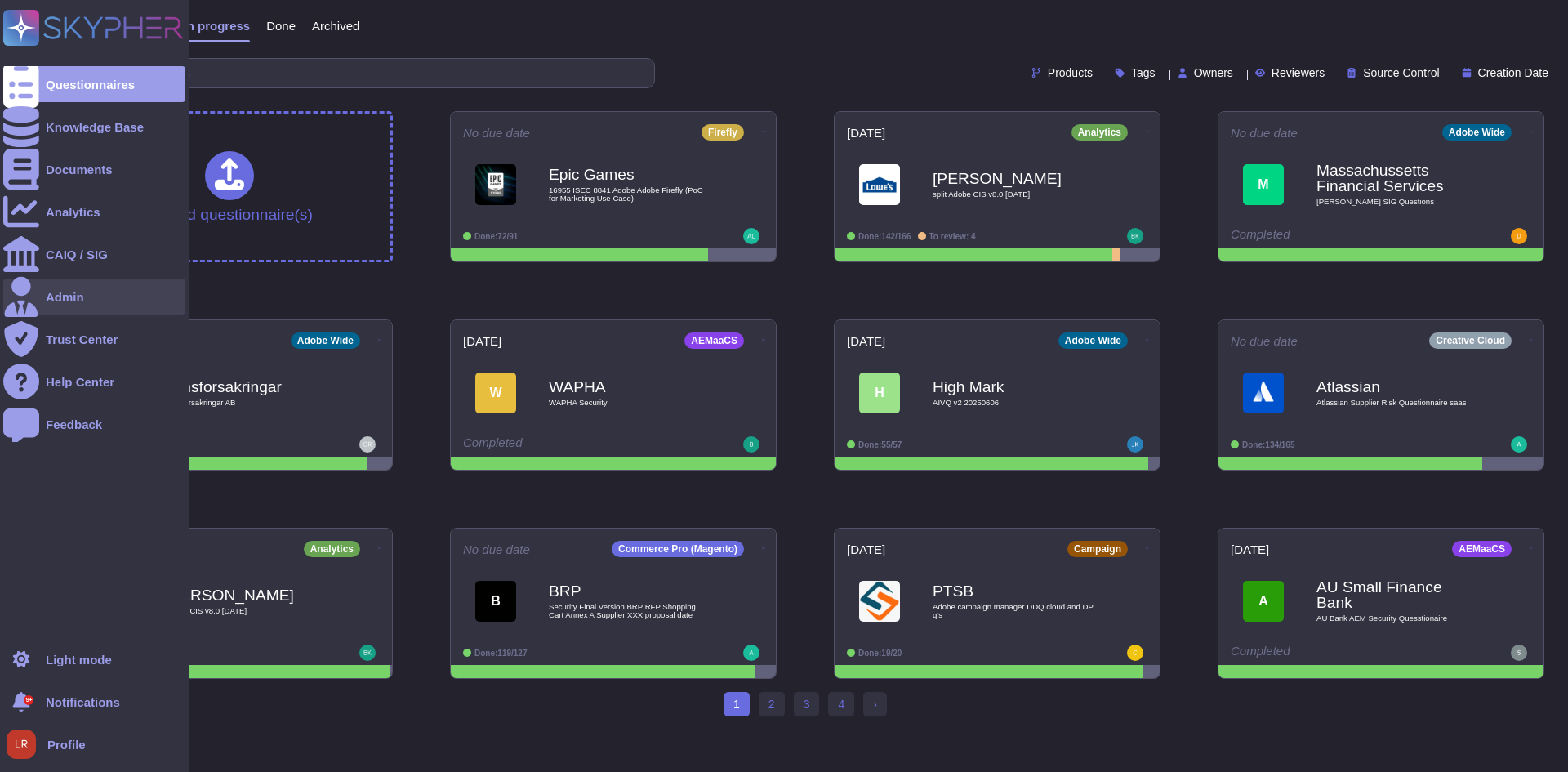
click at [21, 296] on icon at bounding box center [21, 297] width 34 height 40
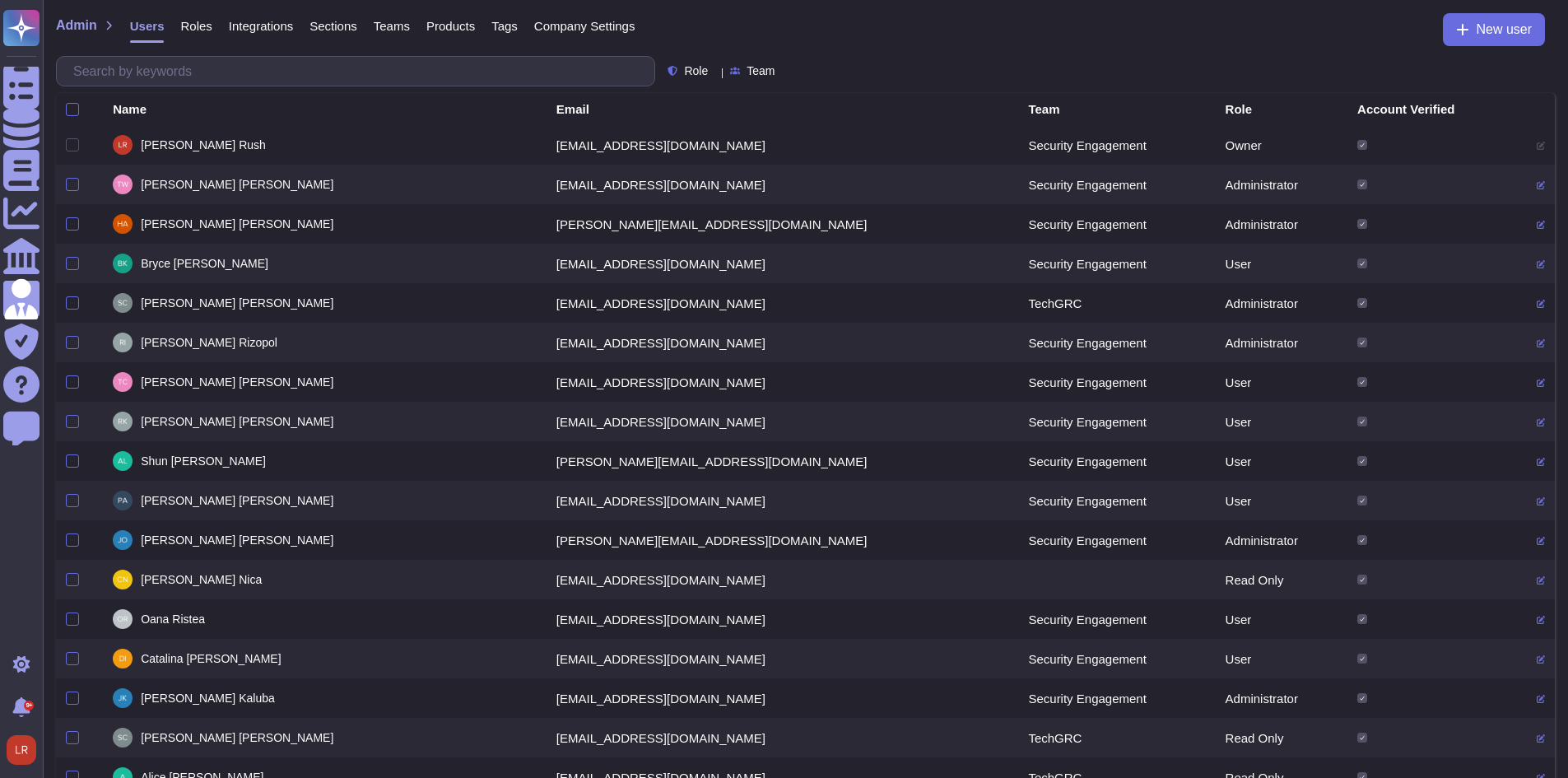
click at [188, 28] on span "Roles" at bounding box center [196, 26] width 31 height 12
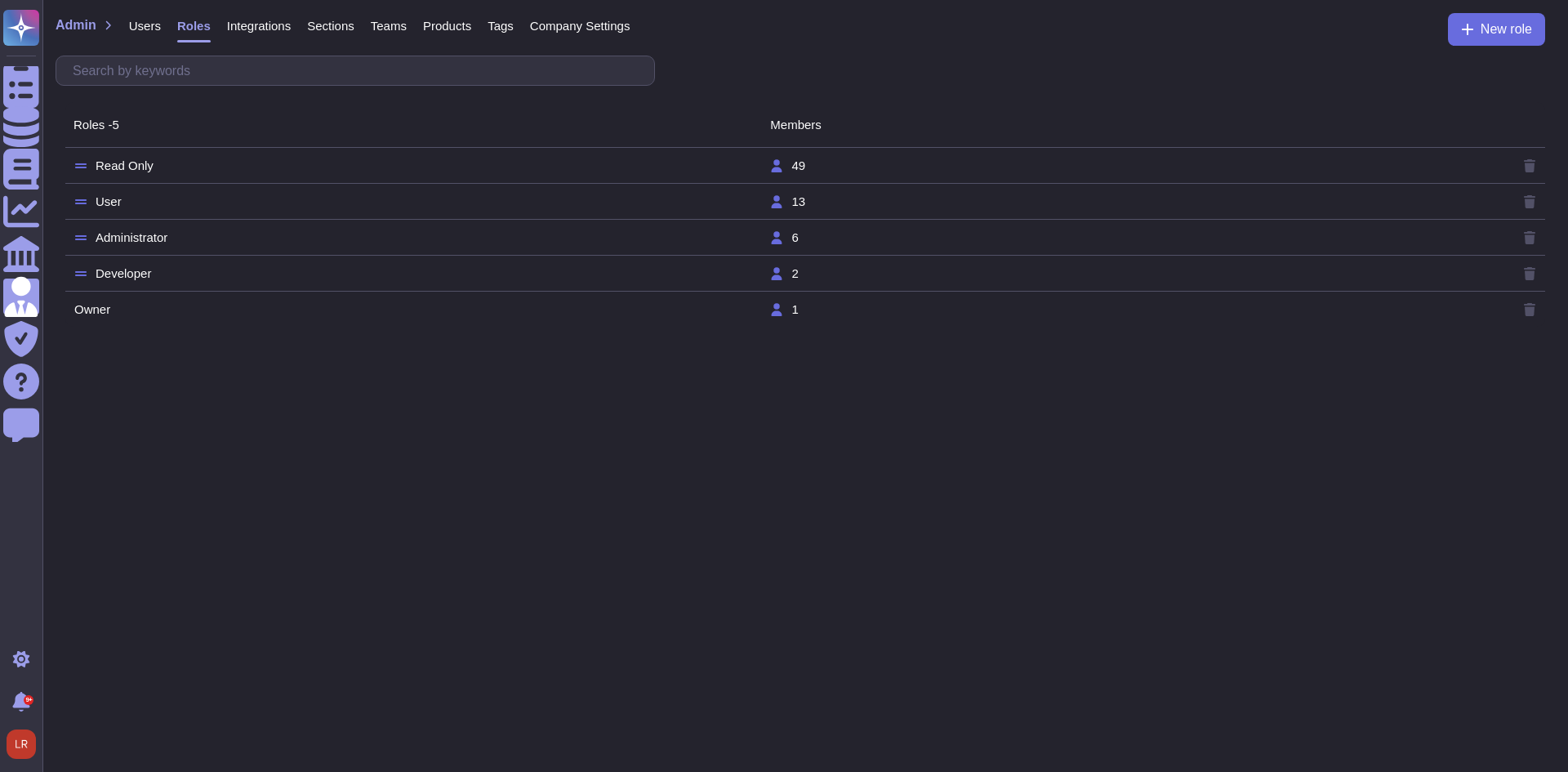
click at [537, 196] on td "User" at bounding box center [421, 202] width 695 height 15
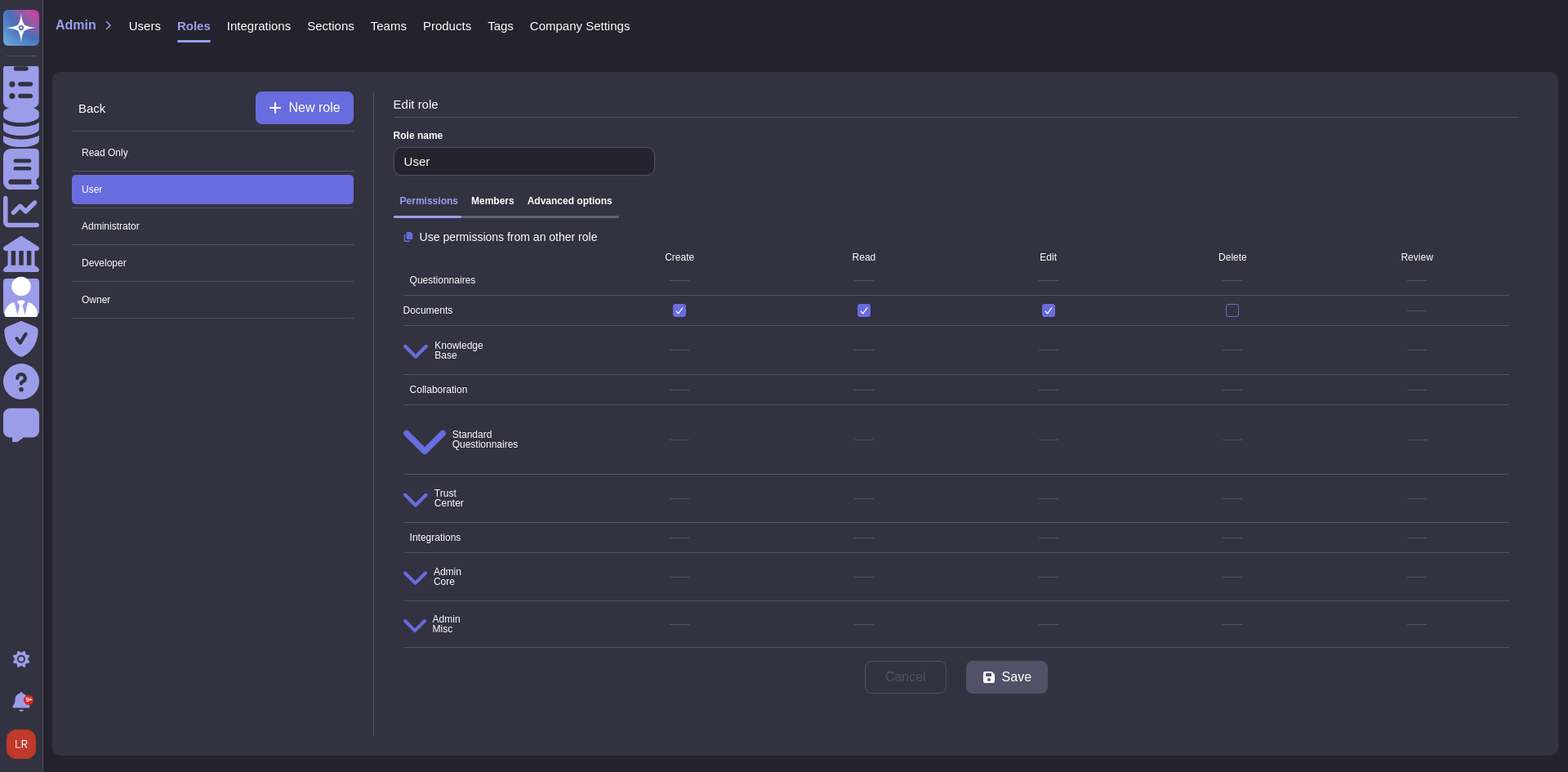
click at [572, 207] on h3 "Advanced options" at bounding box center [570, 201] width 85 height 12
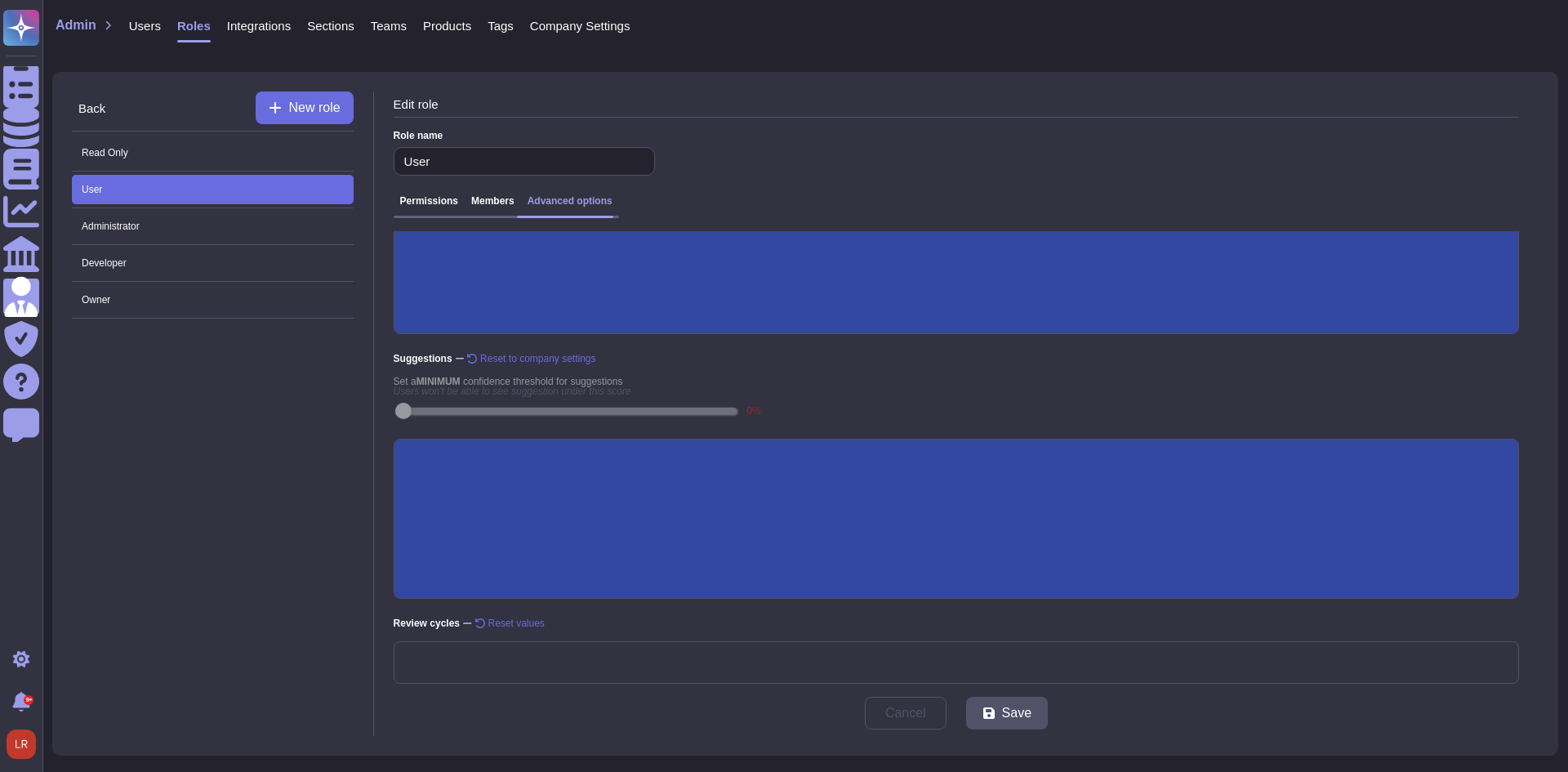
scroll to position [219, 0]
click at [251, 234] on span "Administrator" at bounding box center [212, 226] width 281 height 29
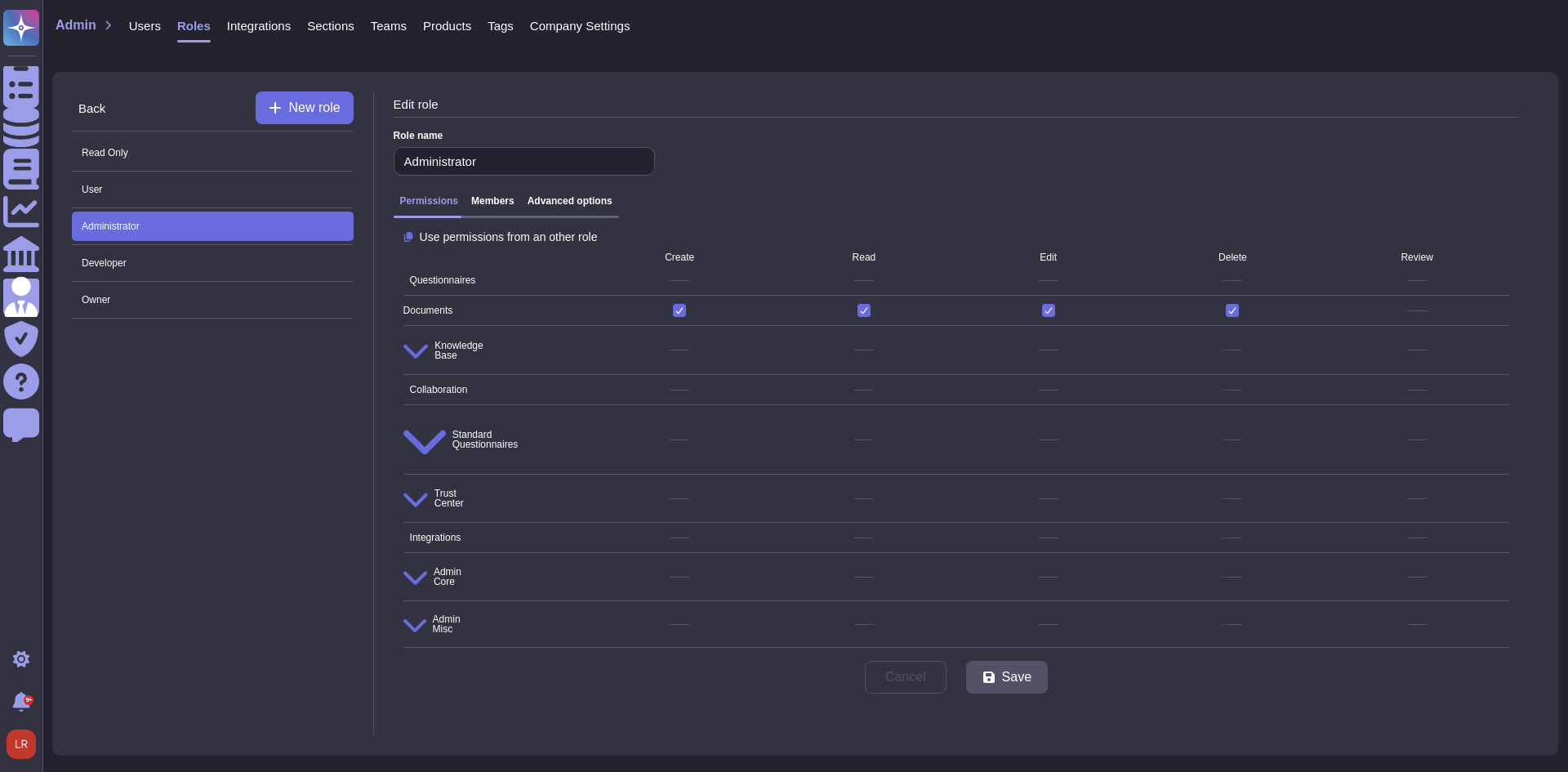
click at [573, 206] on h3 "Advanced options" at bounding box center [570, 201] width 85 height 12
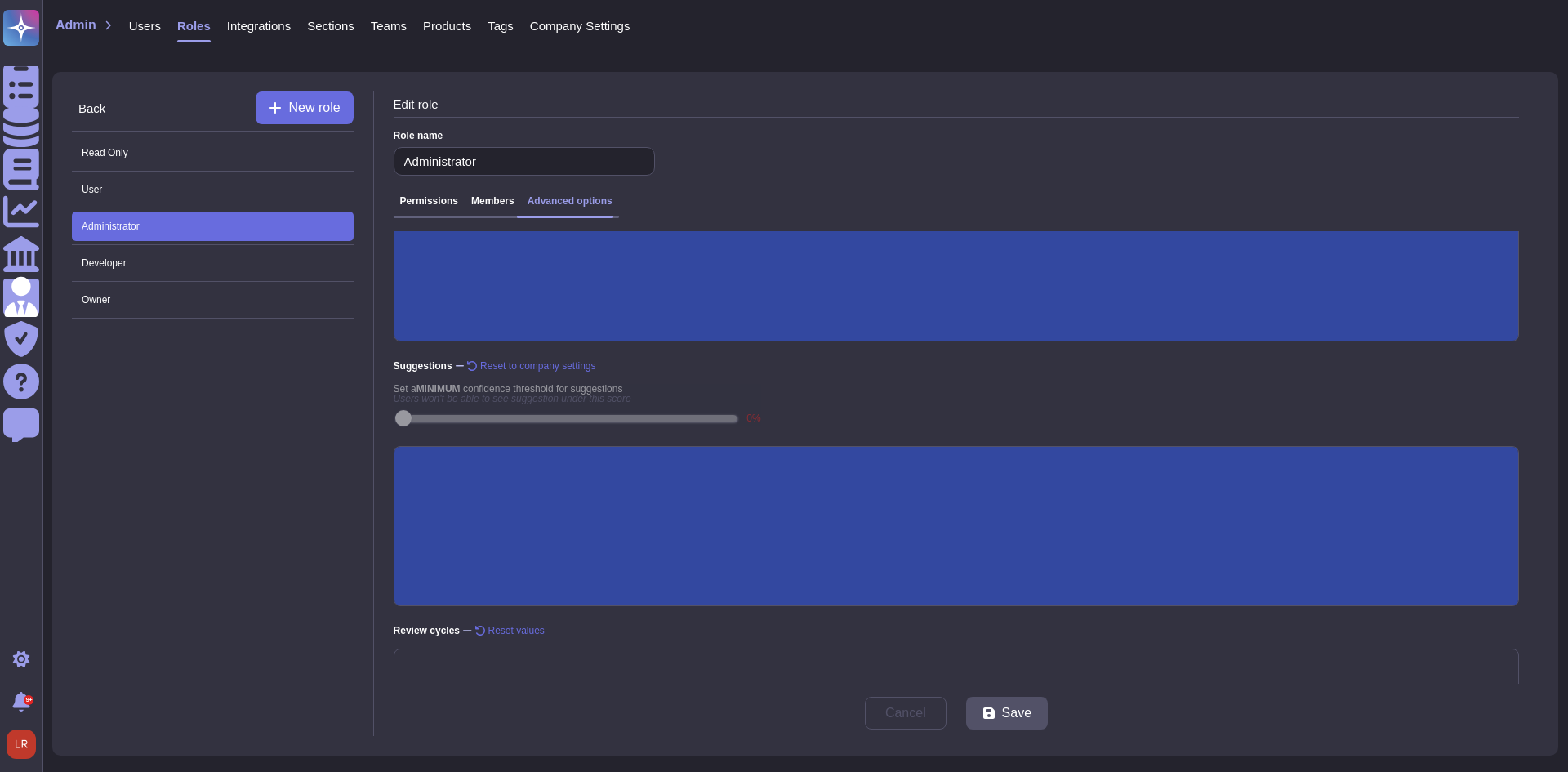
scroll to position [219, 0]
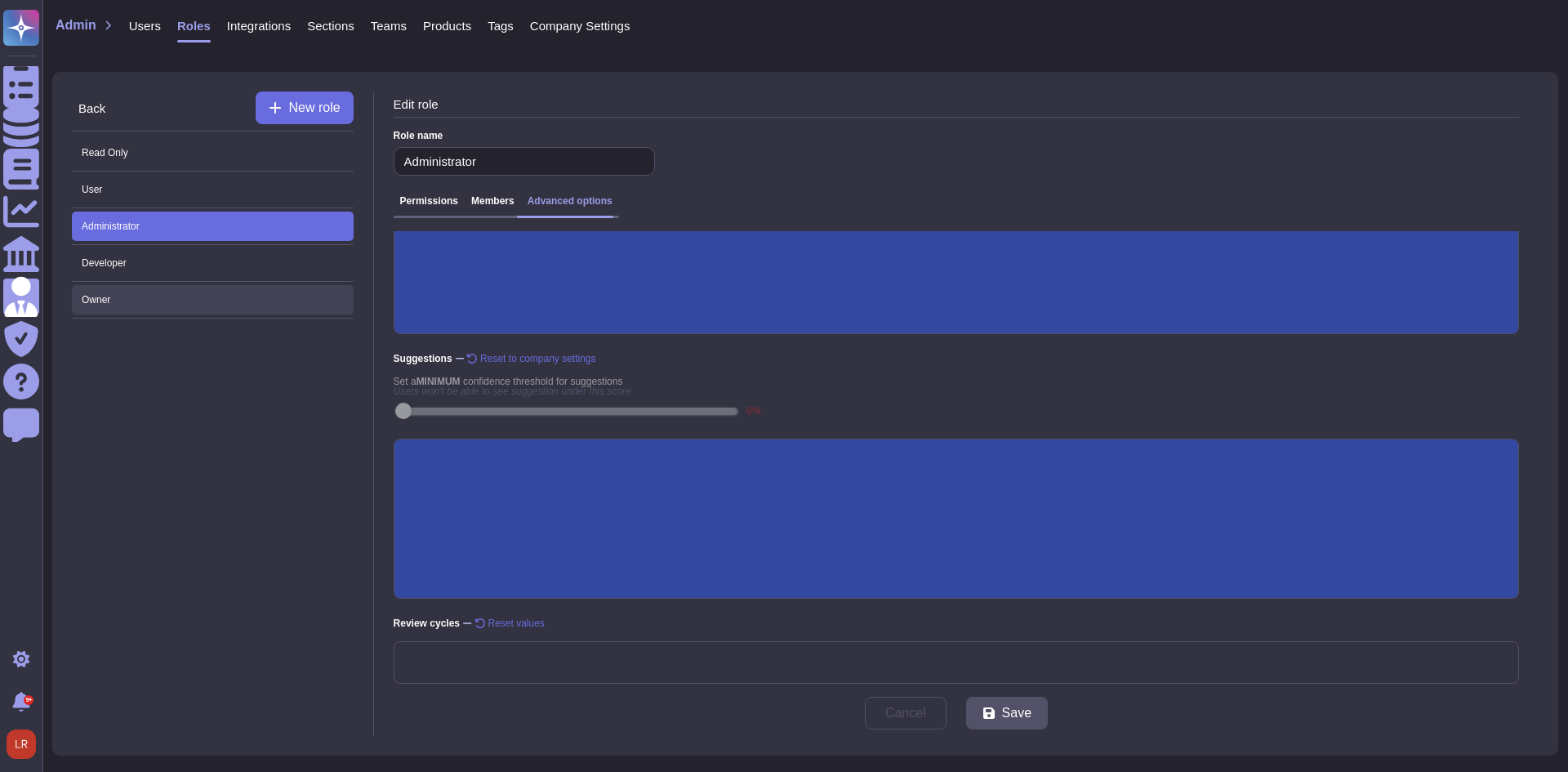
click at [217, 305] on span "Owner" at bounding box center [212, 300] width 281 height 29
type input "Owner"
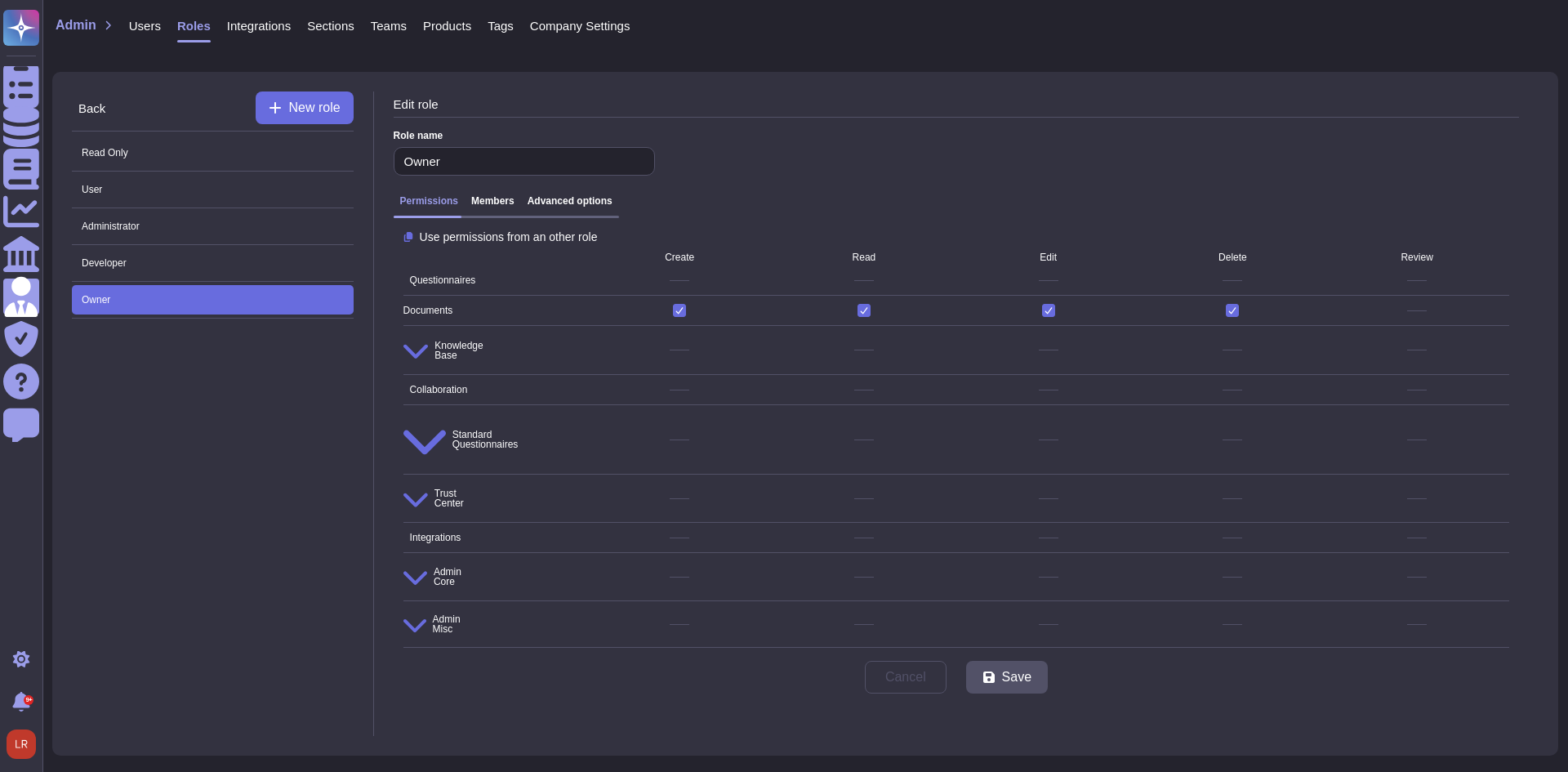
click at [576, 203] on h3 "Advanced options" at bounding box center [570, 201] width 85 height 12
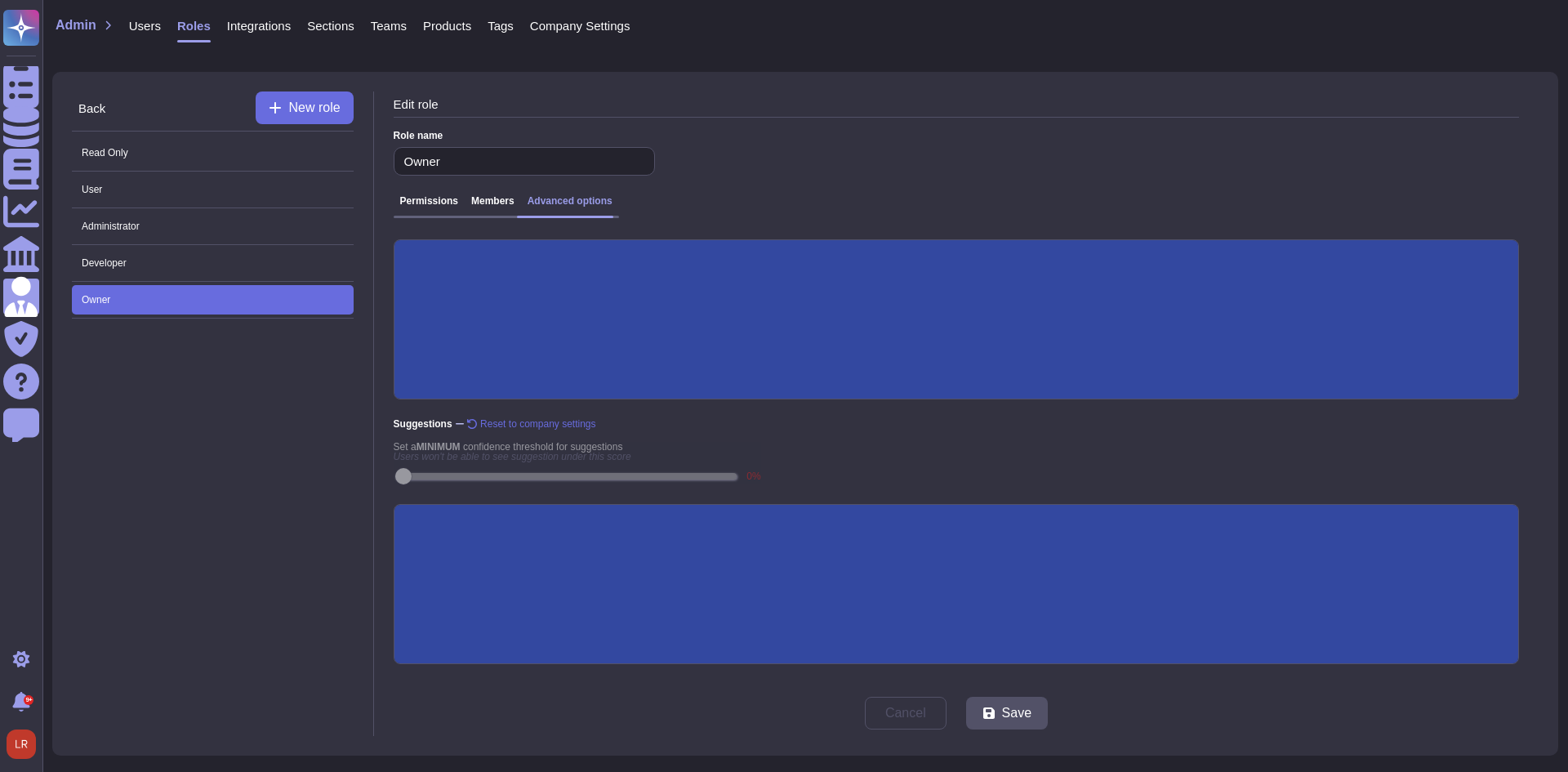
scroll to position [219, 0]
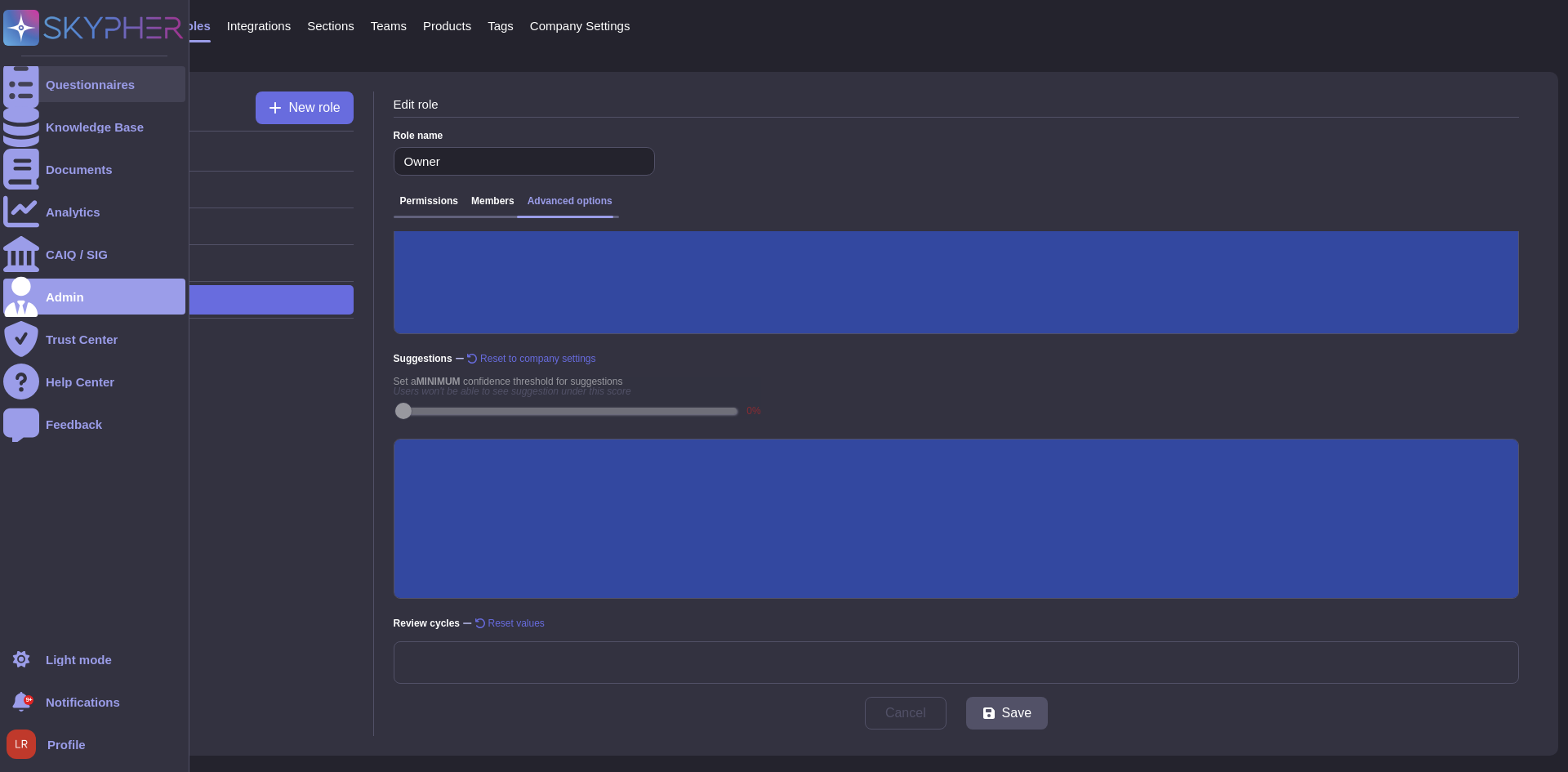
click at [51, 78] on div "Questionnaires" at bounding box center [90, 84] width 89 height 12
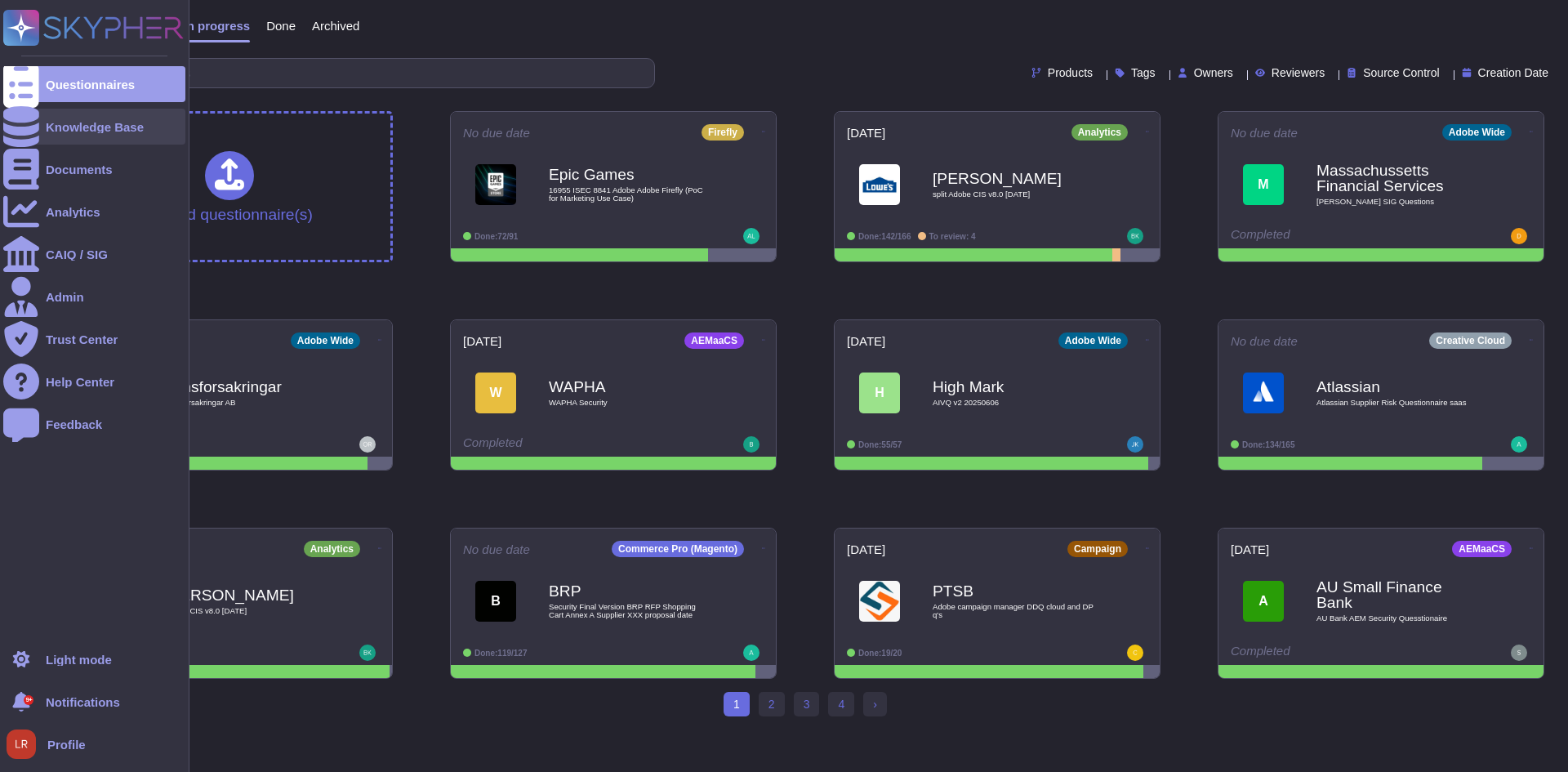
click at [78, 119] on div "Knowledge Base" at bounding box center [94, 127] width 182 height 36
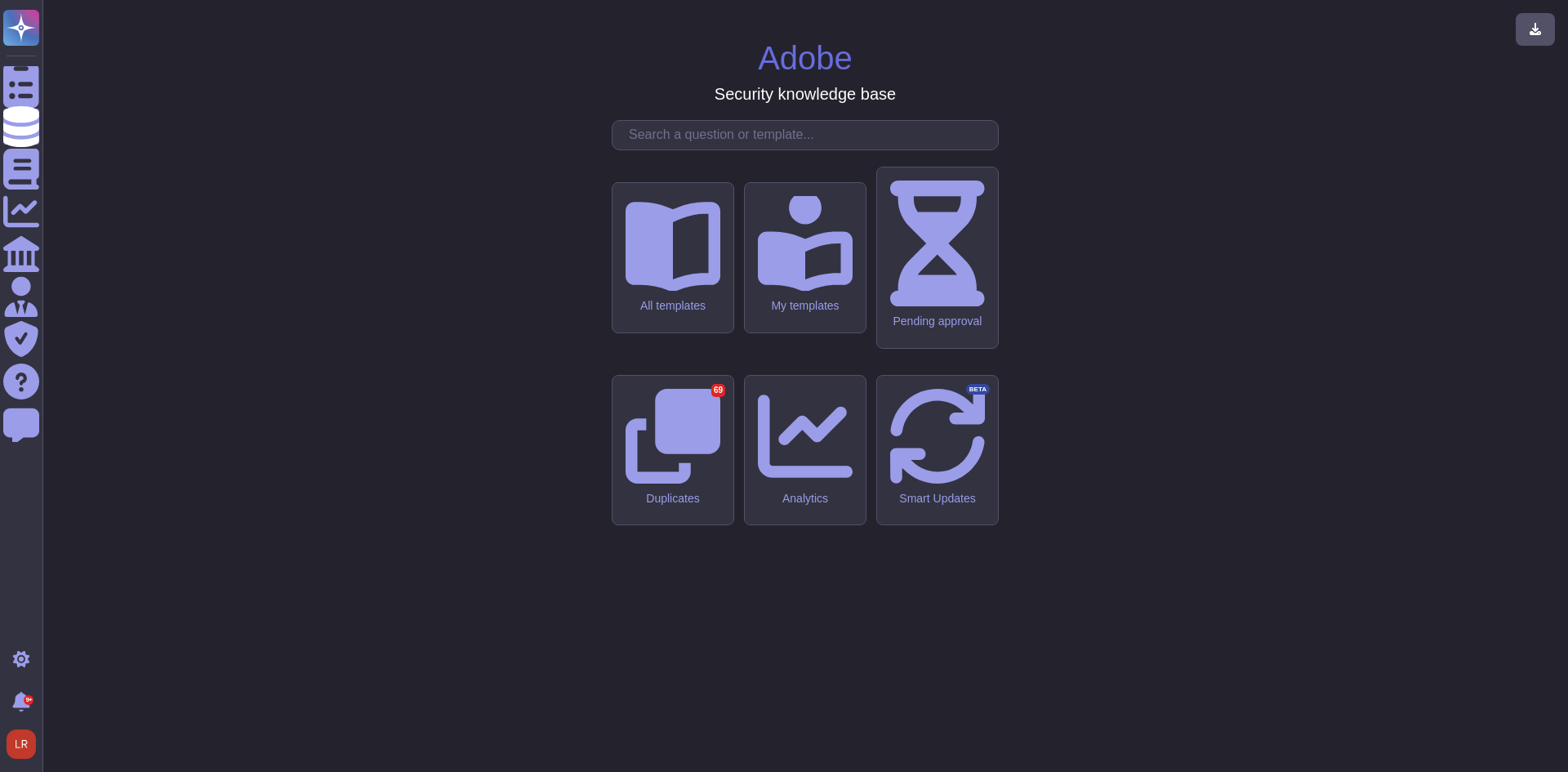
click at [851, 699] on div "Adobe Security knowledge base All templates My templates Pending approval Dupli…" at bounding box center [804, 385] width 1499 height 746
